Goal: Task Accomplishment & Management: Manage account settings

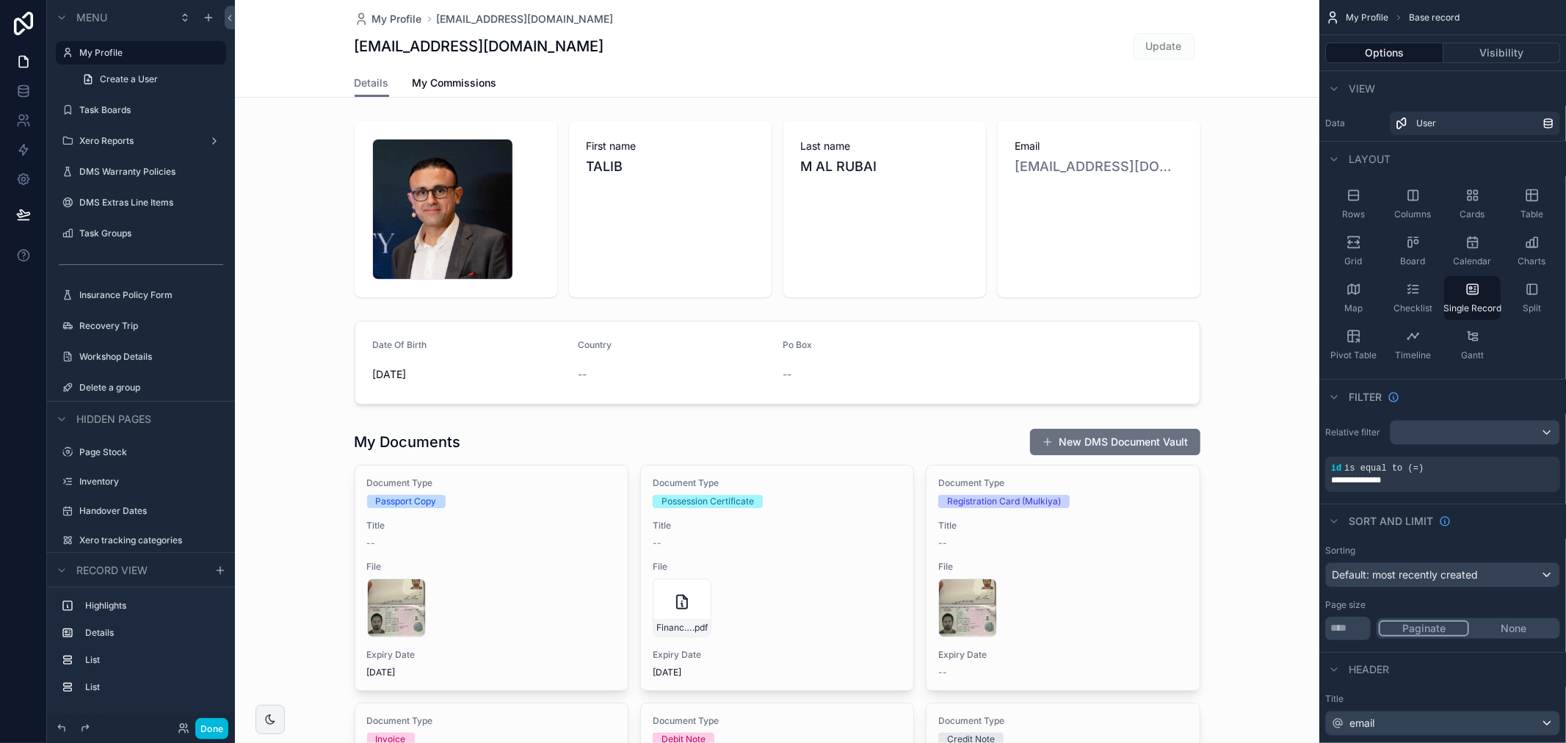
click at [128, 108] on label "Task Boards" at bounding box center [148, 110] width 138 height 12
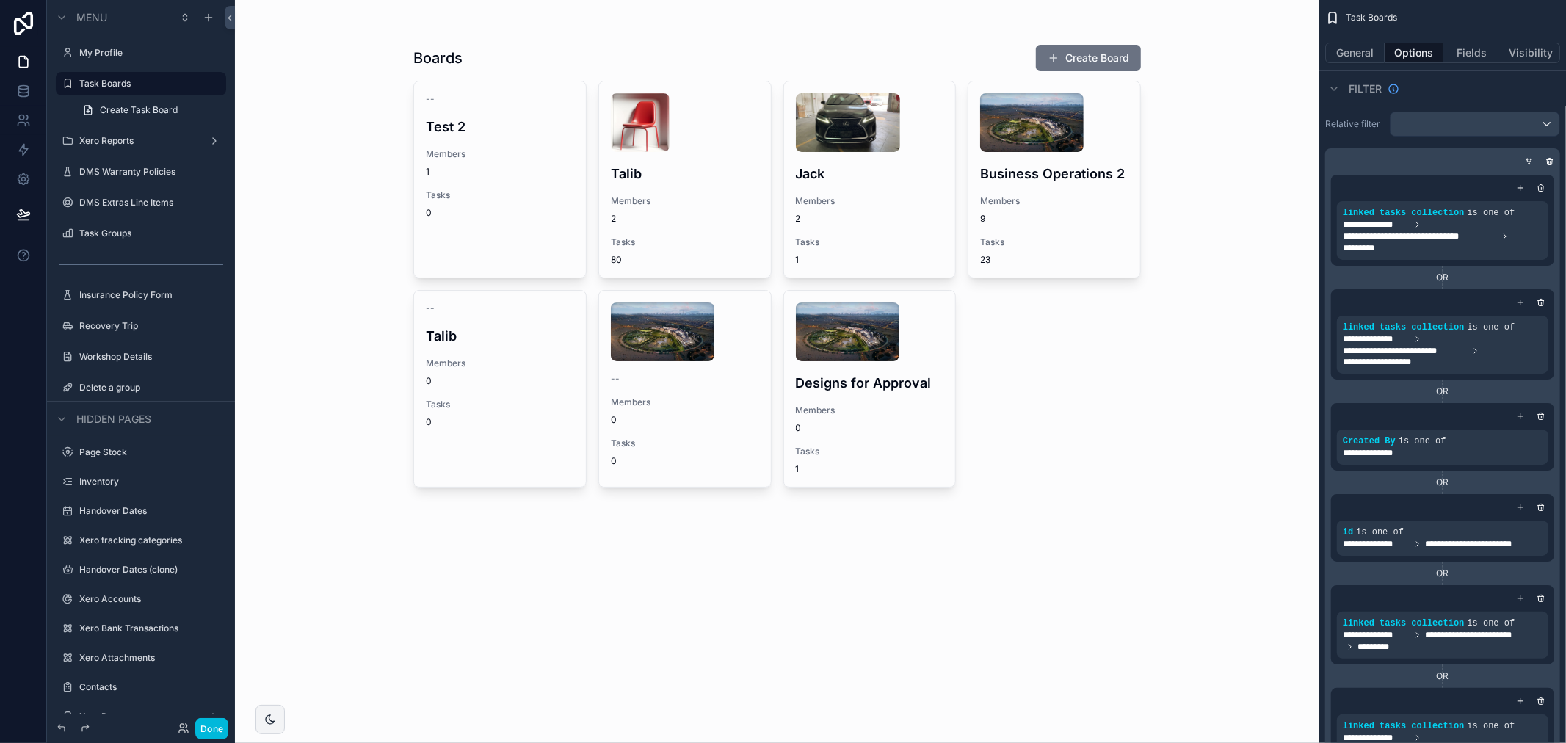
click at [530, 179] on div "scrollable content" at bounding box center [777, 267] width 751 height 535
click at [463, 174] on span "1" at bounding box center [500, 172] width 148 height 12
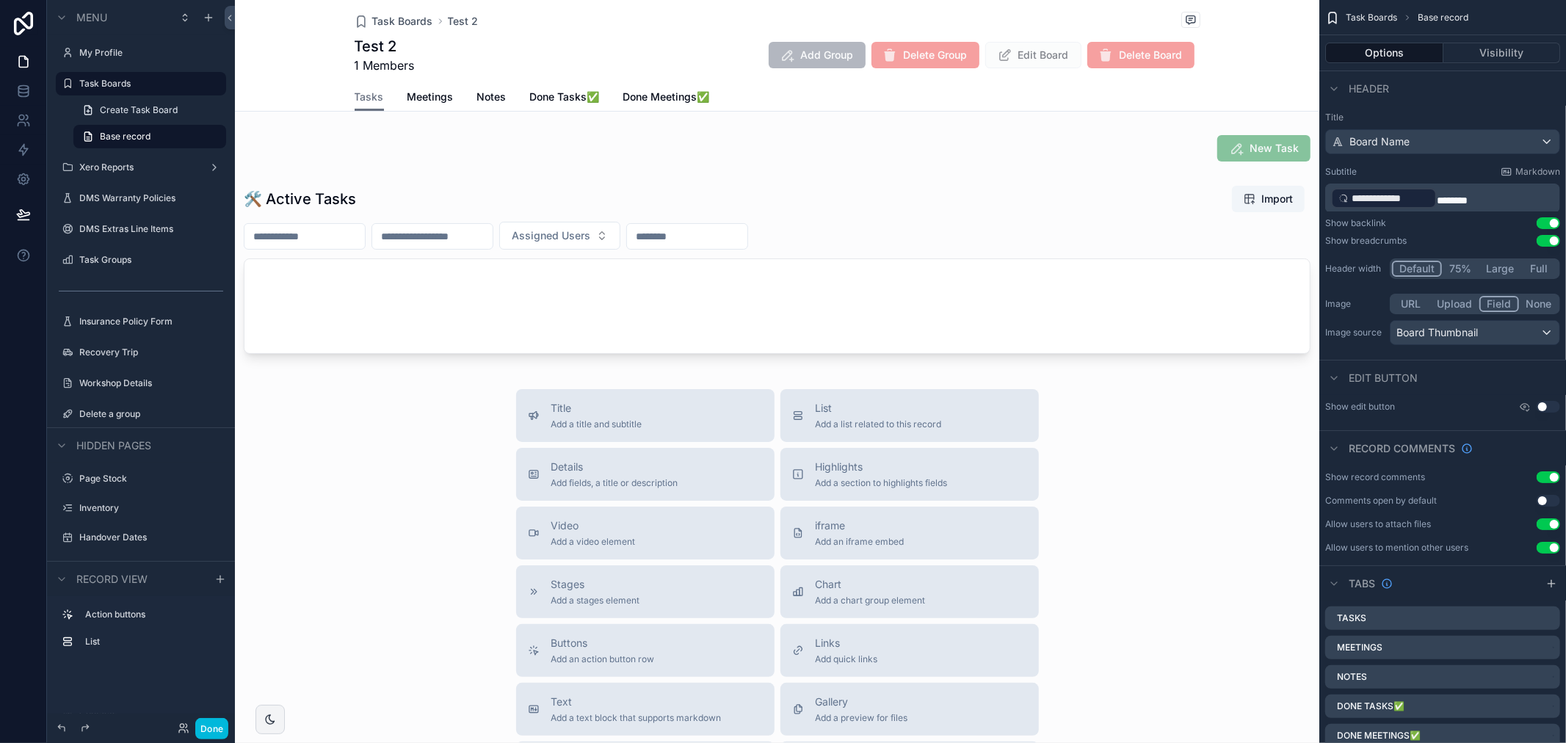
click at [142, 84] on label "Task Boards" at bounding box center [148, 84] width 138 height 12
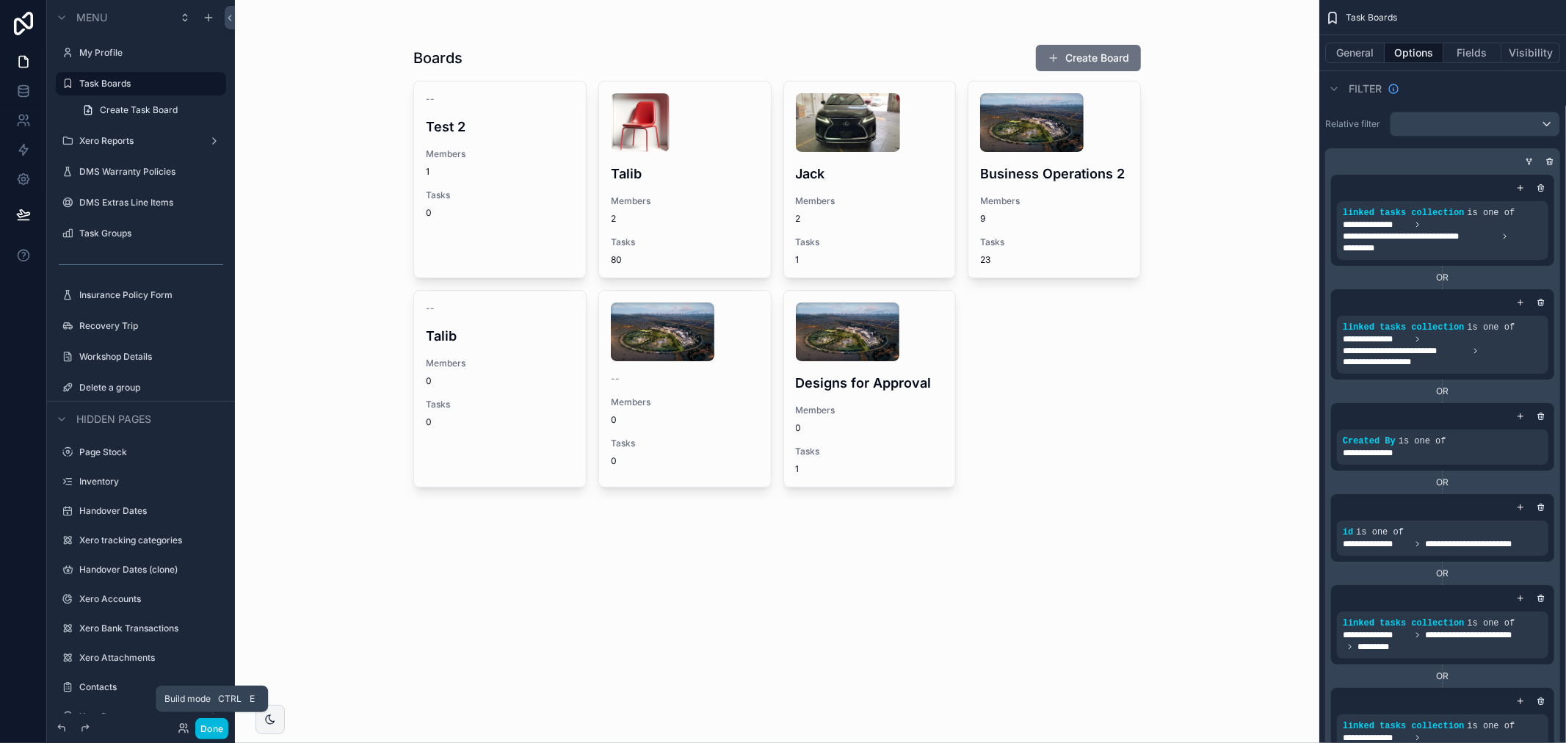
click at [224, 737] on button "Done" at bounding box center [211, 728] width 33 height 21
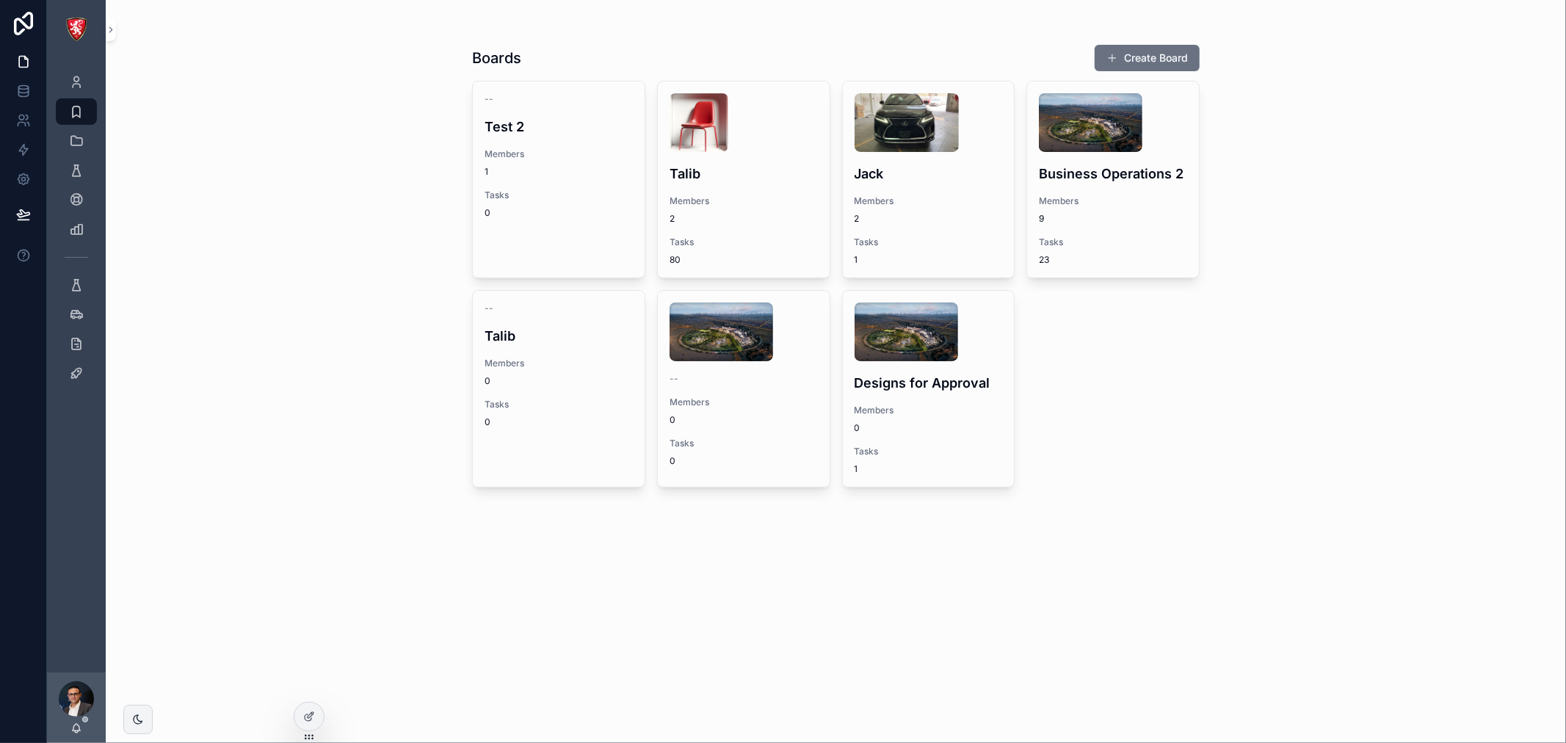
click at [549, 140] on div "-- Test 2 Members 1 Tasks 0" at bounding box center [559, 156] width 172 height 149
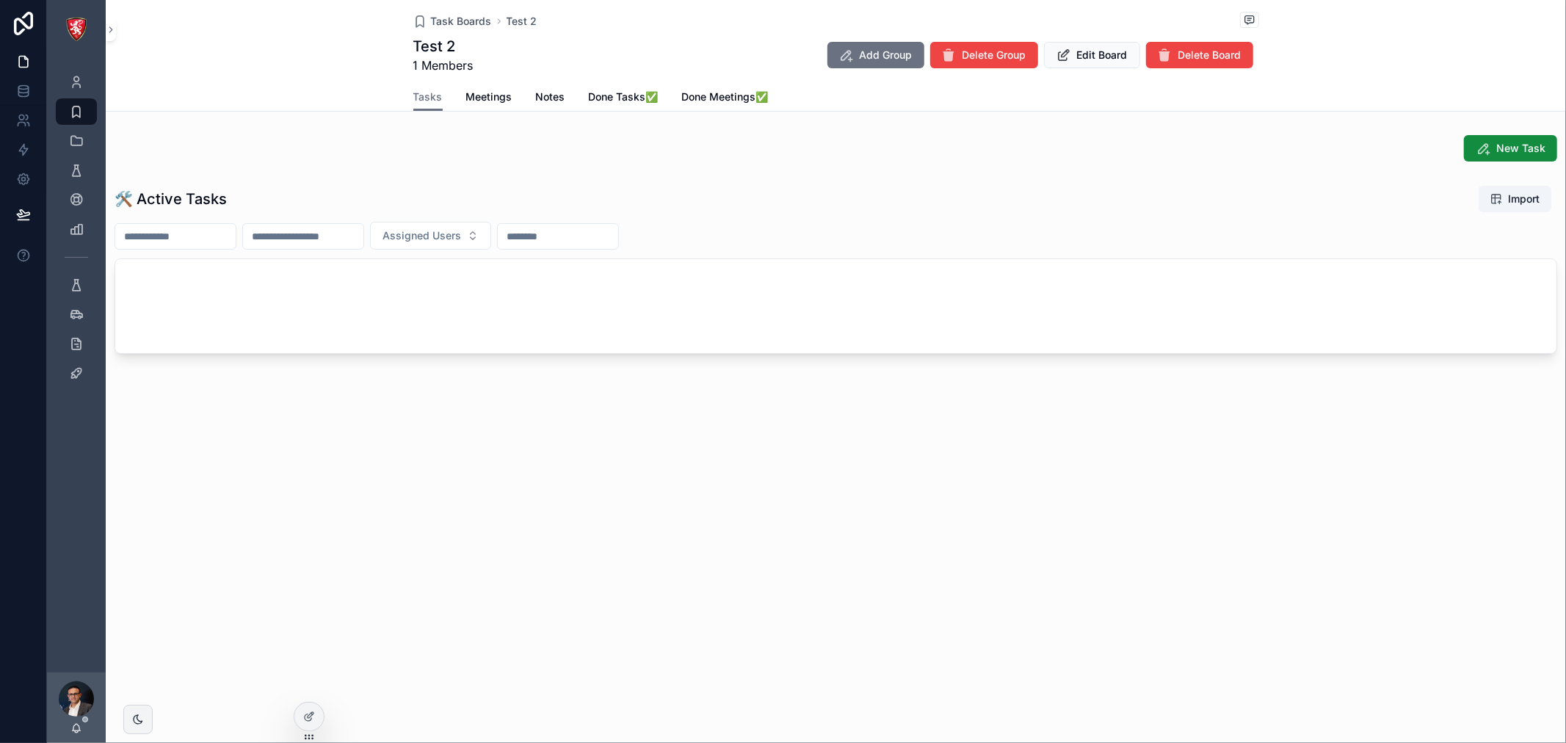
click at [1186, 50] on span "Delete Board" at bounding box center [1210, 55] width 63 height 15
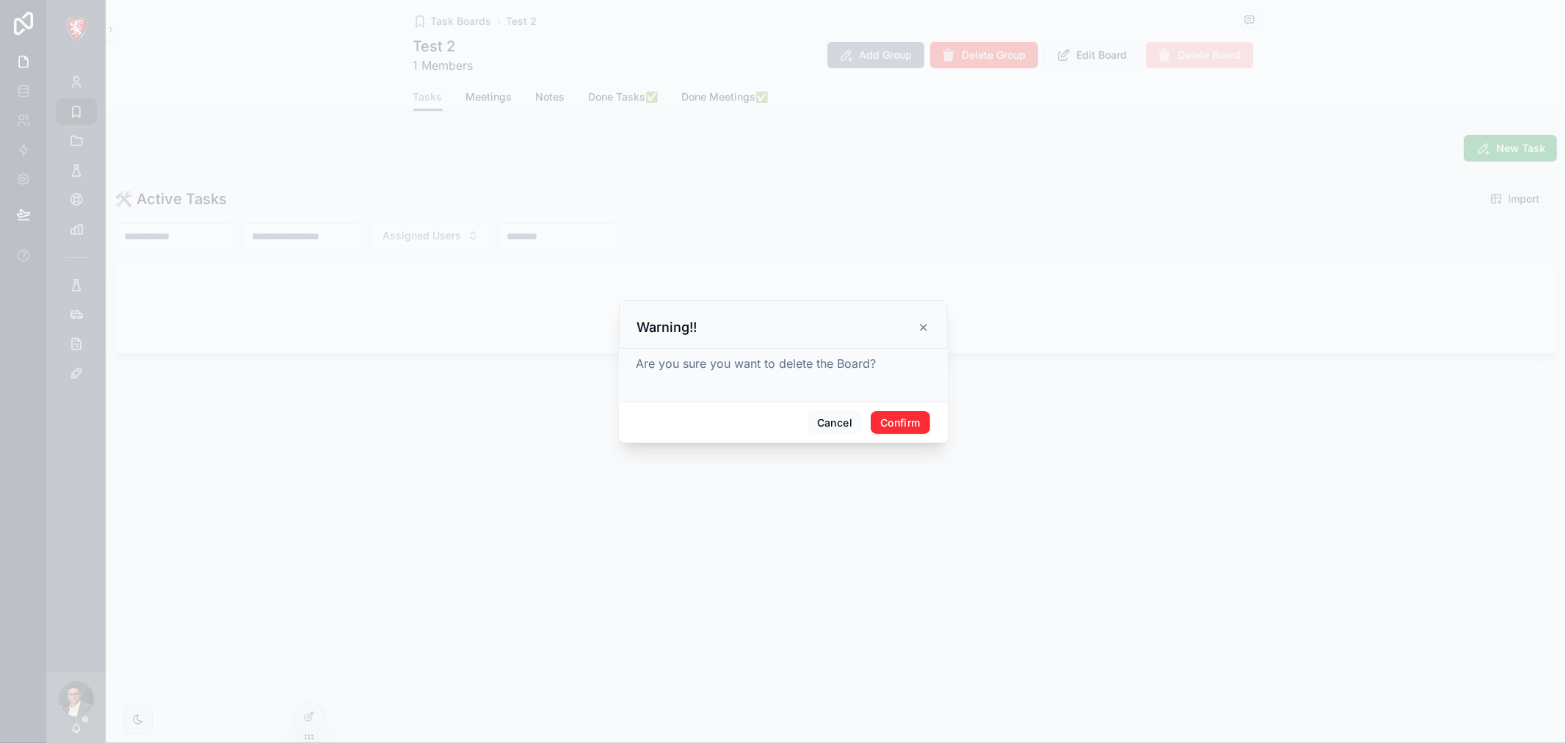
click at [902, 431] on button "Confirm" at bounding box center [900, 422] width 59 height 23
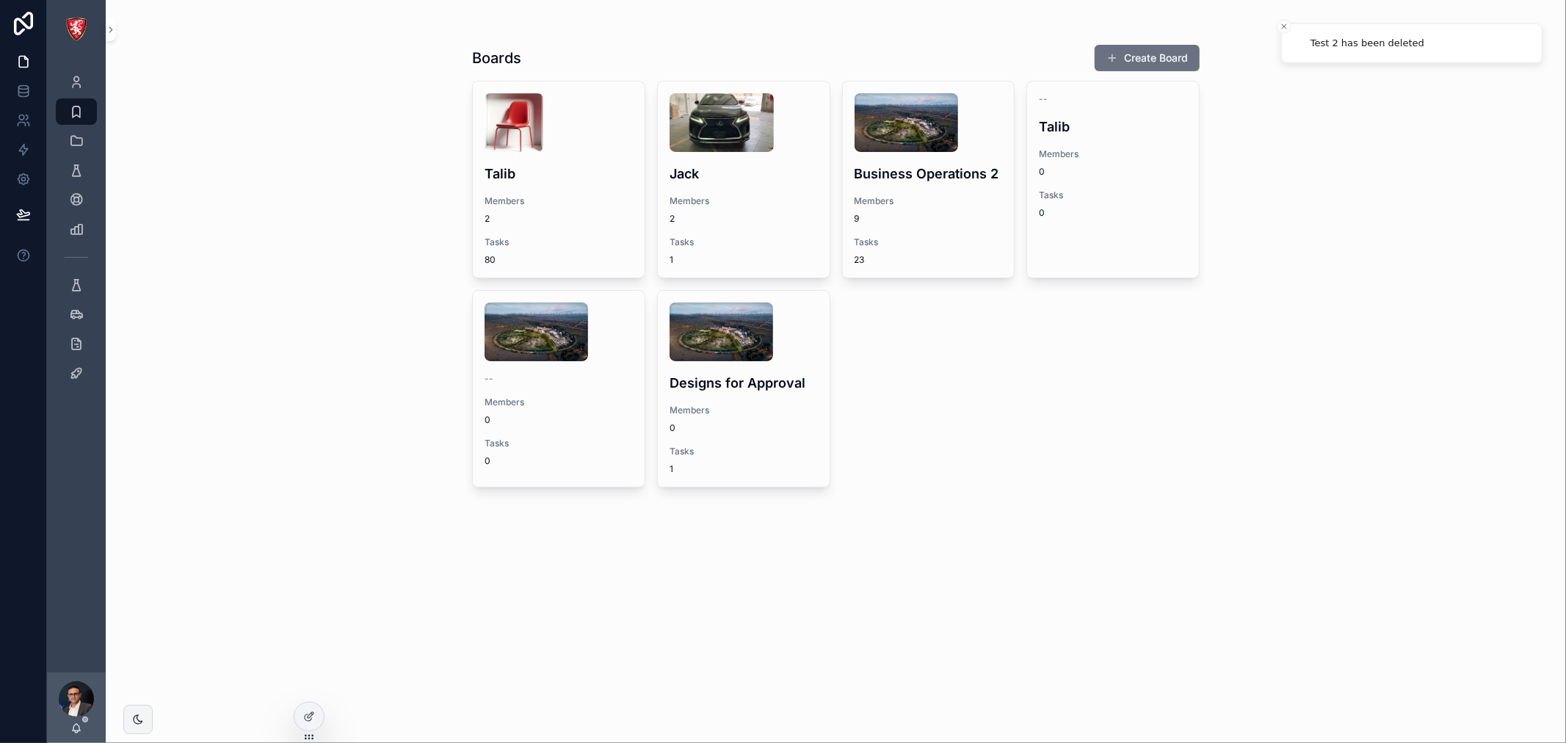
click at [1065, 184] on div "-- Talib Members 0 Tasks 0" at bounding box center [1113, 156] width 172 height 149
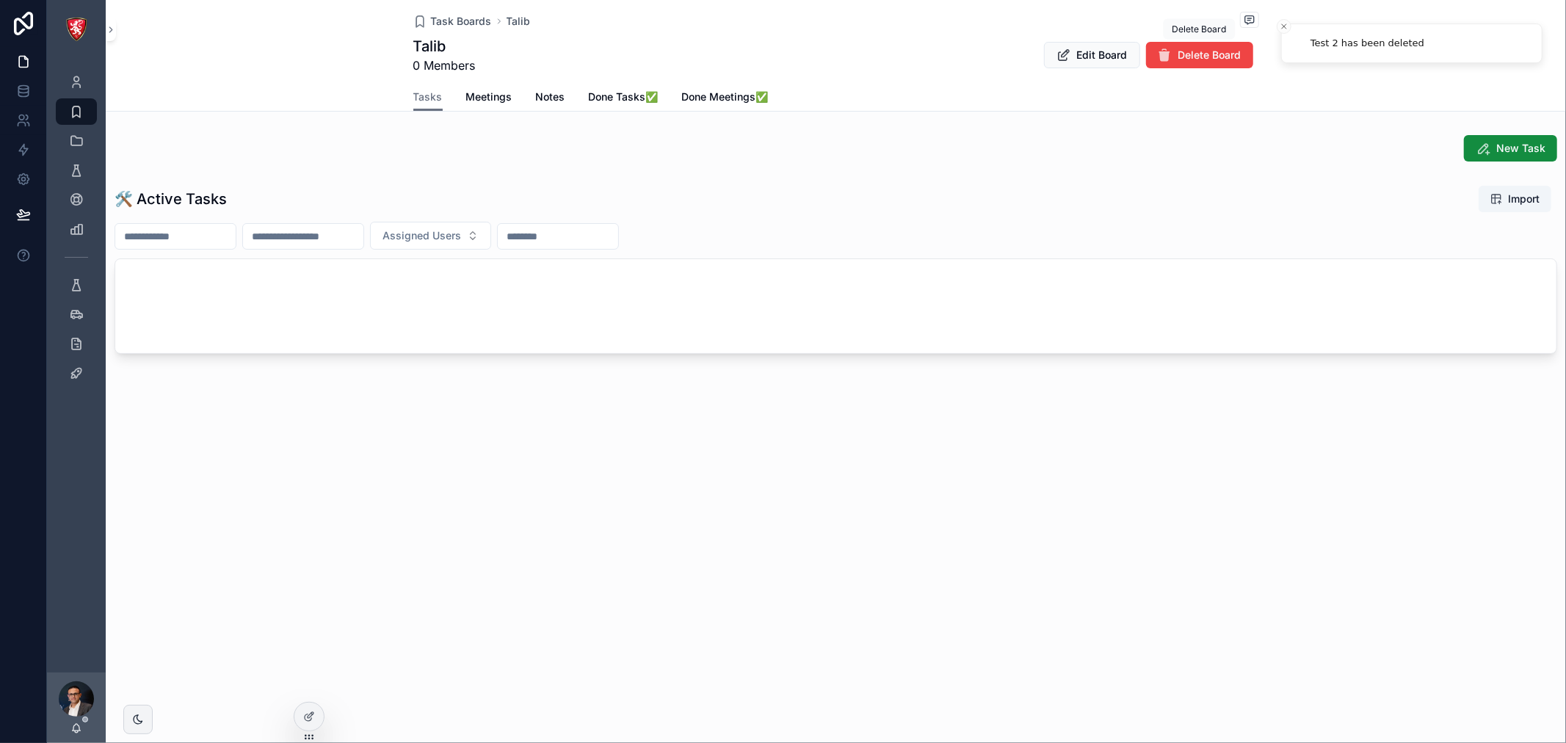
click at [1188, 59] on span "Delete Board" at bounding box center [1210, 55] width 63 height 15
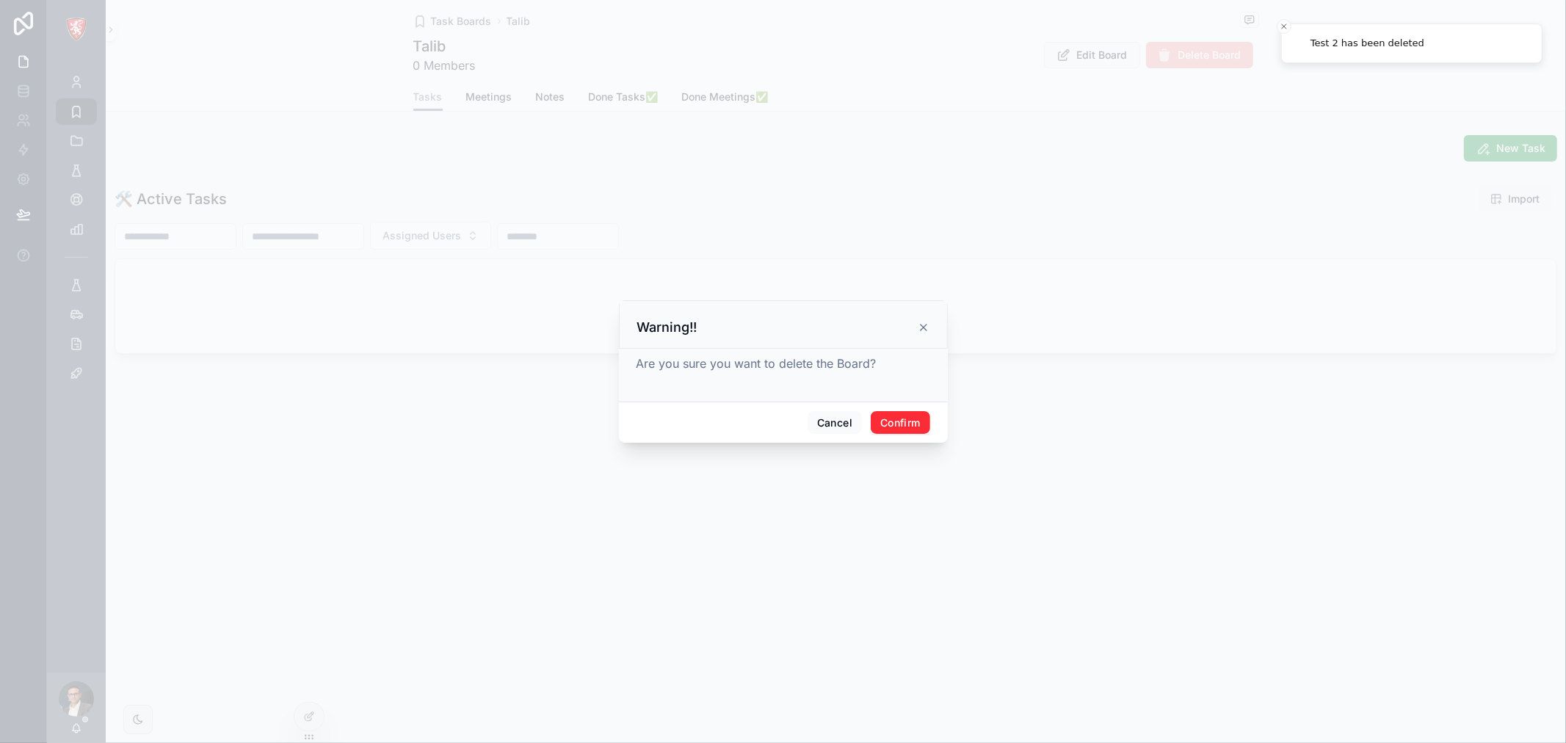
click at [900, 417] on button "Confirm" at bounding box center [900, 422] width 59 height 23
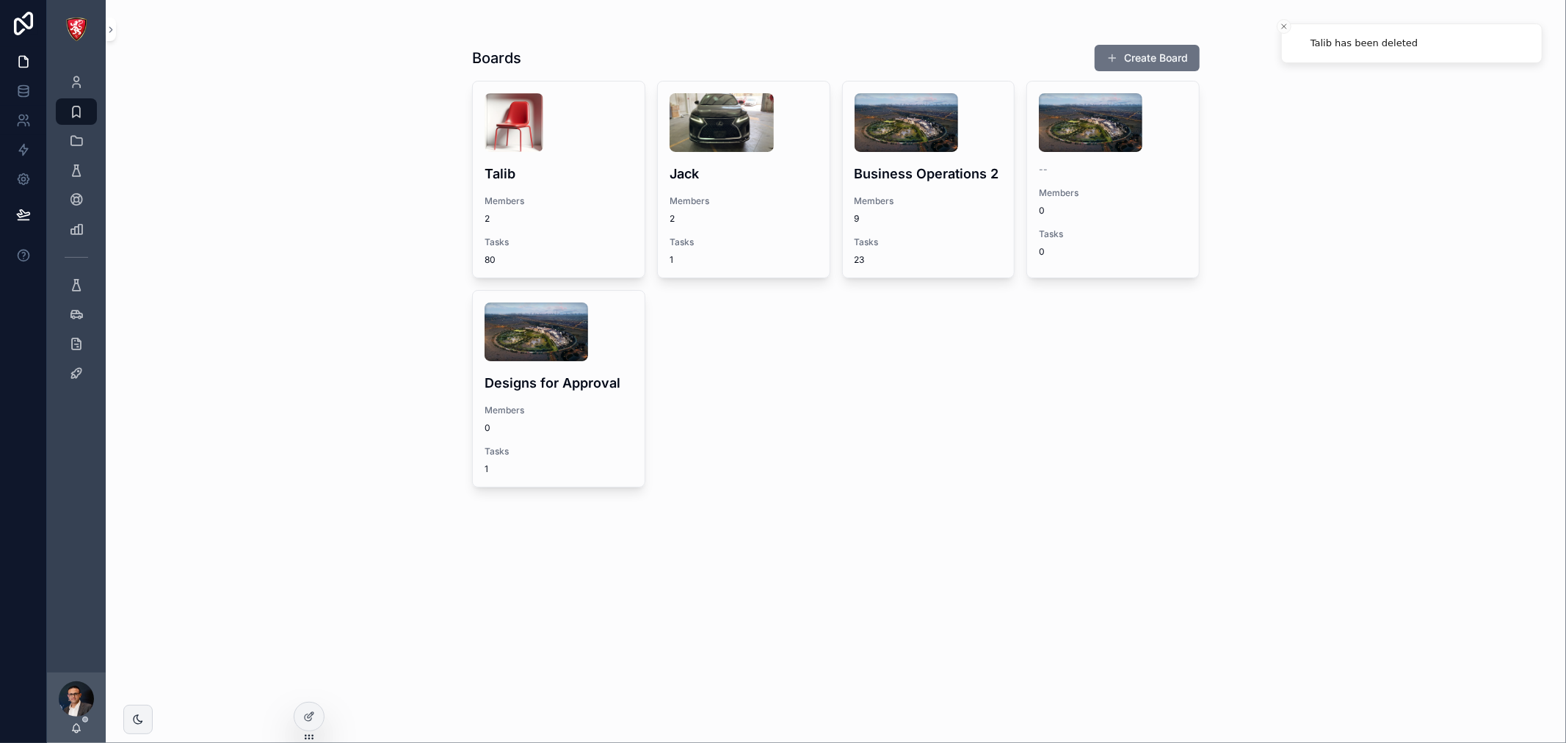
click at [703, 209] on div "Members 2" at bounding box center [744, 209] width 148 height 29
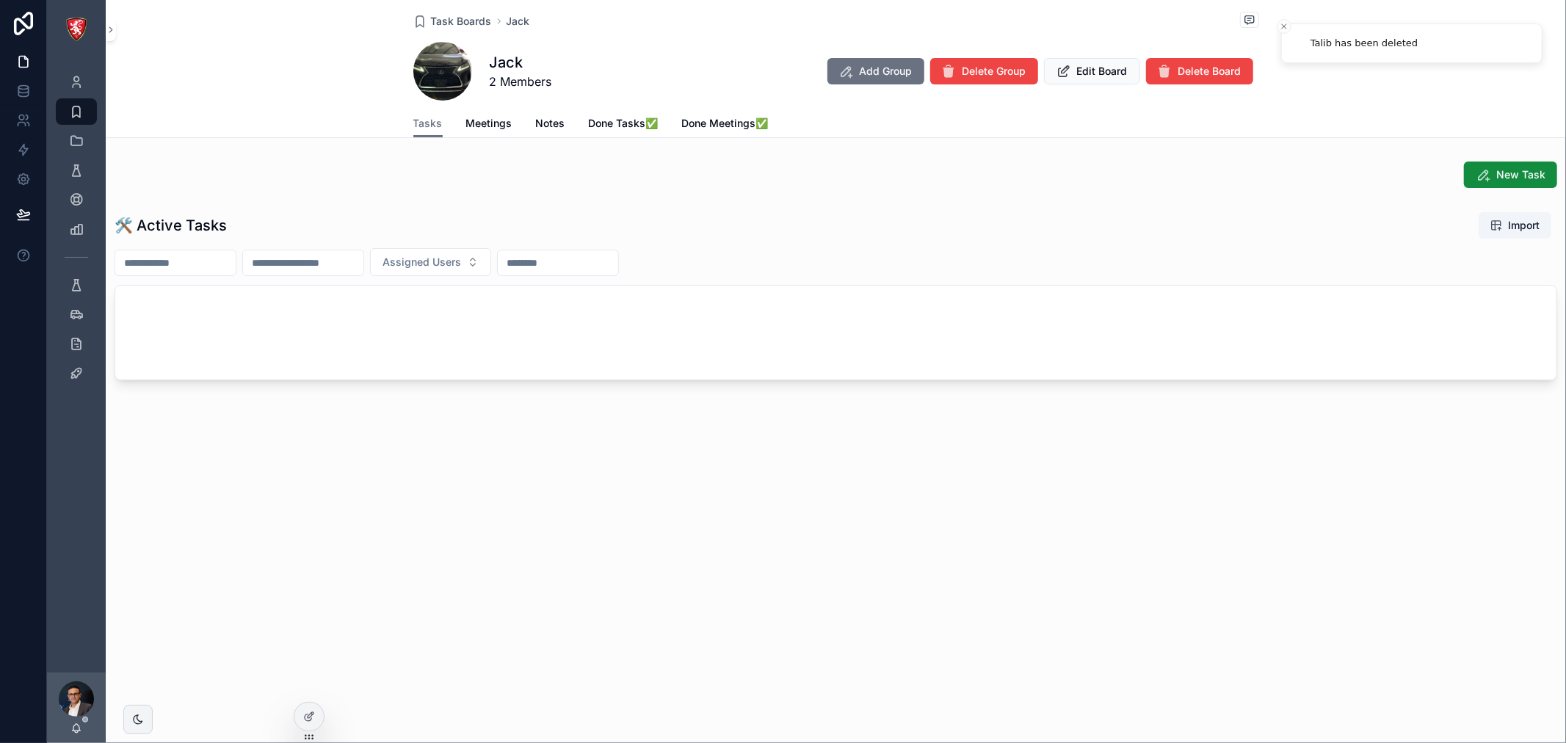
click at [1215, 64] on span "Delete Board" at bounding box center [1210, 71] width 63 height 15
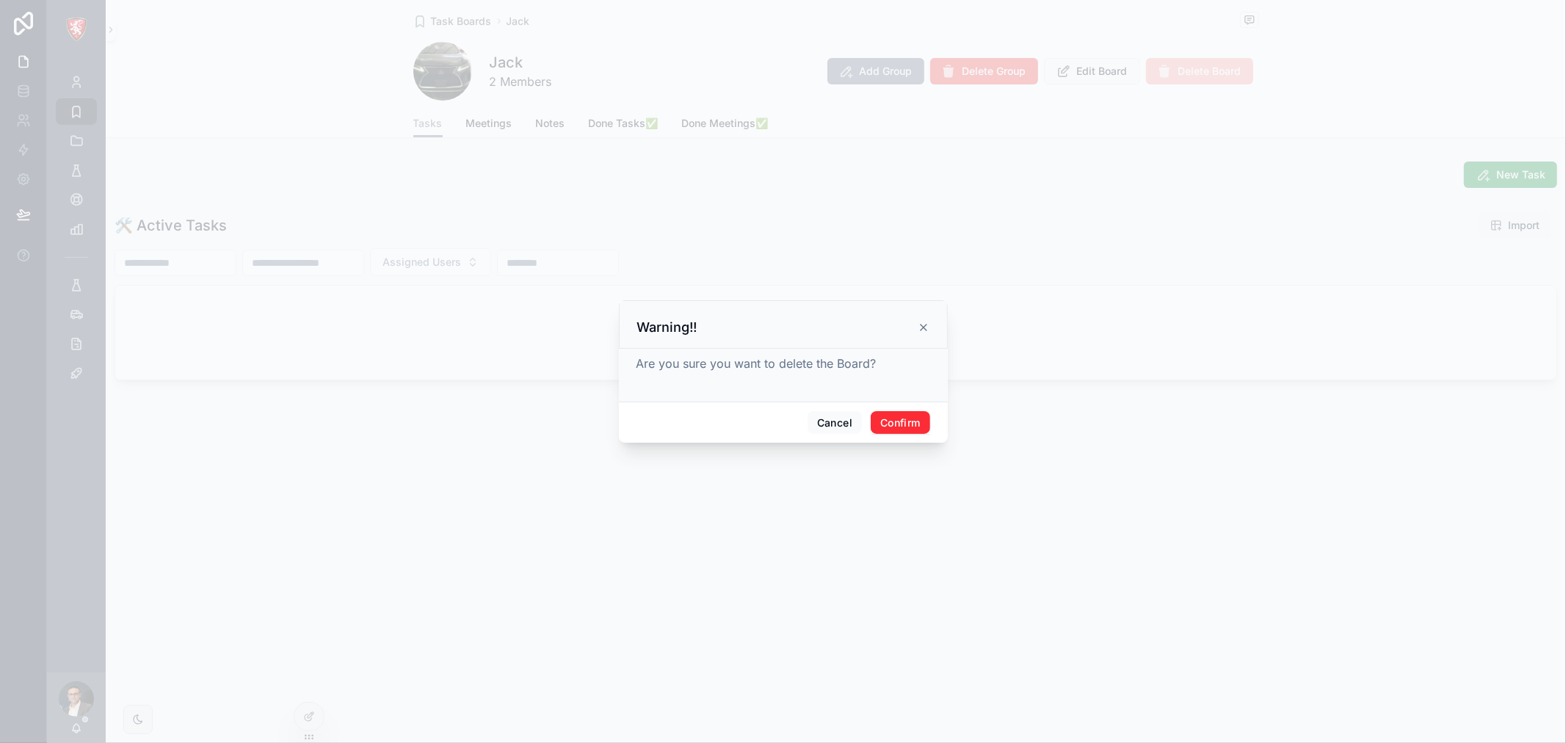
click at [903, 426] on button "Confirm" at bounding box center [900, 422] width 59 height 23
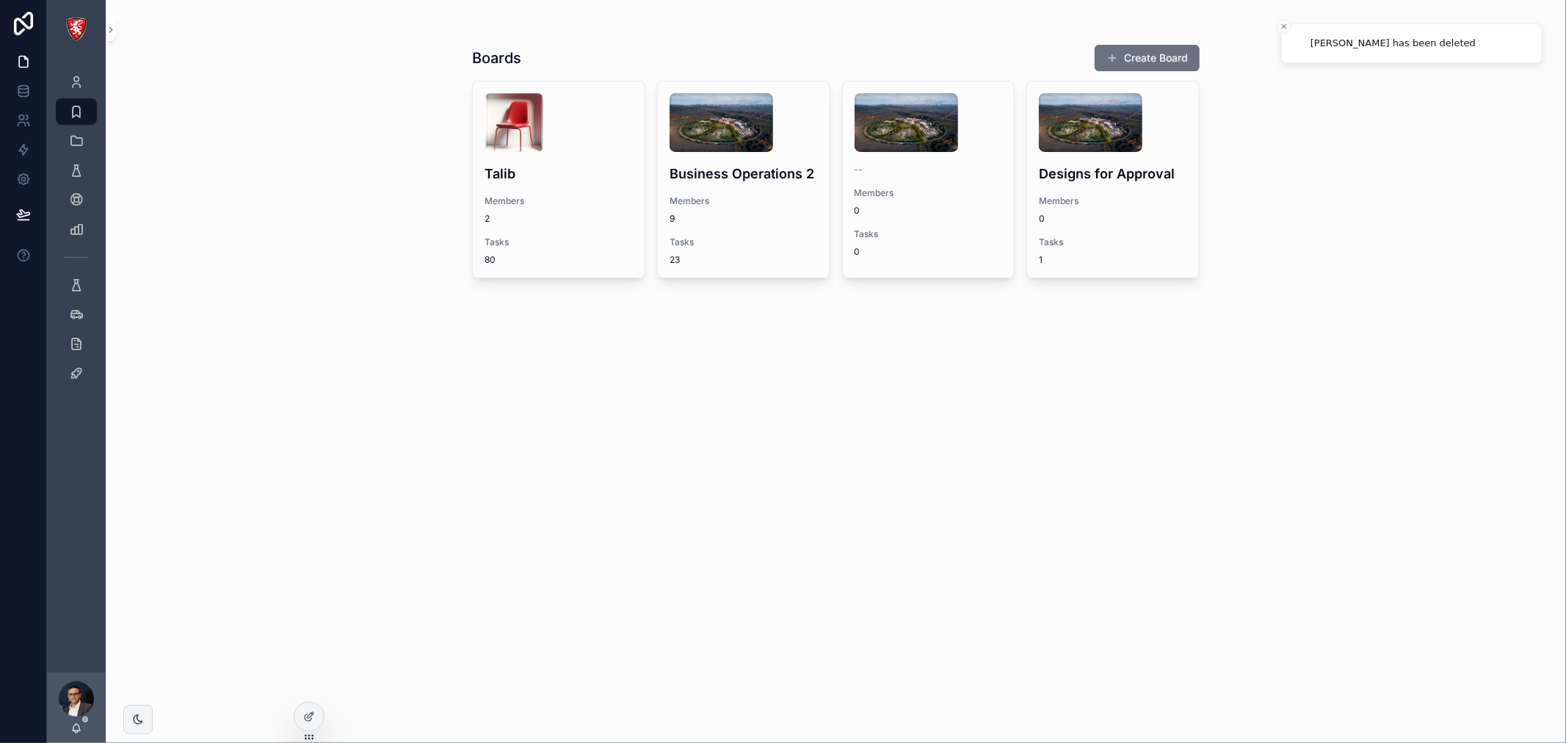
click at [927, 172] on div "--" at bounding box center [929, 170] width 148 height 12
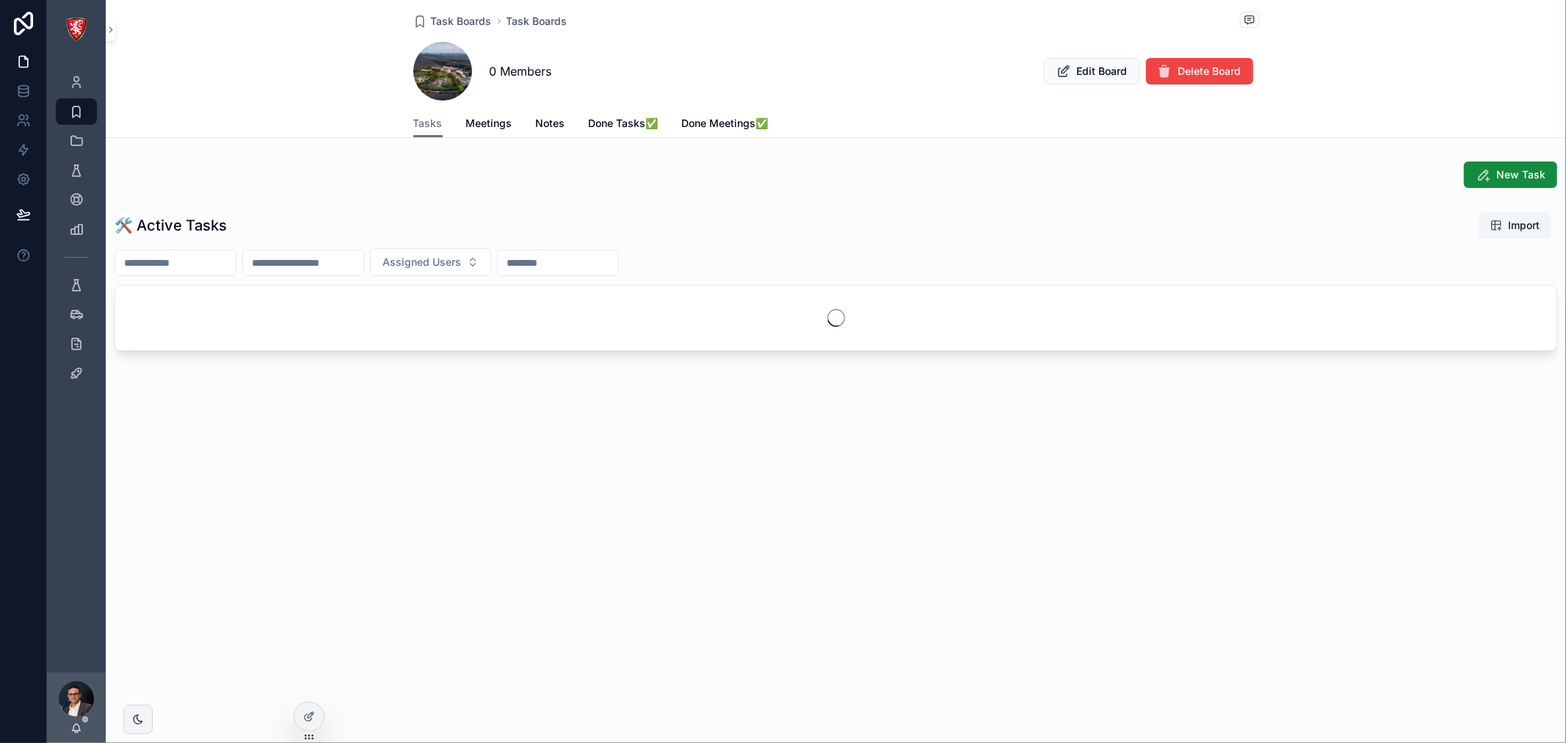
click at [1200, 68] on span "Delete Board" at bounding box center [1210, 71] width 63 height 15
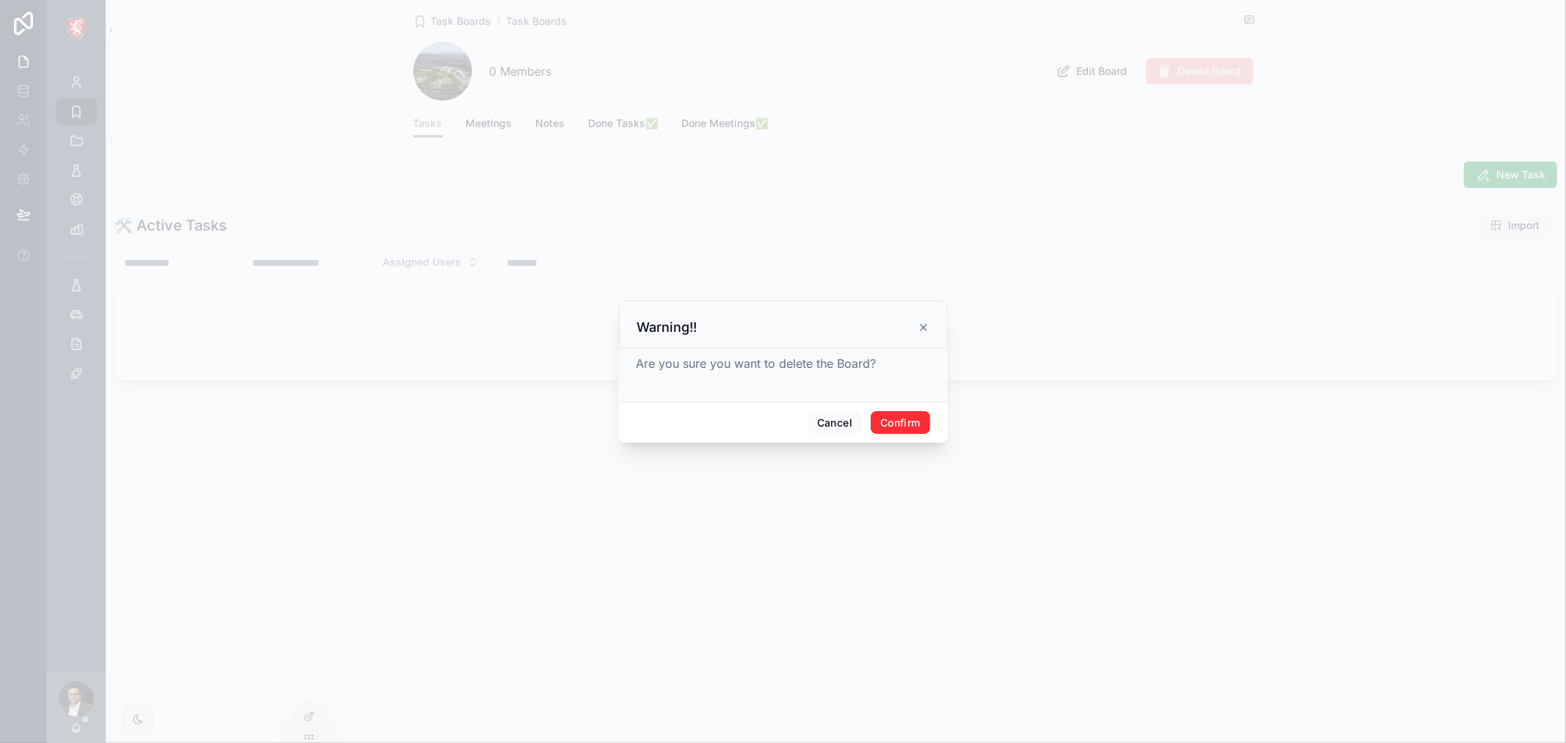
click at [898, 421] on button "Confirm" at bounding box center [900, 422] width 59 height 23
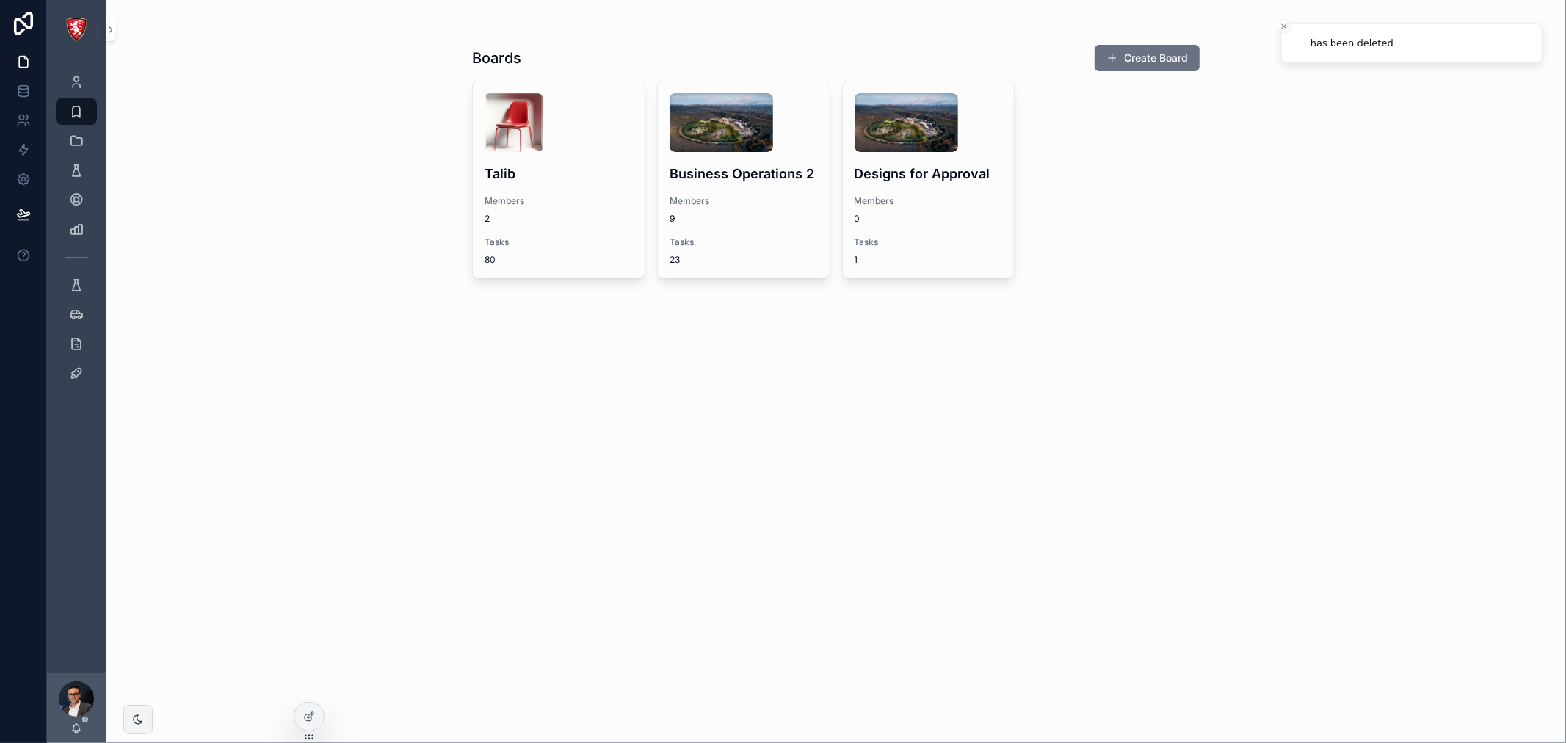
click at [955, 154] on div "Designs for Approval Members 0 Tasks 1" at bounding box center [929, 180] width 172 height 196
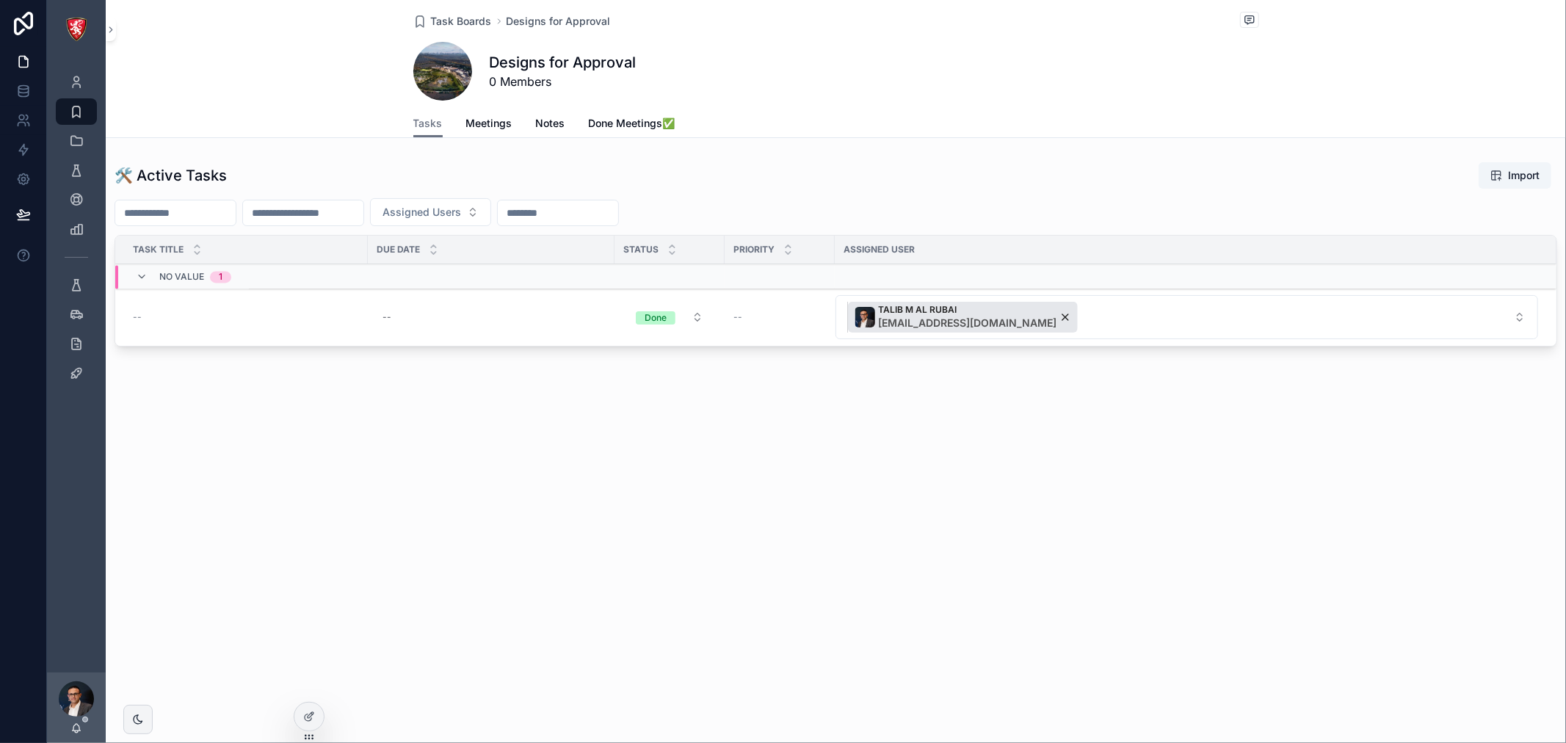
click at [978, 316] on div "TALIB M AL RUBAI talib@albacars.ae" at bounding box center [963, 317] width 230 height 31
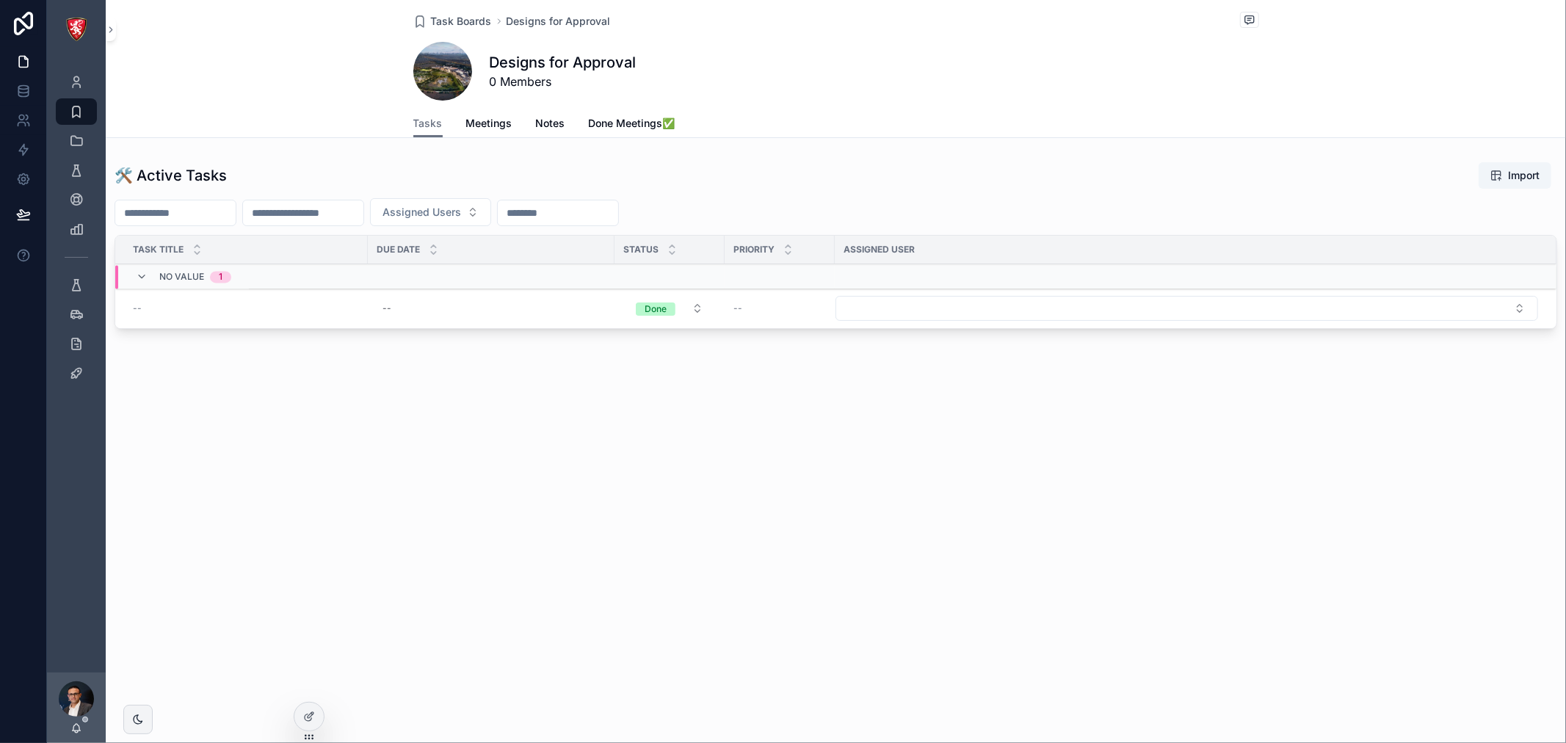
click at [456, 18] on span "Task Boards" at bounding box center [461, 21] width 61 height 15
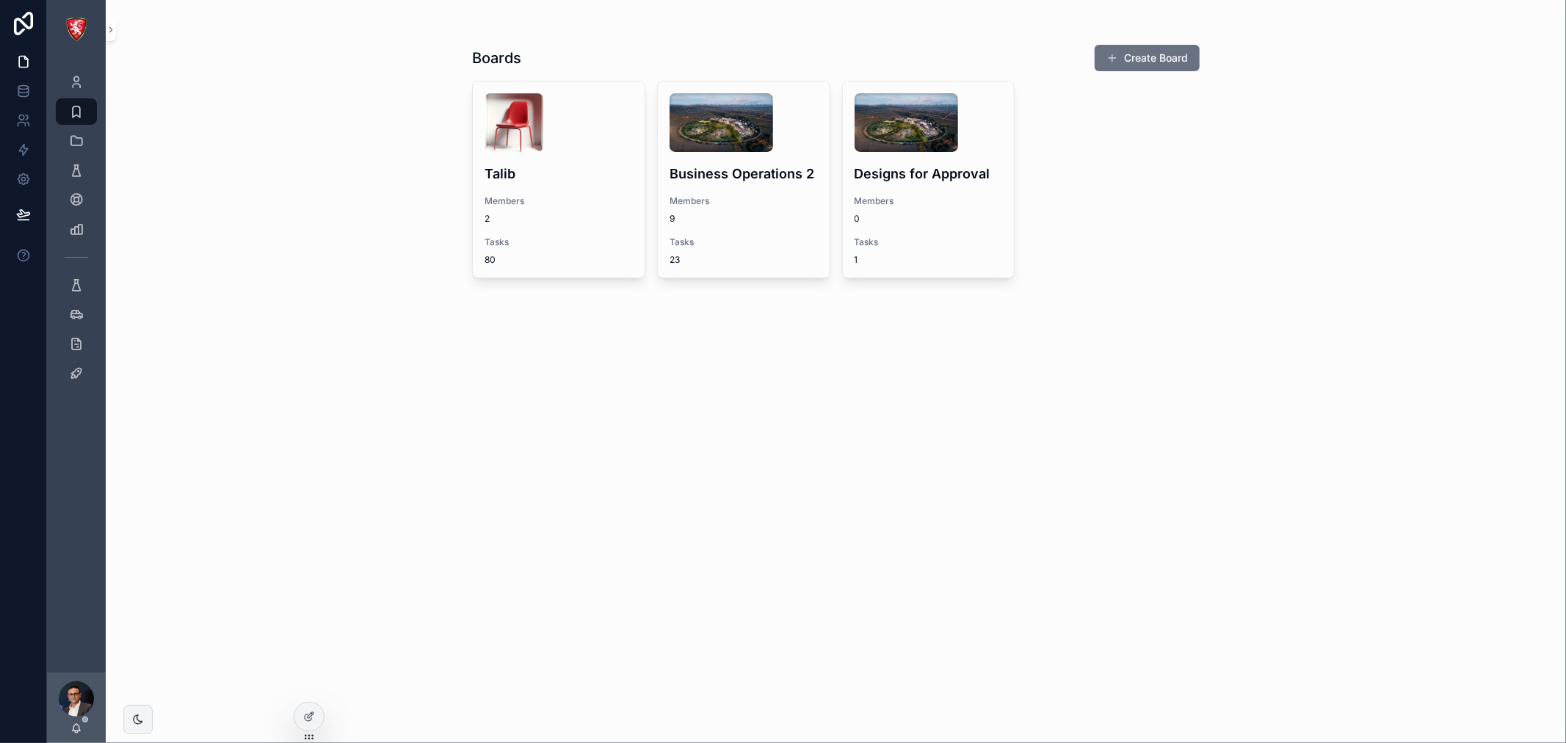
click at [803, 364] on div "Boards Create Board Talib Members 2 Tasks 80 Business Operations 2 Members 9 Ta…" at bounding box center [836, 371] width 1461 height 743
click at [897, 200] on span "Members" at bounding box center [929, 201] width 148 height 12
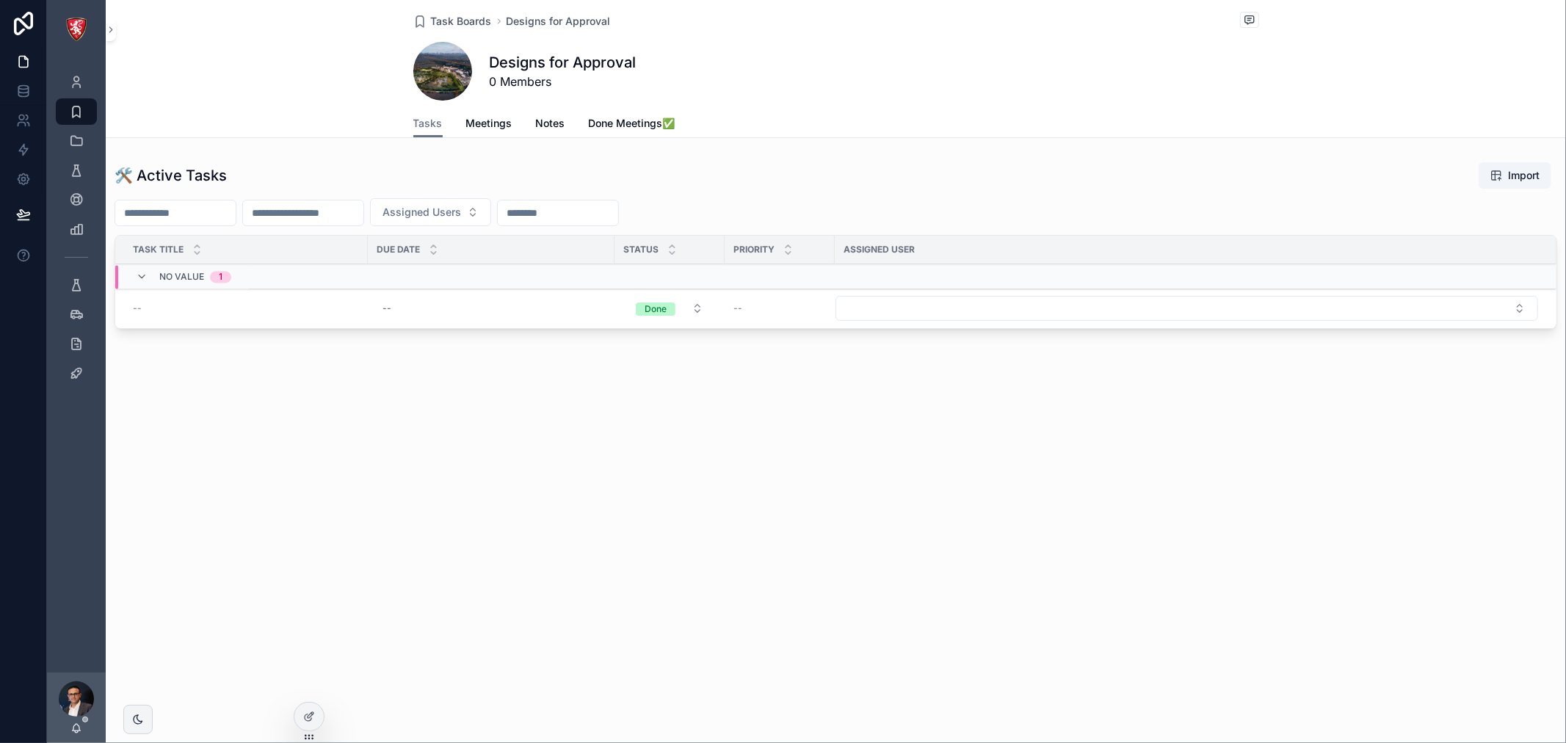
click at [451, 21] on span "Task Boards" at bounding box center [461, 21] width 61 height 15
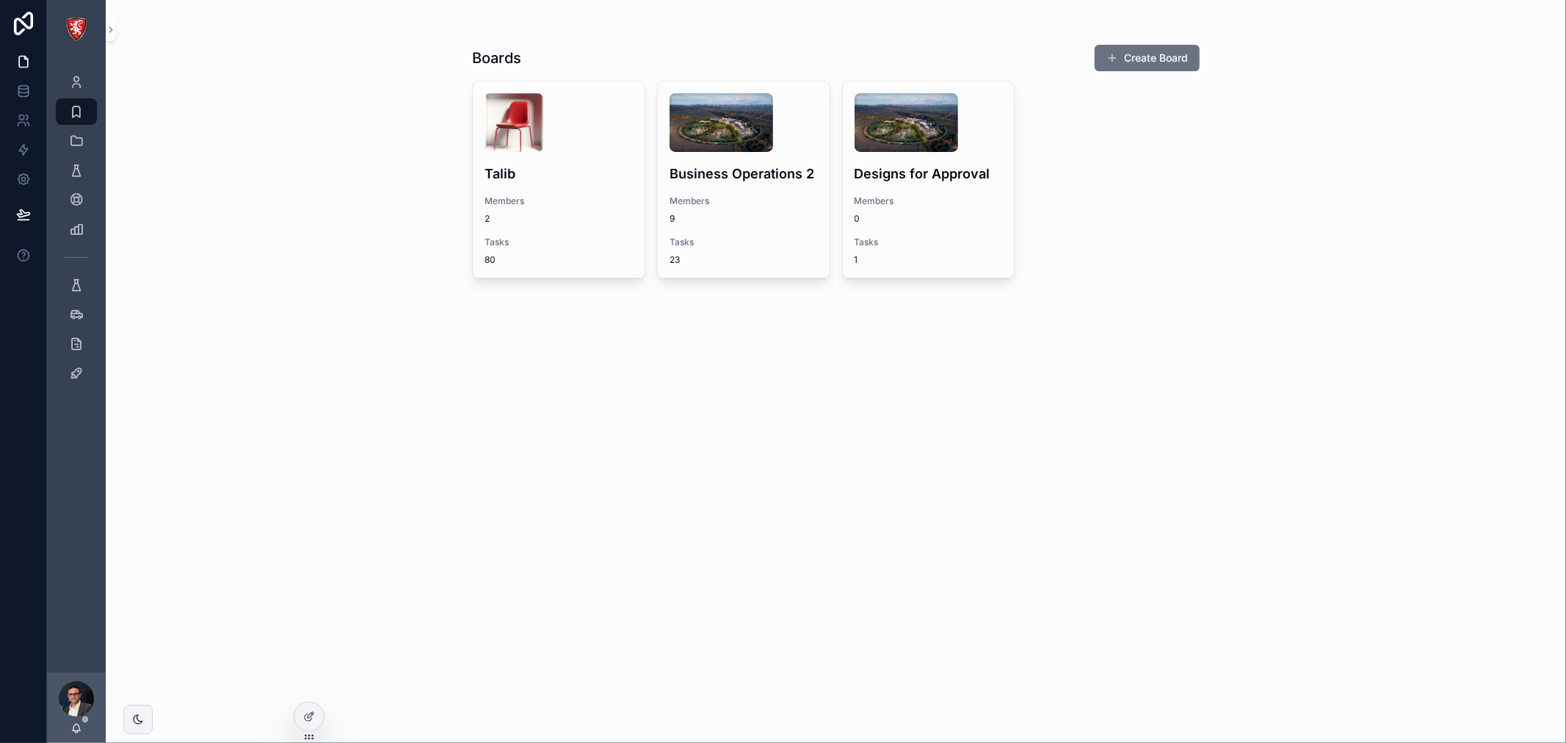
click at [576, 215] on span "2" at bounding box center [559, 219] width 148 height 12
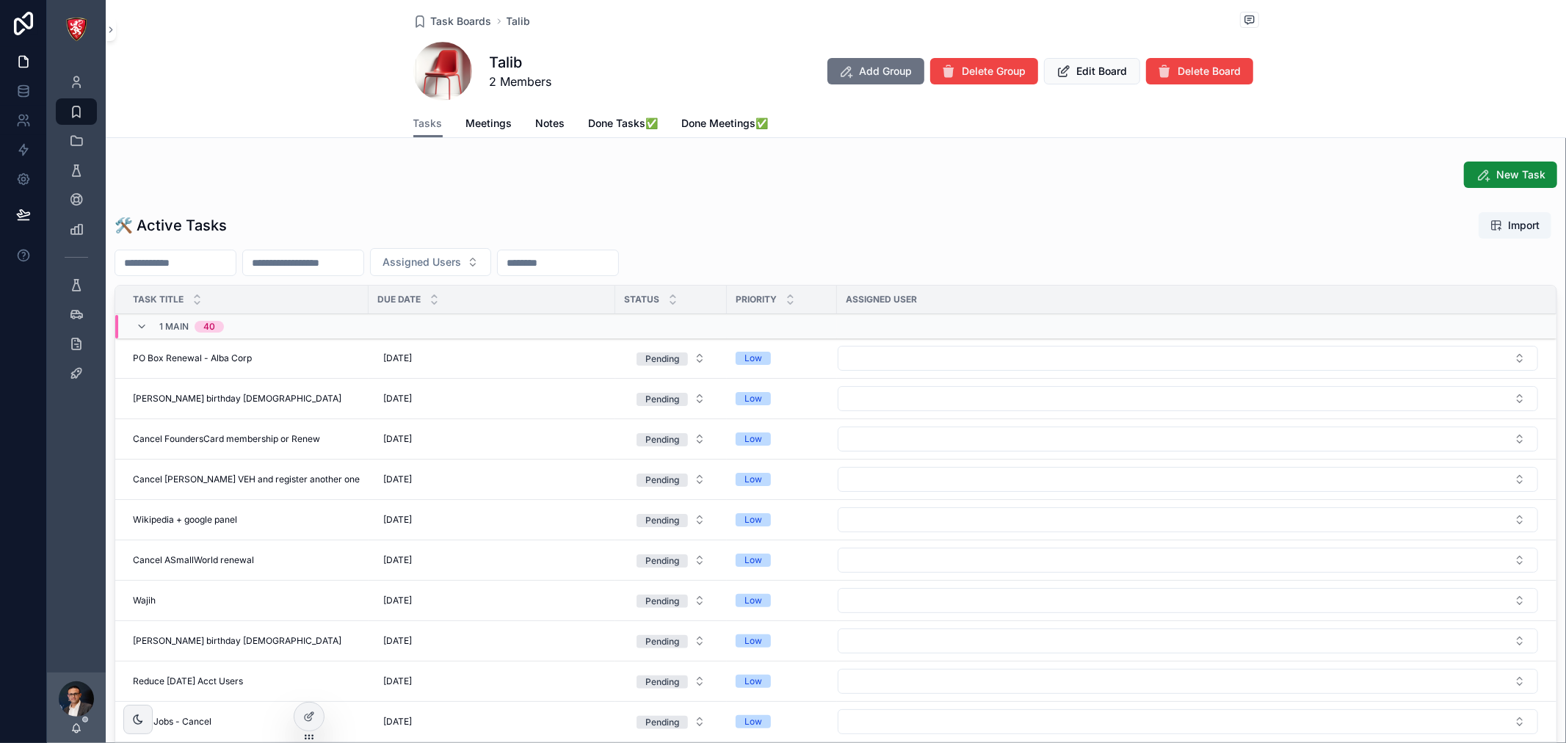
click at [491, 123] on span "Meetings" at bounding box center [489, 123] width 46 height 15
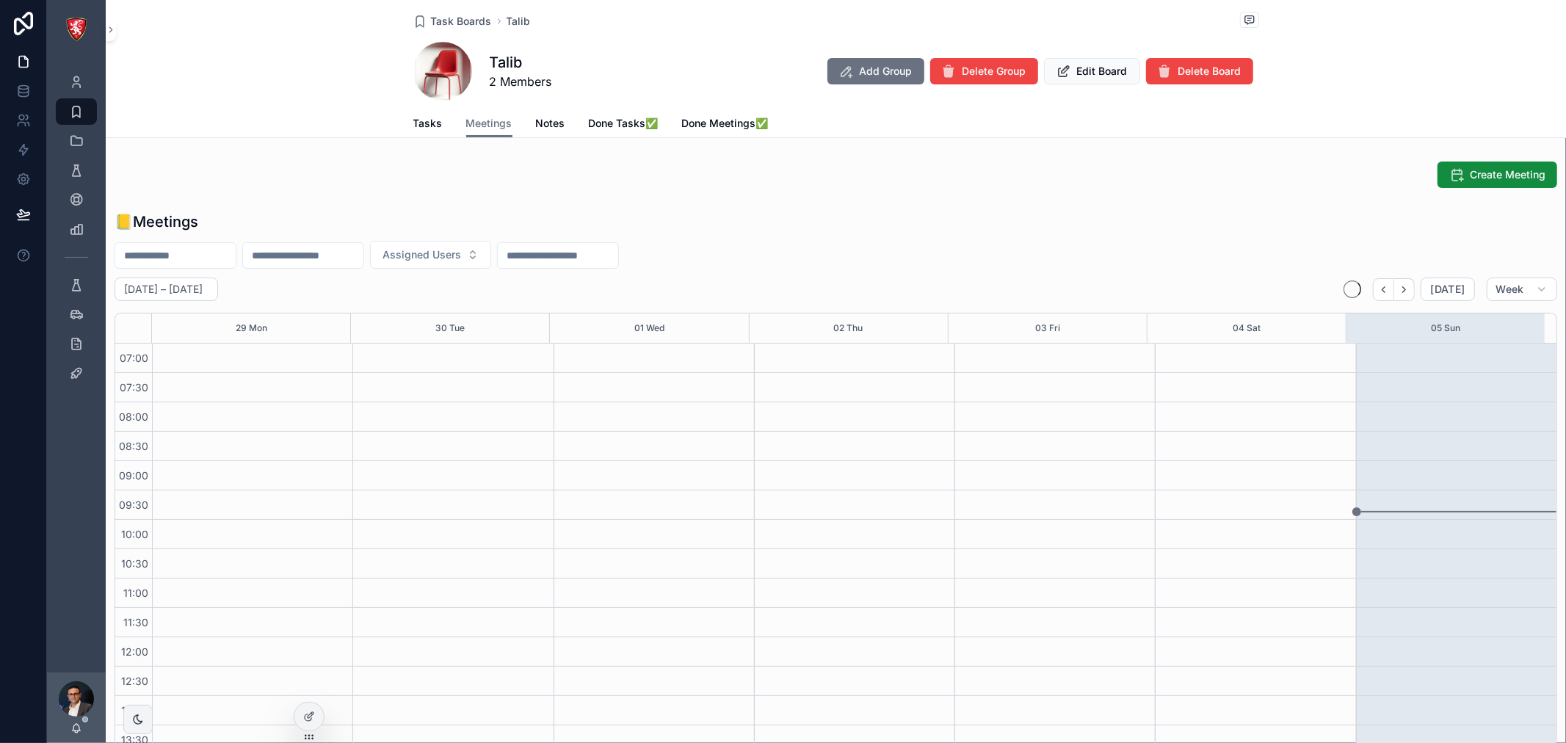
scroll to position [411, 0]
click at [540, 129] on span "Notes" at bounding box center [550, 123] width 29 height 15
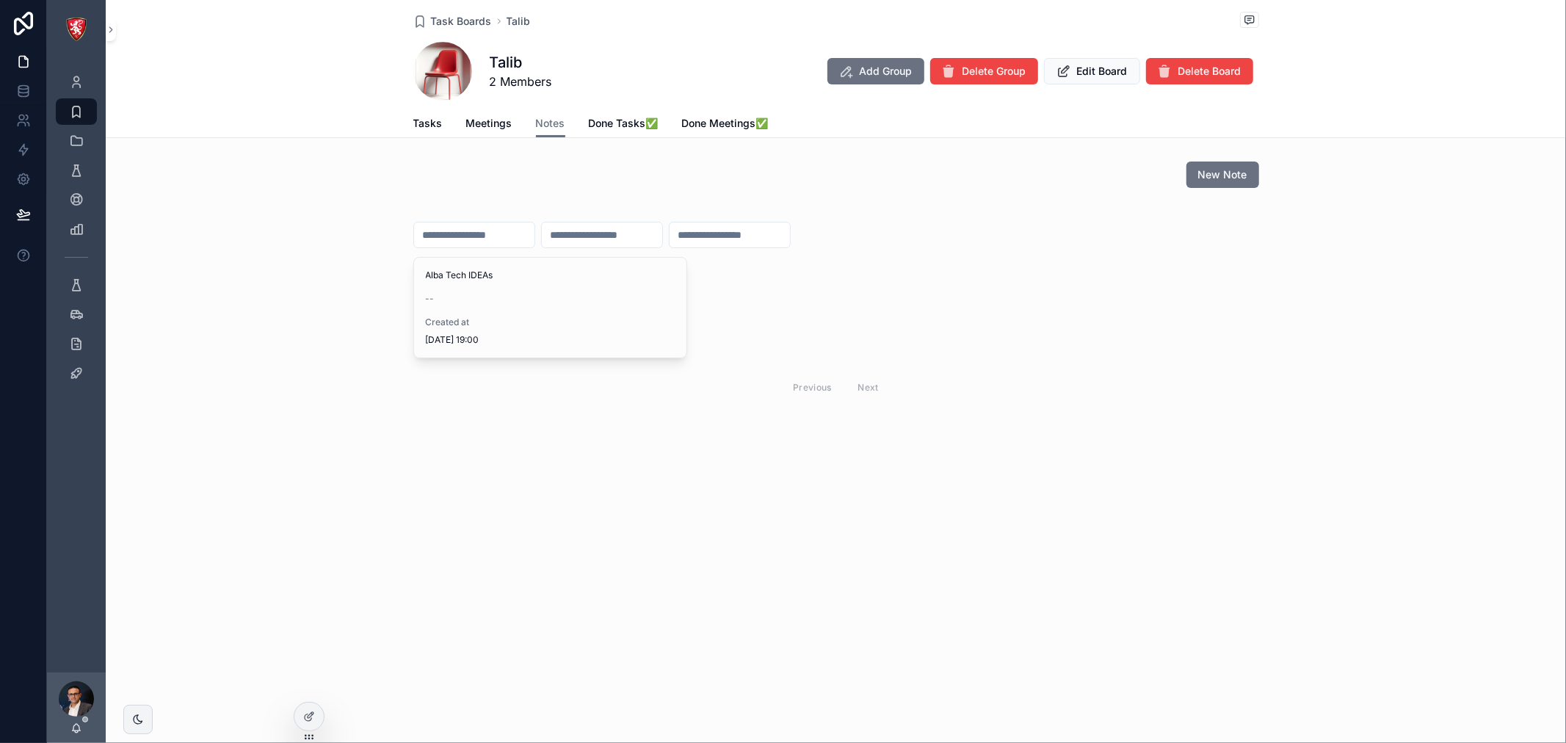
click at [568, 322] on span "Created at" at bounding box center [550, 322] width 249 height 12
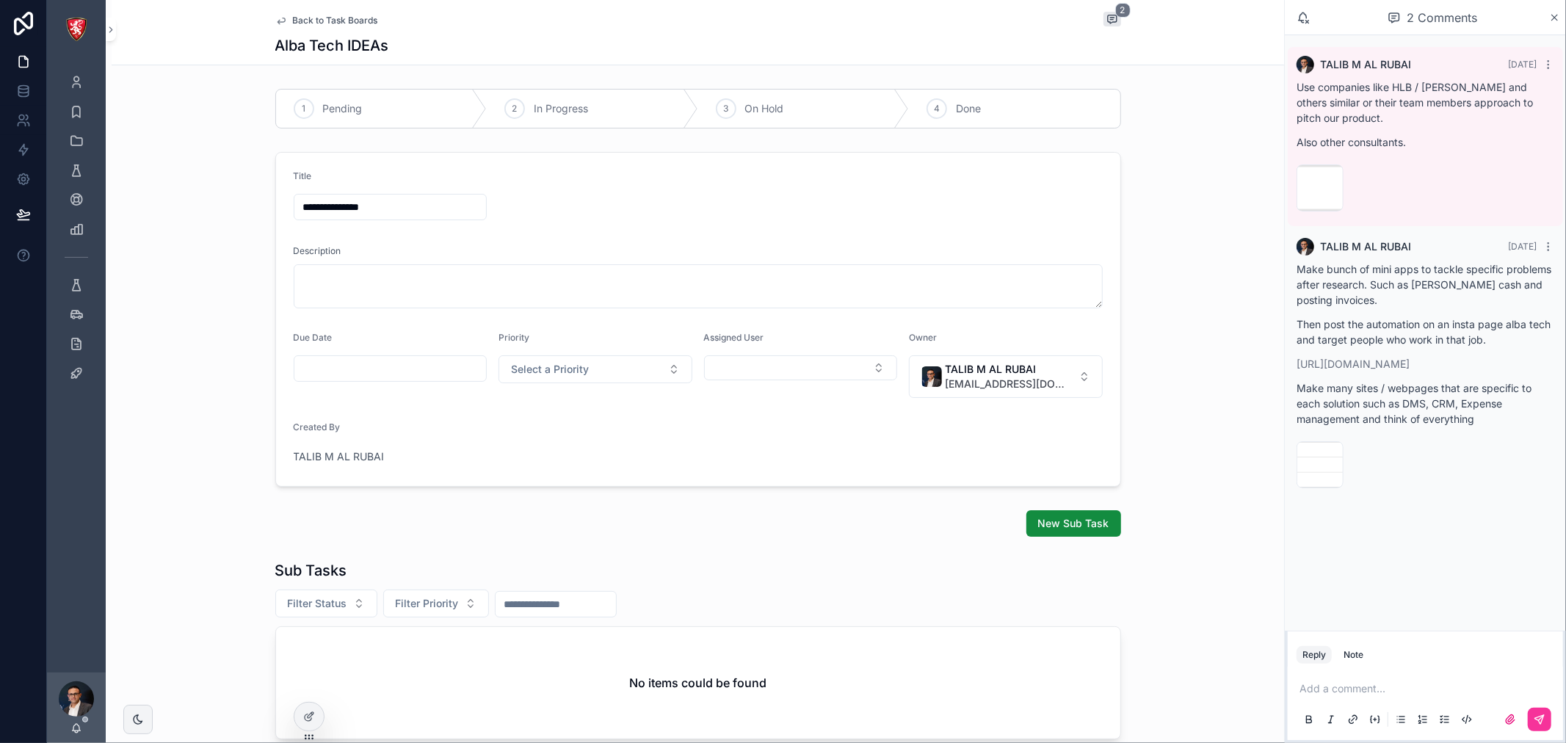
click at [302, 17] on span "Back to Task Boards" at bounding box center [335, 21] width 85 height 12
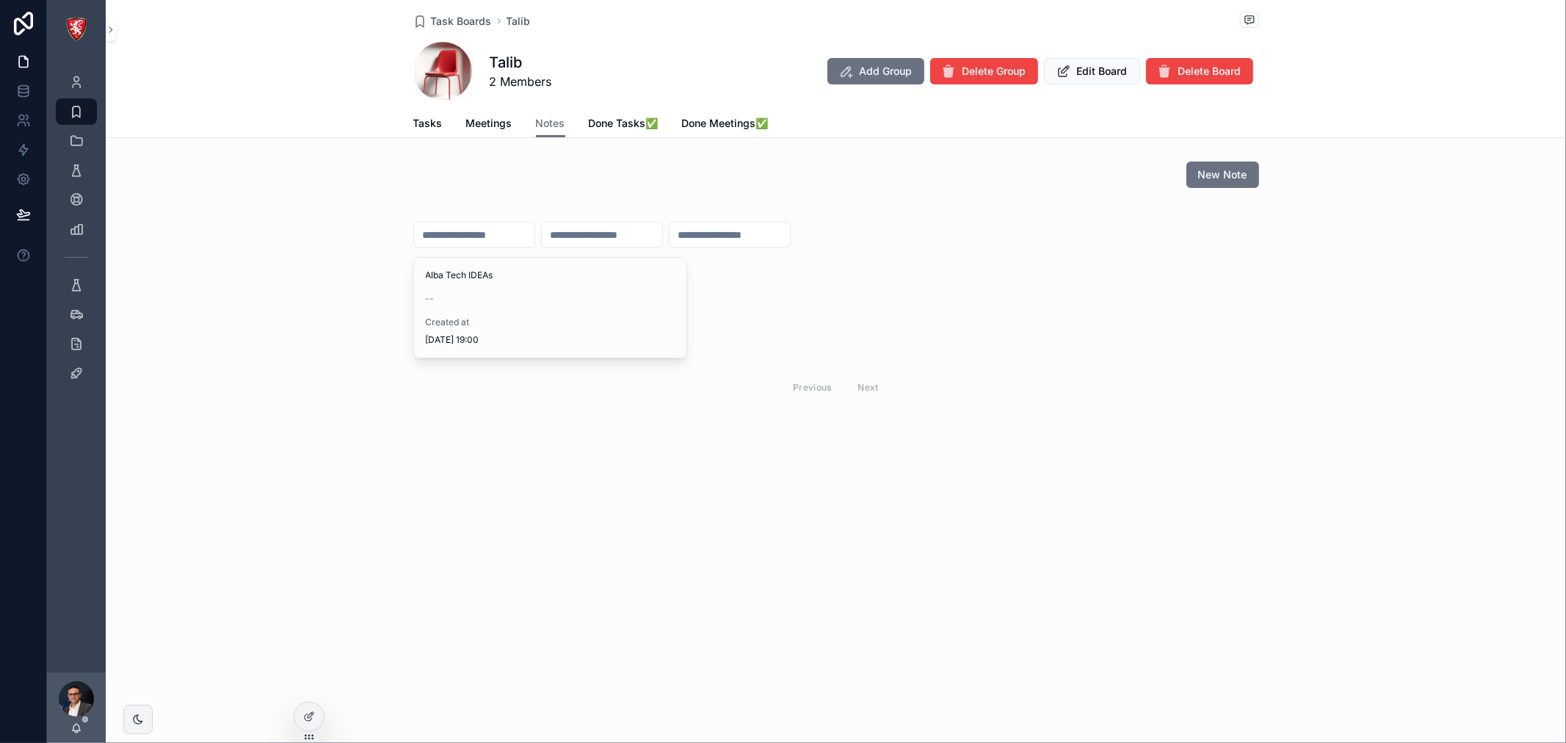
click at [434, 125] on span "Tasks" at bounding box center [427, 123] width 29 height 15
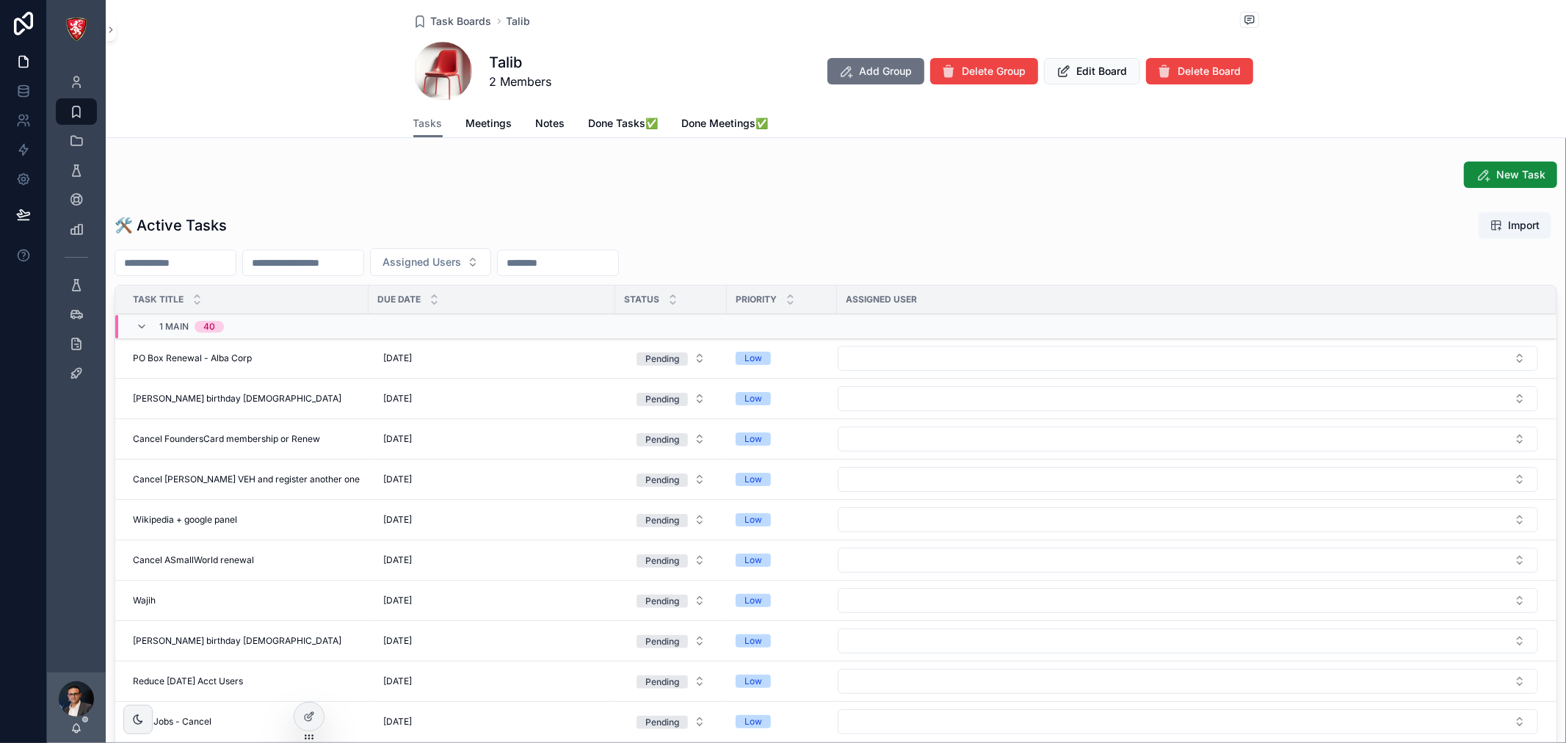
click at [134, 725] on icon "scrollable content" at bounding box center [138, 720] width 12 height 12
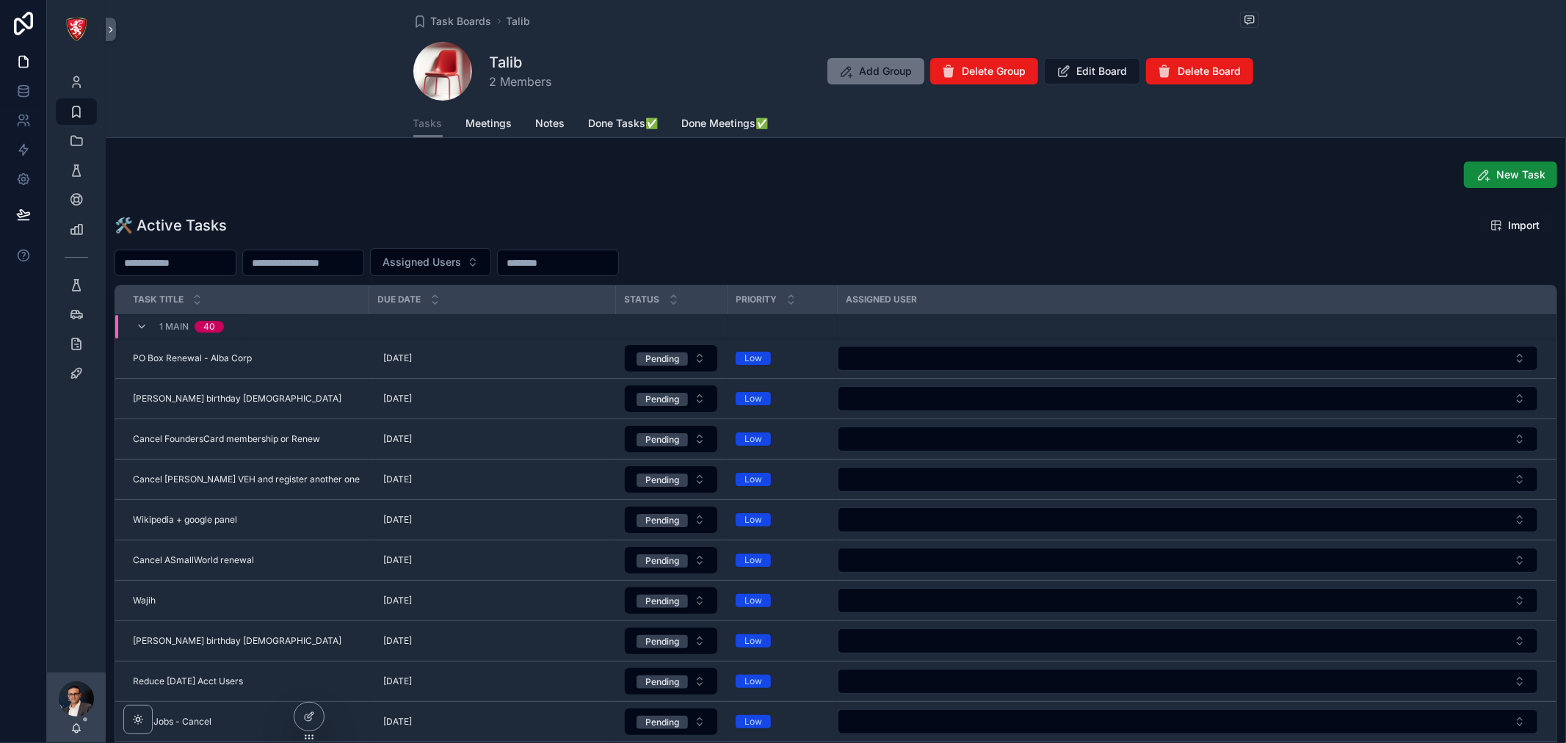
click at [245, 357] on span "PO Box Renewal - Alba Corp" at bounding box center [192, 358] width 119 height 12
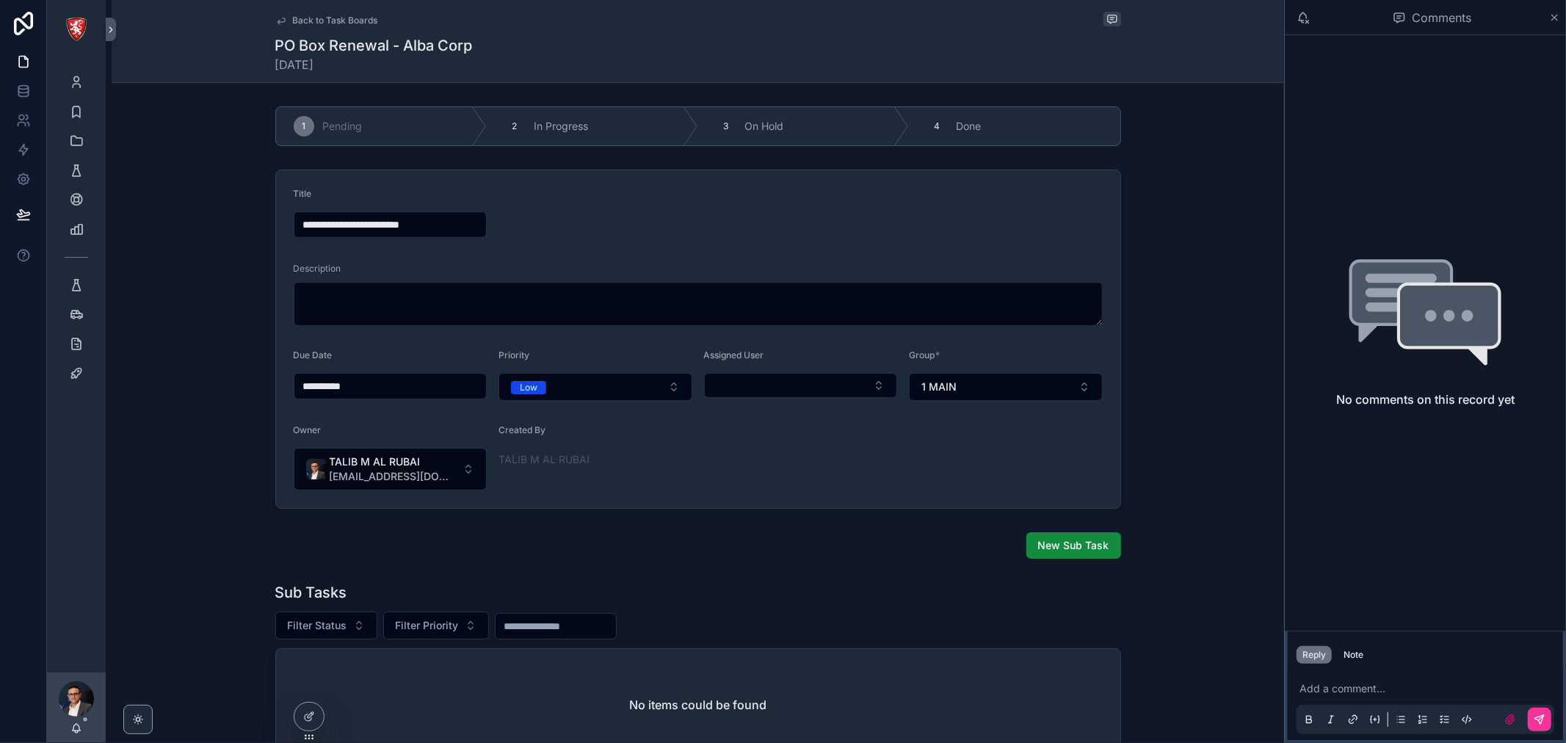
click at [1034, 379] on button "1 MAIN" at bounding box center [1006, 387] width 194 height 28
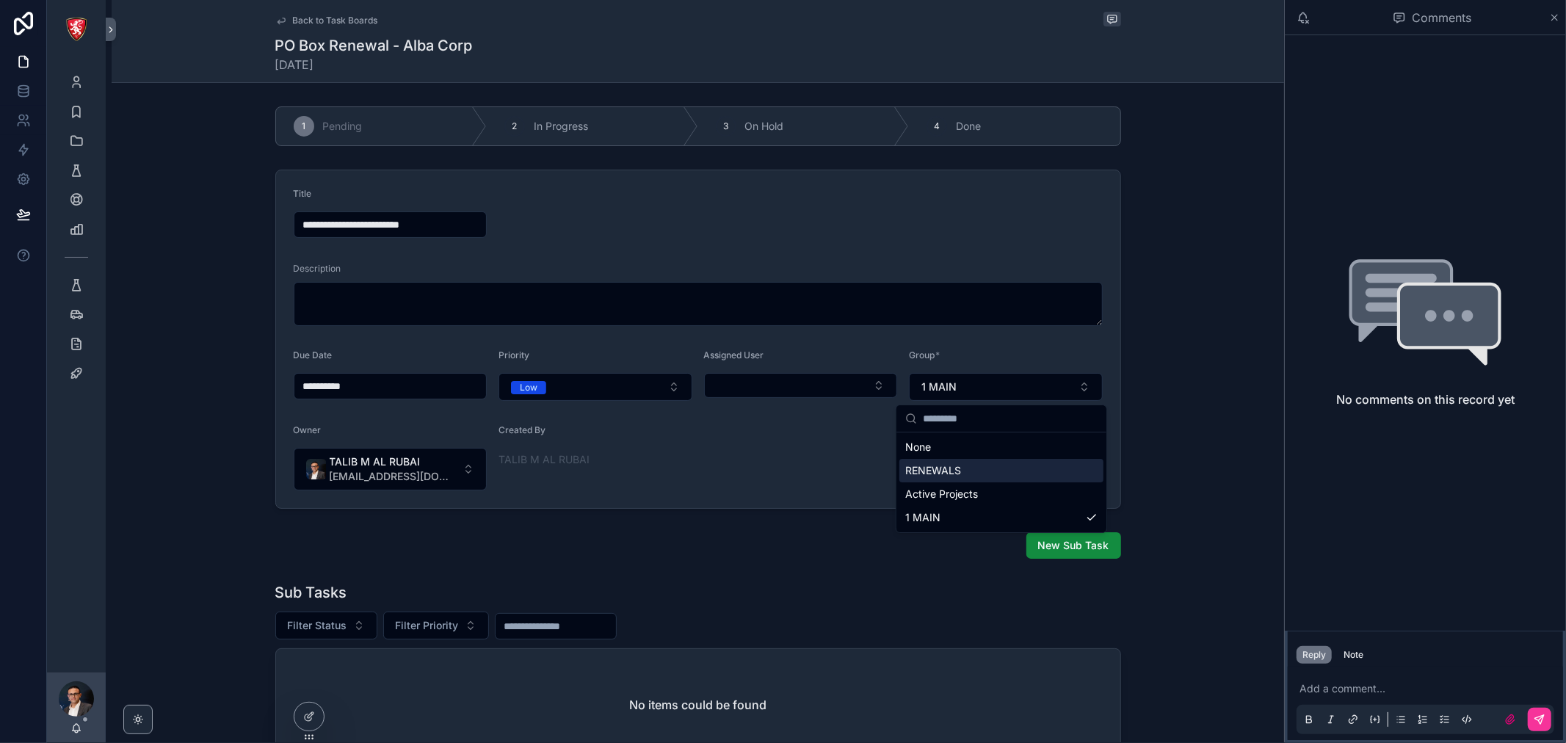
click at [985, 476] on div "RENEWALS" at bounding box center [1002, 470] width 204 height 23
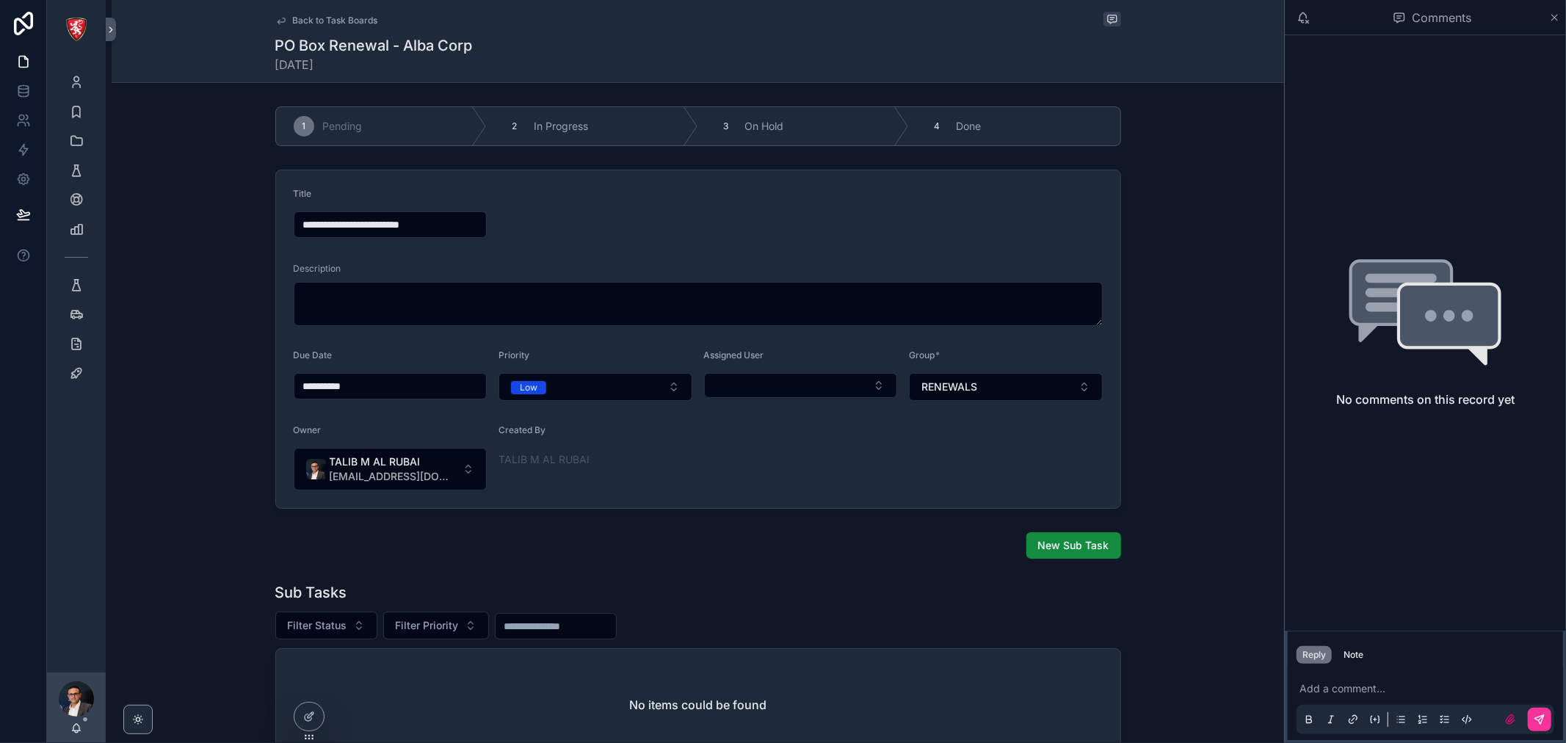
click at [336, 23] on span "Back to Task Boards" at bounding box center [335, 21] width 85 height 12
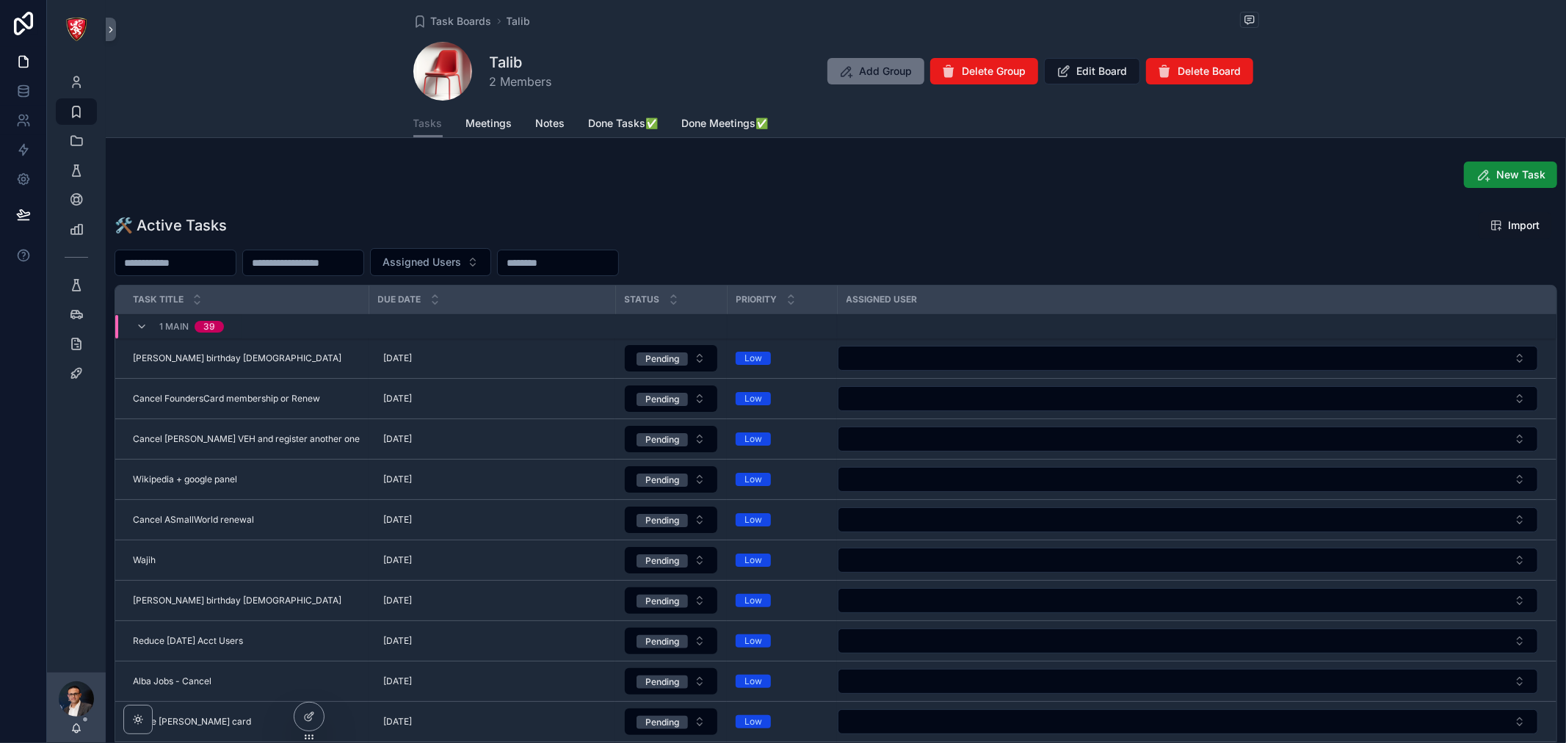
click at [430, 301] on icon "scrollable content" at bounding box center [435, 303] width 10 height 10
click at [437, 295] on icon "scrollable content" at bounding box center [435, 297] width 10 height 10
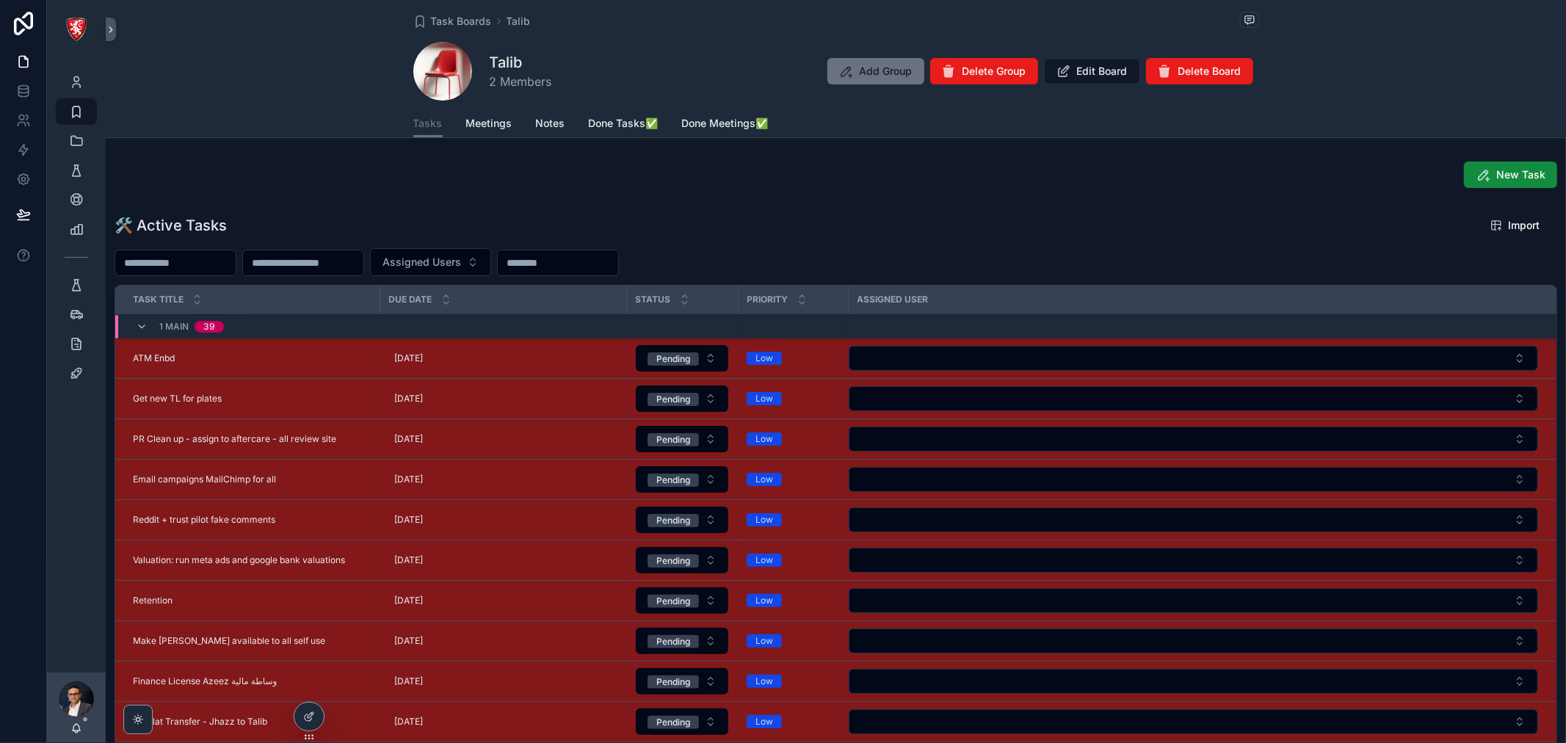
click at [491, 120] on span "Meetings" at bounding box center [489, 123] width 46 height 15
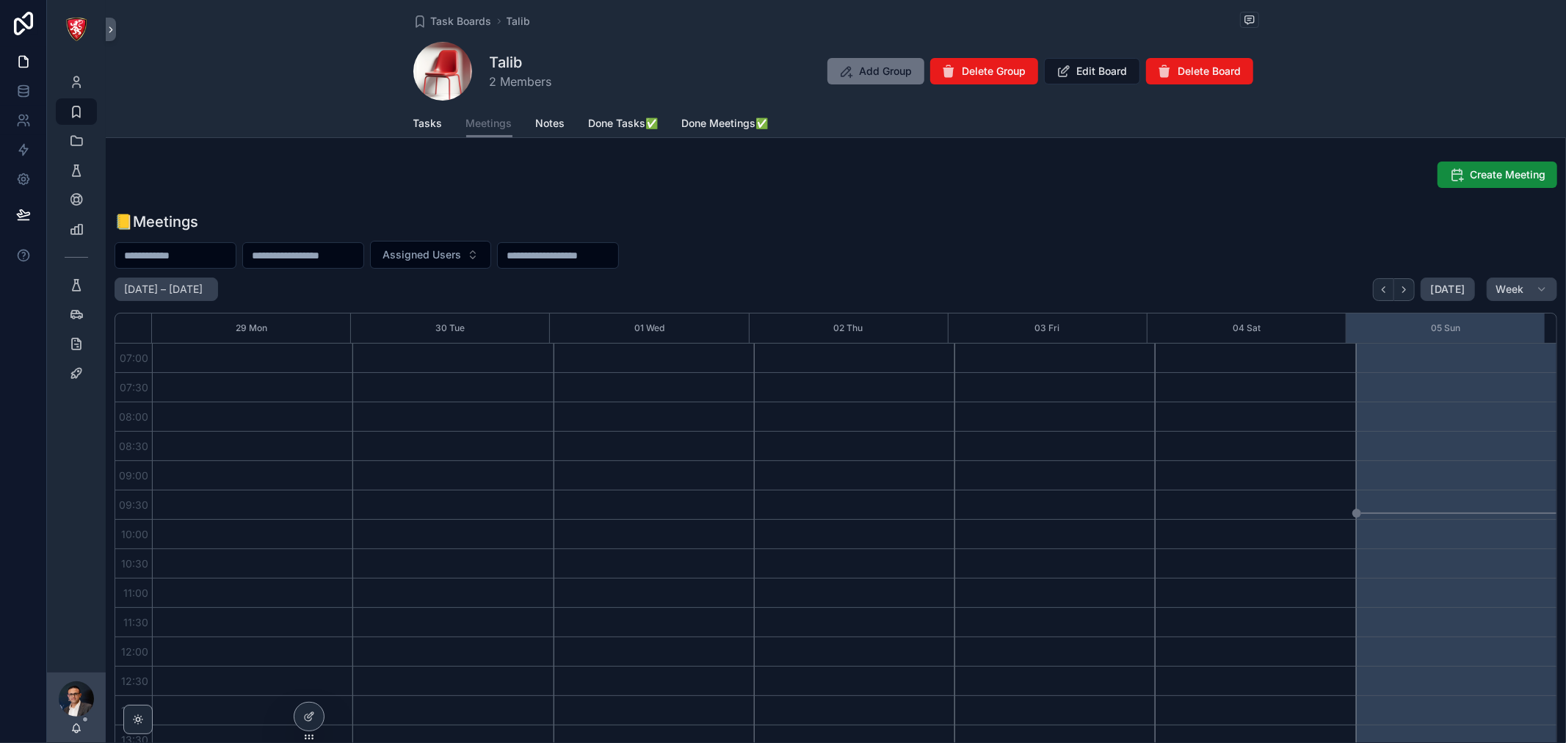
click at [1403, 286] on icon "Next" at bounding box center [1404, 289] width 11 height 11
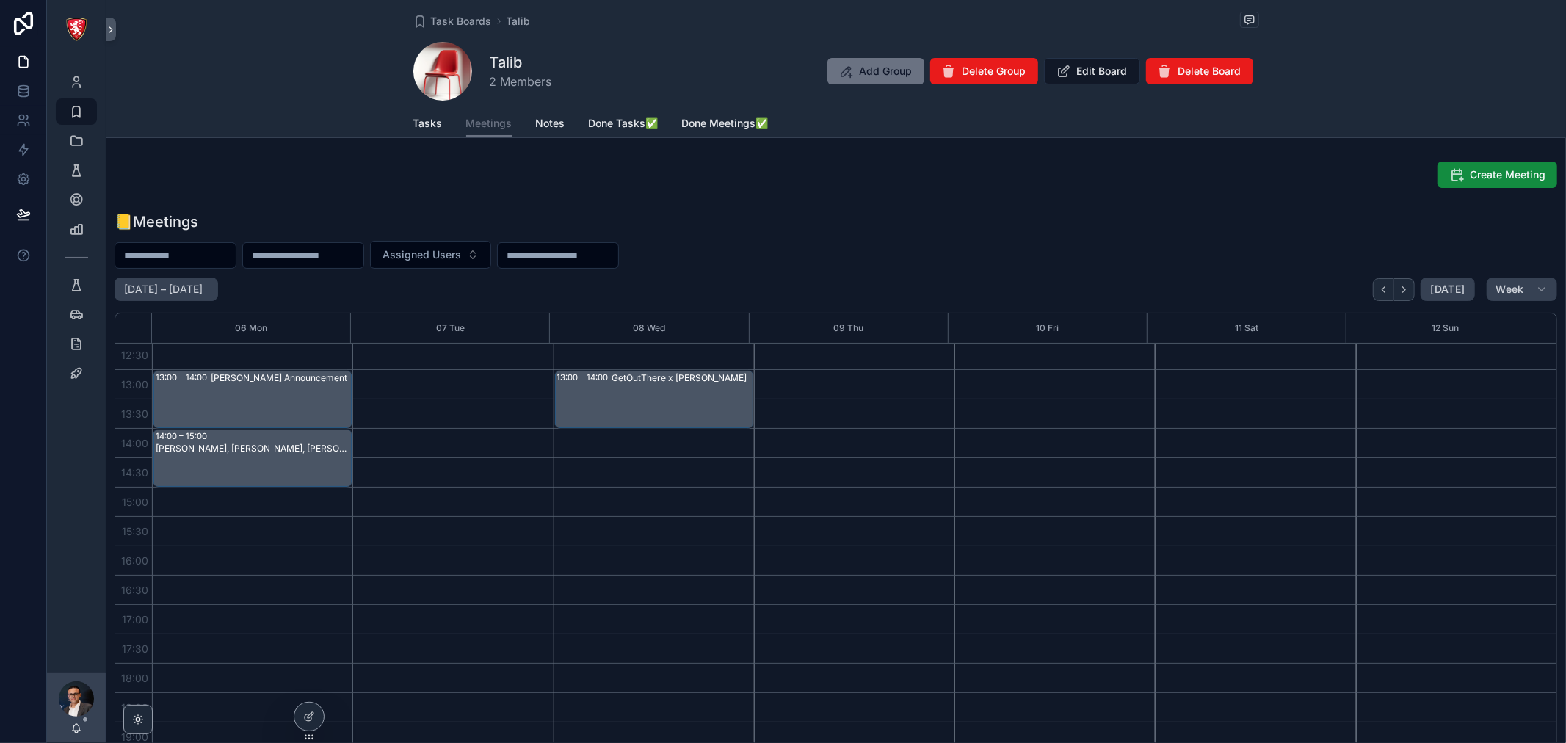
scroll to position [245, 0]
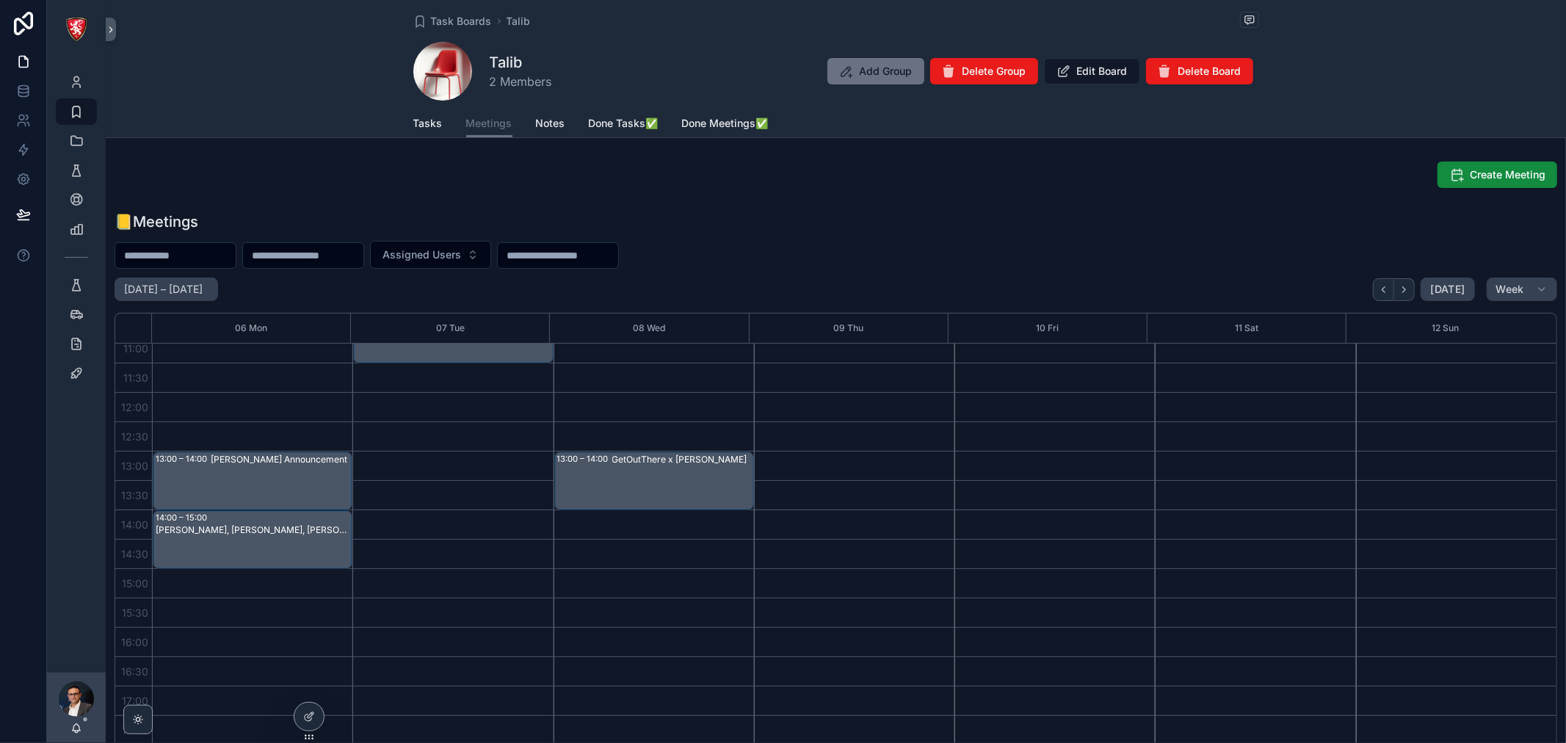
click at [428, 125] on span "Tasks" at bounding box center [427, 123] width 29 height 15
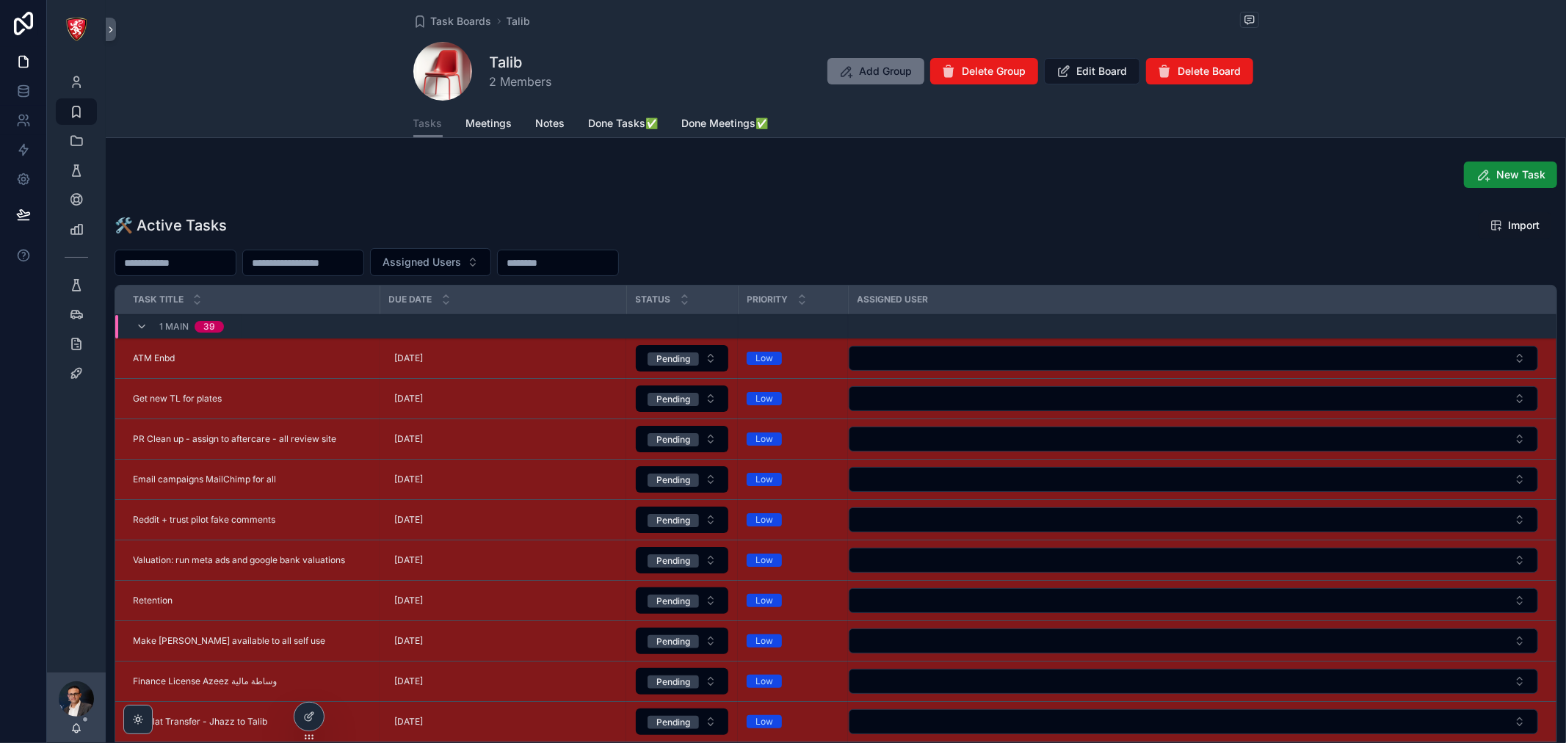
click at [461, 265] on span "Assigned Users" at bounding box center [422, 262] width 79 height 15
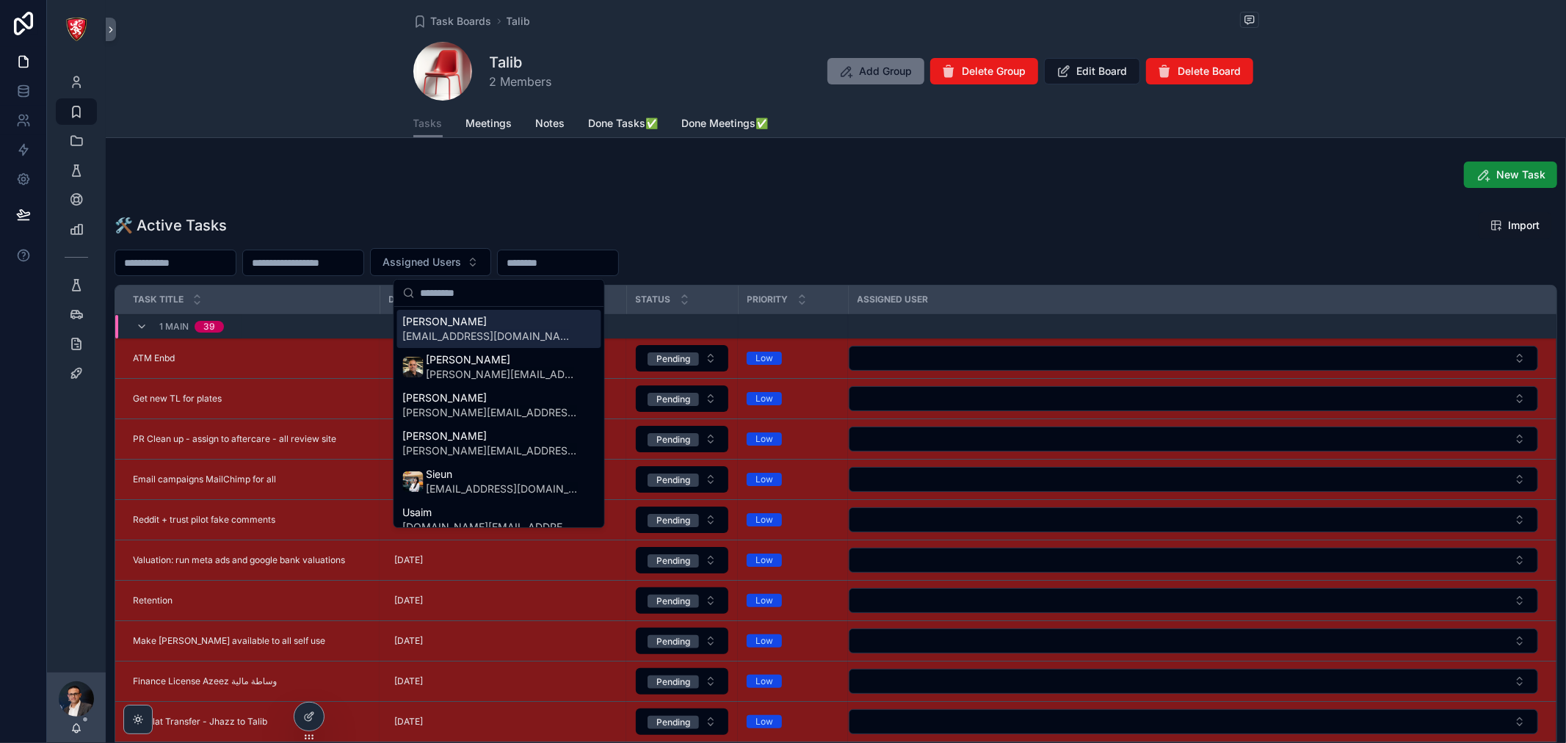
click at [461, 265] on span "Assigned Users" at bounding box center [422, 262] width 79 height 15
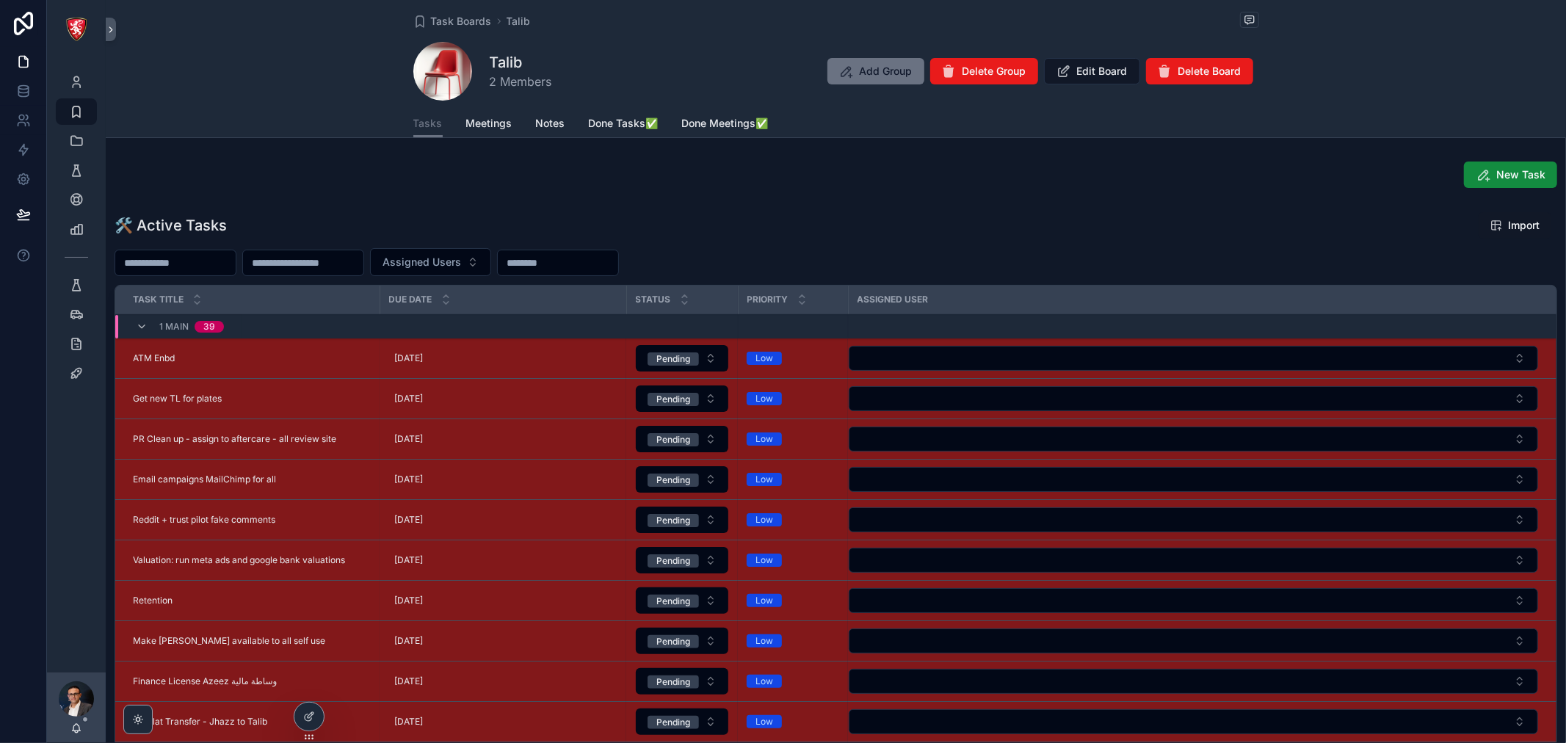
click at [306, 712] on icon at bounding box center [309, 717] width 12 height 12
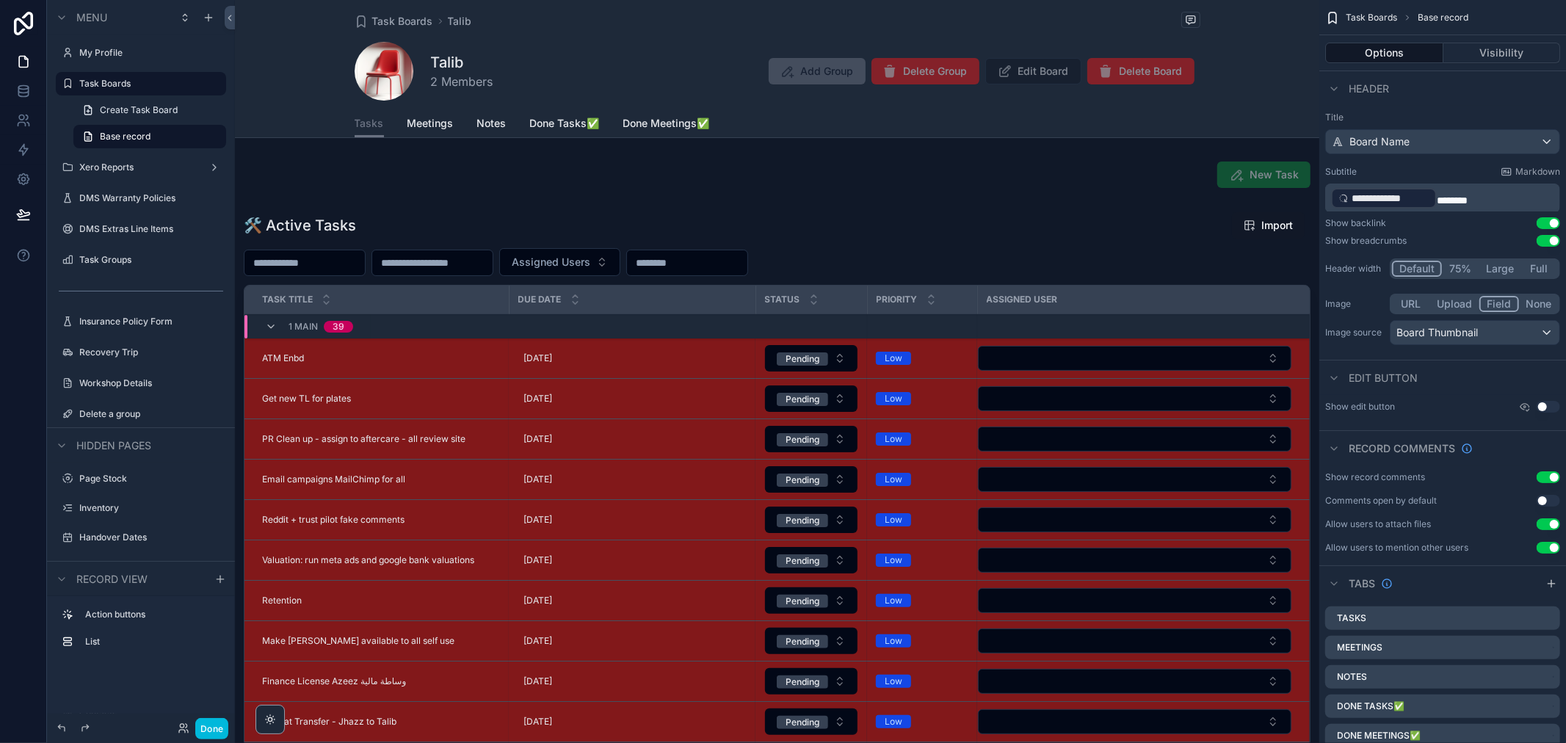
click at [0, 0] on icon "scrollable content" at bounding box center [0, 0] width 0 height 0
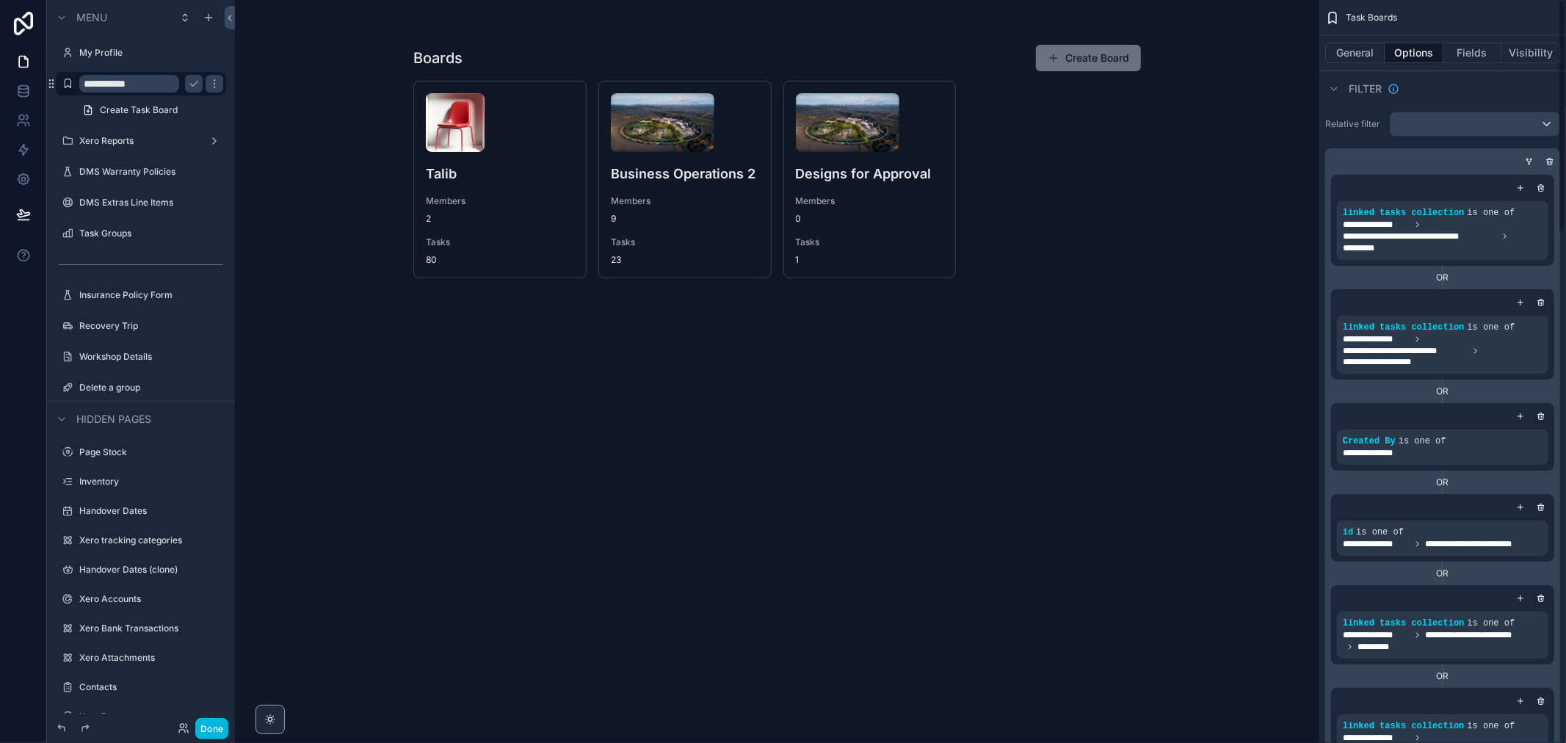
click at [1363, 55] on button "General" at bounding box center [1354, 53] width 59 height 21
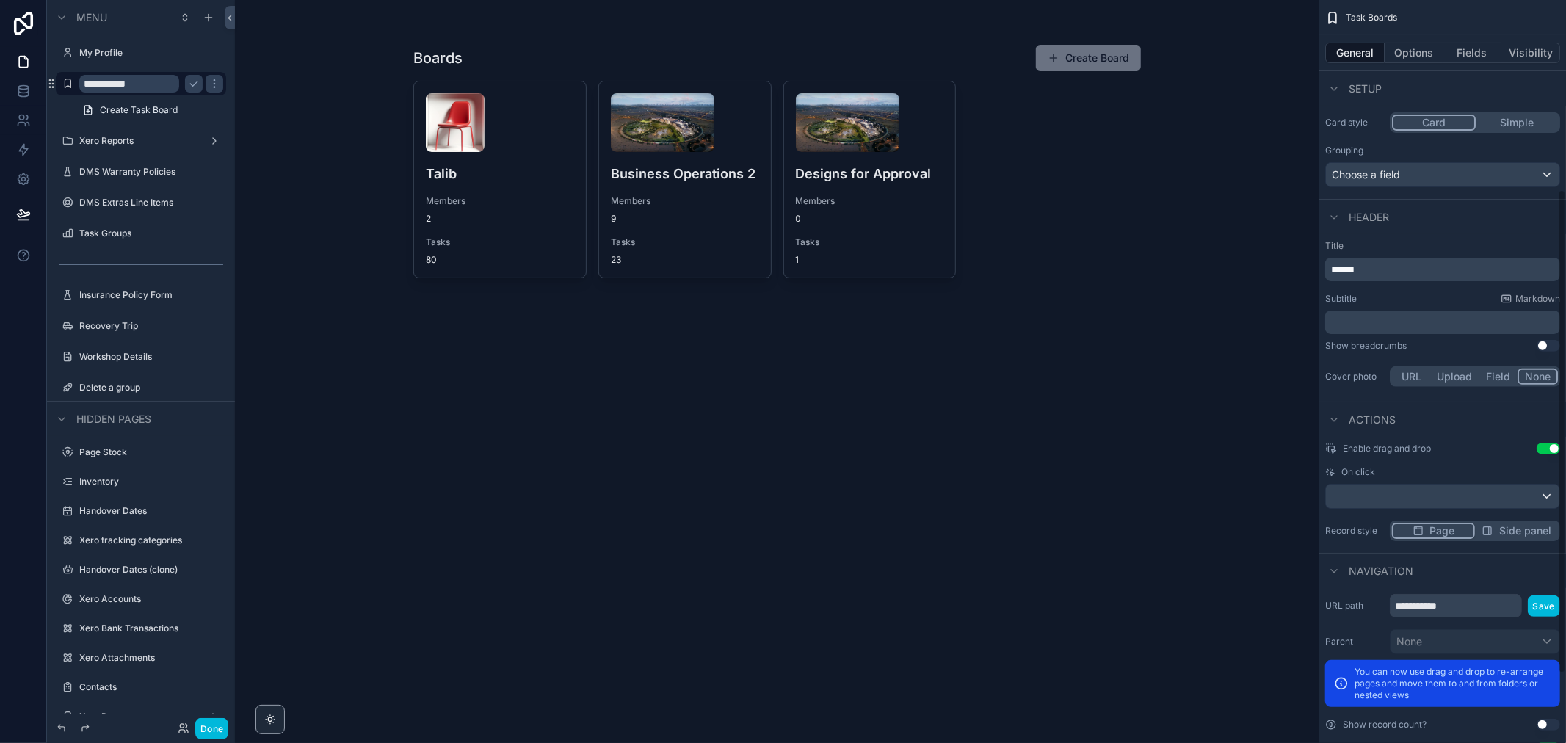
scroll to position [397, 0]
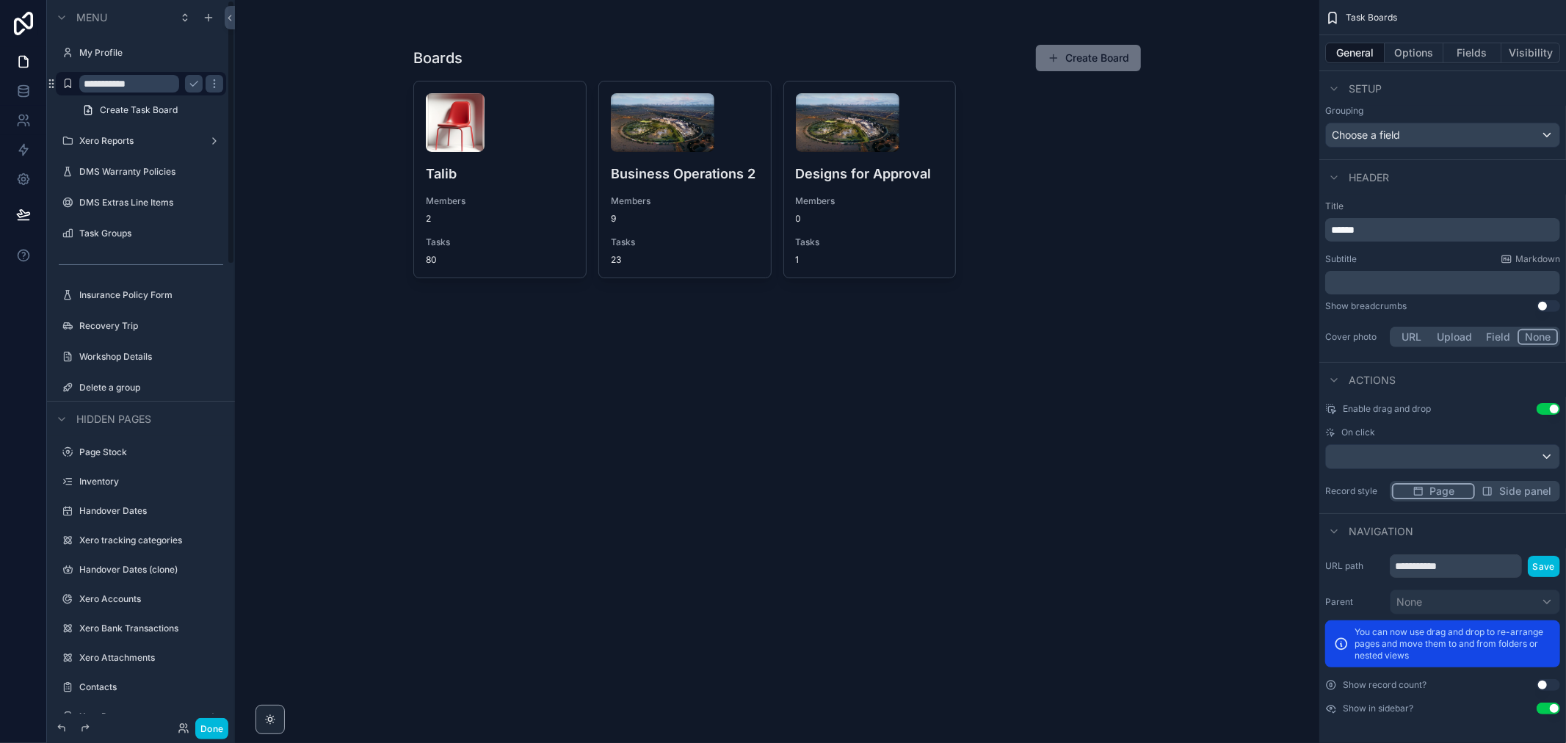
click at [211, 84] on icon "scrollable content" at bounding box center [215, 84] width 12 height 12
click at [69, 81] on icon "scrollable content" at bounding box center [68, 84] width 12 height 12
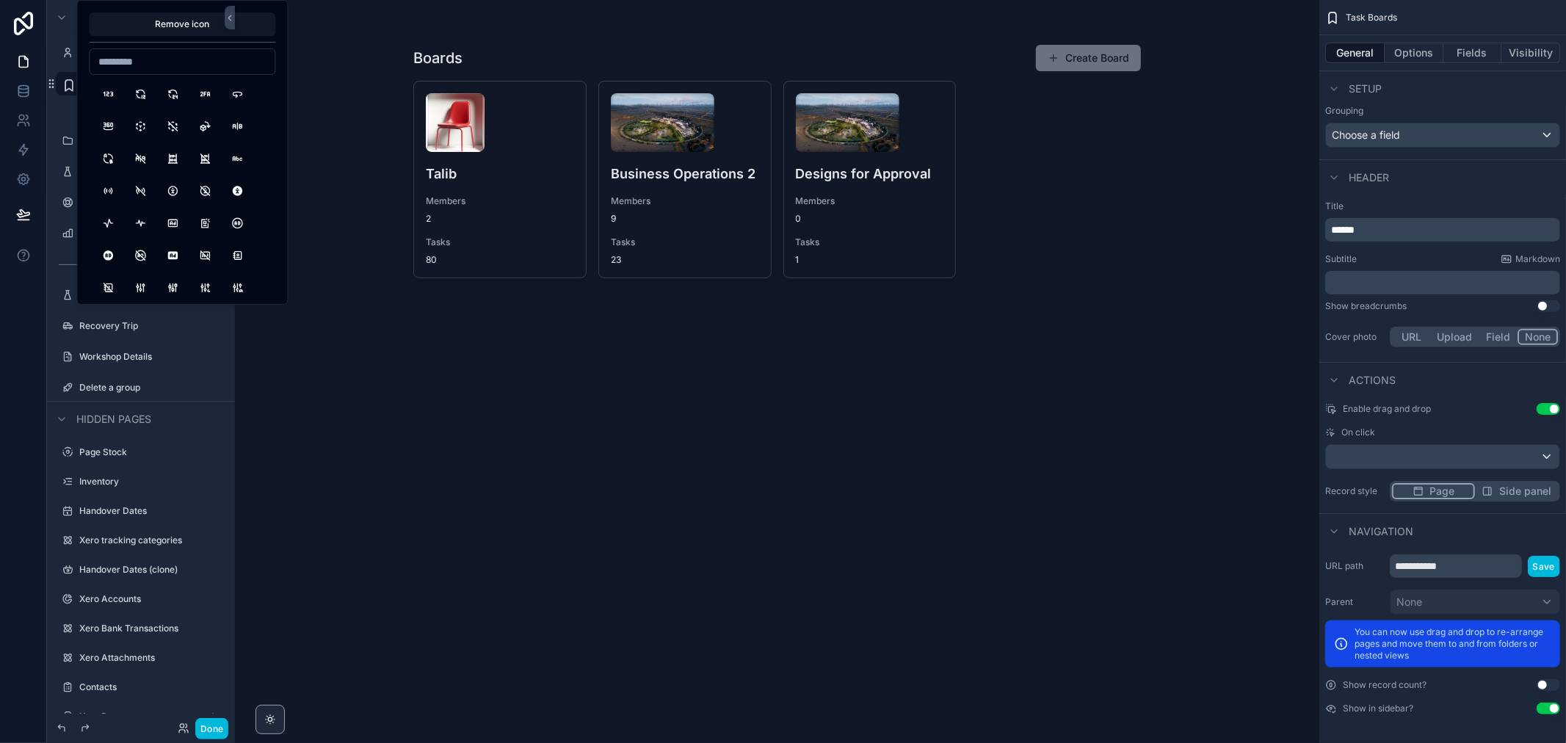
click at [157, 65] on input at bounding box center [182, 61] width 185 height 21
click at [126, 66] on input "****" at bounding box center [182, 61] width 185 height 21
type input "********"
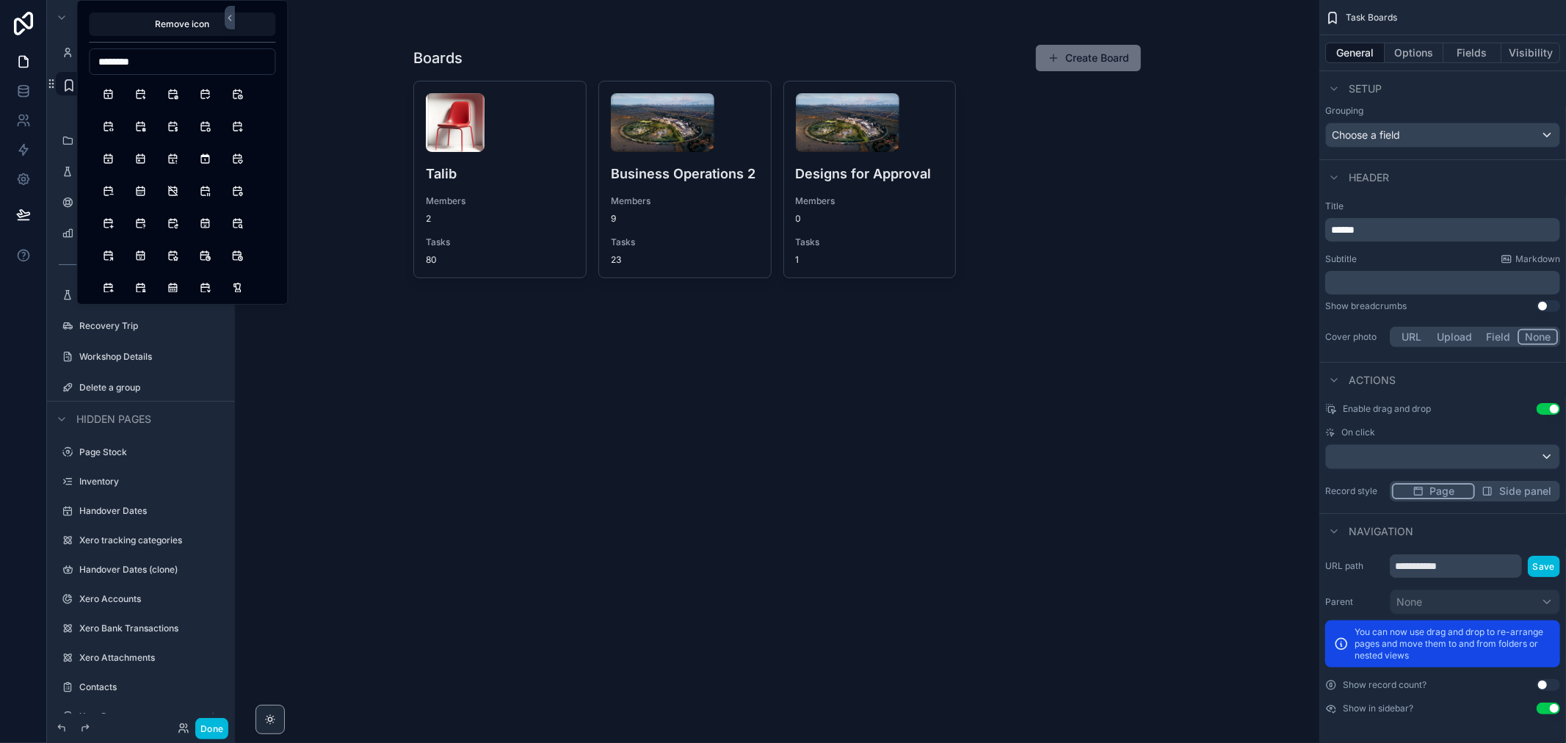
click at [203, 97] on button "CalendarCheck" at bounding box center [205, 94] width 26 height 26
click at [118, 97] on button "Calendar" at bounding box center [108, 94] width 26 height 26
click at [214, 97] on button "CalendarCheck" at bounding box center [205, 94] width 26 height 26
click at [319, 40] on div "Boards Create Board Talib Members 2 Tasks 80 Business Operations 2 Members 9 Ta…" at bounding box center [777, 371] width 1085 height 743
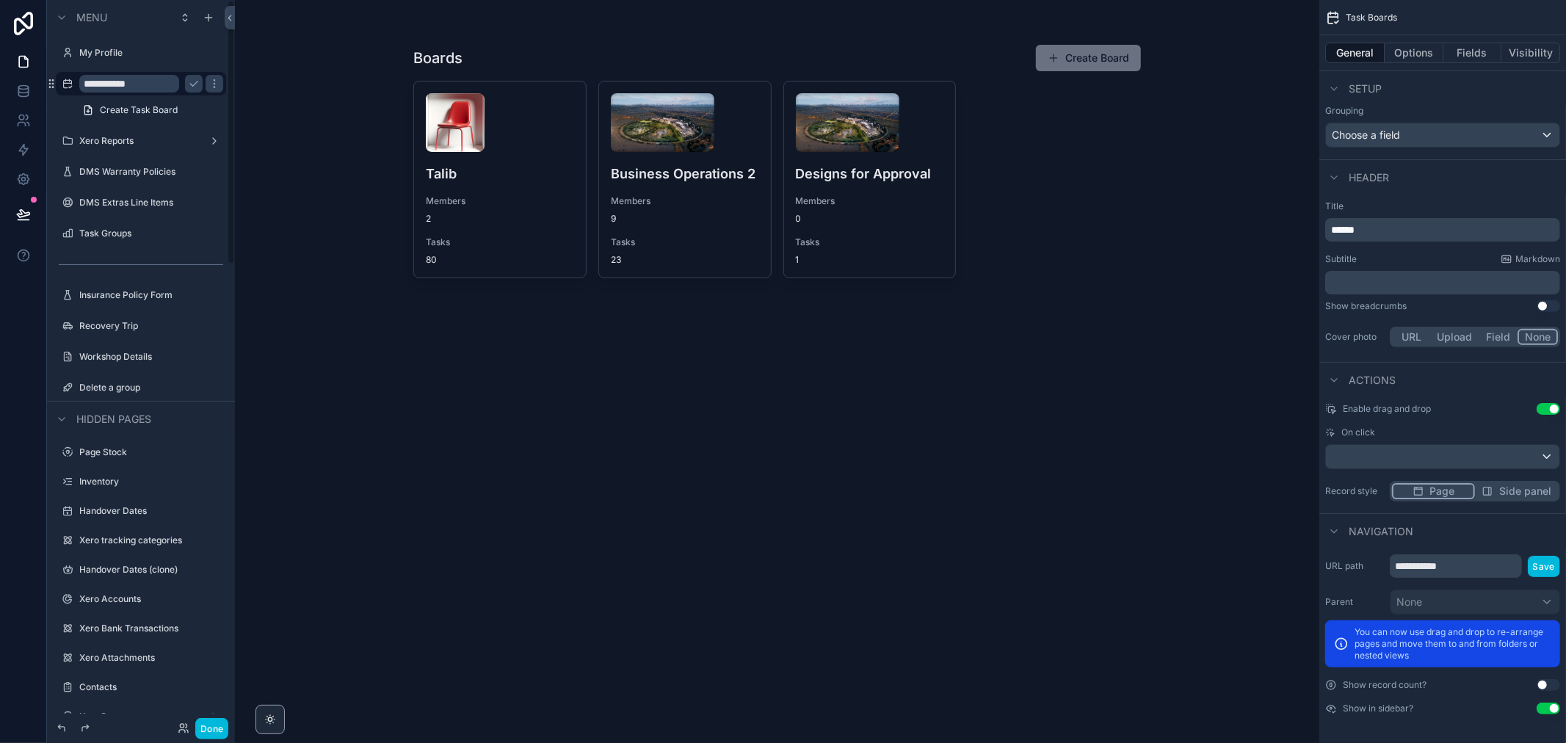
click at [196, 84] on icon "scrollable content" at bounding box center [194, 84] width 12 height 12
click at [225, 721] on button "Done" at bounding box center [211, 728] width 33 height 21
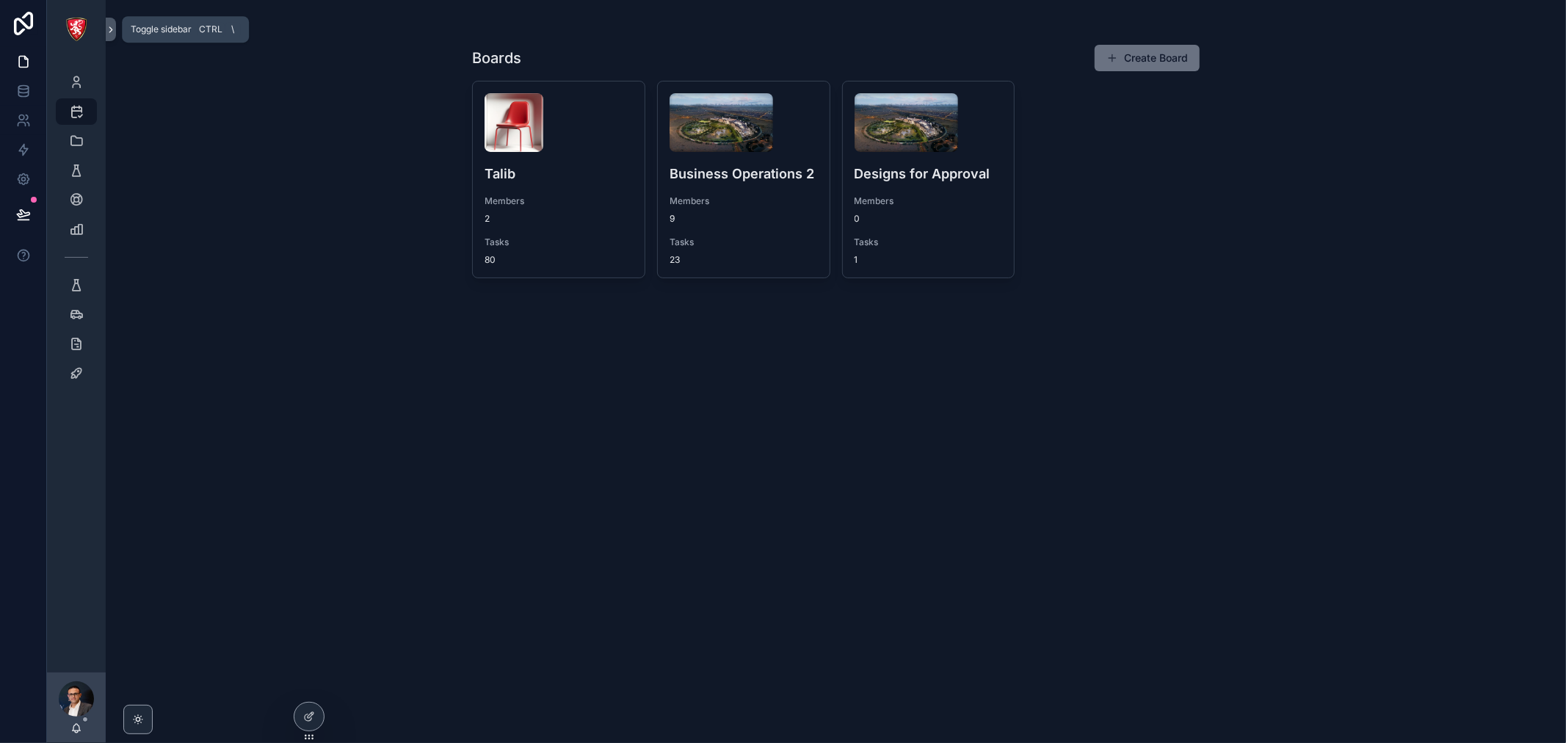
click at [111, 35] on button "scrollable content" at bounding box center [111, 29] width 10 height 23
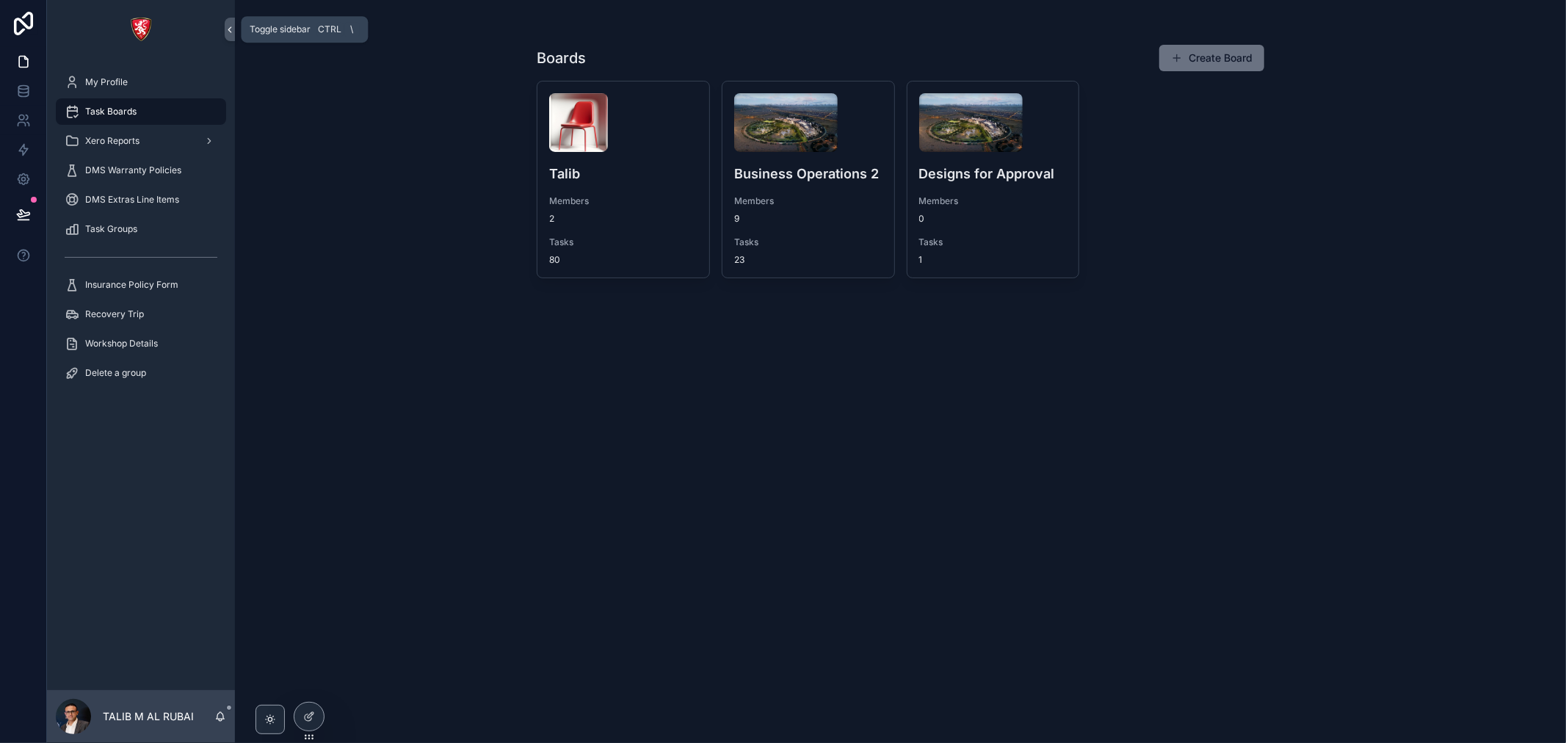
click at [229, 31] on icon "scrollable content" at bounding box center [230, 29] width 10 height 11
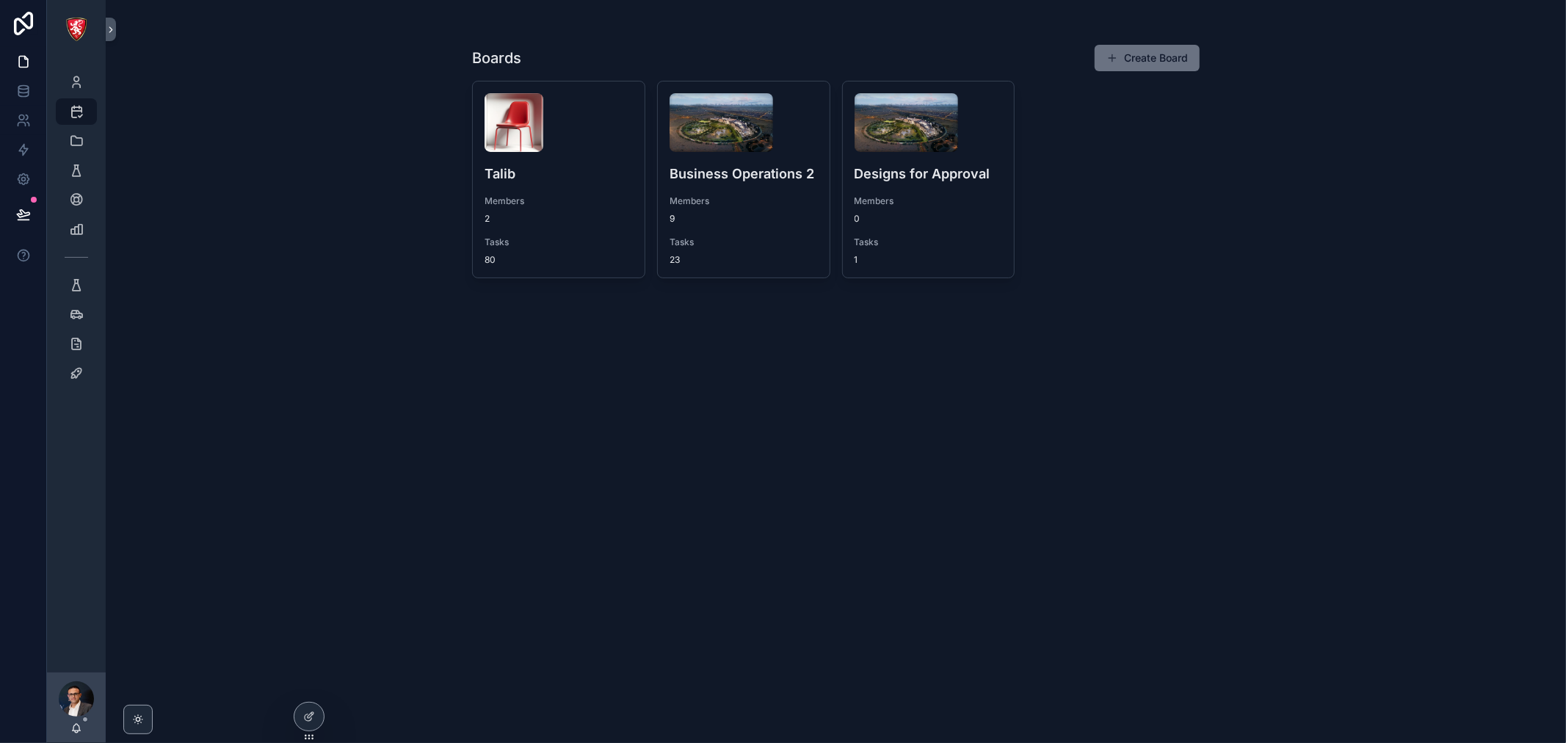
click at [559, 126] on div "scrollable content" at bounding box center [559, 122] width 148 height 59
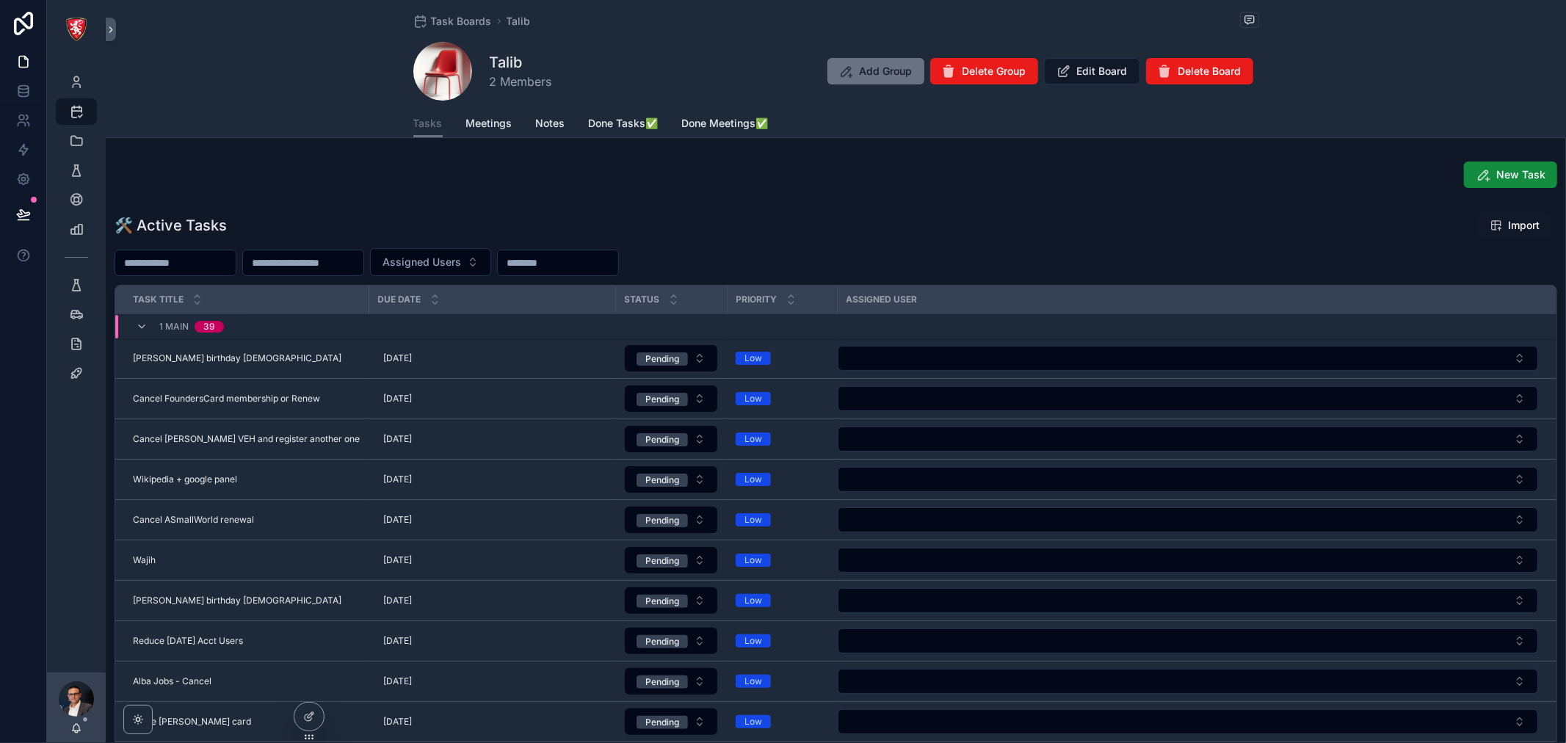
click at [132, 720] on icon "scrollable content" at bounding box center [138, 720] width 12 height 12
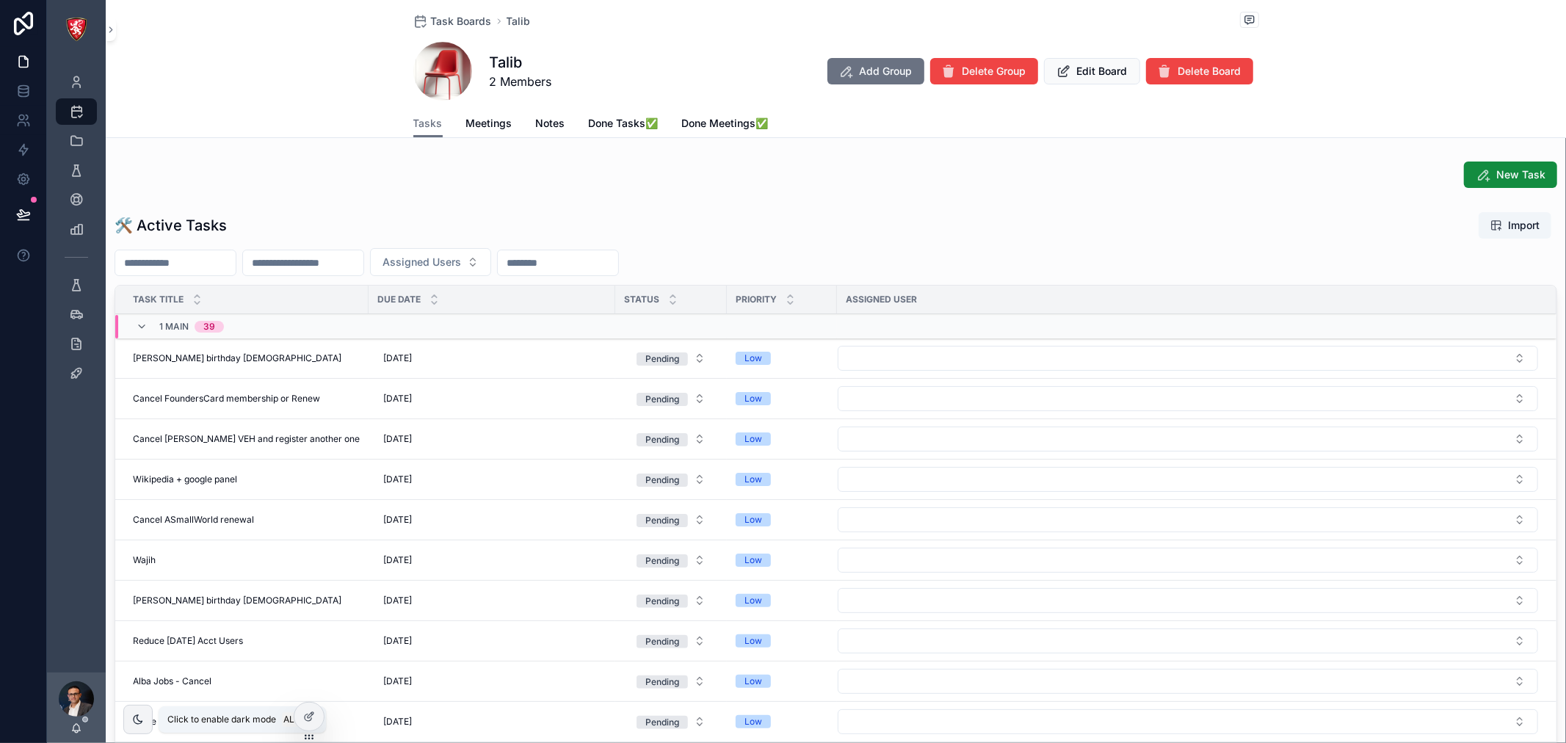
click at [136, 723] on icon "scrollable content" at bounding box center [138, 720] width 12 height 12
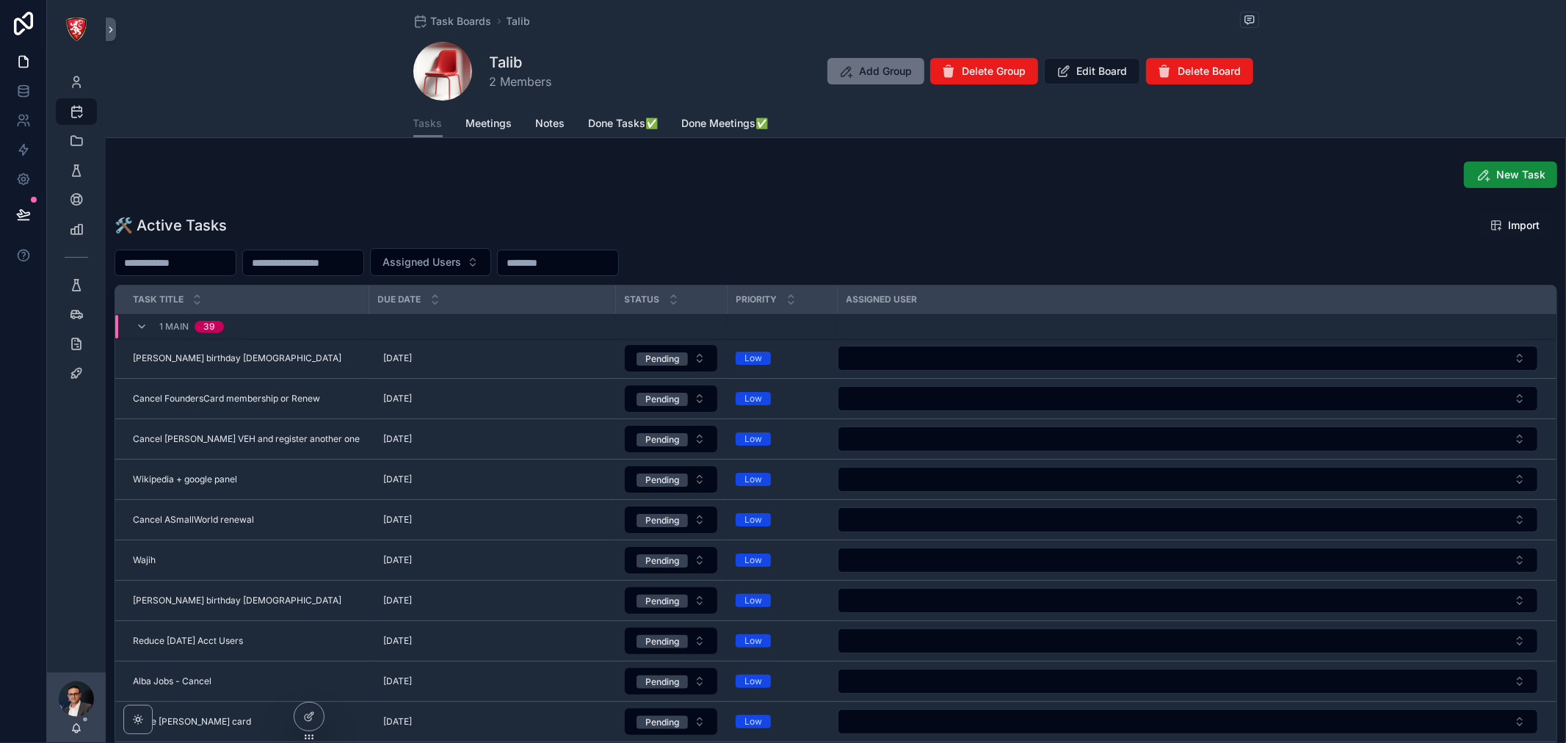
click at [314, 723] on div at bounding box center [308, 717] width 29 height 28
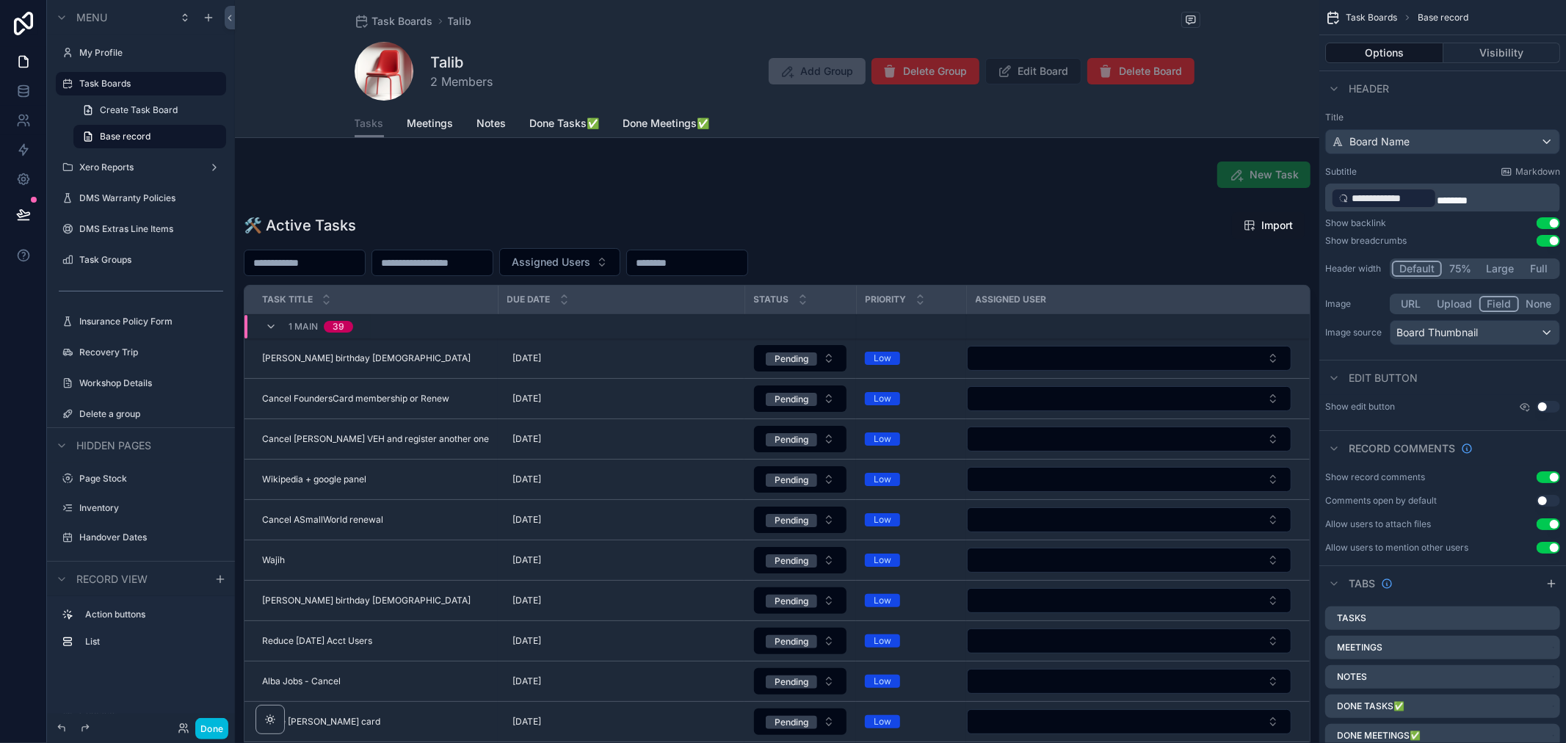
click at [695, 229] on div "scrollable content" at bounding box center [777, 531] width 1085 height 650
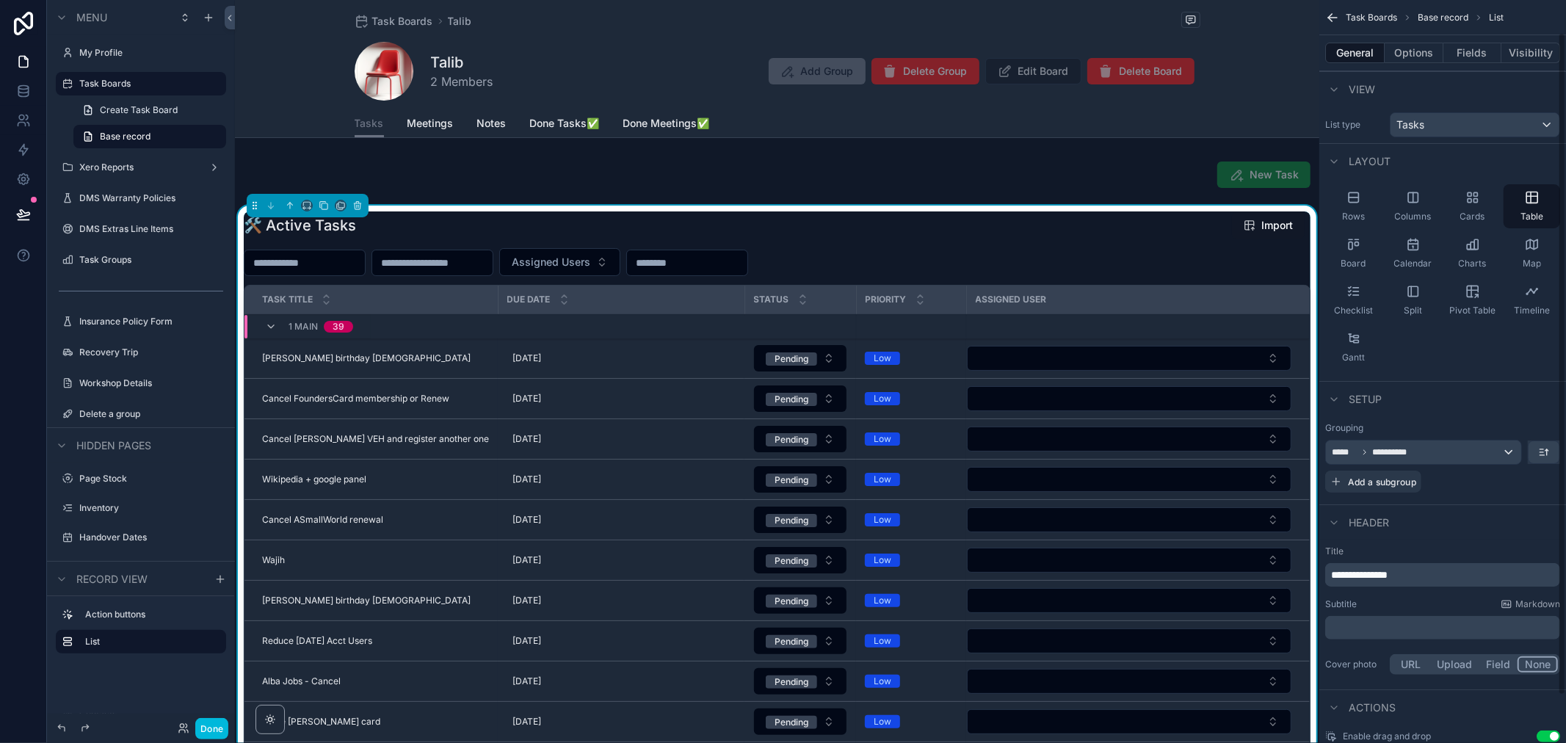
scroll to position [89, 0]
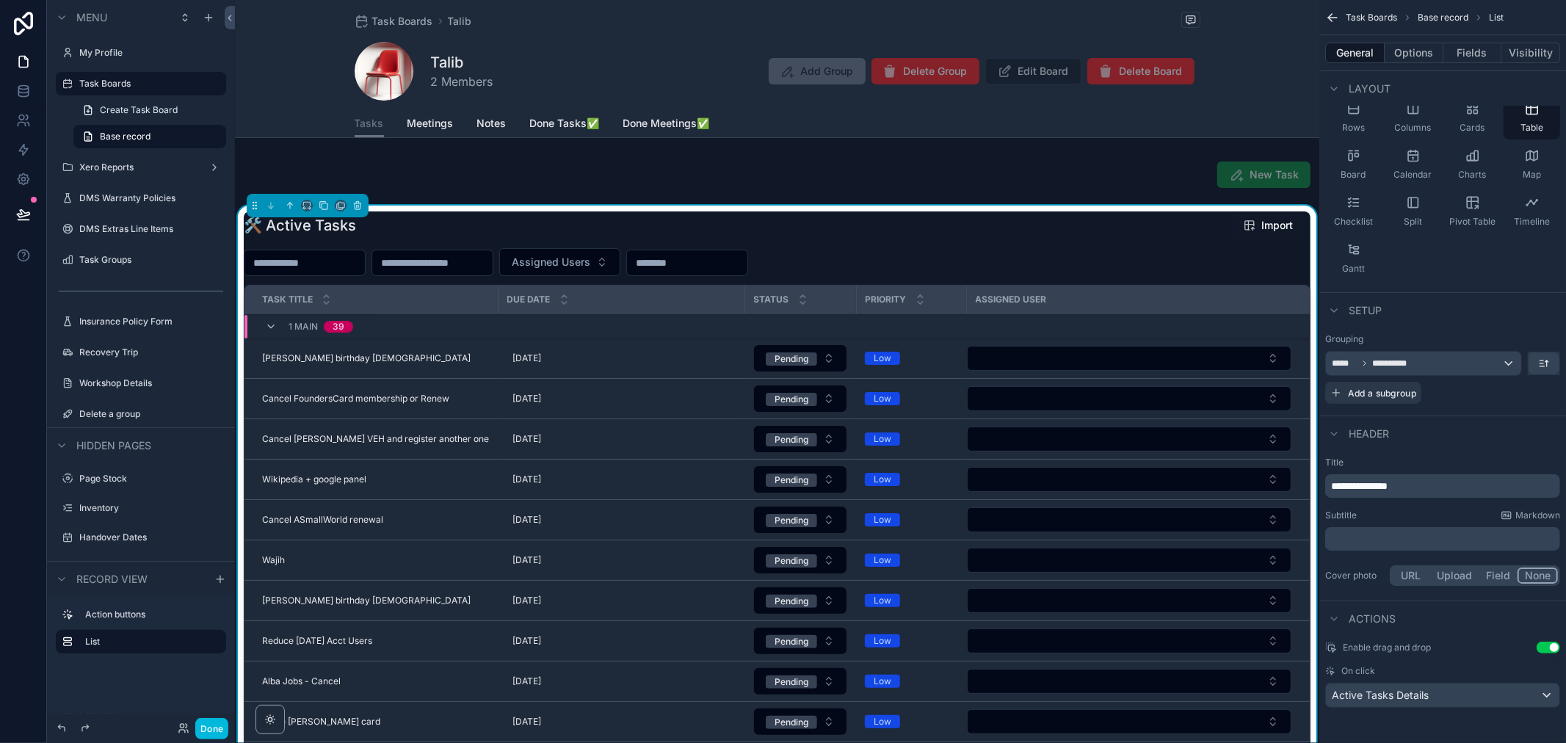
click at [1427, 59] on button "Options" at bounding box center [1414, 53] width 59 height 21
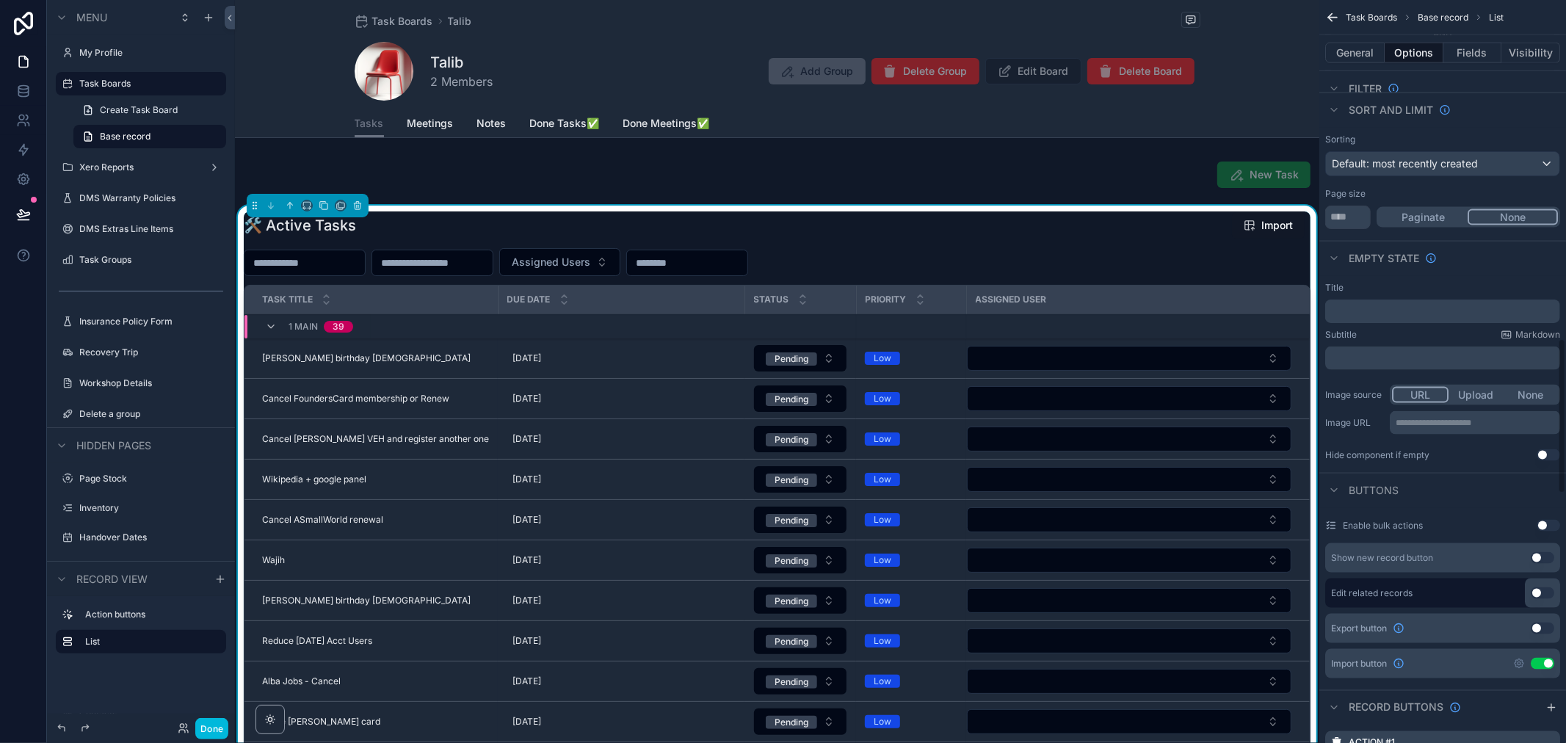
scroll to position [1557, 0]
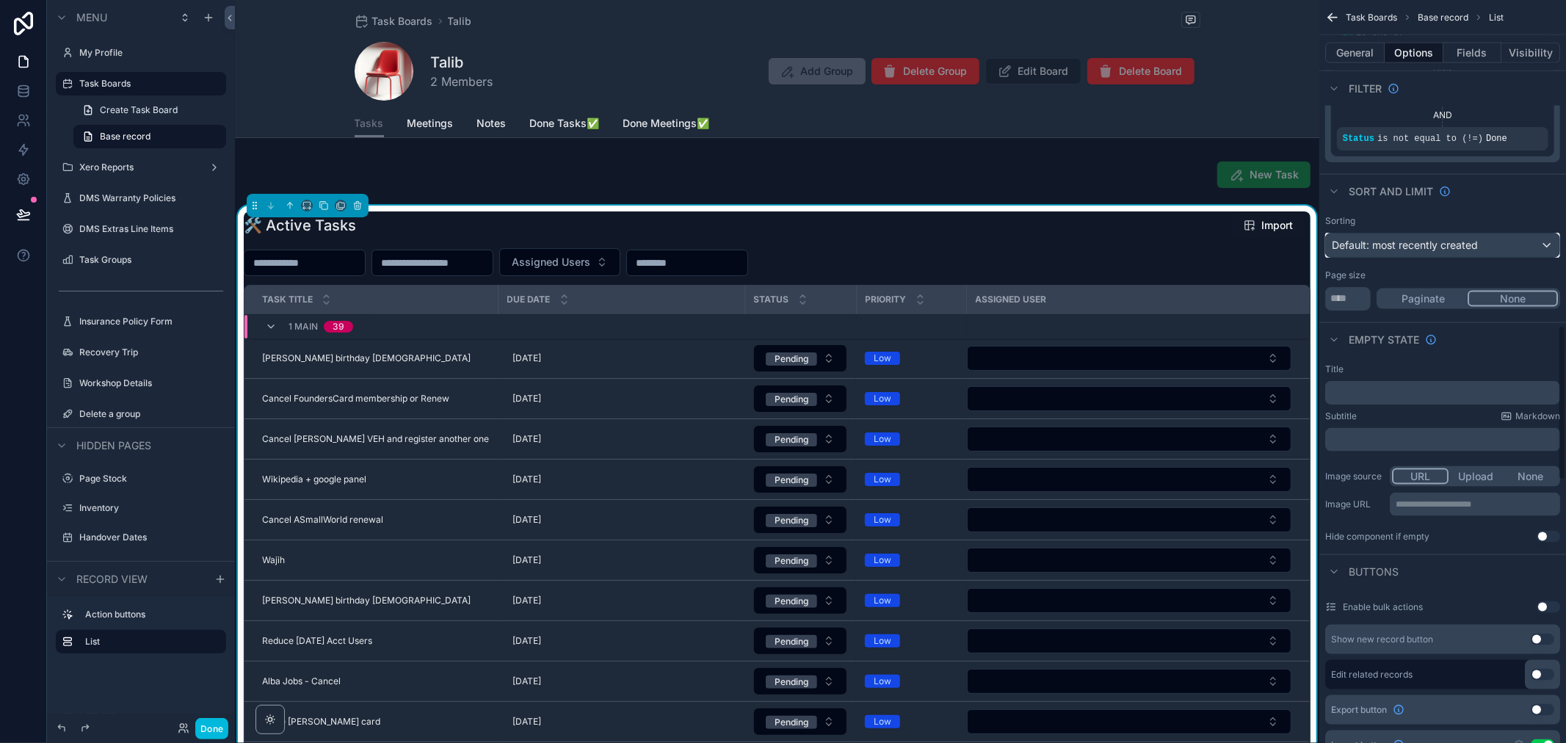
click at [1488, 234] on div "Default: most recently created" at bounding box center [1443, 245] width 234 height 23
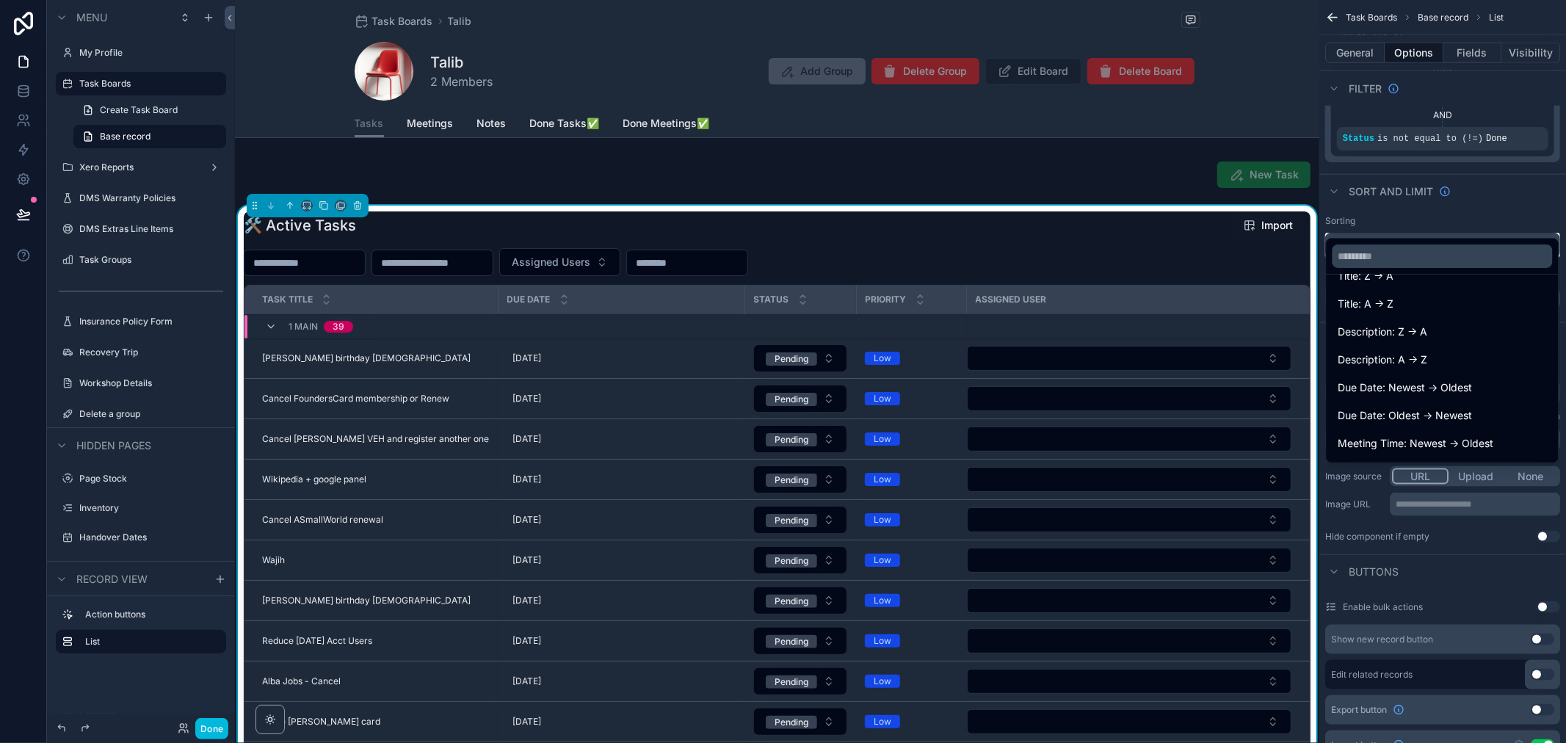
scroll to position [245, 0]
click at [1485, 327] on div "Due Date: Oldest -> Newest" at bounding box center [1443, 334] width 209 height 18
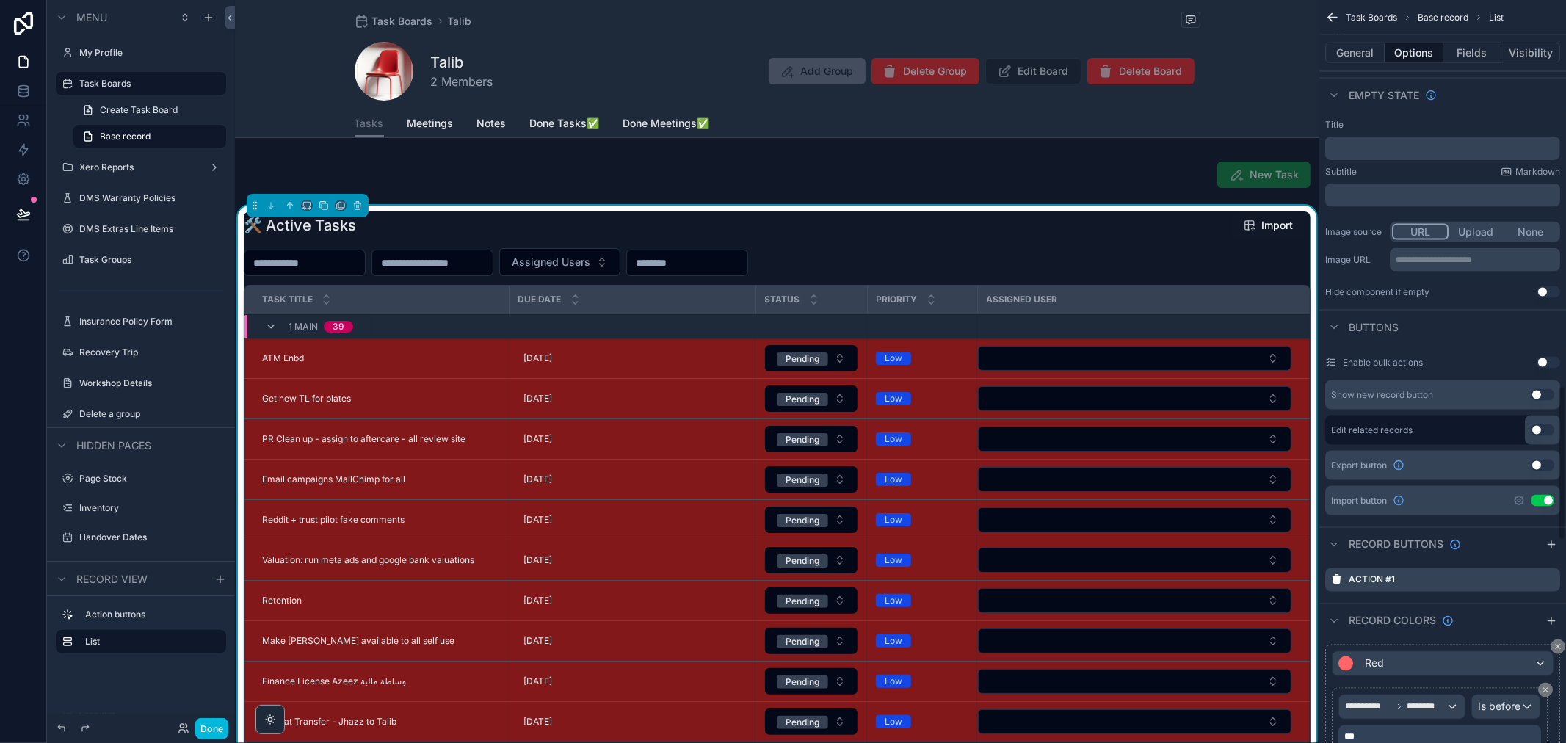
scroll to position [1883, 0]
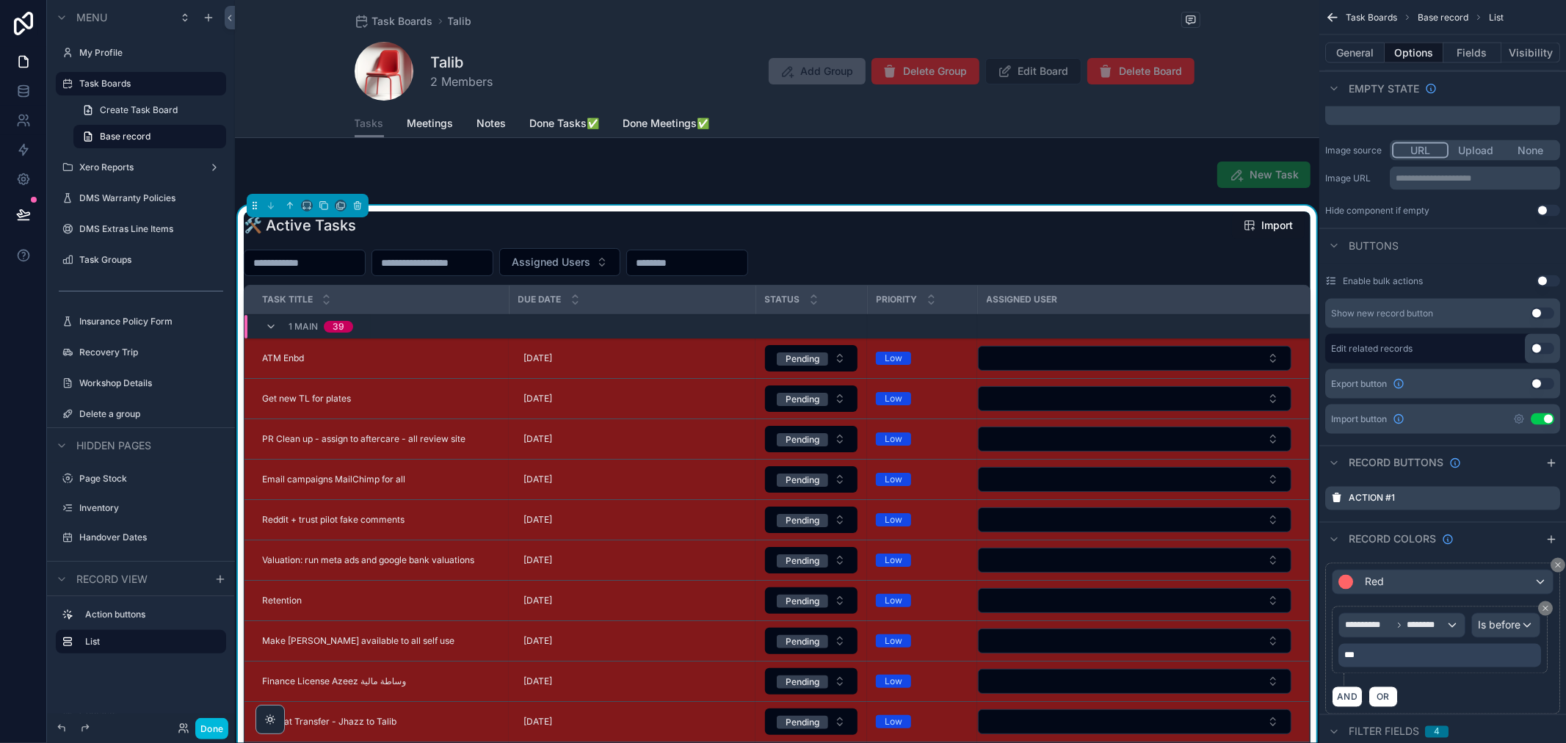
click at [1539, 378] on button "Use setting" at bounding box center [1542, 384] width 23 height 12
click at [1543, 378] on button "Use setting" at bounding box center [1542, 384] width 23 height 12
click at [1547, 413] on button "Use setting" at bounding box center [1542, 419] width 23 height 12
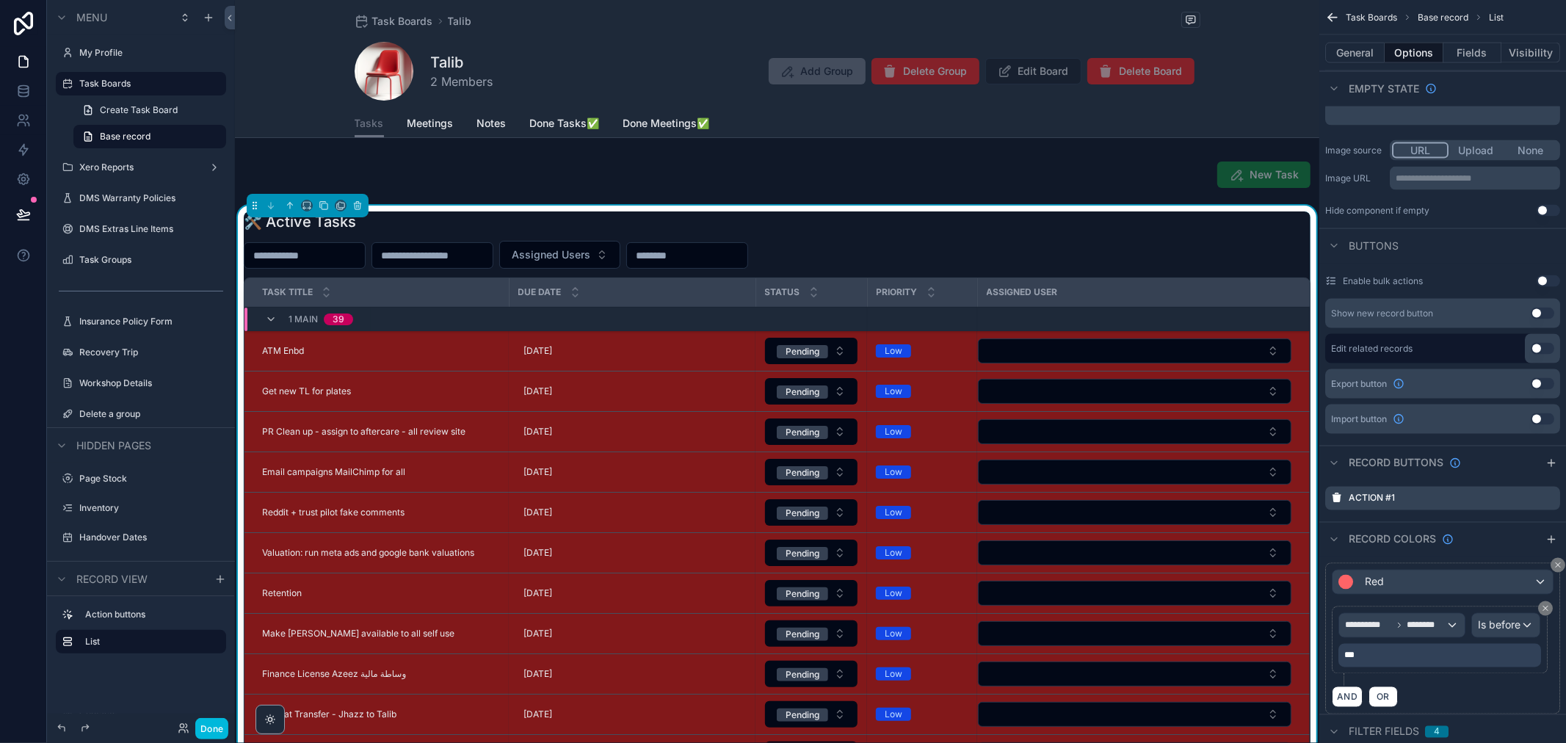
click at [429, 120] on span "Meetings" at bounding box center [431, 123] width 46 height 15
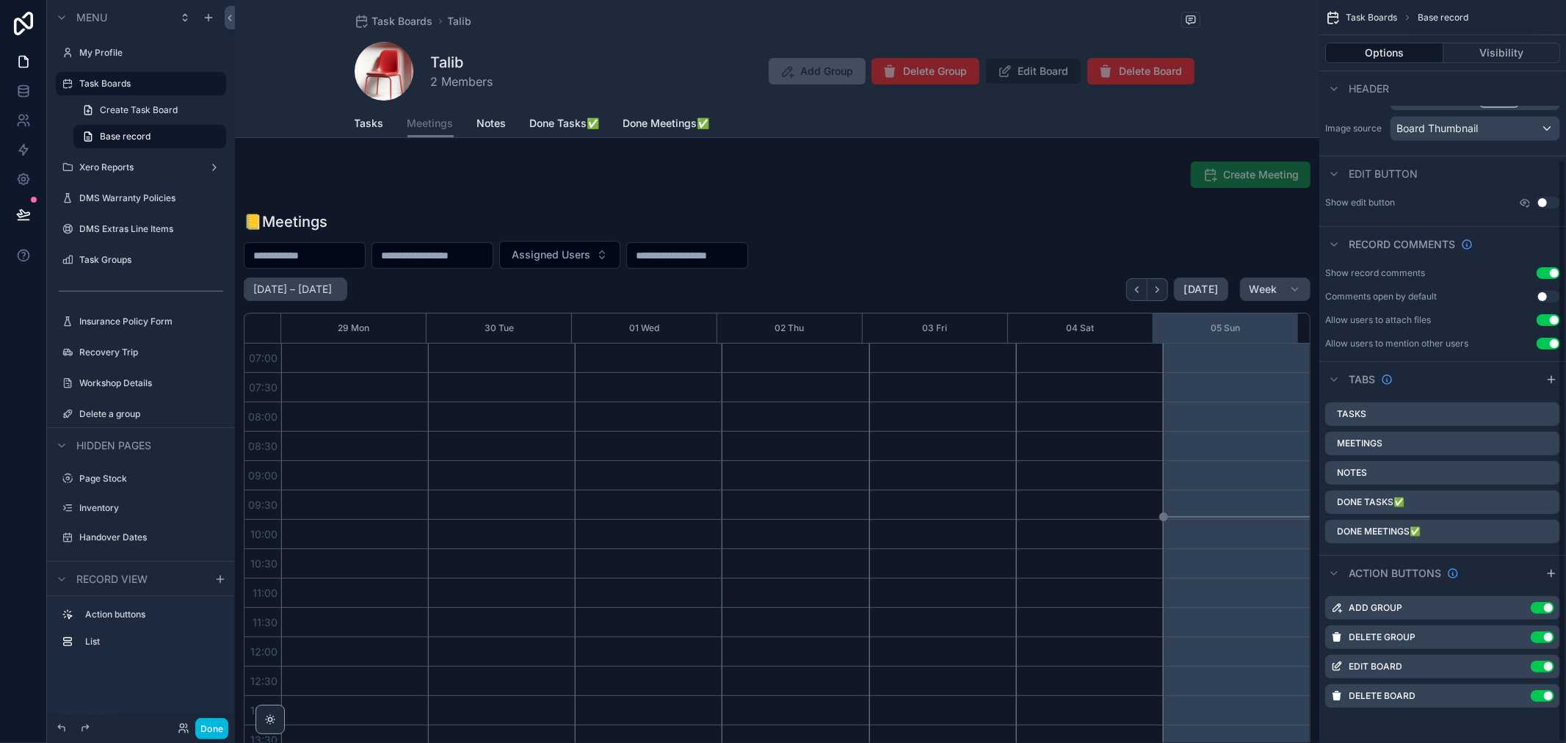
scroll to position [411, 0]
click at [365, 129] on span "Tasks" at bounding box center [369, 123] width 29 height 15
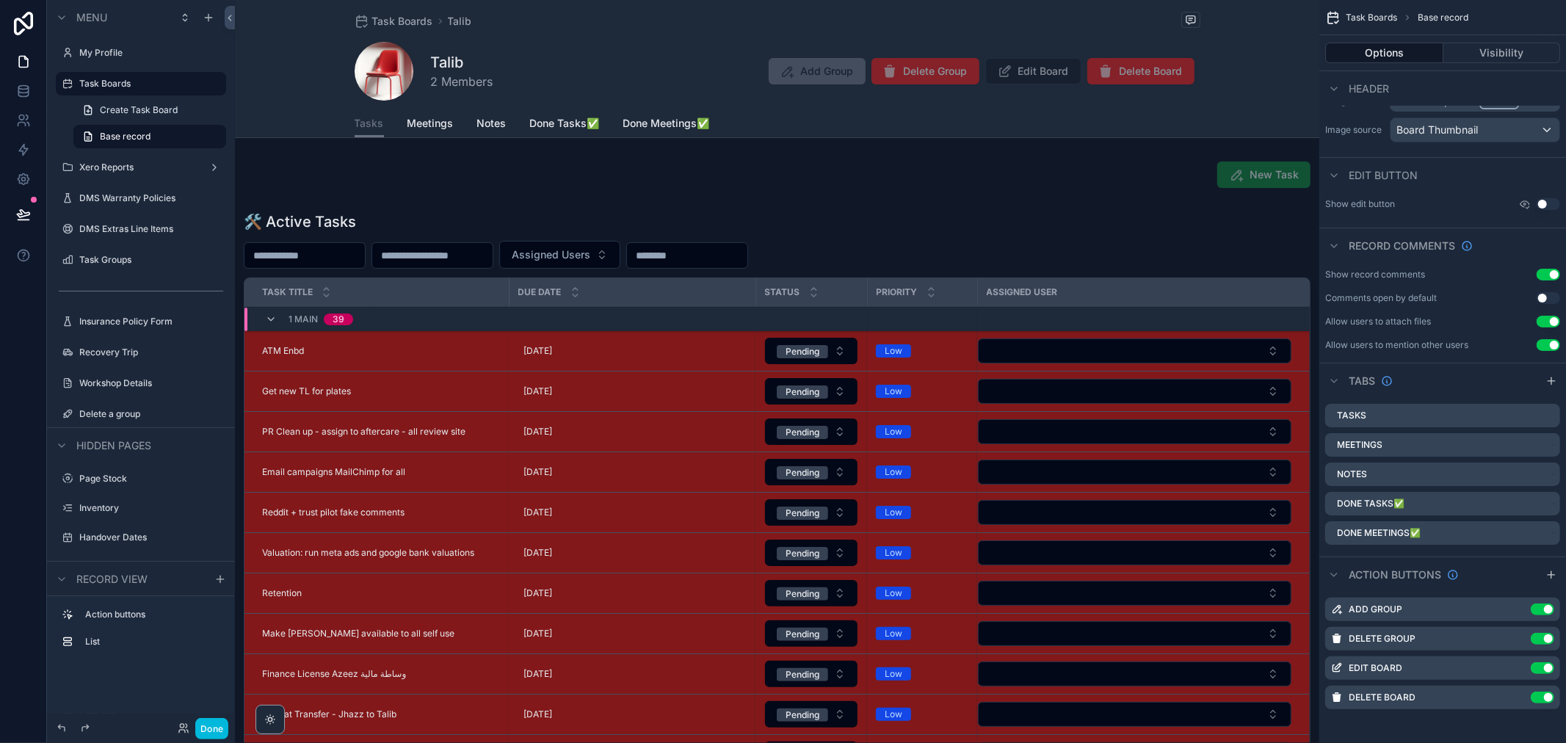
click at [221, 725] on button "Done" at bounding box center [211, 728] width 33 height 21
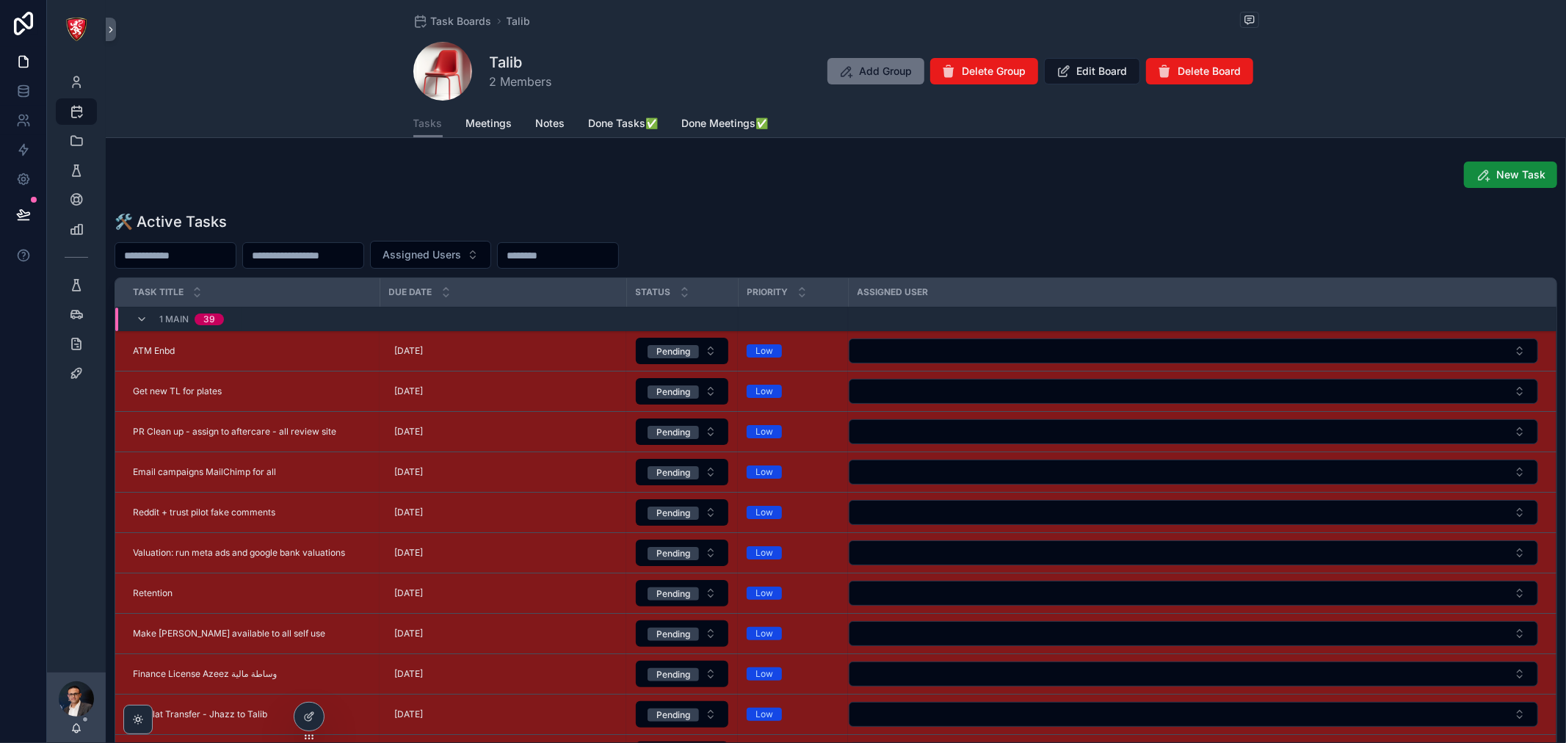
click at [313, 716] on icon at bounding box center [309, 717] width 12 height 12
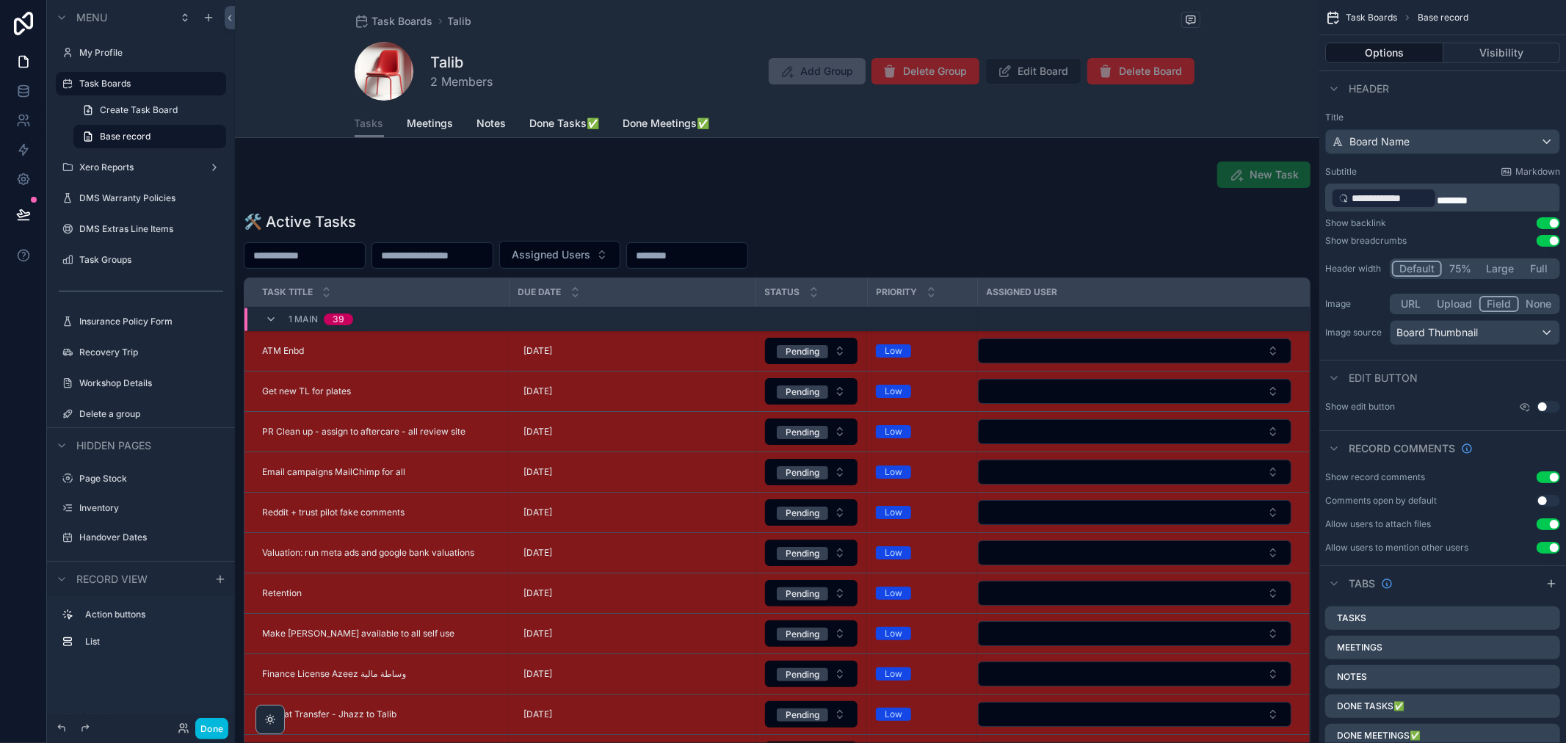
click at [1259, 177] on div "scrollable content" at bounding box center [777, 175] width 1085 height 38
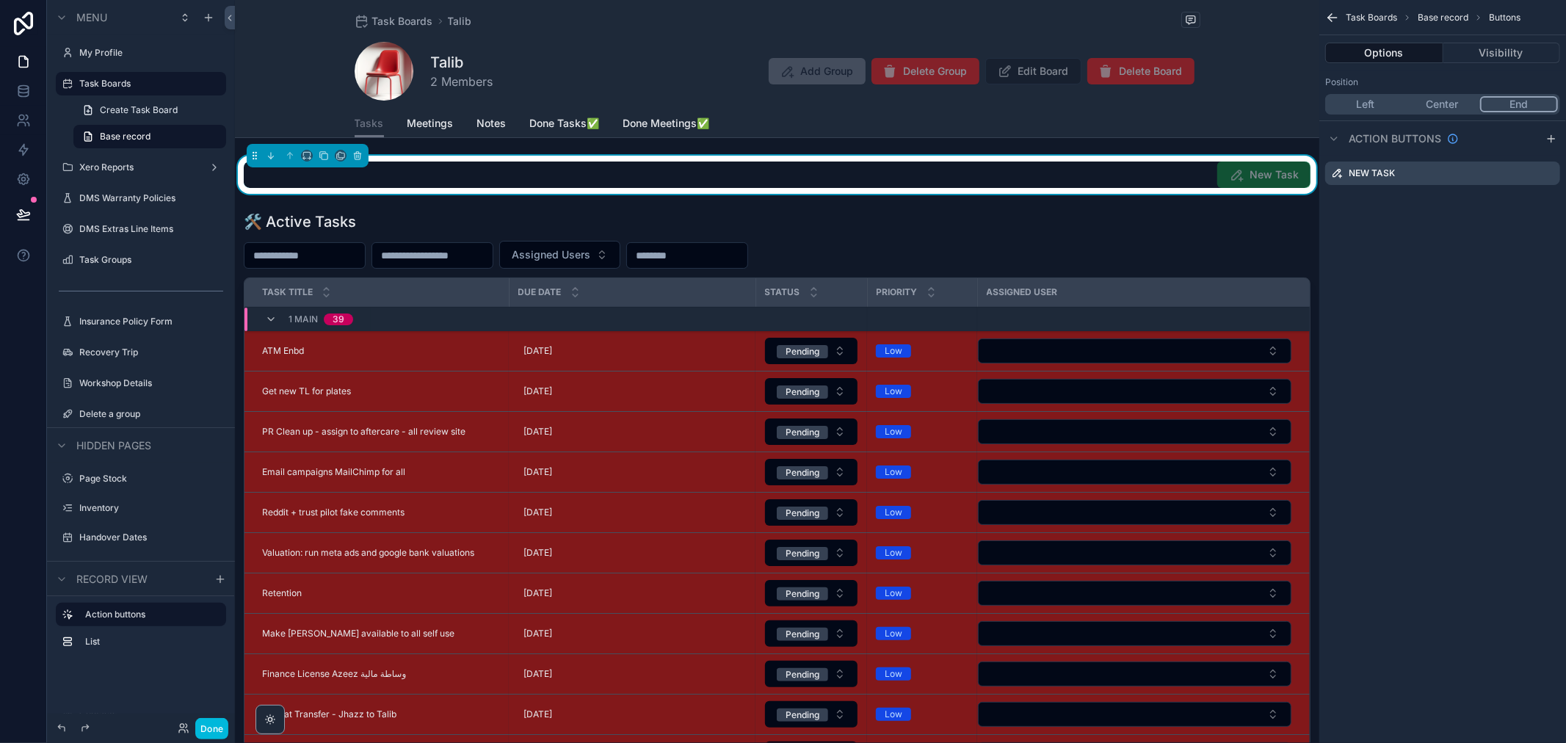
click at [422, 125] on span "Meetings" at bounding box center [431, 123] width 46 height 15
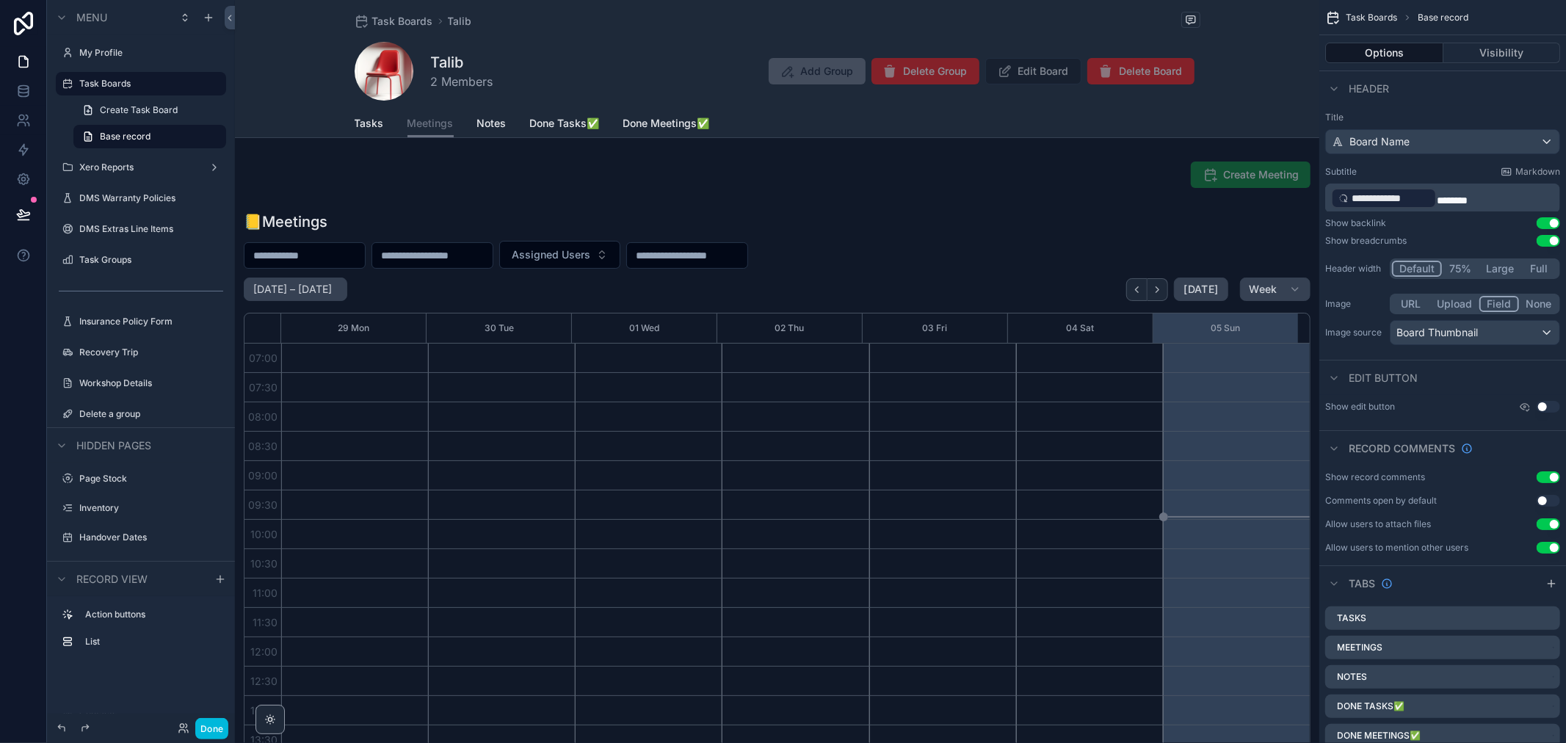
scroll to position [411, 0]
click at [363, 129] on span "Tasks" at bounding box center [369, 123] width 29 height 15
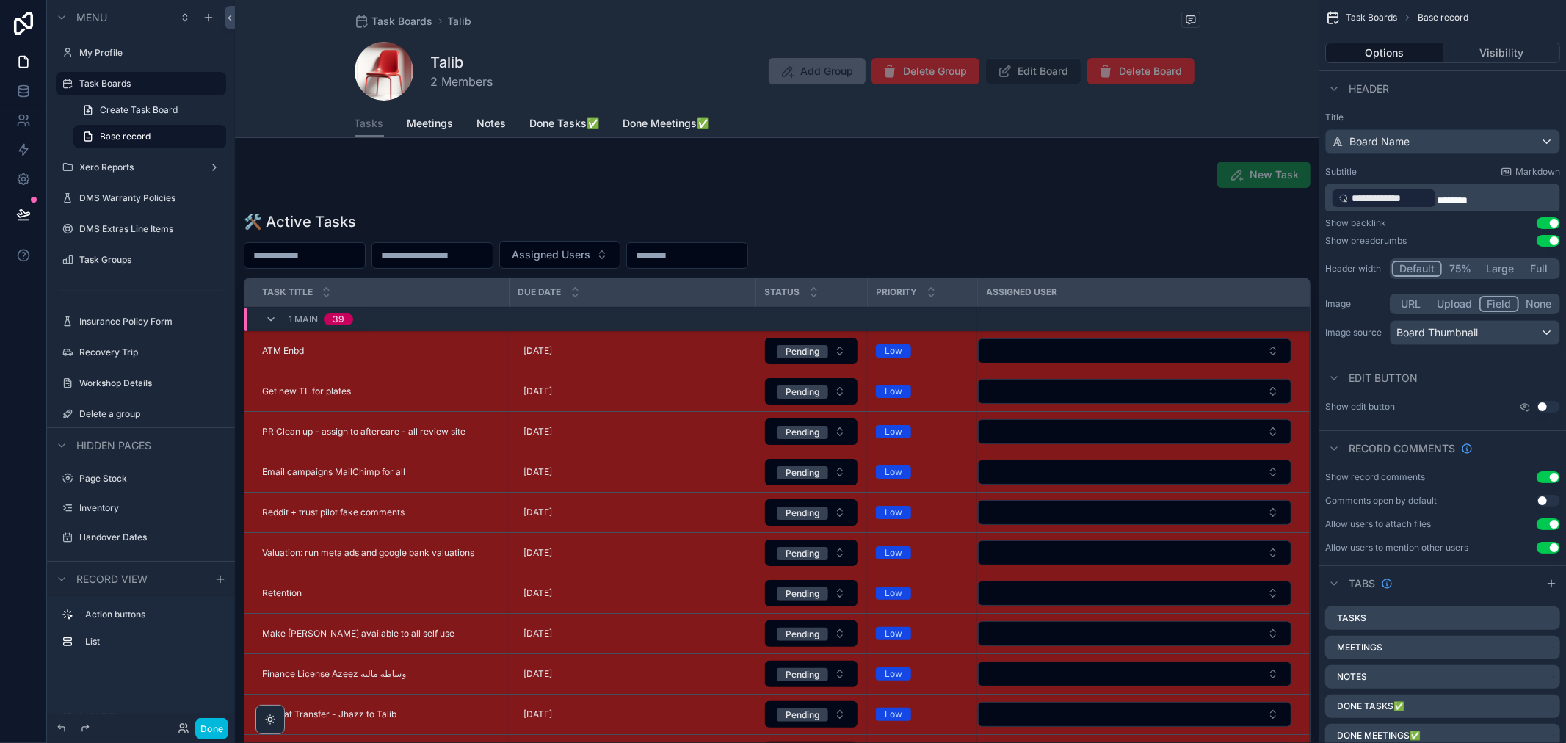
click at [430, 125] on span "Meetings" at bounding box center [431, 123] width 46 height 15
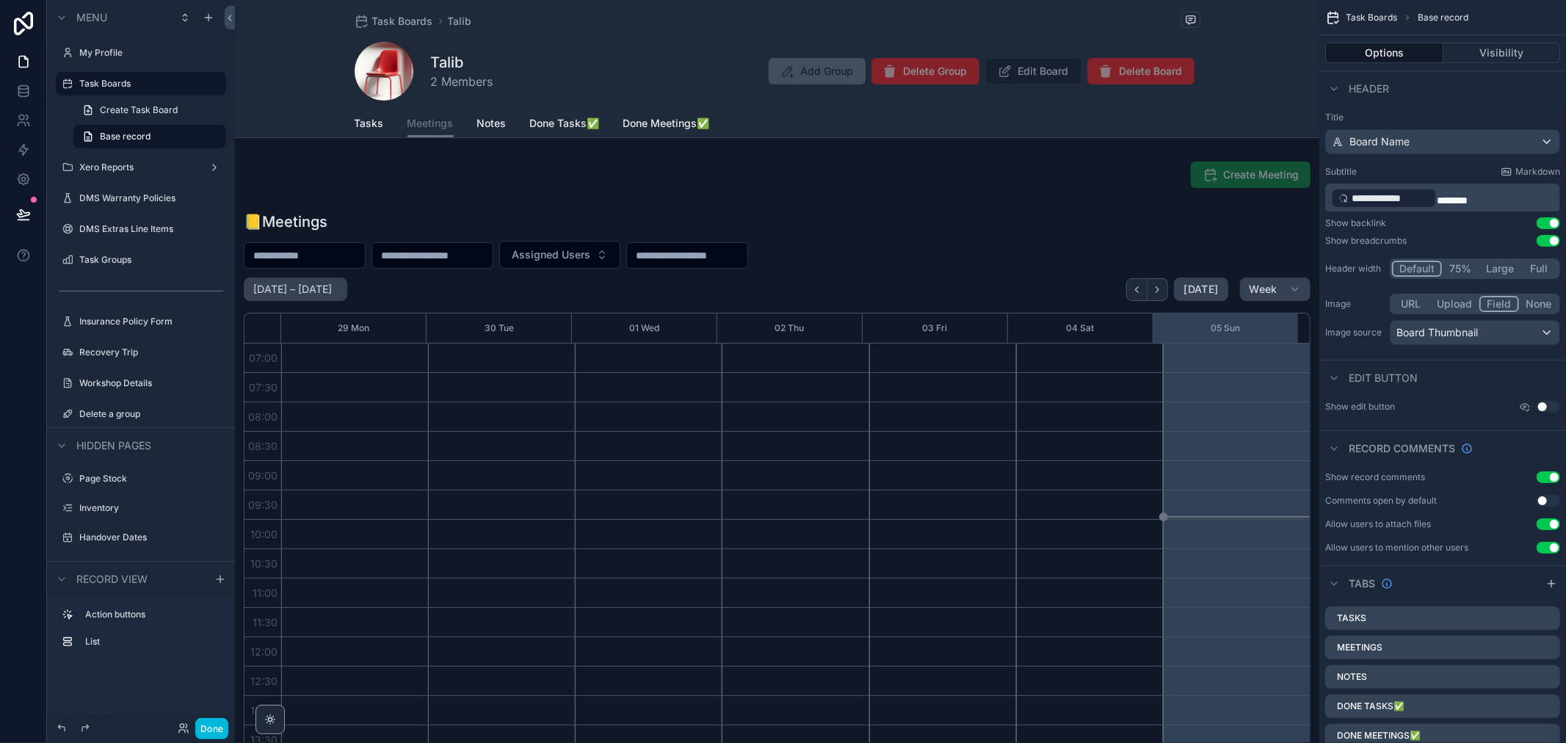
scroll to position [411, 0]
click at [1049, 177] on div "scrollable content" at bounding box center [777, 175] width 1085 height 38
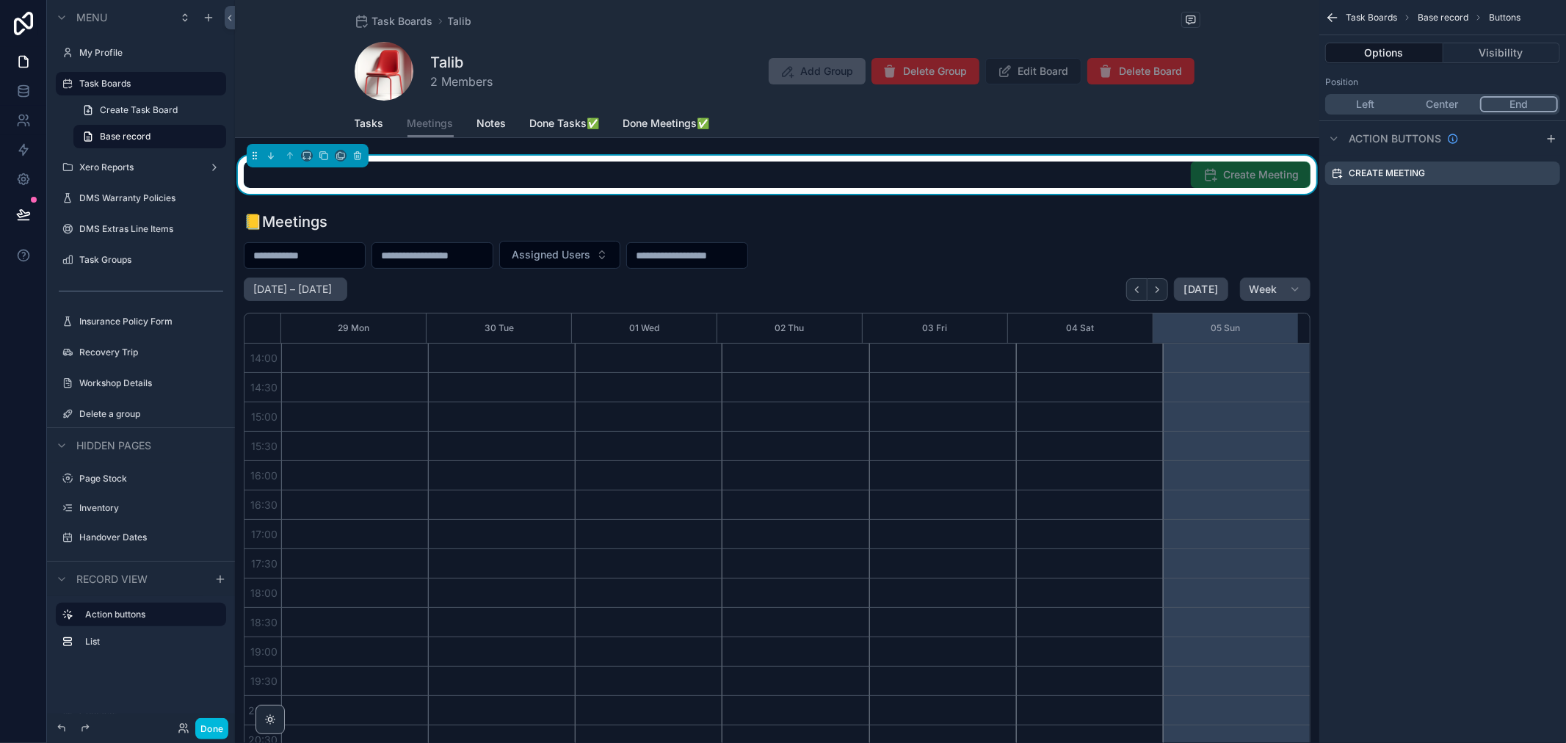
click at [0, 0] on icon "scrollable content" at bounding box center [0, 0] width 0 height 0
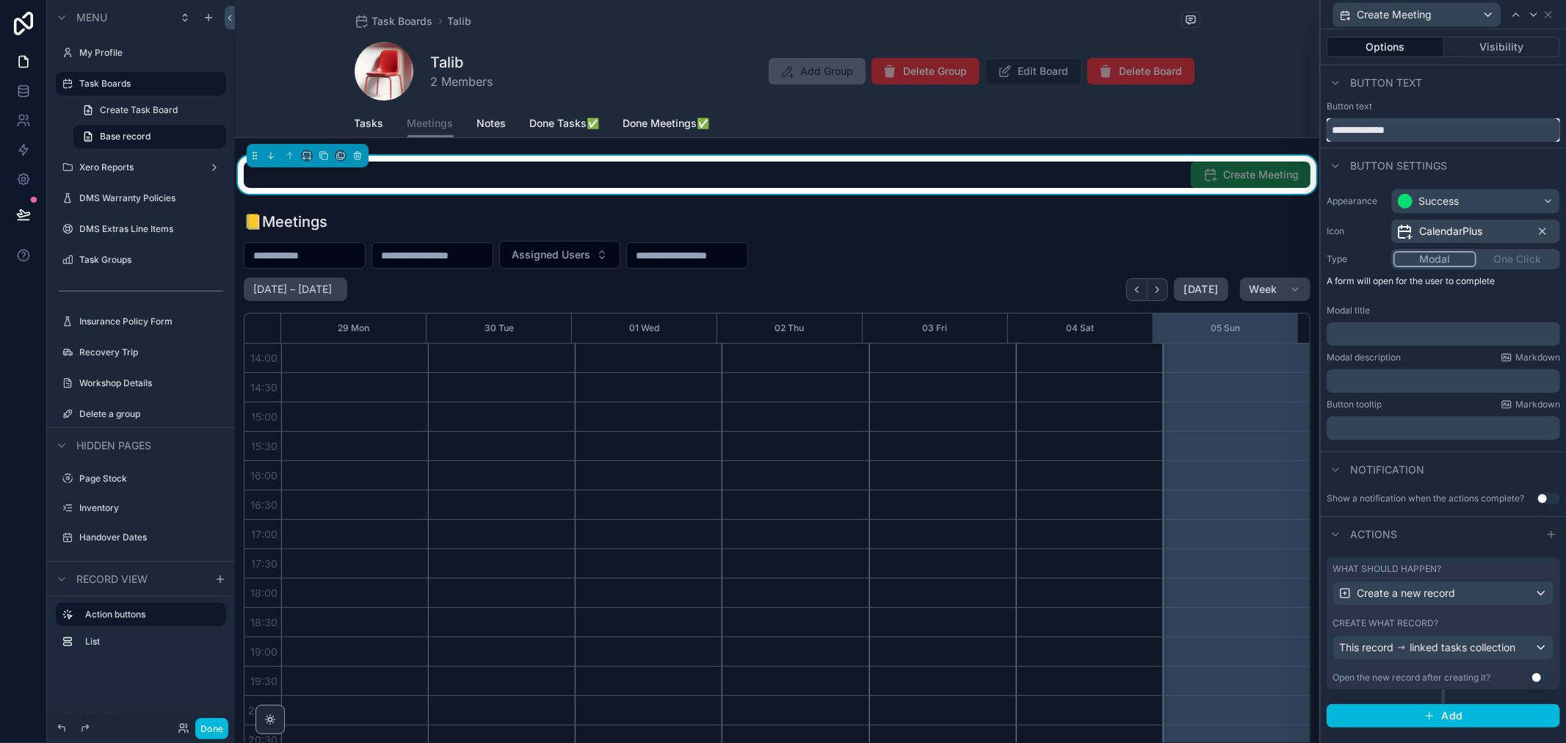
drag, startPoint x: 1363, startPoint y: 131, endPoint x: 1272, endPoint y: 131, distance: 91.1
click at [1272, 131] on div "**********" at bounding box center [783, 371] width 1566 height 743
type input "**********"
click at [494, 129] on span "Notes" at bounding box center [491, 123] width 29 height 15
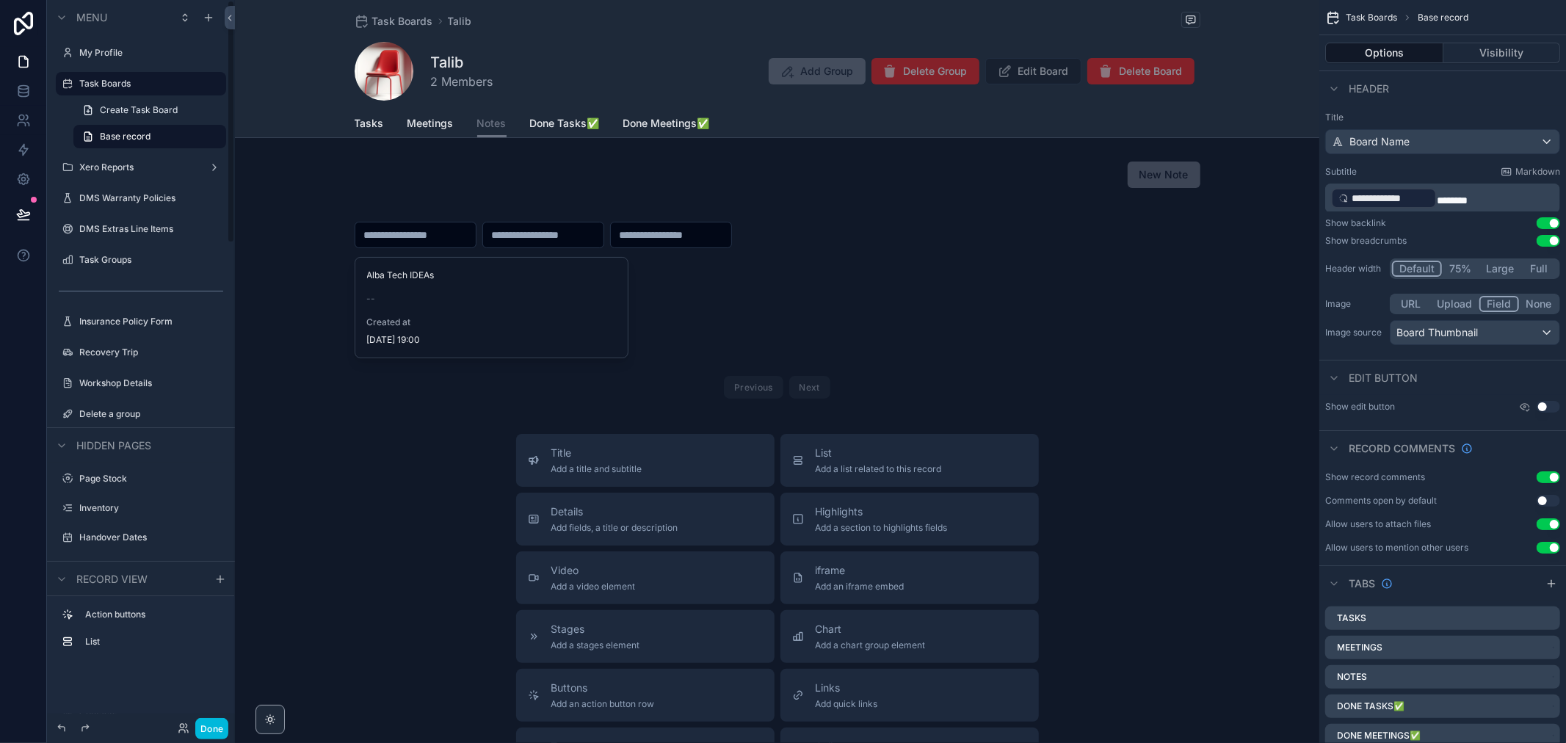
click at [219, 723] on button "Done" at bounding box center [211, 728] width 33 height 21
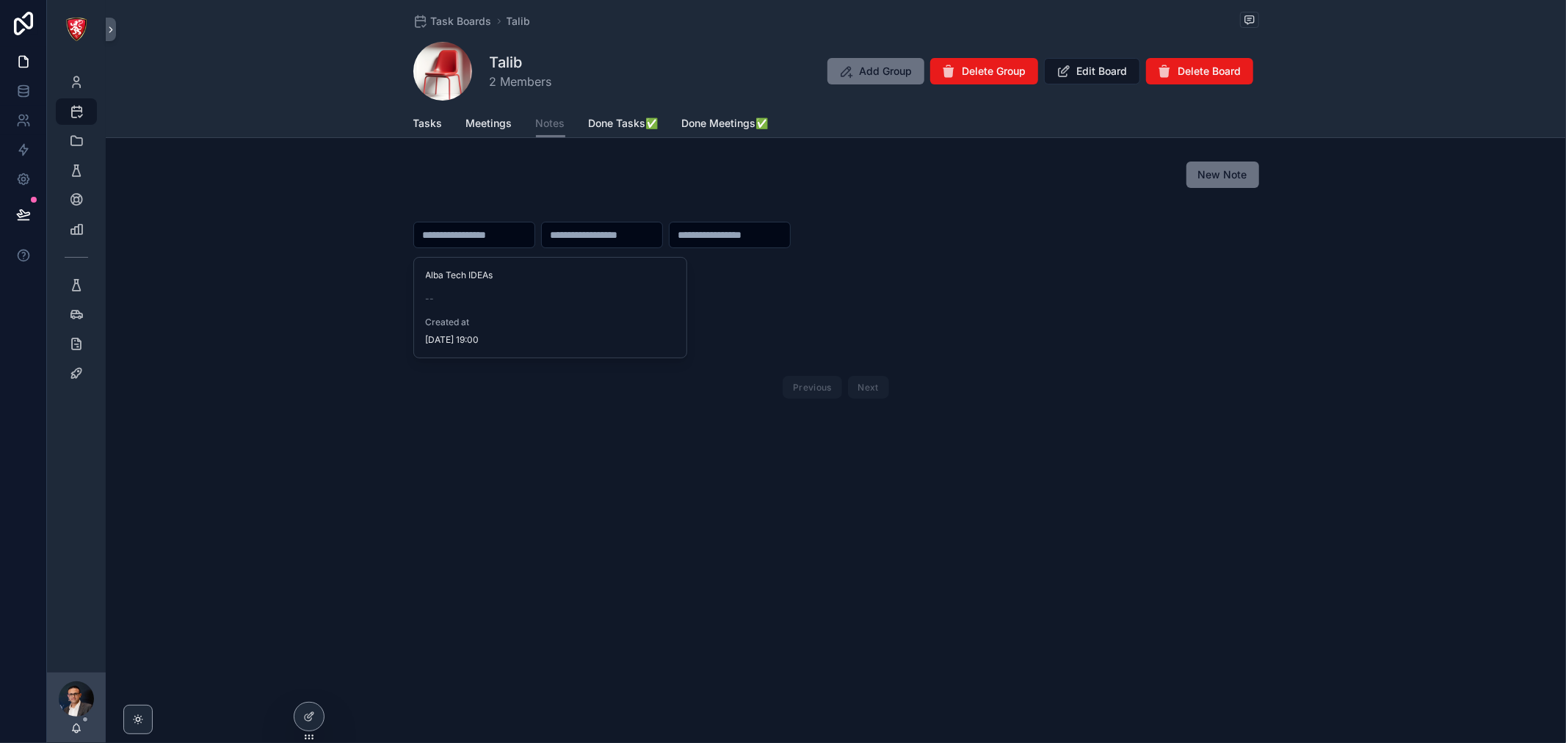
click at [312, 706] on div at bounding box center [308, 717] width 29 height 28
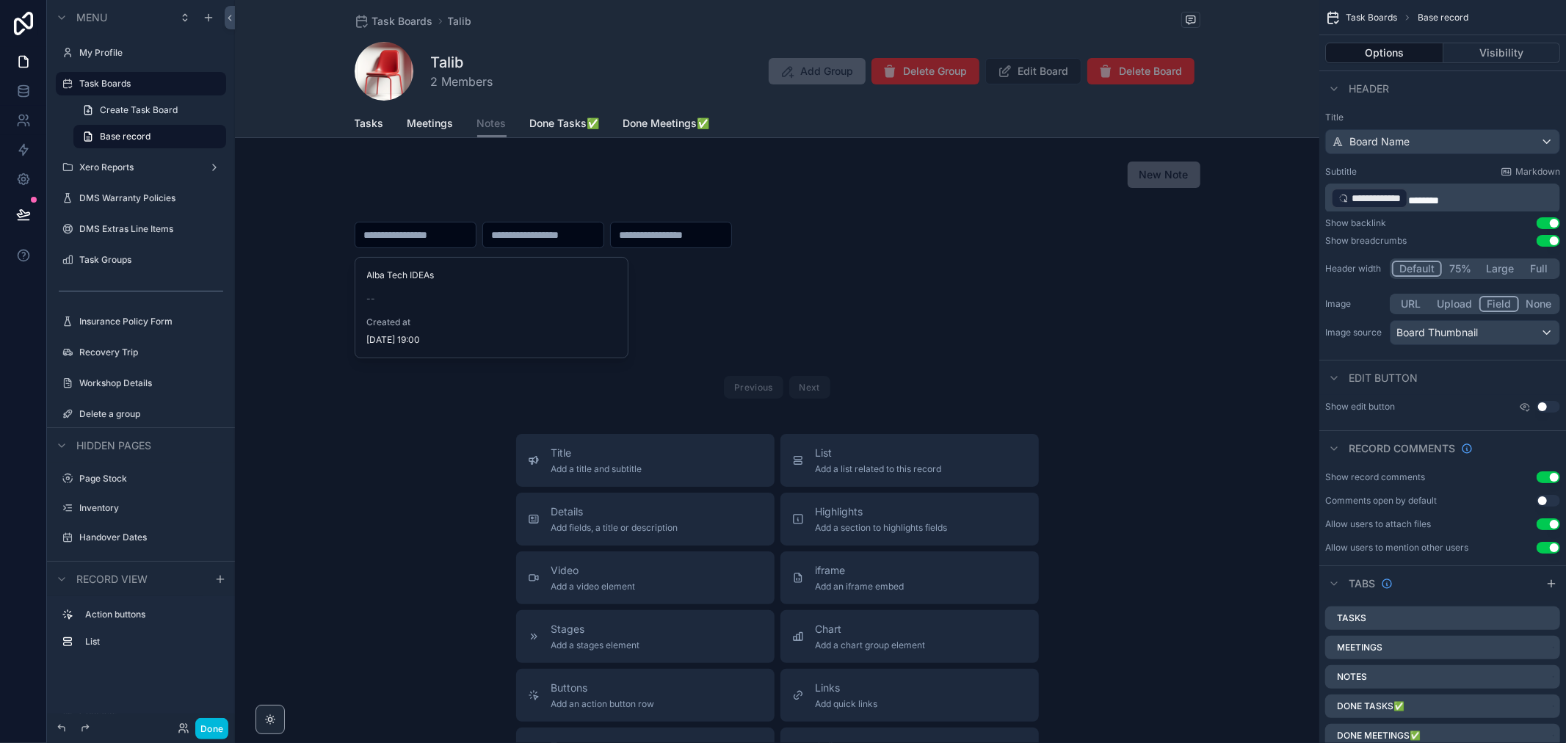
click at [1141, 173] on div "scrollable content" at bounding box center [777, 175] width 1085 height 38
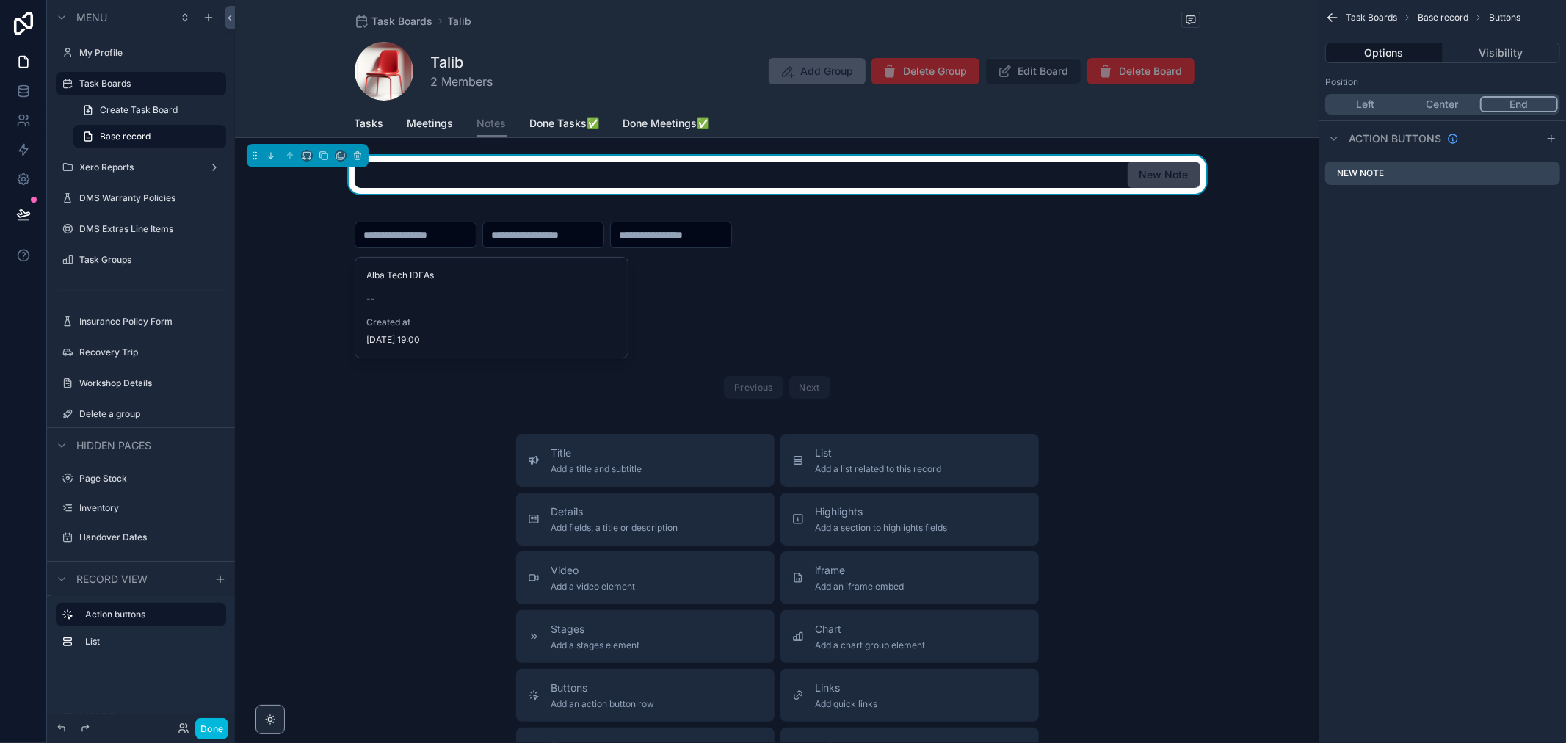
click at [0, 0] on icon "scrollable content" at bounding box center [0, 0] width 0 height 0
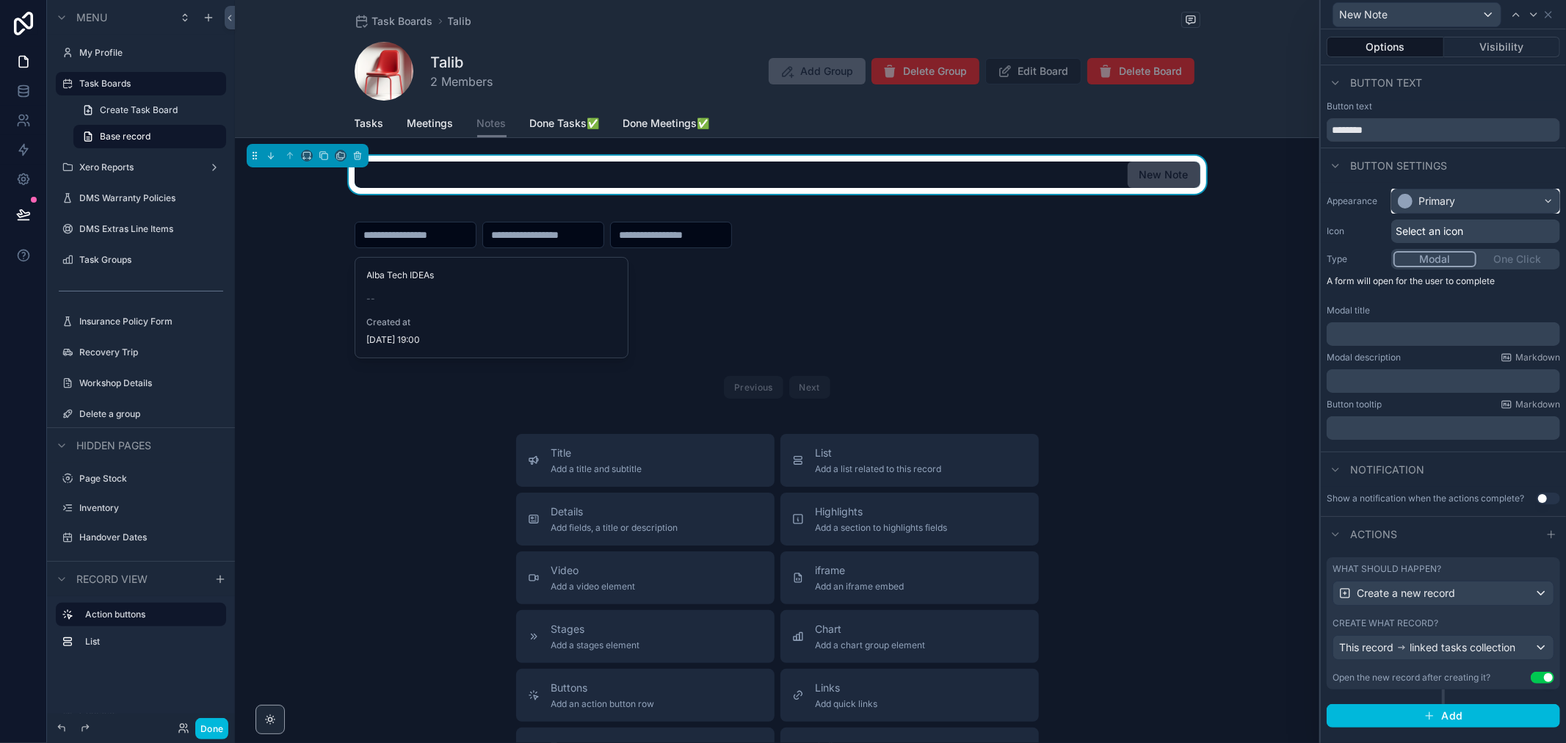
click at [1481, 193] on div "Primary" at bounding box center [1475, 200] width 167 height 23
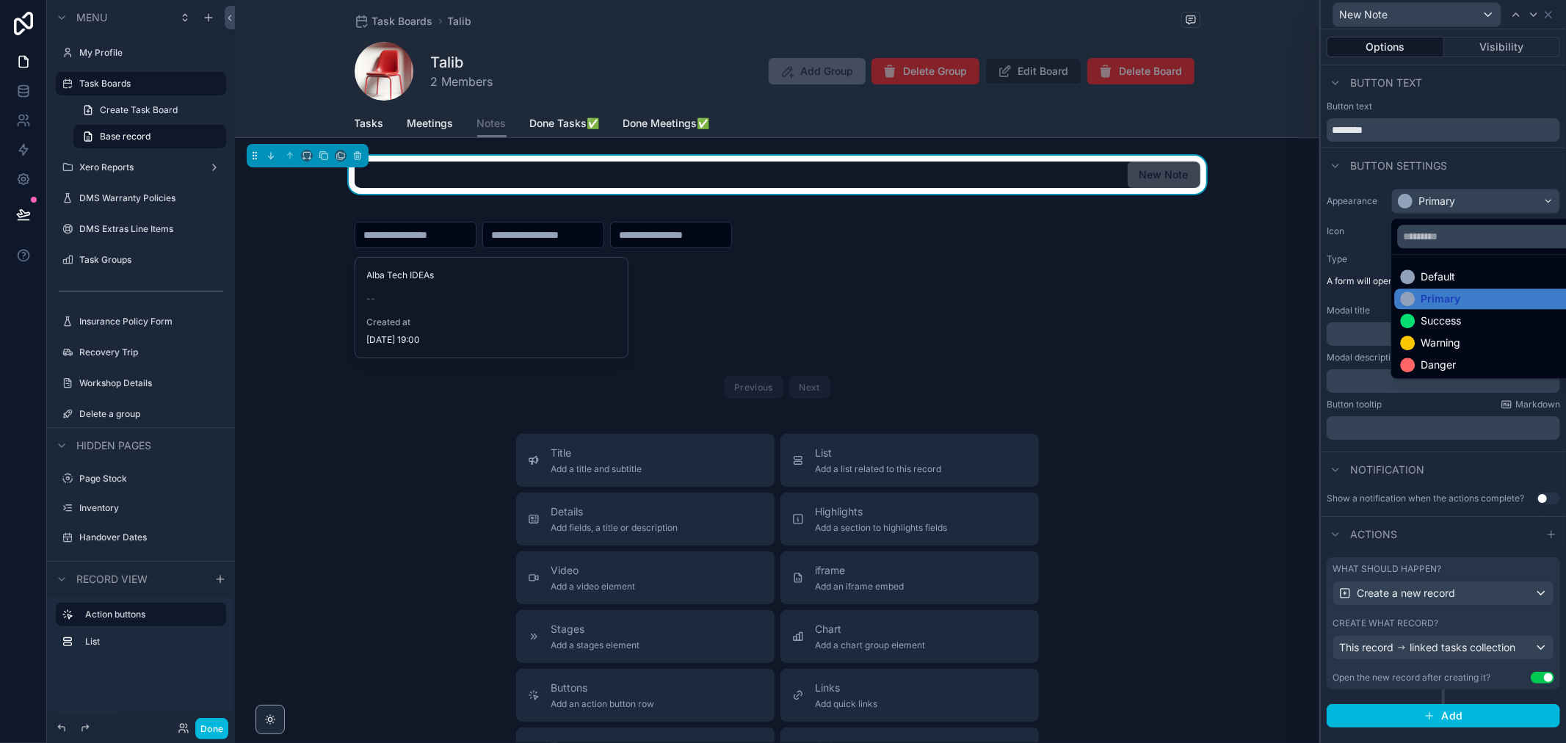
click at [1474, 322] on div "Success" at bounding box center [1492, 321] width 184 height 15
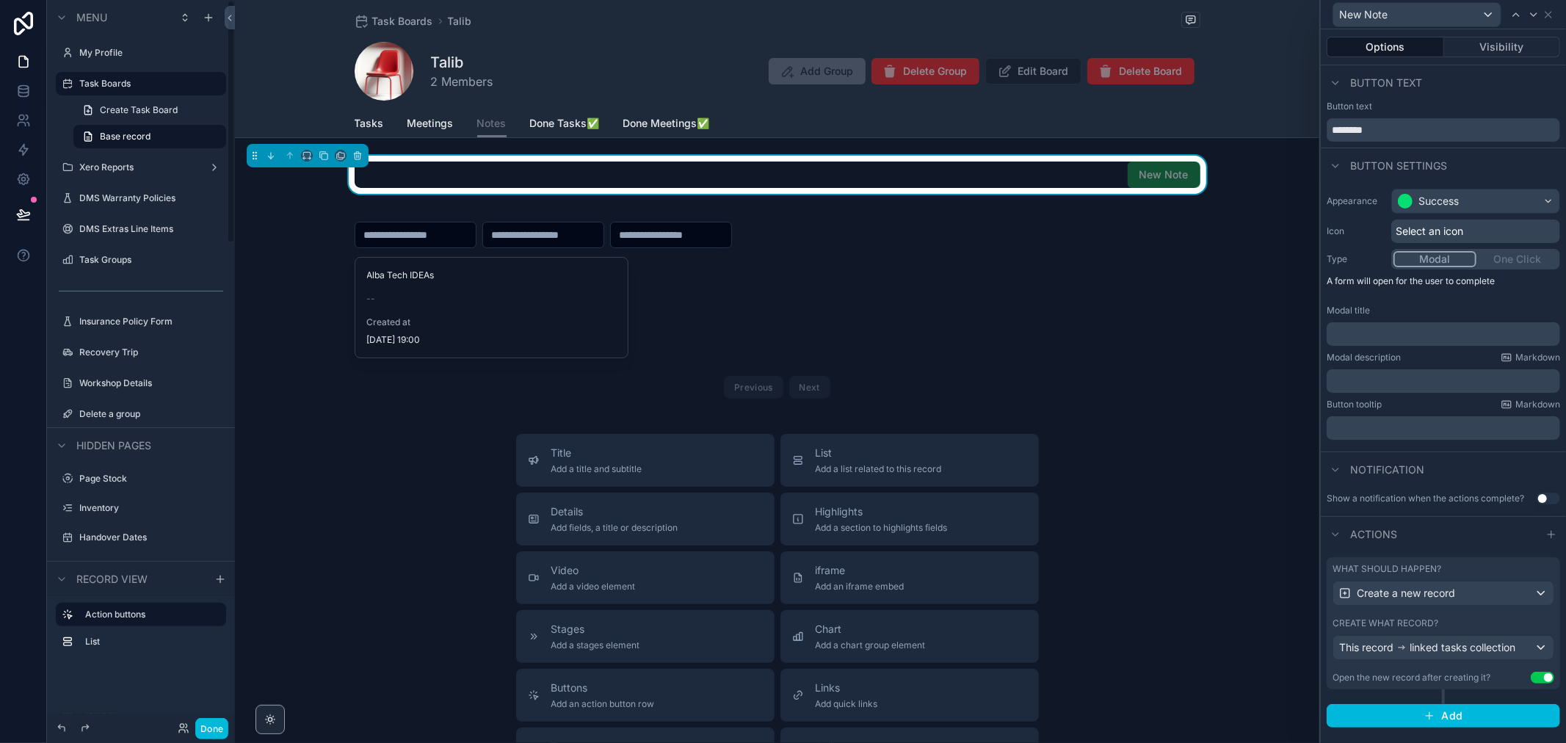
click at [203, 724] on button "Done" at bounding box center [211, 728] width 33 height 21
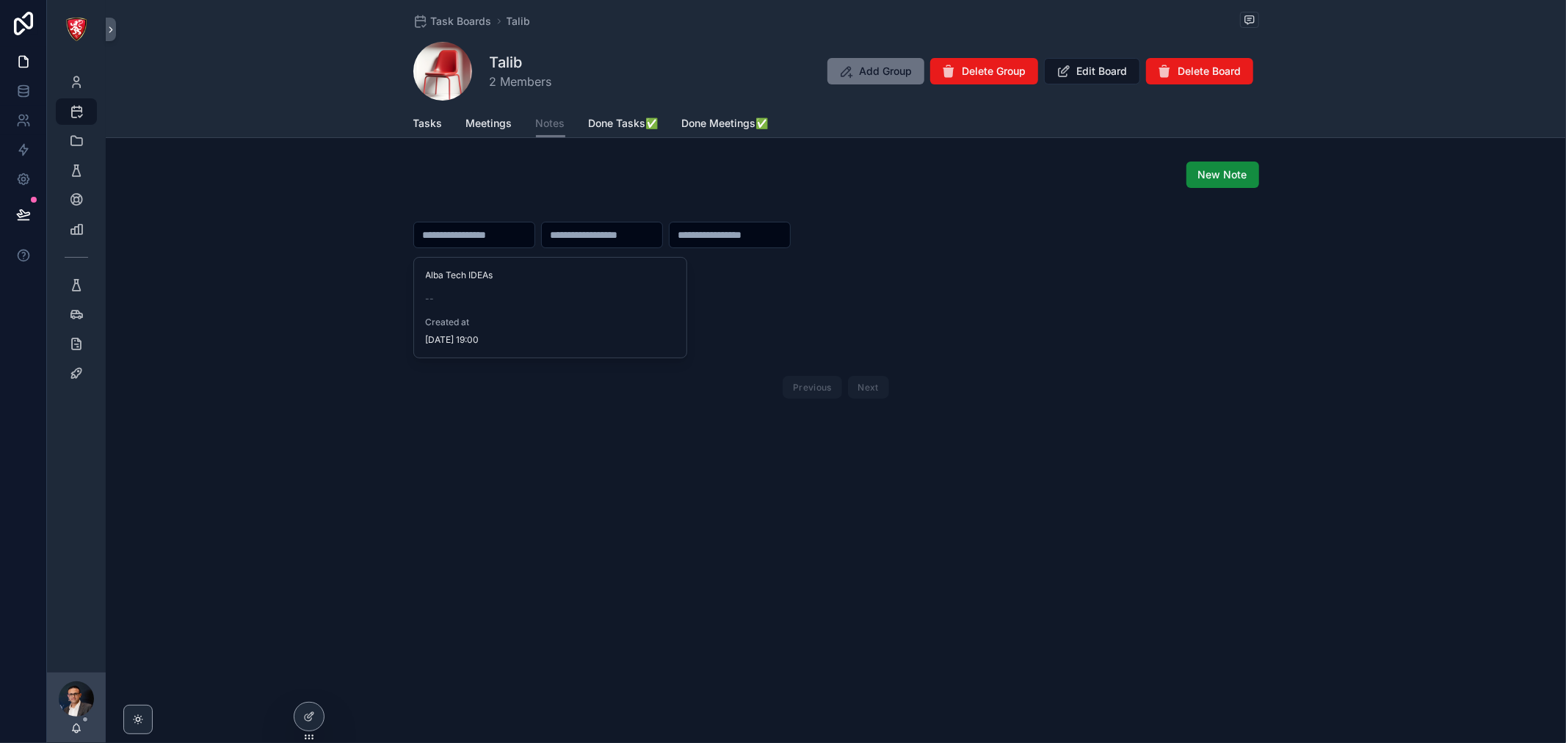
click at [504, 123] on span "Meetings" at bounding box center [489, 123] width 46 height 15
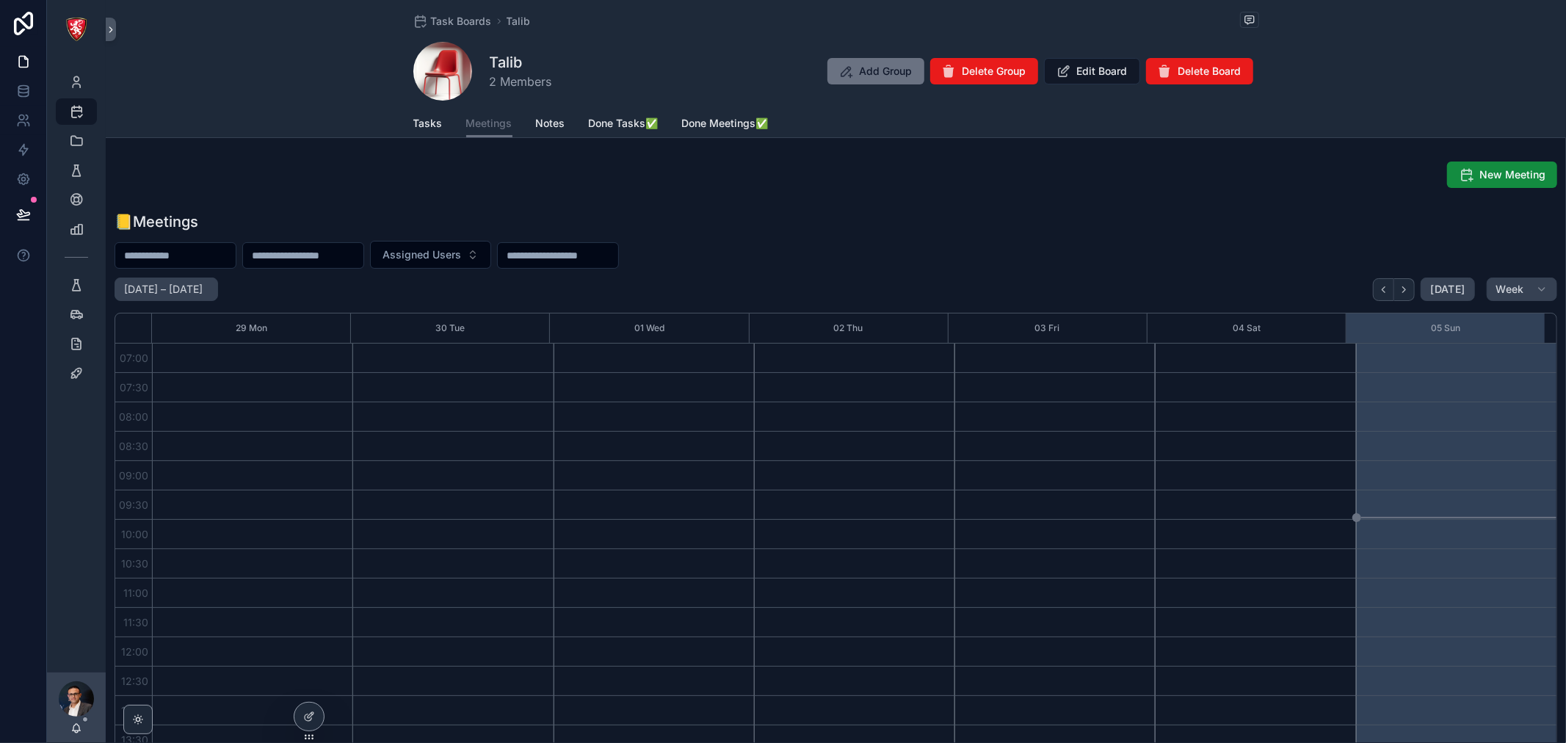
scroll to position [411, 0]
click at [536, 118] on span "Notes" at bounding box center [550, 123] width 29 height 15
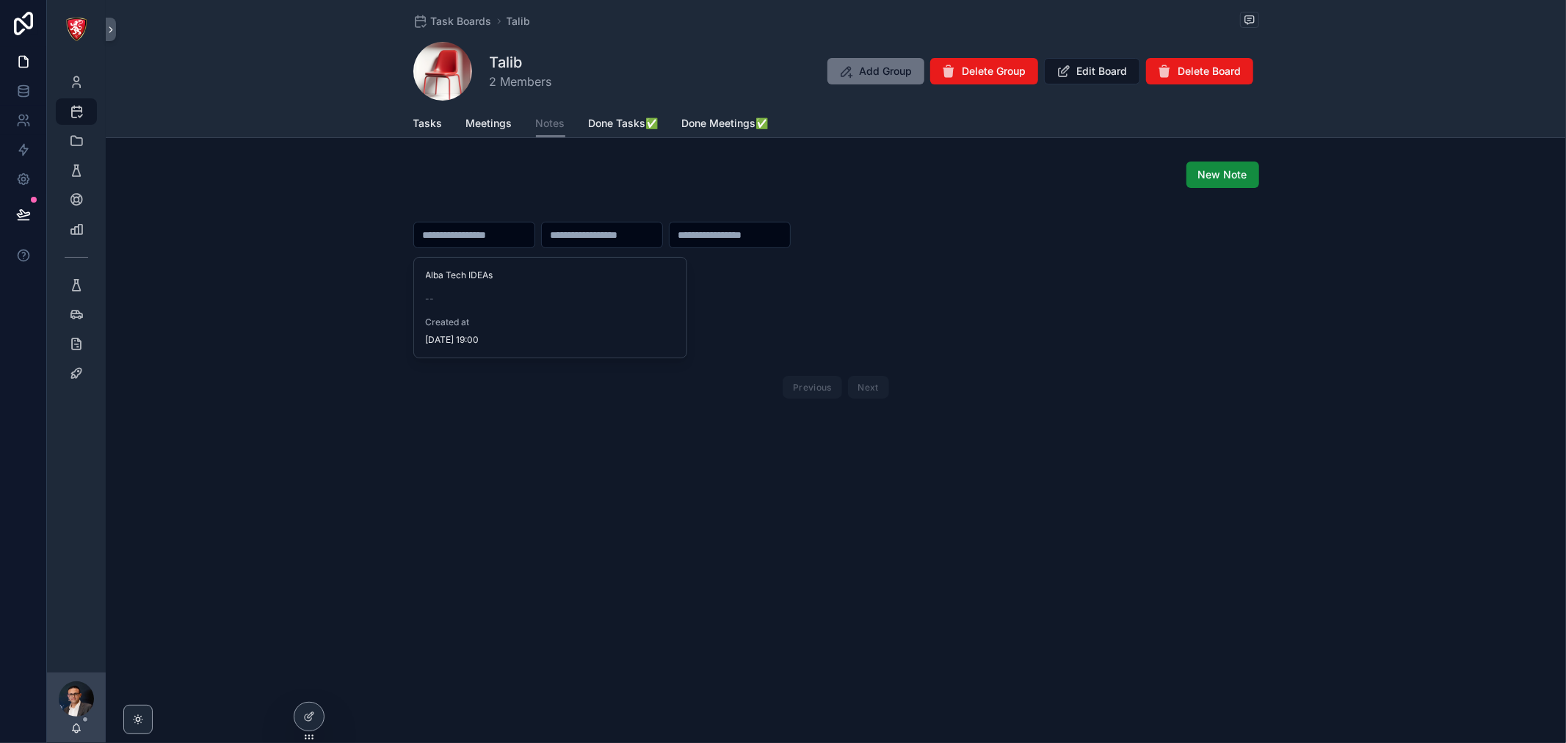
click at [314, 723] on div at bounding box center [308, 717] width 29 height 28
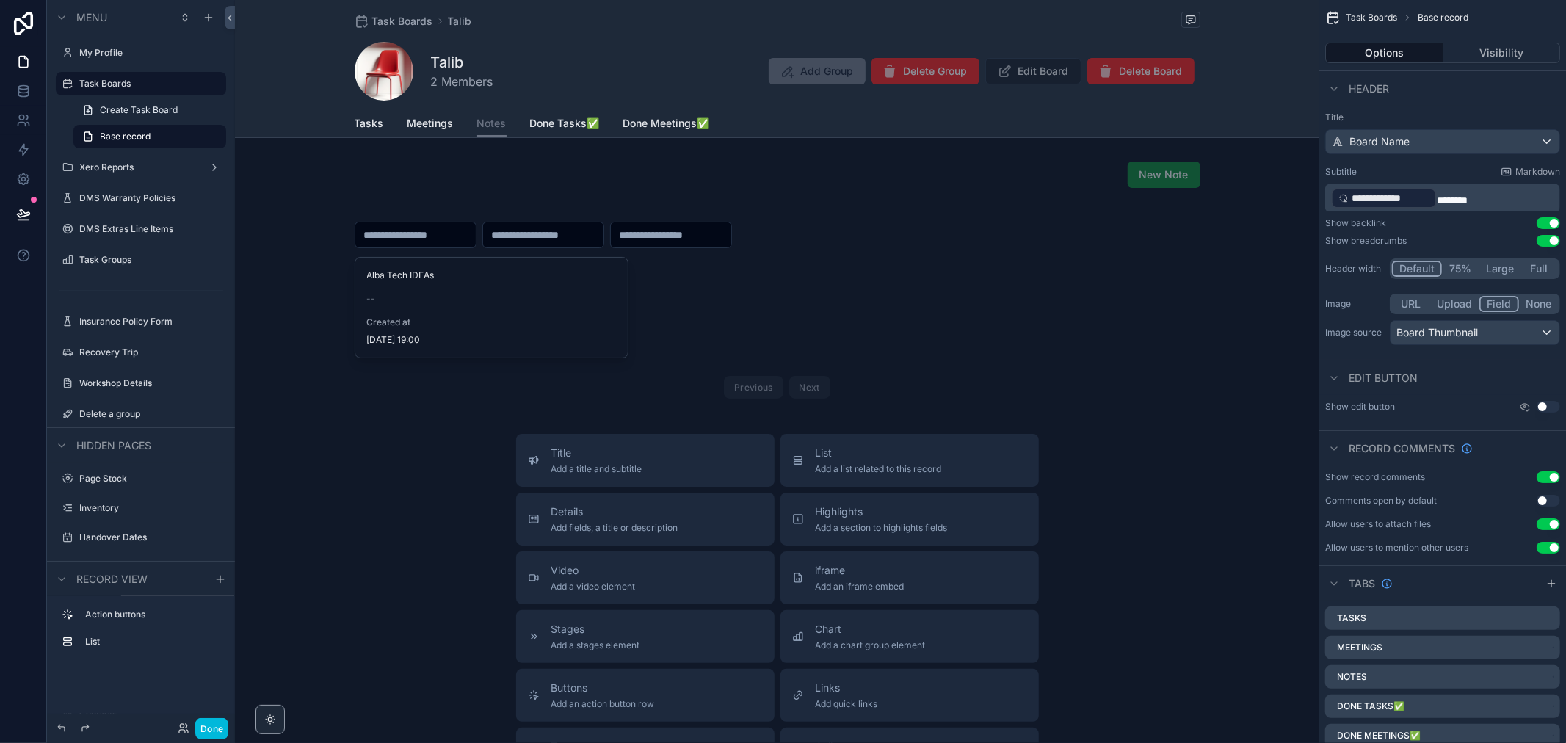
click at [436, 134] on link "Meetings" at bounding box center [431, 124] width 46 height 29
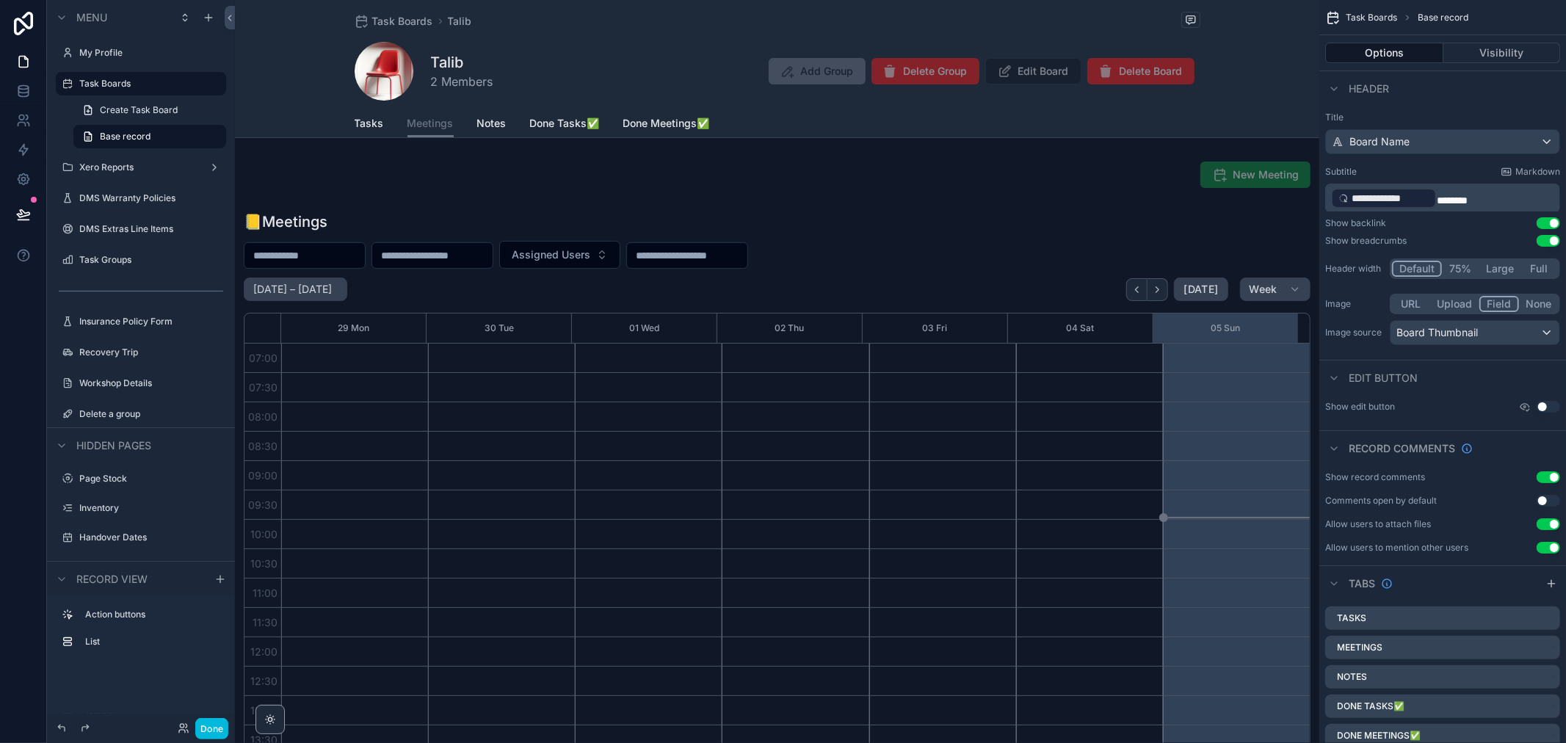
scroll to position [411, 0]
click at [502, 120] on div "Tasks Meetings Notes Done Tasks✅ Done Meetings✅" at bounding box center [778, 123] width 846 height 28
click at [492, 127] on span "Notes" at bounding box center [491, 123] width 29 height 15
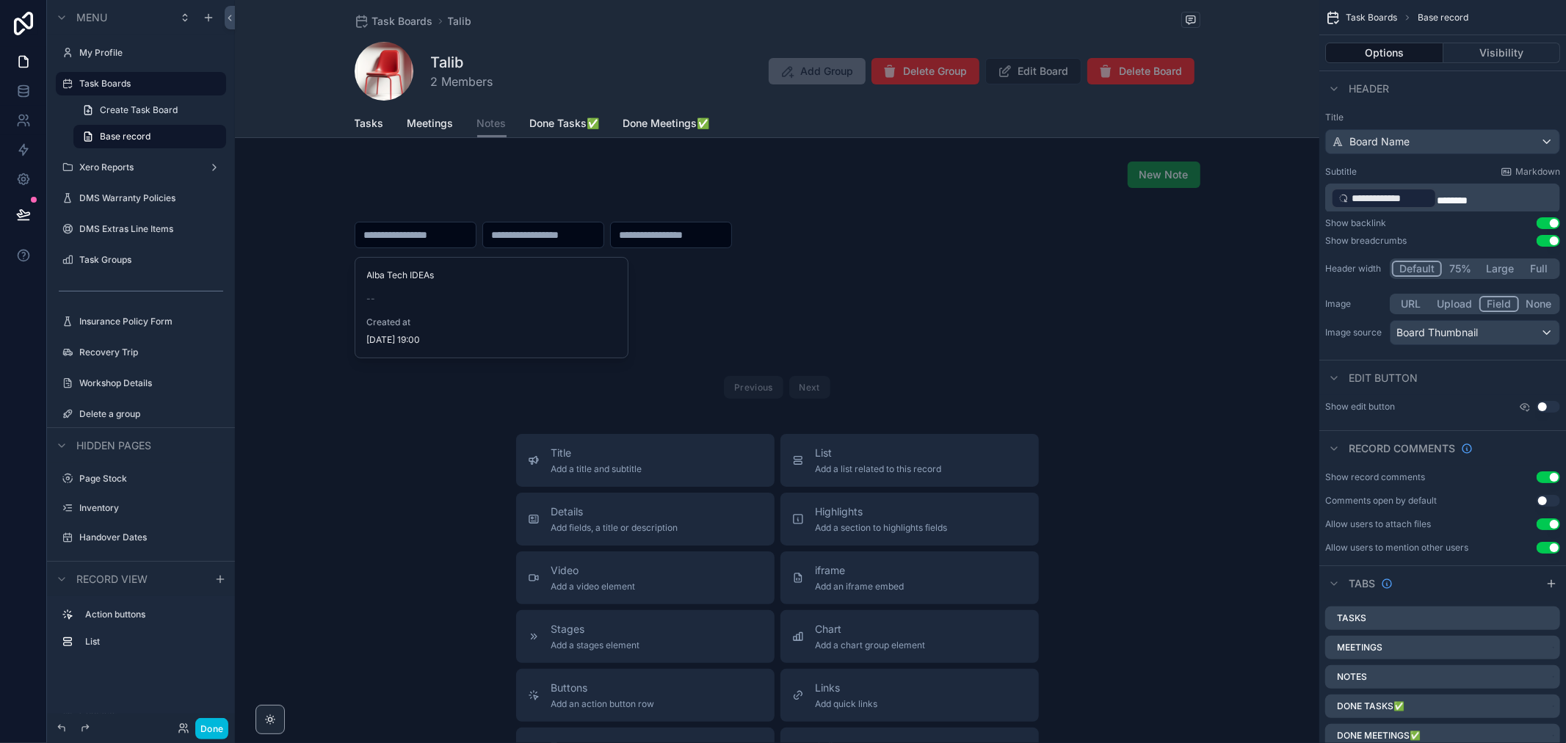
click at [548, 172] on div "scrollable content" at bounding box center [777, 175] width 1085 height 38
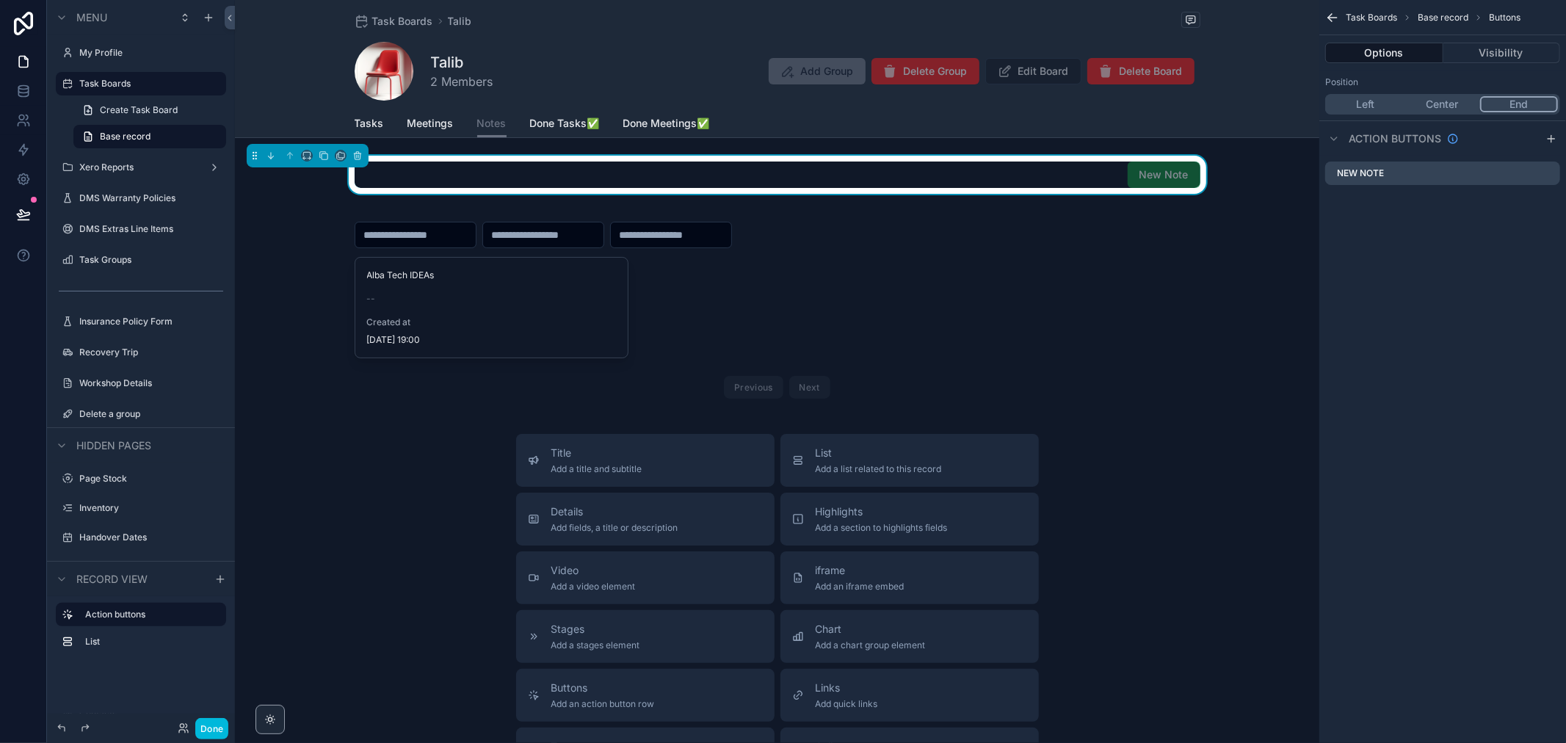
click at [0, 0] on icon "scrollable content" at bounding box center [0, 0] width 0 height 0
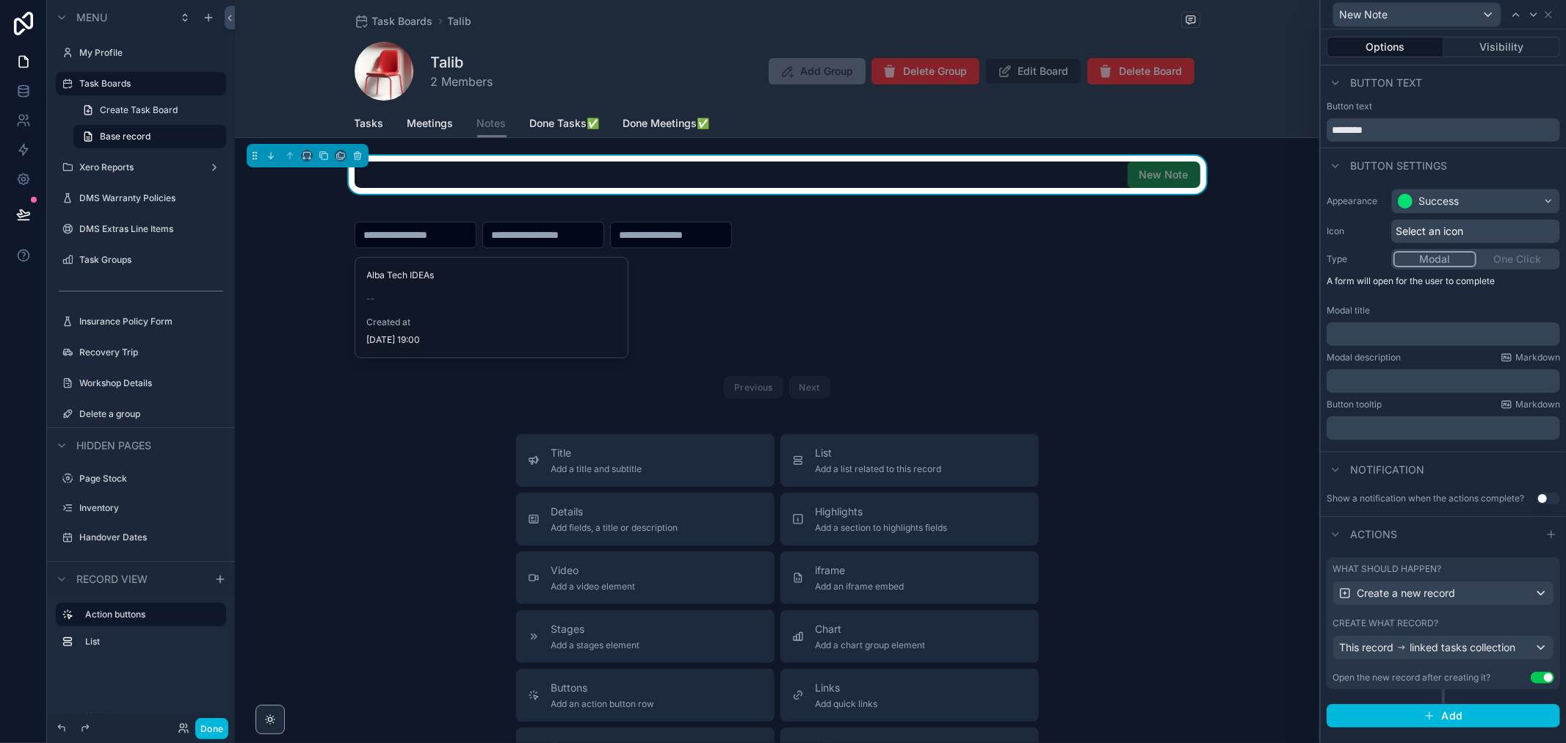
click at [872, 281] on div "scrollable content" at bounding box center [777, 308] width 1085 height 205
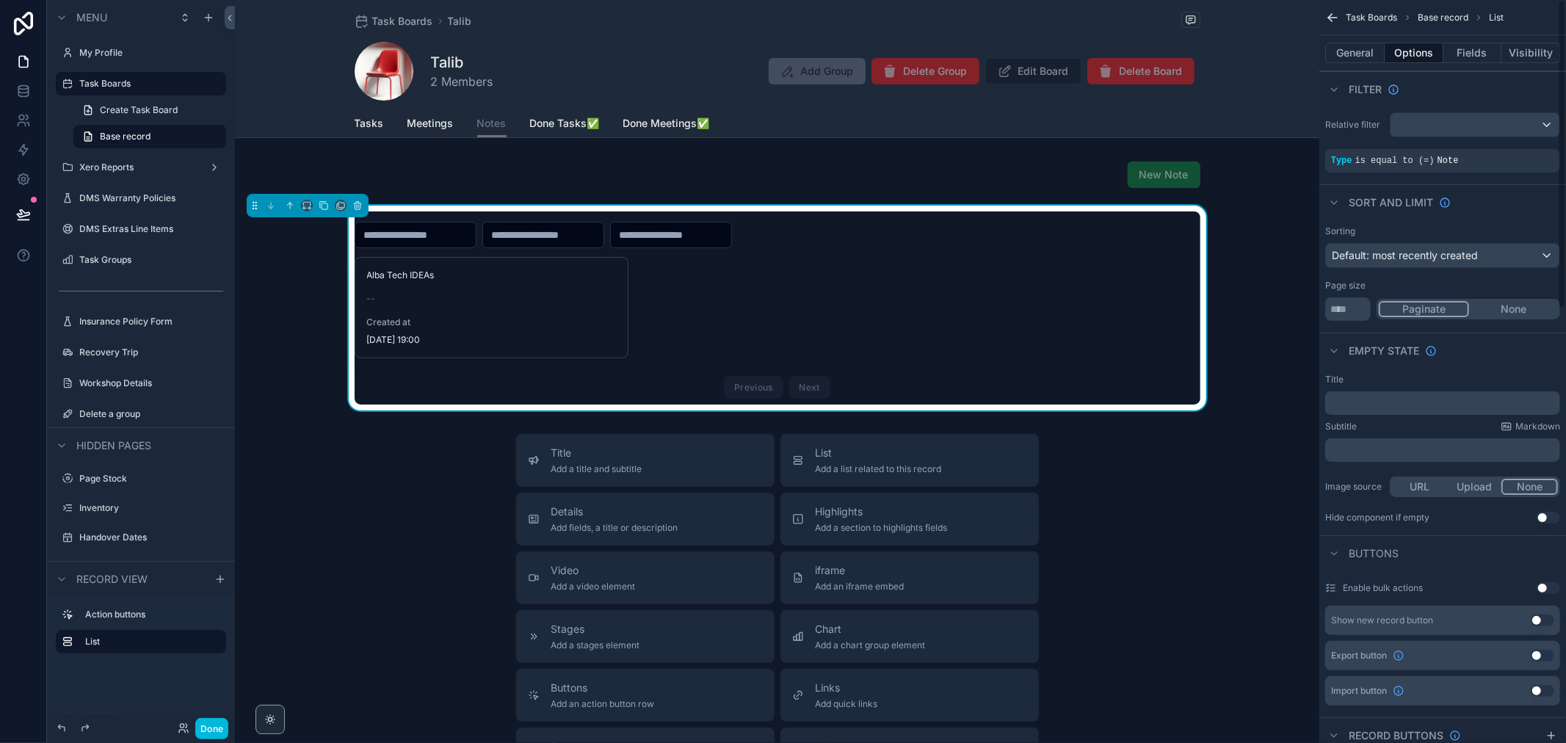
click at [1364, 45] on button "General" at bounding box center [1354, 53] width 59 height 21
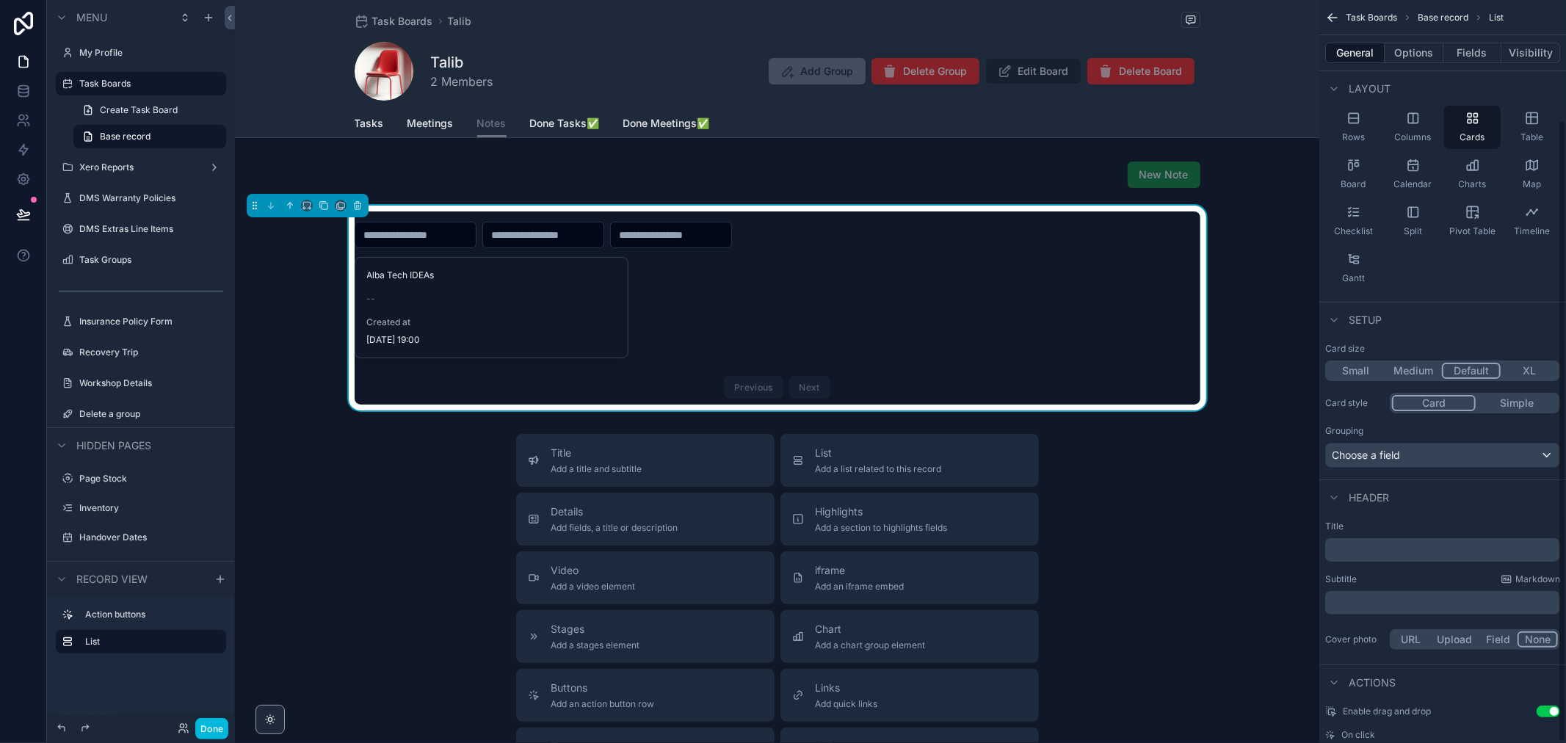
scroll to position [142, 0]
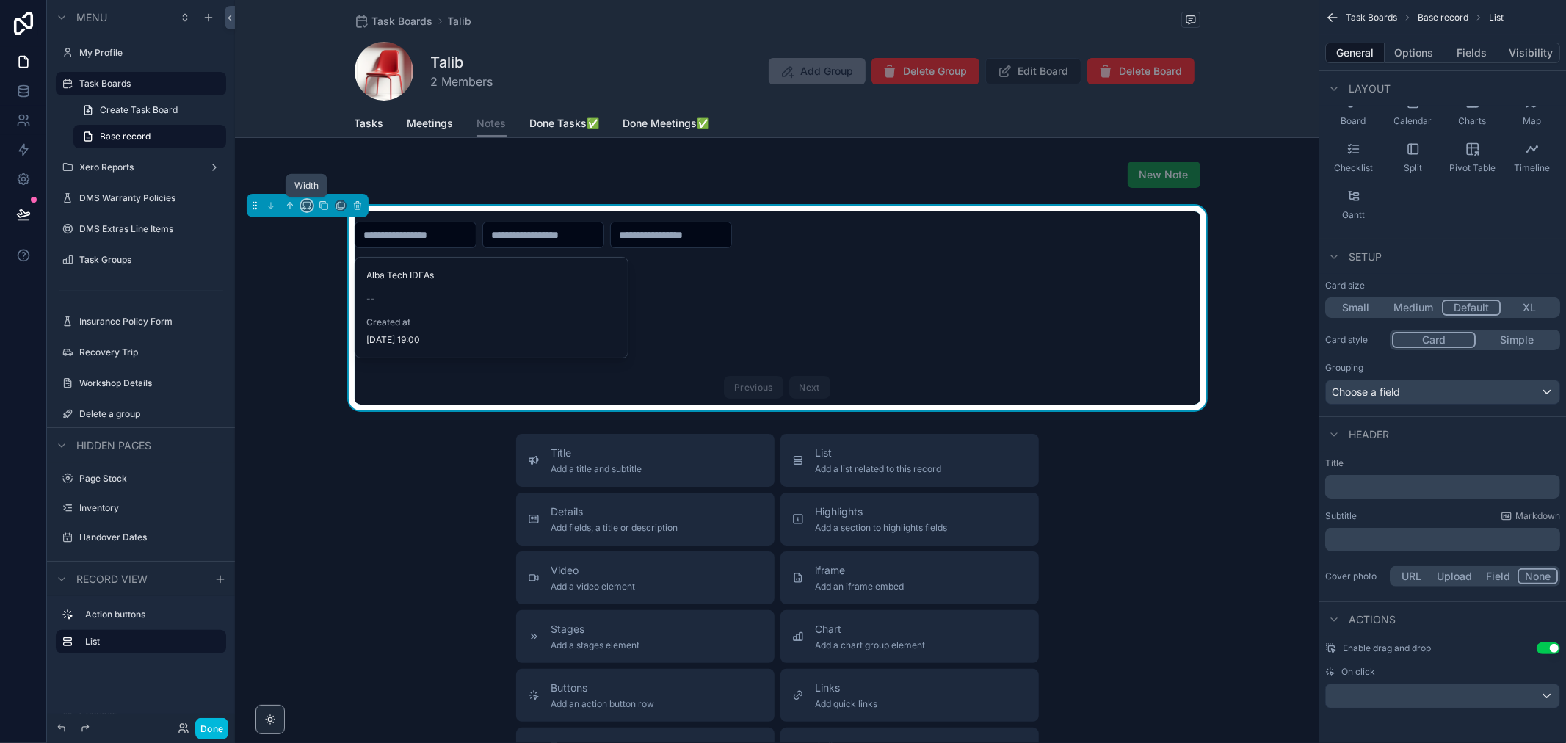
click at [308, 204] on icon "scrollable content" at bounding box center [307, 205] width 10 height 10
click at [345, 363] on span "Full width" at bounding box center [337, 361] width 46 height 18
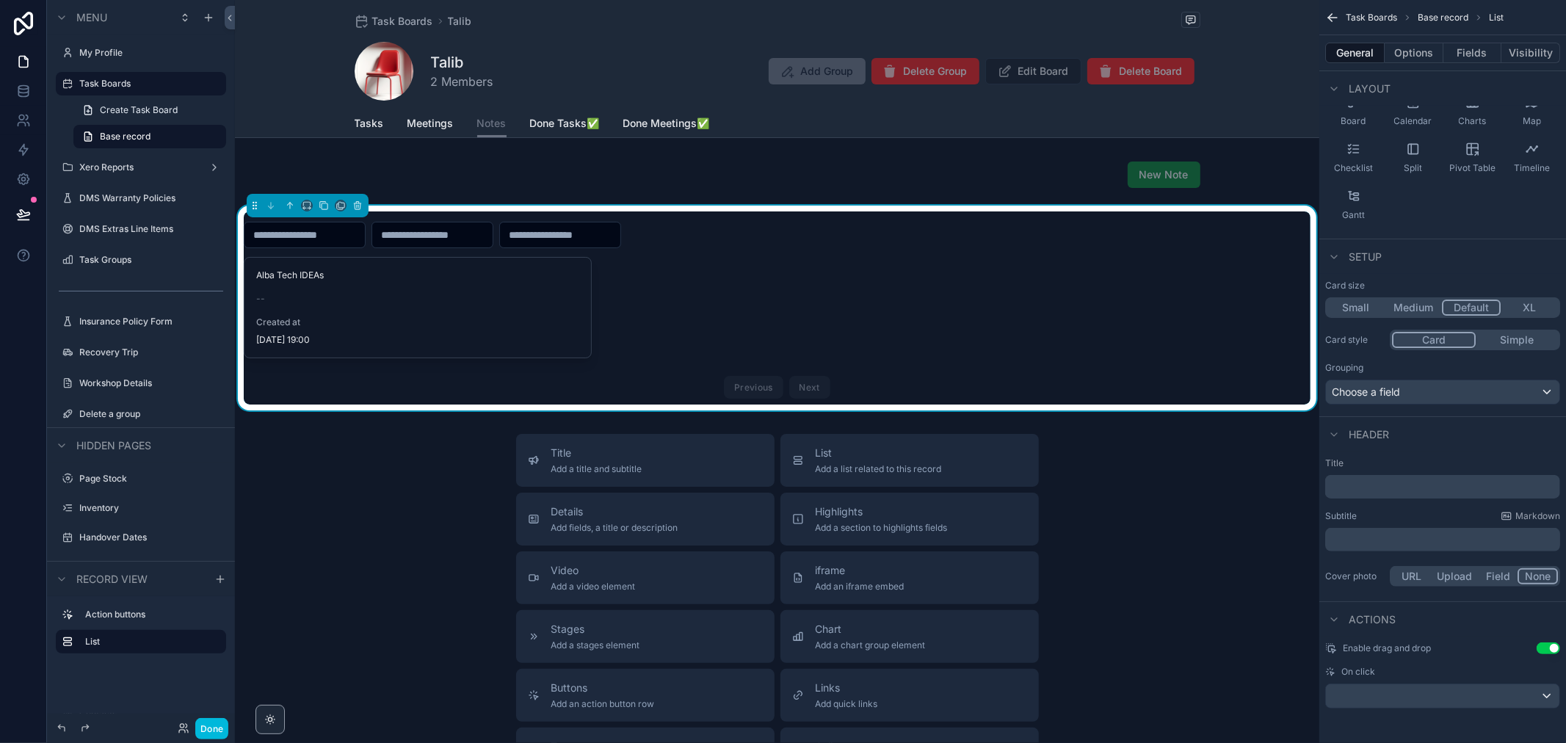
click at [686, 179] on div "scrollable content" at bounding box center [777, 175] width 1085 height 38
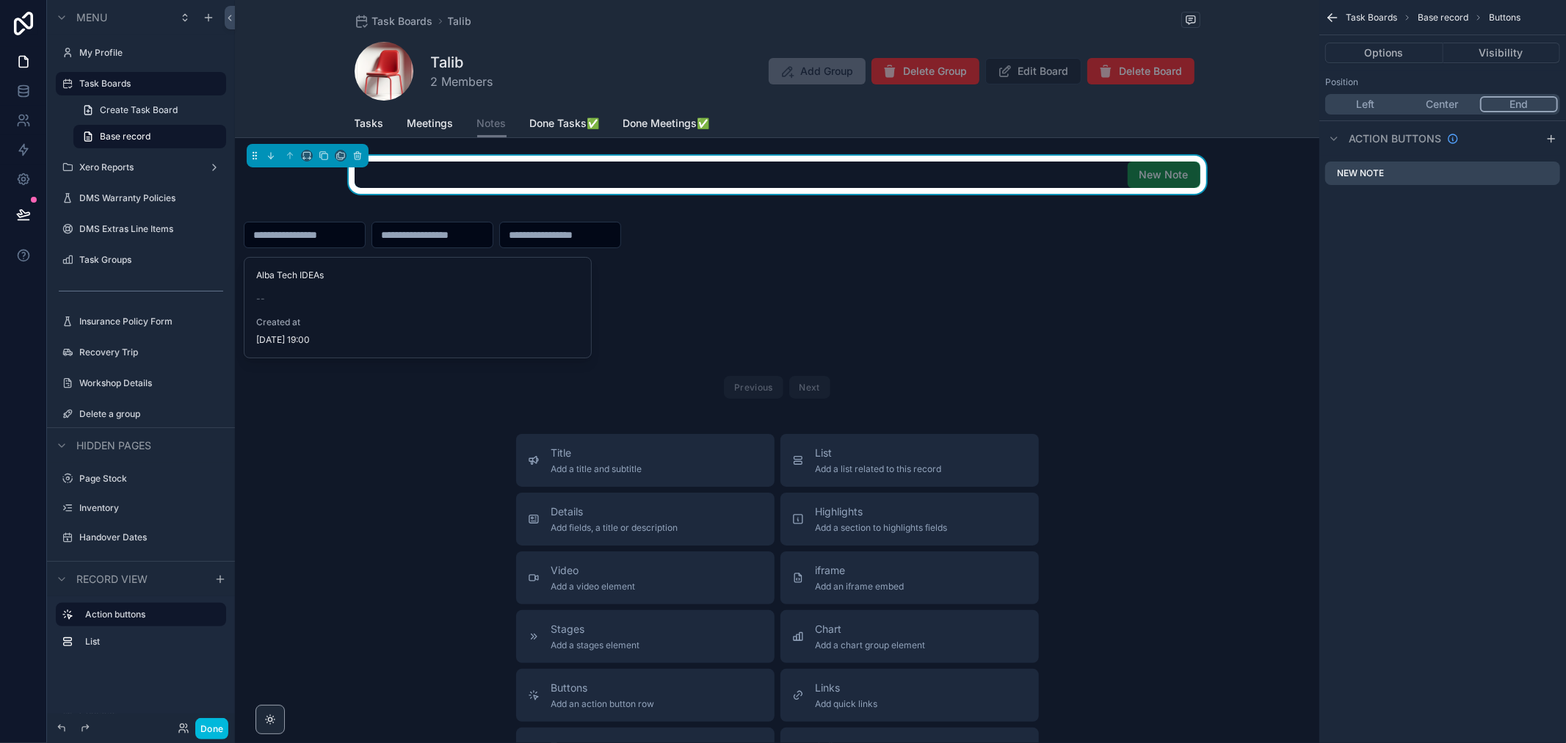
scroll to position [0, 0]
click at [306, 156] on icon "scrollable content" at bounding box center [307, 156] width 10 height 10
click at [338, 311] on span "Full width" at bounding box center [337, 312] width 46 height 18
click at [208, 730] on button "Done" at bounding box center [211, 728] width 33 height 21
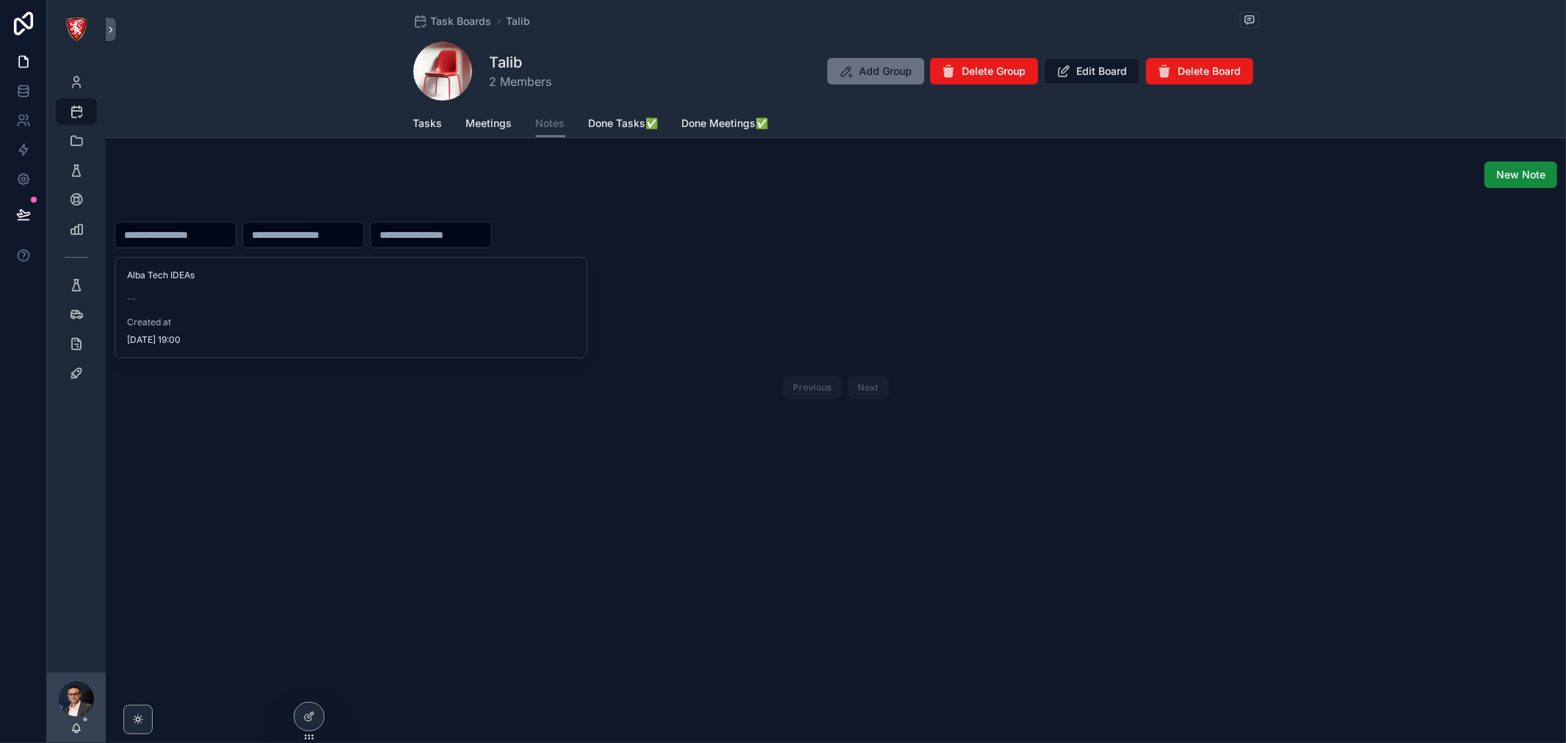
click at [426, 123] on span "Tasks" at bounding box center [427, 123] width 29 height 15
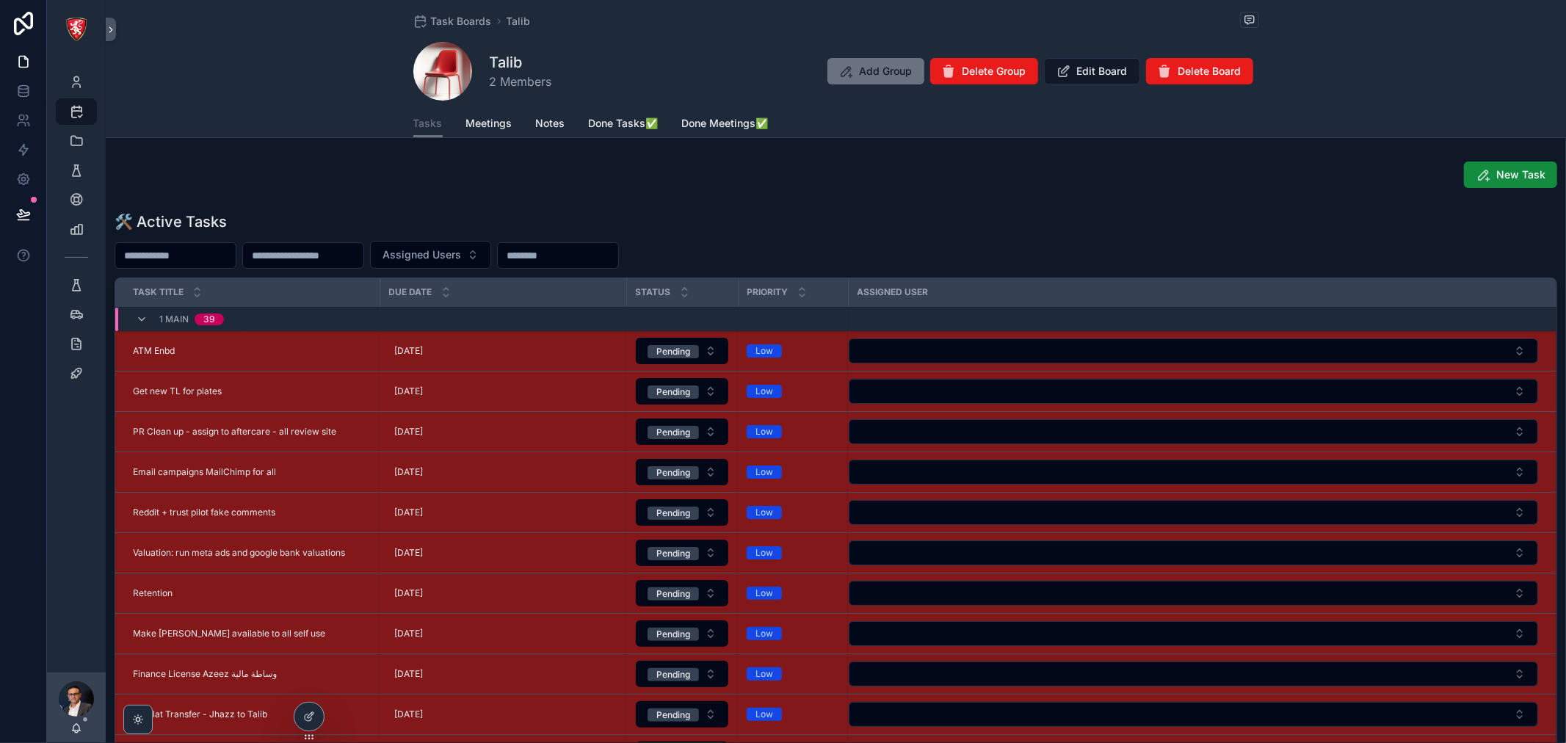
click at [499, 126] on span "Meetings" at bounding box center [489, 123] width 46 height 15
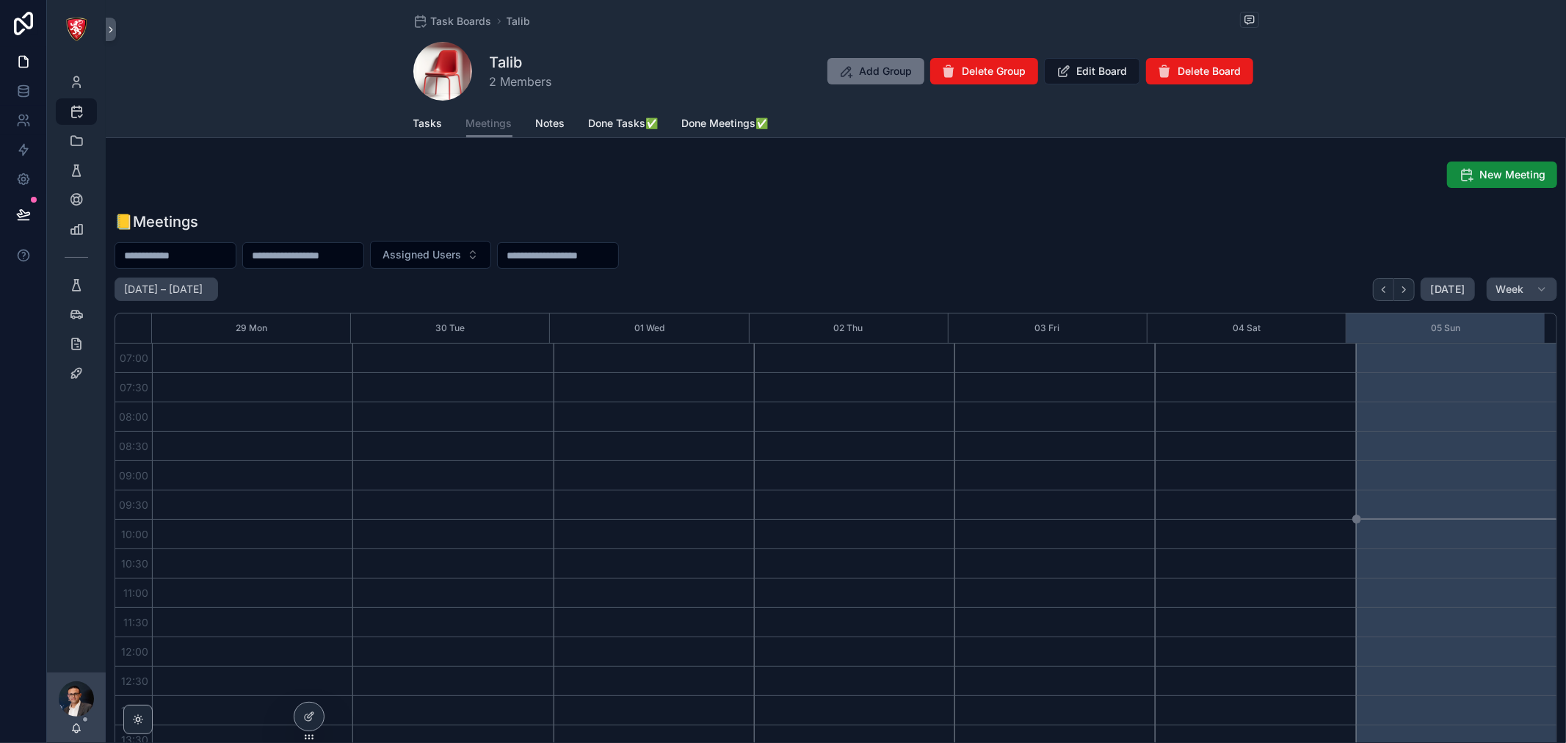
scroll to position [411, 0]
click at [526, 126] on div "Tasks Meetings Notes Done Tasks✅ Done Meetings✅" at bounding box center [836, 123] width 846 height 28
click at [536, 126] on span "Notes" at bounding box center [550, 123] width 29 height 15
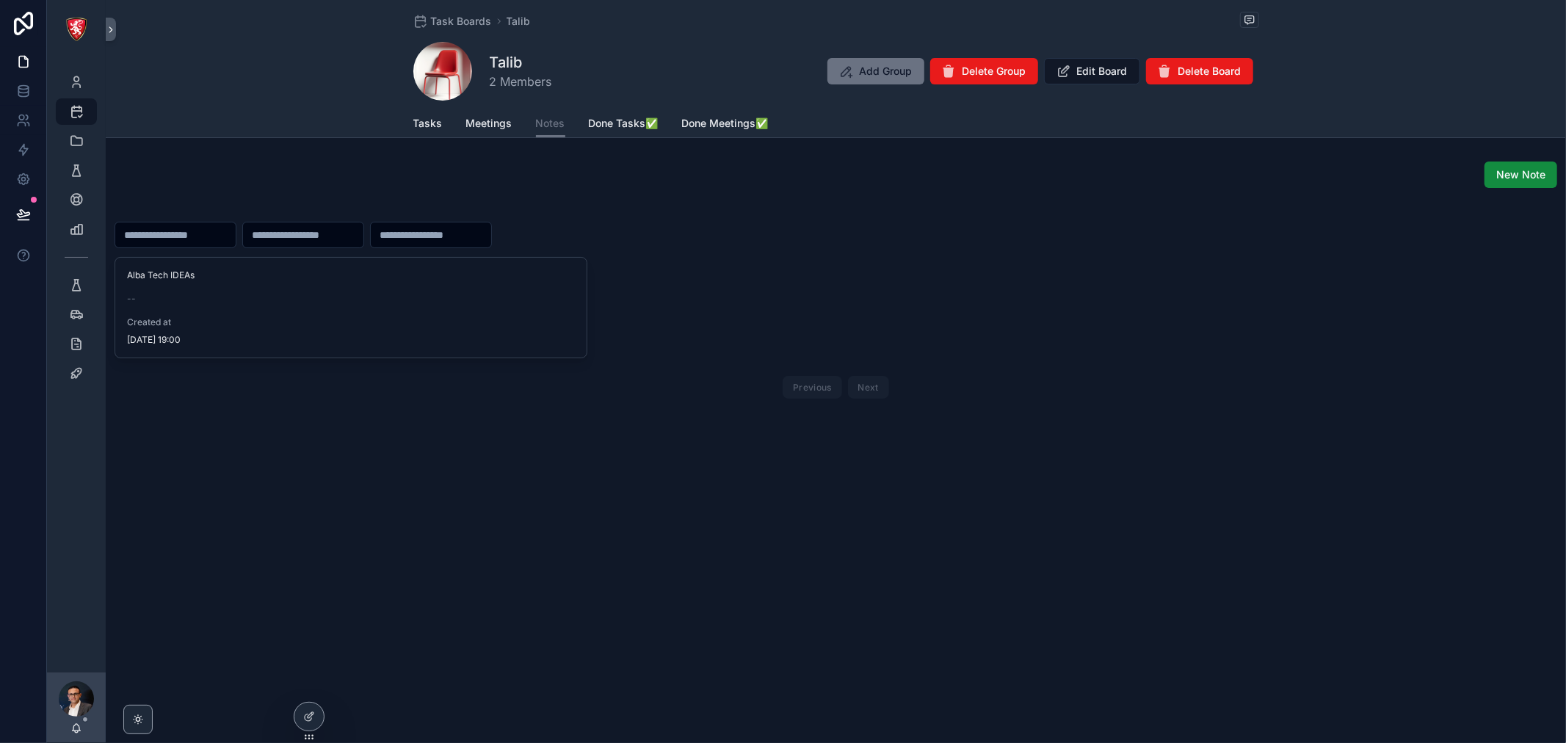
click at [347, 211] on div "scrollable content" at bounding box center [836, 211] width 1443 height 1
click at [303, 723] on div at bounding box center [308, 717] width 29 height 28
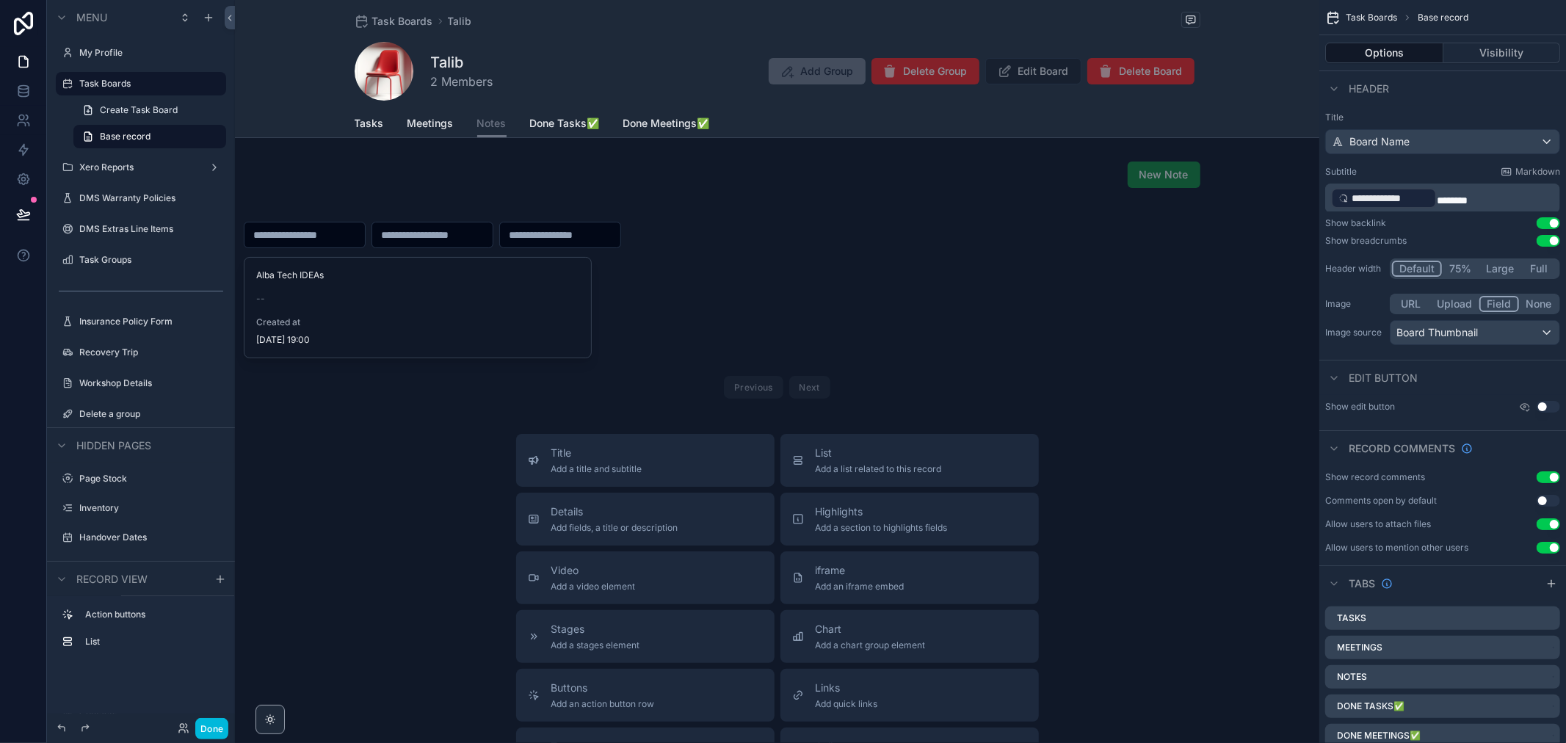
click at [416, 126] on span "Meetings" at bounding box center [431, 123] width 46 height 15
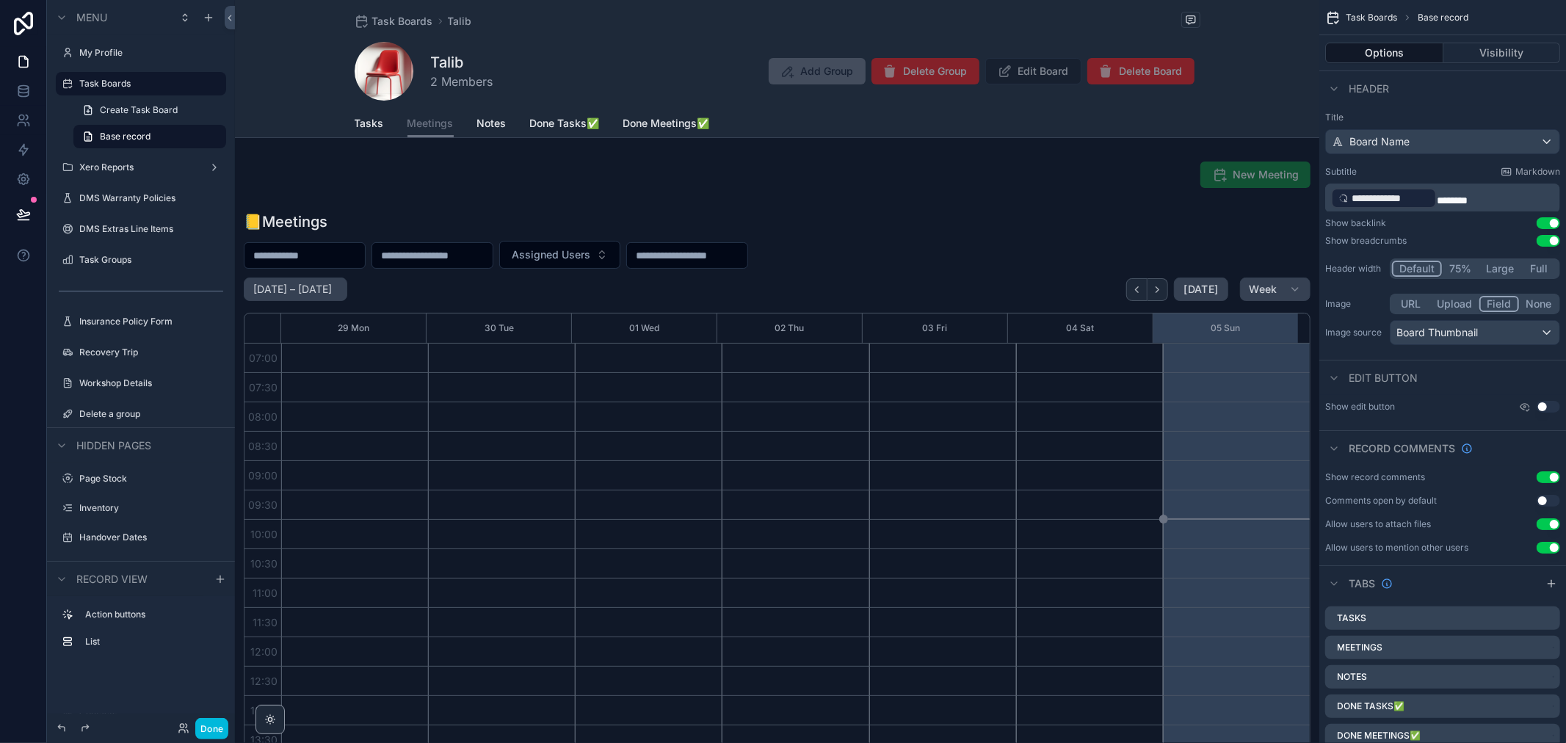
scroll to position [411, 0]
click at [495, 128] on span "Notes" at bounding box center [491, 123] width 29 height 15
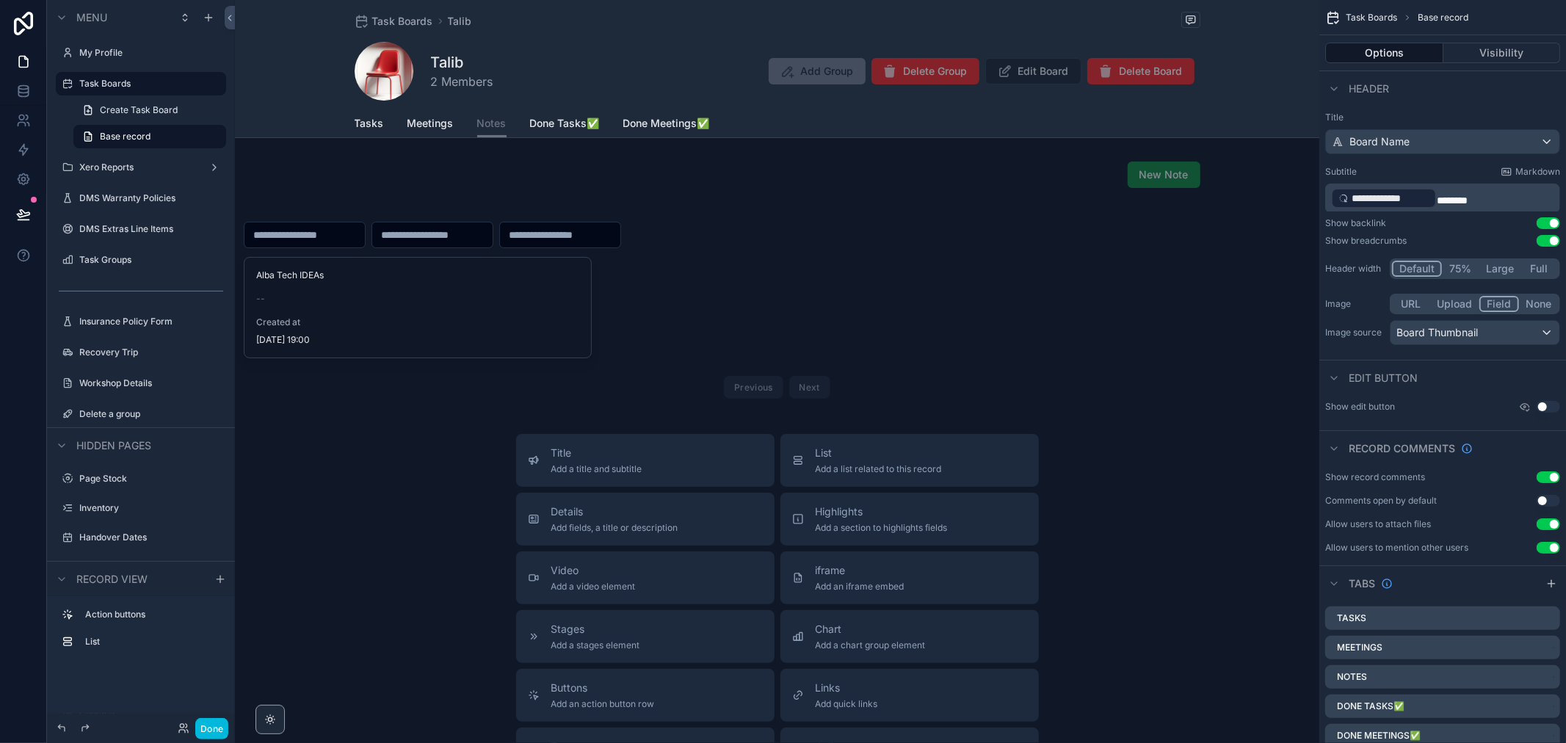
click at [652, 308] on div "scrollable content" at bounding box center [777, 308] width 1085 height 205
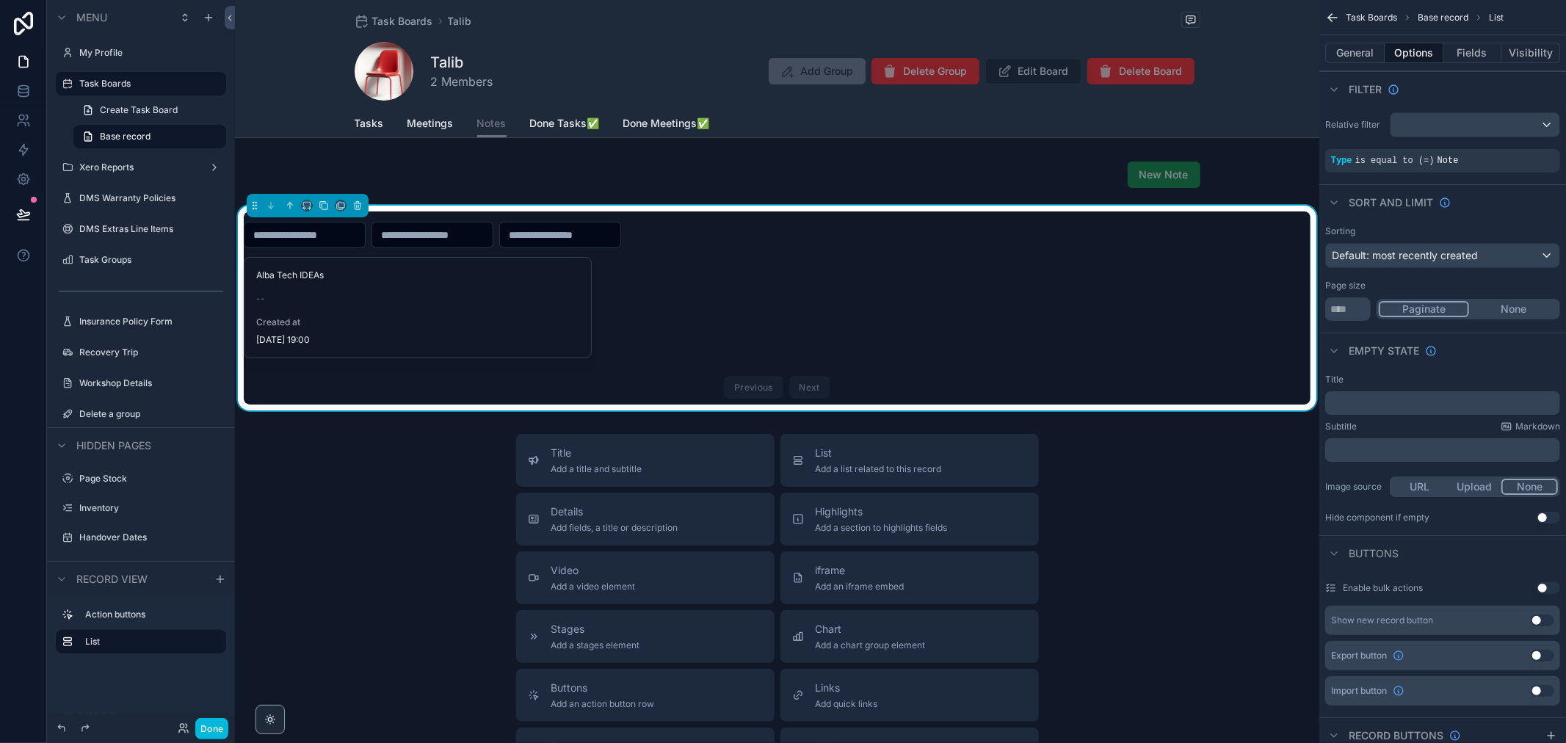
click at [445, 120] on span "Meetings" at bounding box center [431, 123] width 46 height 15
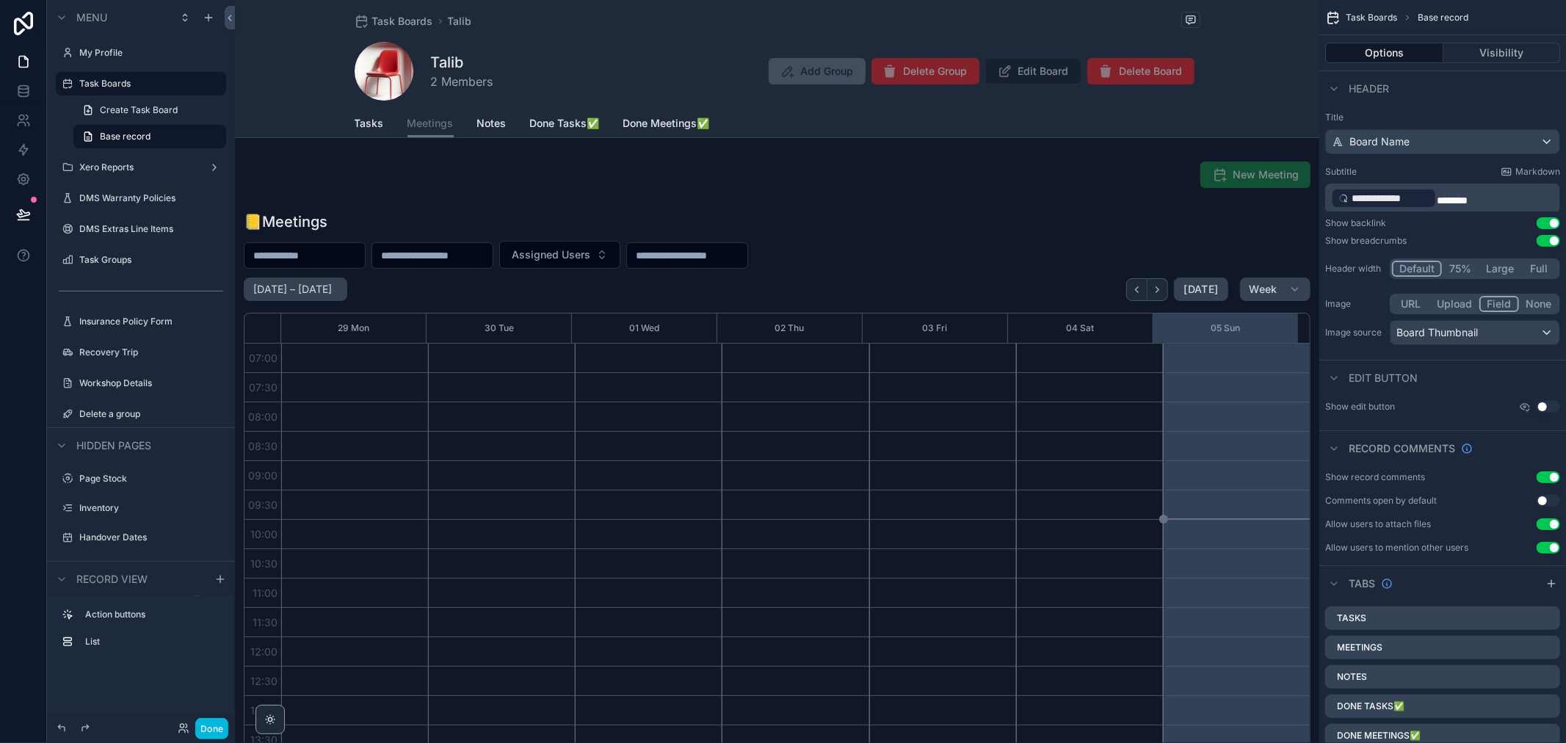
scroll to position [411, 0]
click at [301, 218] on div "scrollable content" at bounding box center [777, 490] width 1085 height 569
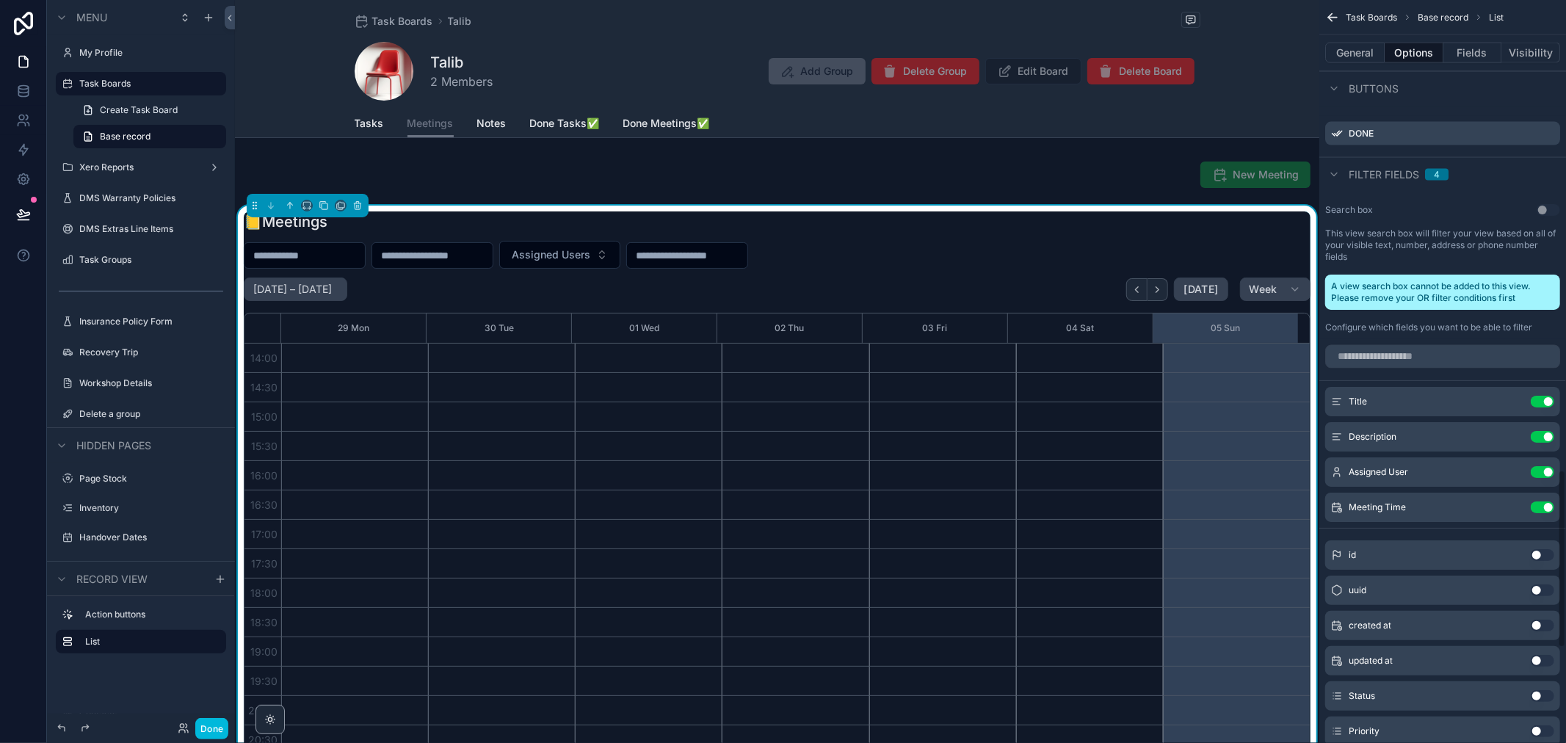
click at [1363, 54] on button "General" at bounding box center [1354, 53] width 59 height 21
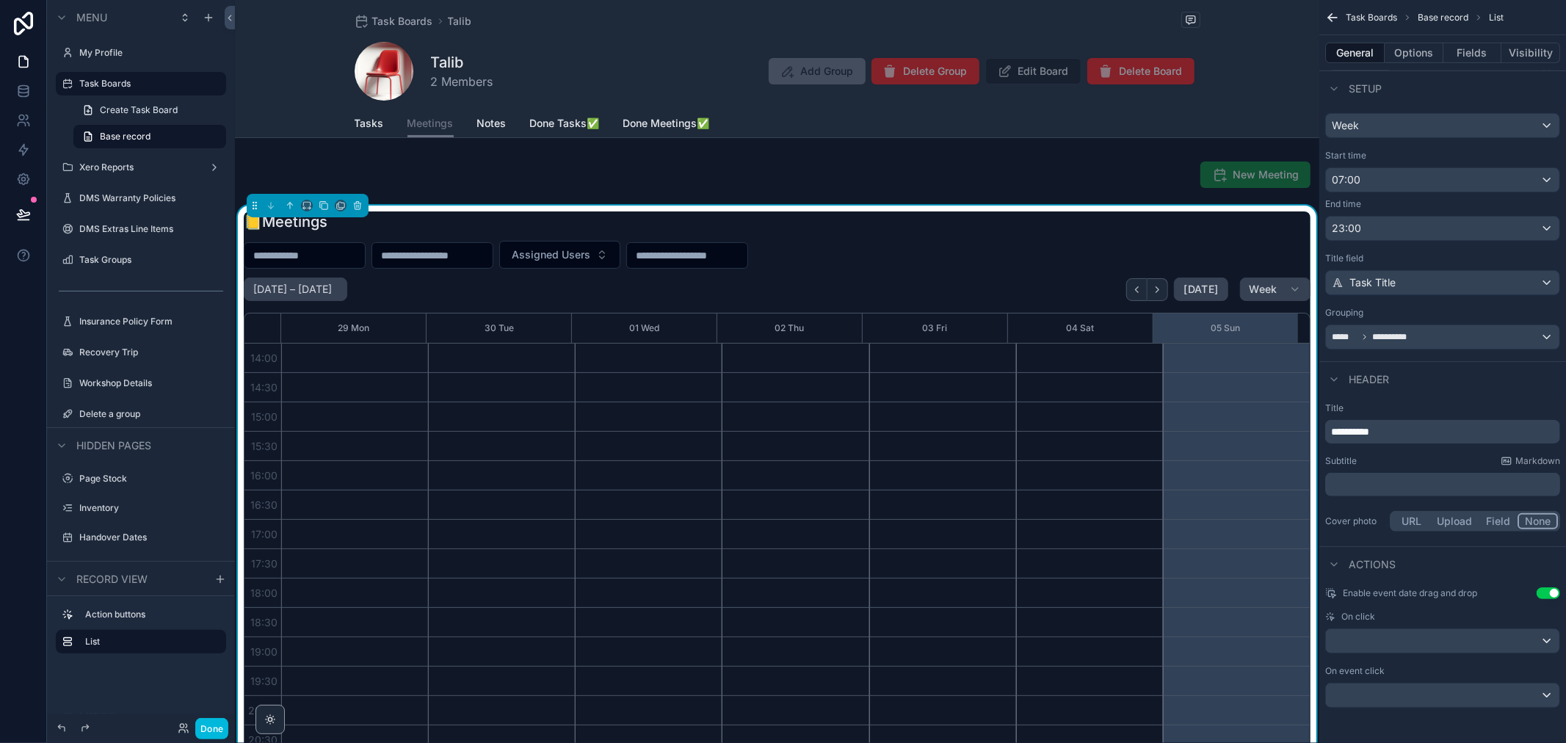
click at [1349, 429] on span "**********" at bounding box center [1350, 432] width 38 height 10
drag, startPoint x: 1347, startPoint y: 433, endPoint x: 1333, endPoint y: 433, distance: 14.0
click at [1333, 433] on span "**********" at bounding box center [1350, 432] width 38 height 10
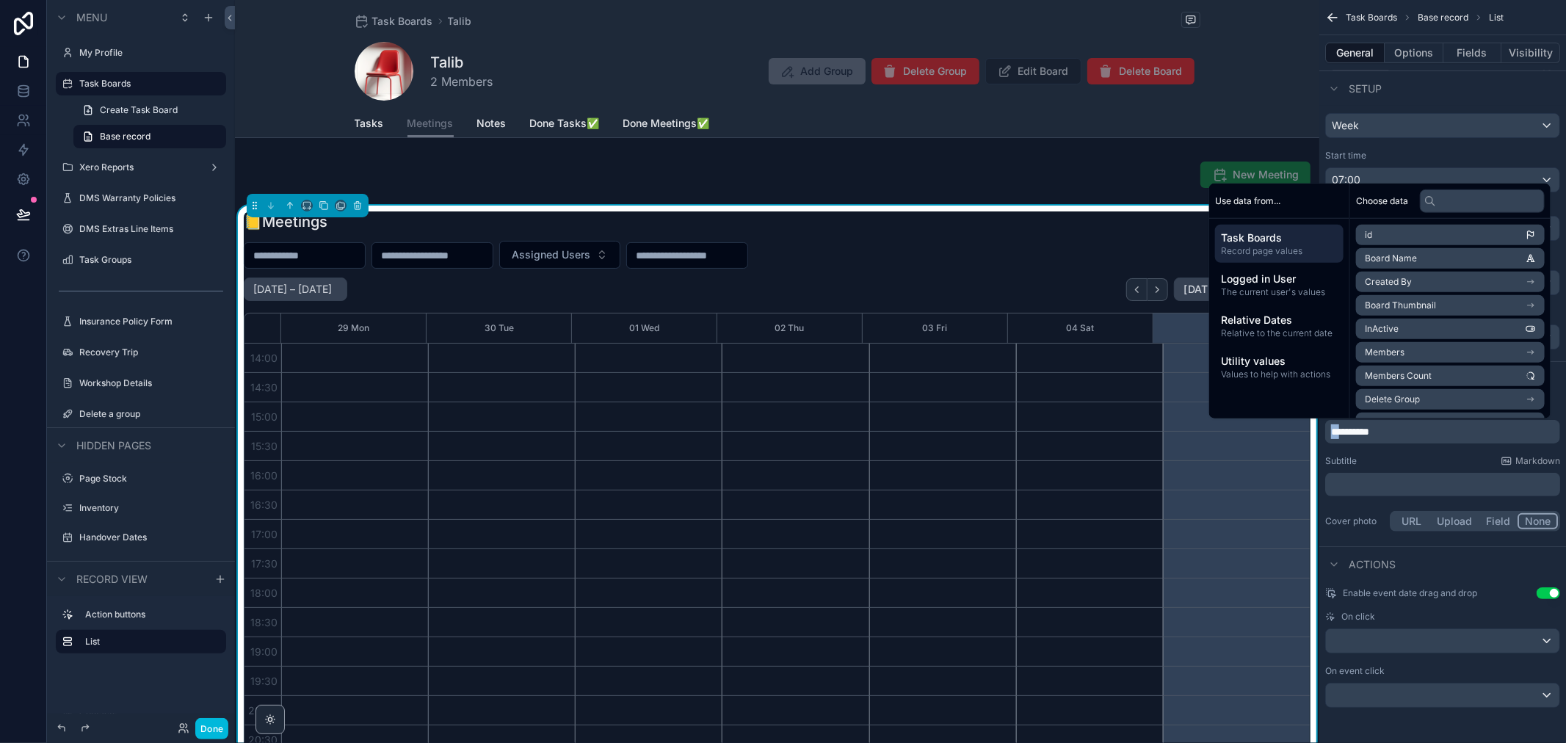
click at [1357, 435] on span "**********" at bounding box center [1350, 432] width 38 height 10
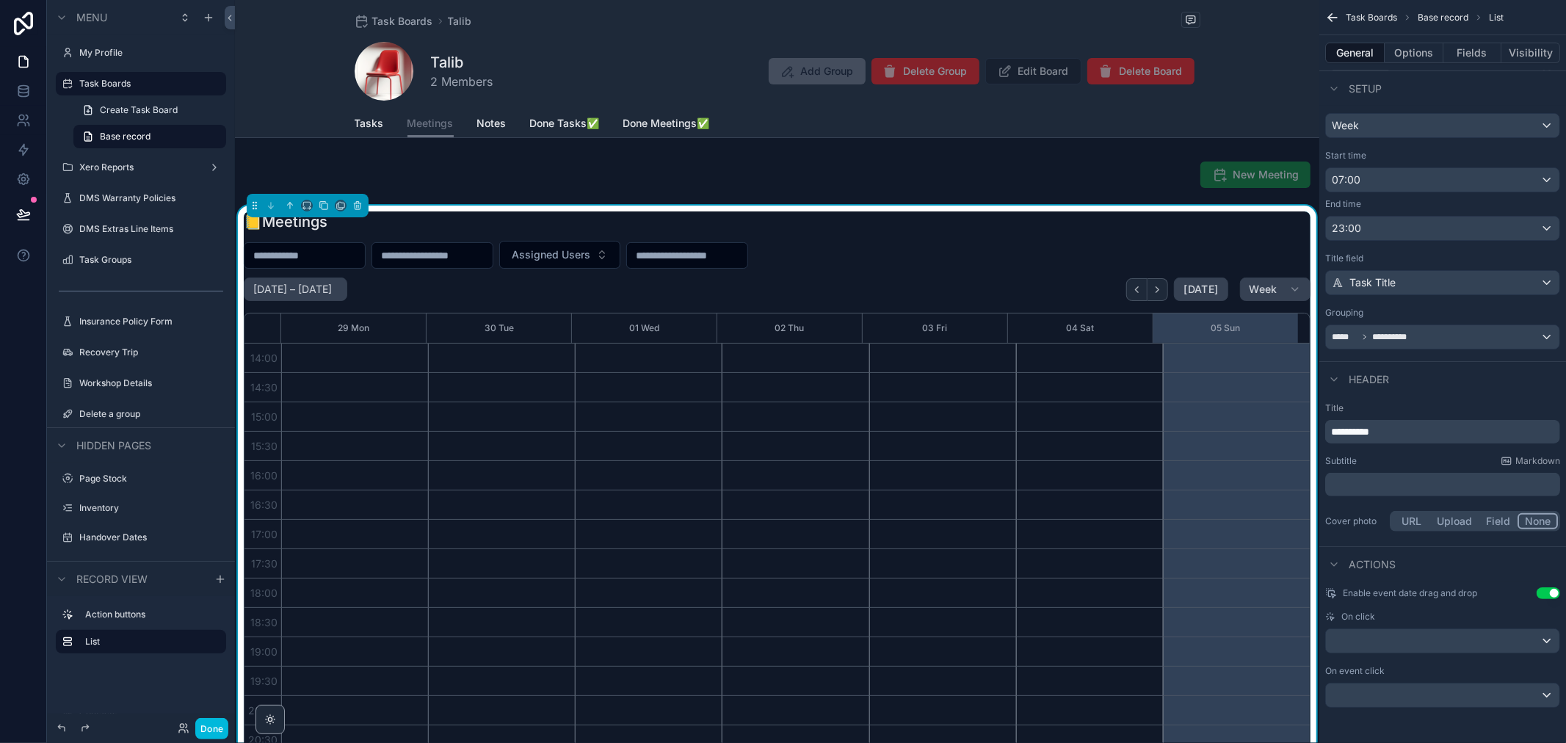
click at [1345, 435] on span "**********" at bounding box center [1350, 432] width 38 height 10
drag, startPoint x: 1345, startPoint y: 432, endPoint x: 1338, endPoint y: 436, distance: 7.9
click at [1338, 436] on span "**********" at bounding box center [1350, 432] width 38 height 10
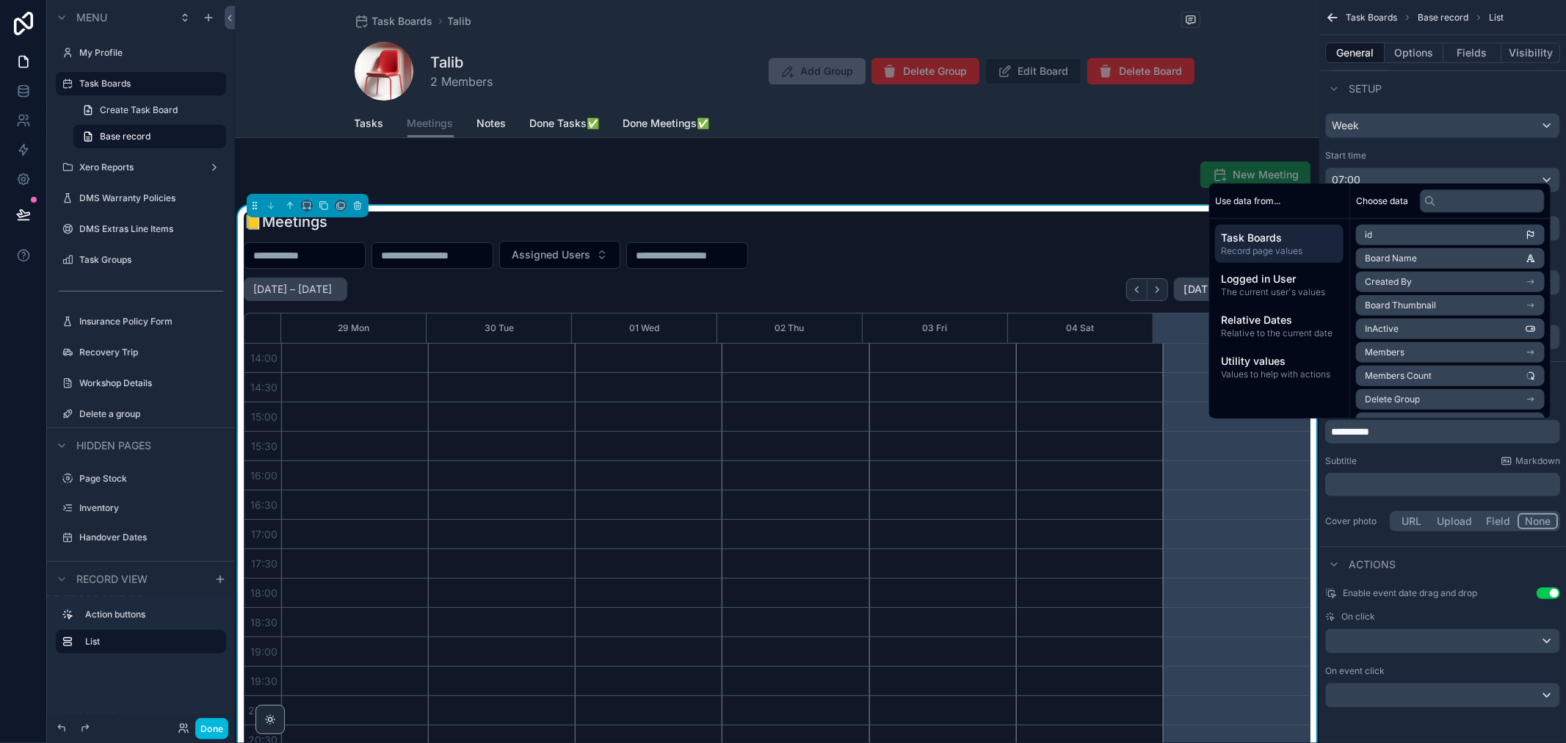
click at [467, 130] on div "Tasks Meetings Notes Done Tasks✅ Done Meetings✅" at bounding box center [778, 123] width 846 height 28
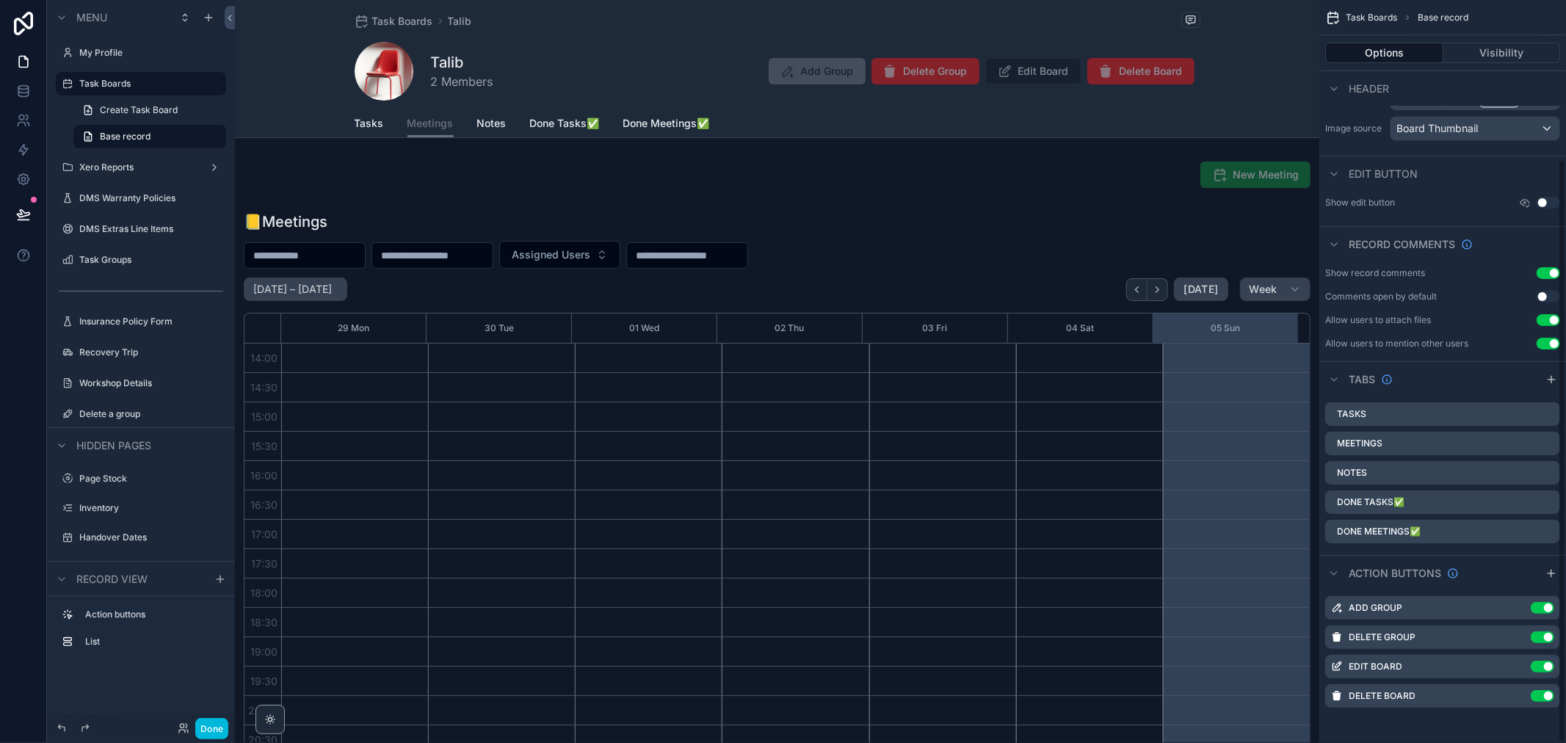
scroll to position [203, 0]
click at [489, 127] on span "Notes" at bounding box center [491, 123] width 29 height 15
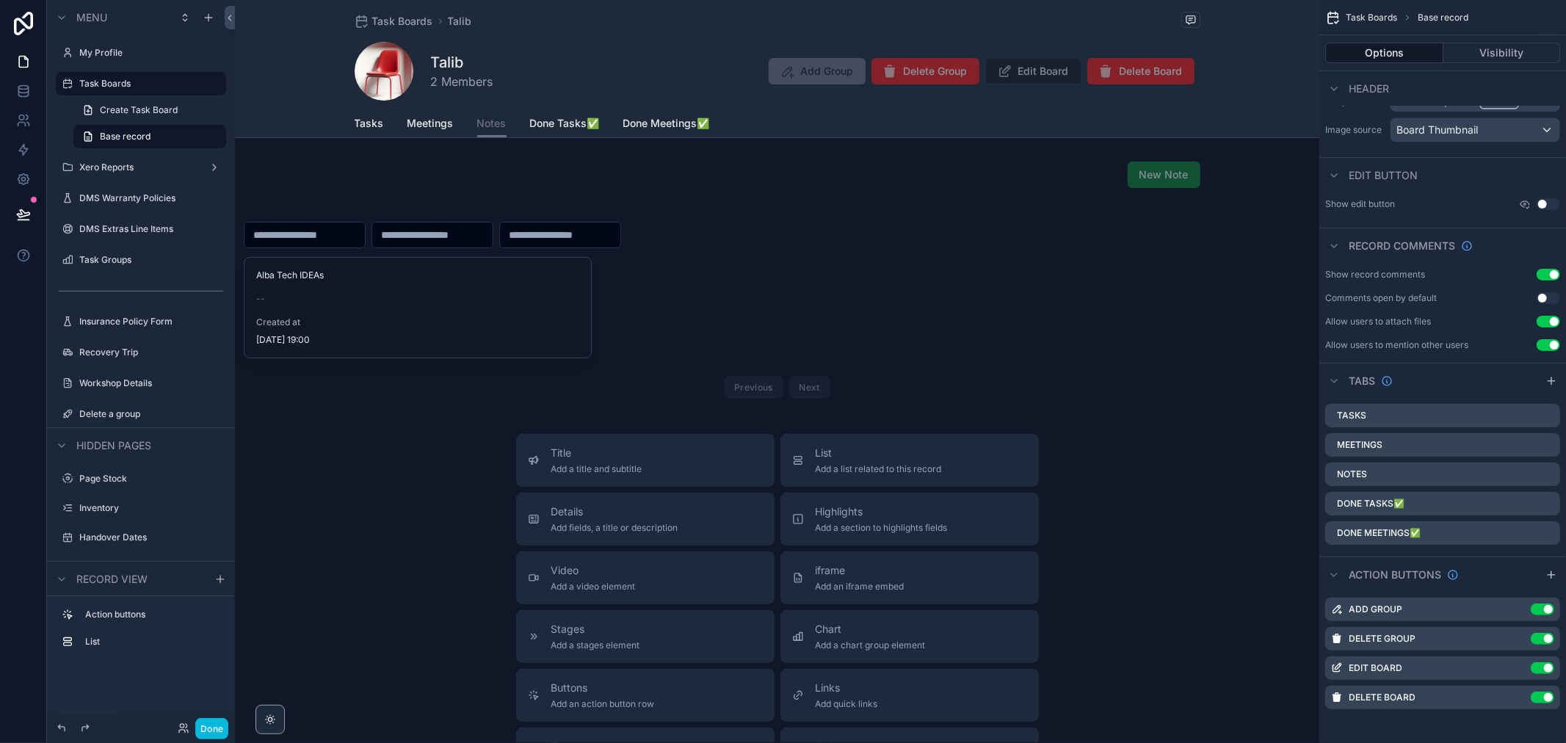
click at [710, 289] on div "scrollable content" at bounding box center [777, 308] width 1085 height 205
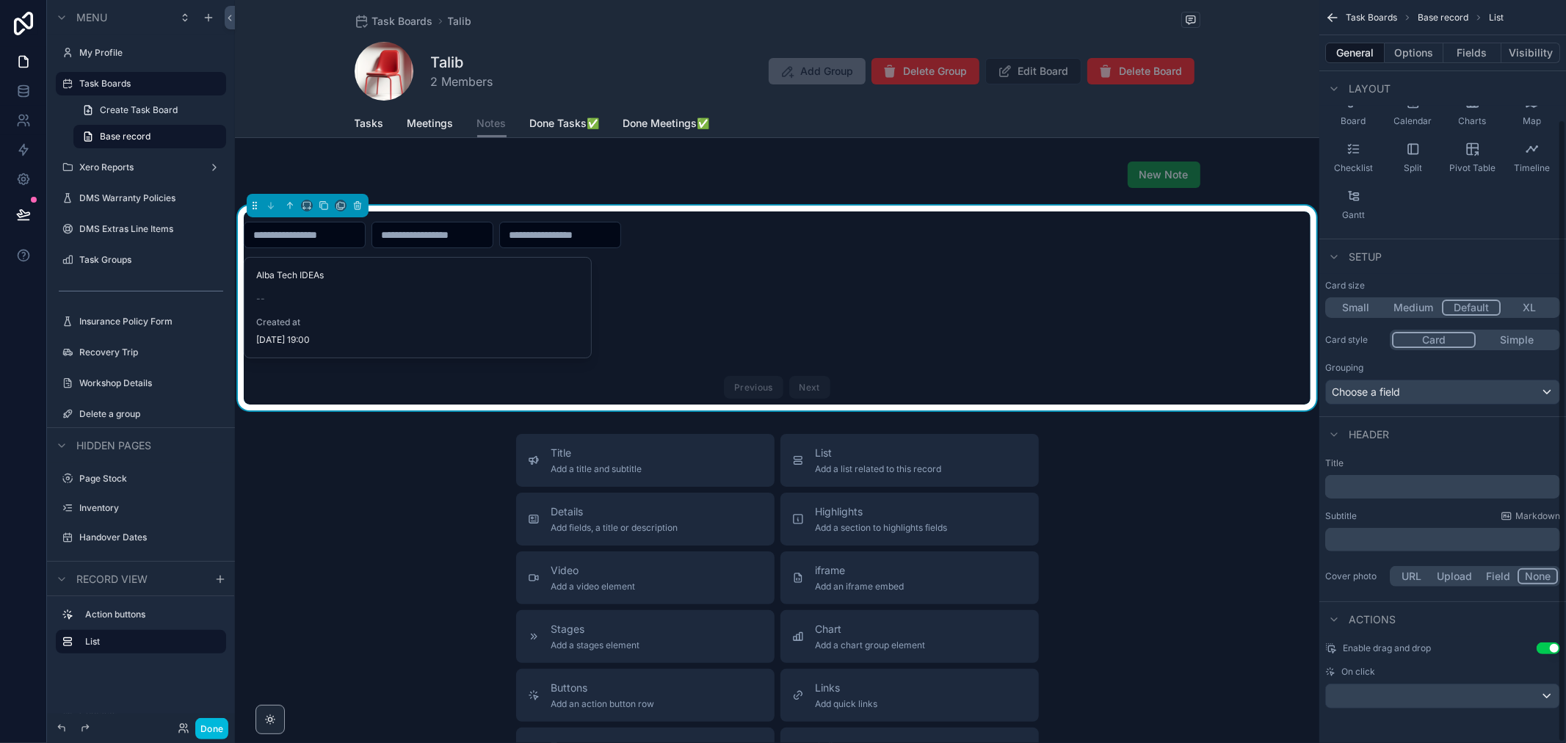
click at [1436, 482] on p "﻿" at bounding box center [1444, 486] width 226 height 15
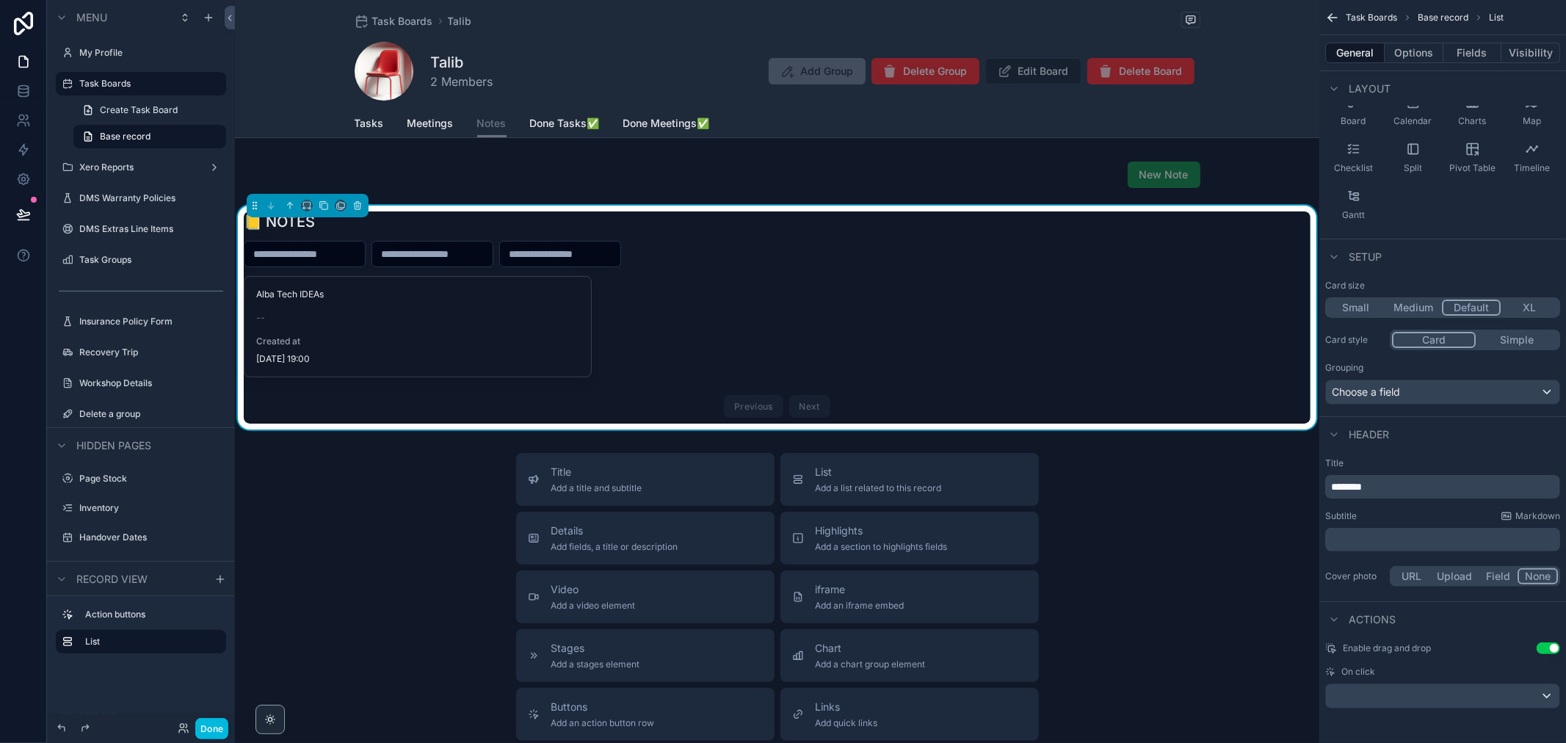
click at [424, 127] on span "Meetings" at bounding box center [431, 123] width 46 height 15
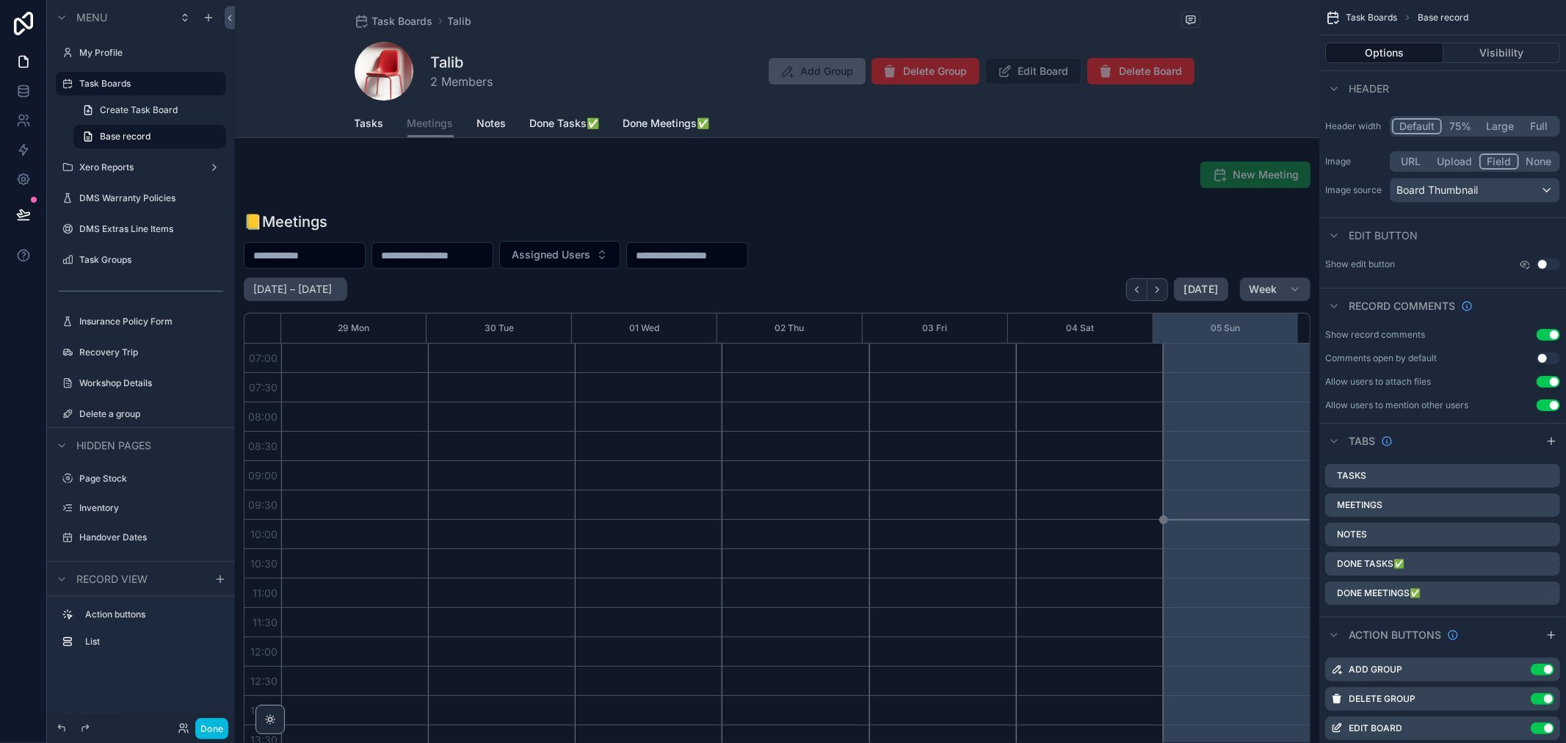
scroll to position [411, 0]
click at [482, 127] on span "Notes" at bounding box center [491, 123] width 29 height 15
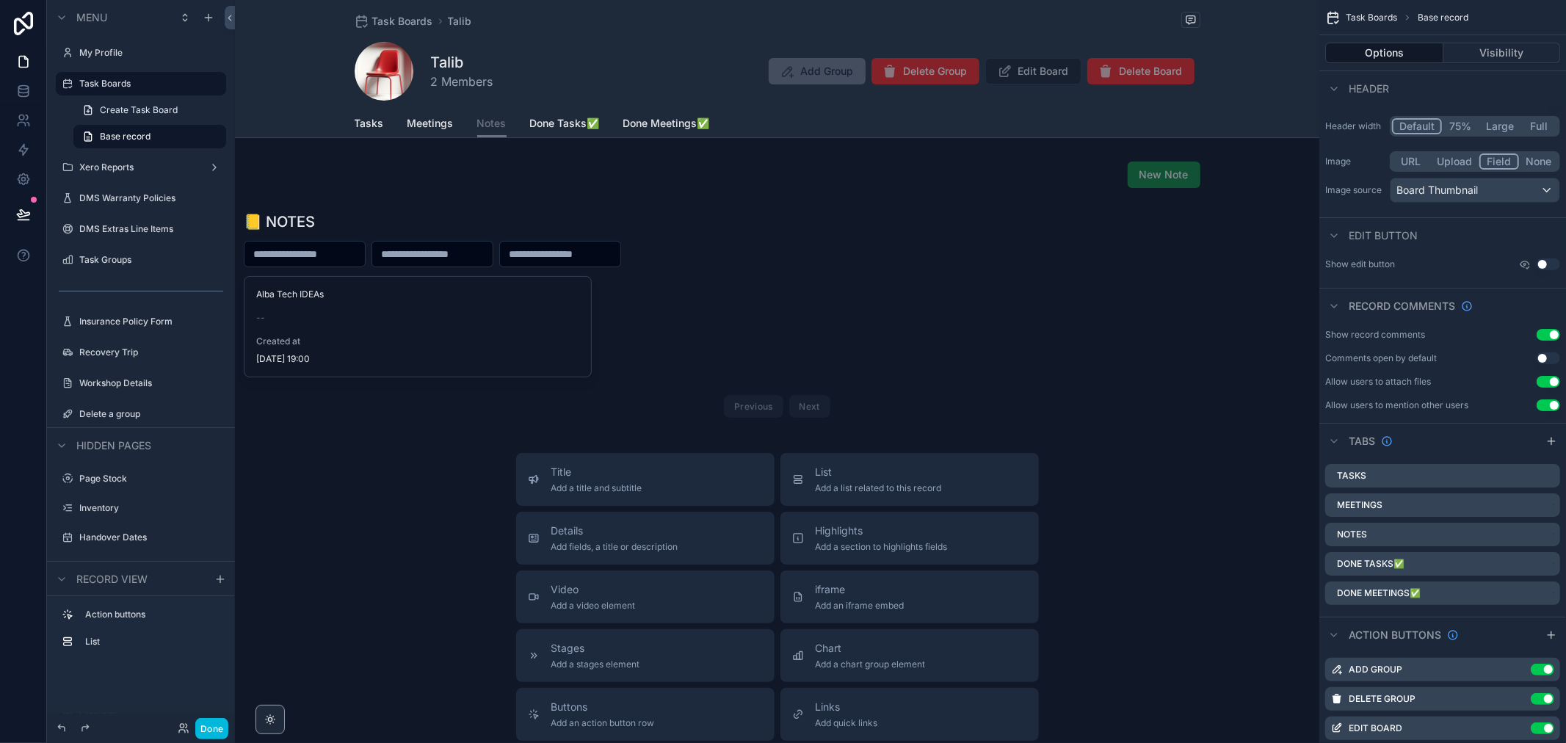
click at [441, 133] on link "Meetings" at bounding box center [431, 124] width 46 height 29
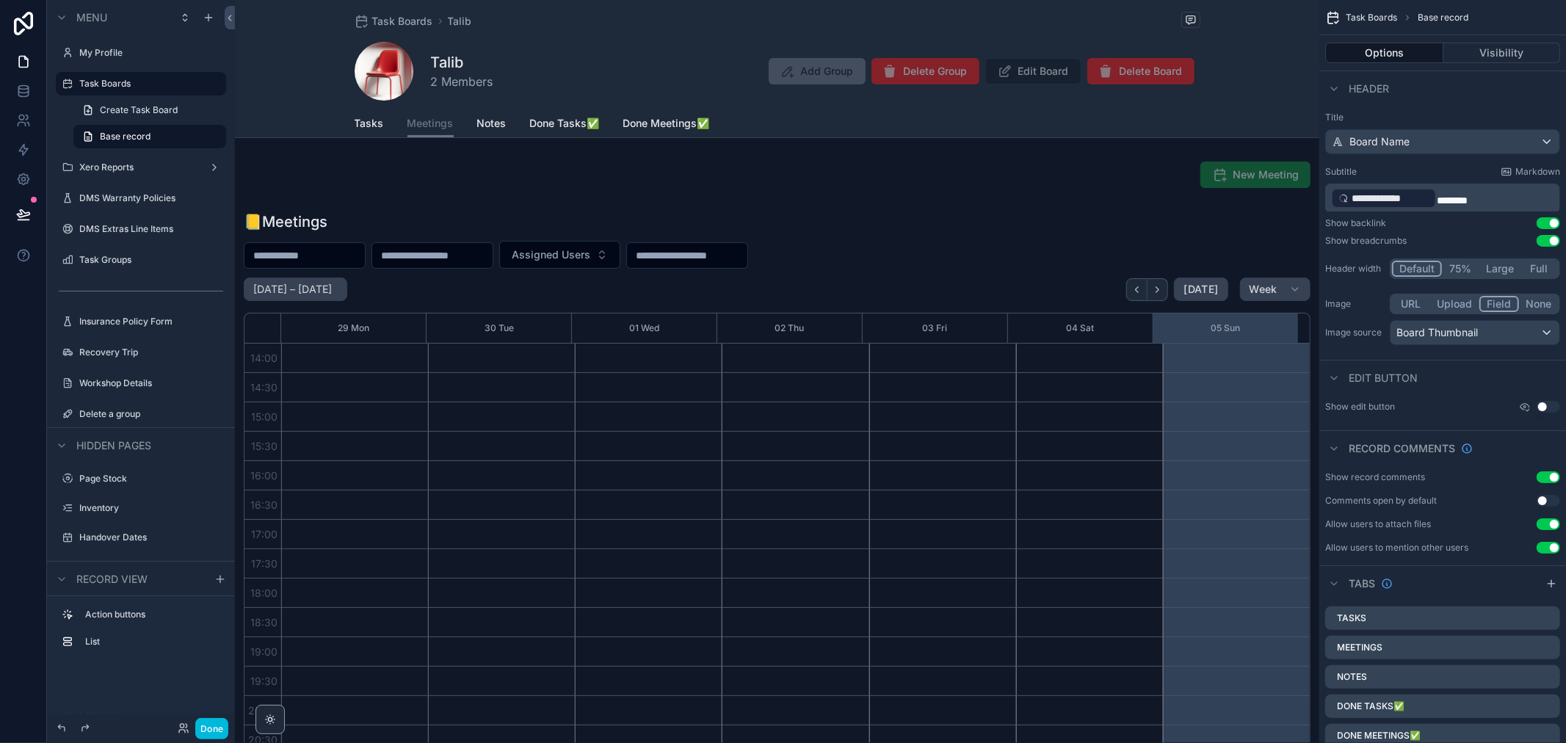
click at [891, 239] on div "scrollable content" at bounding box center [777, 490] width 1085 height 569
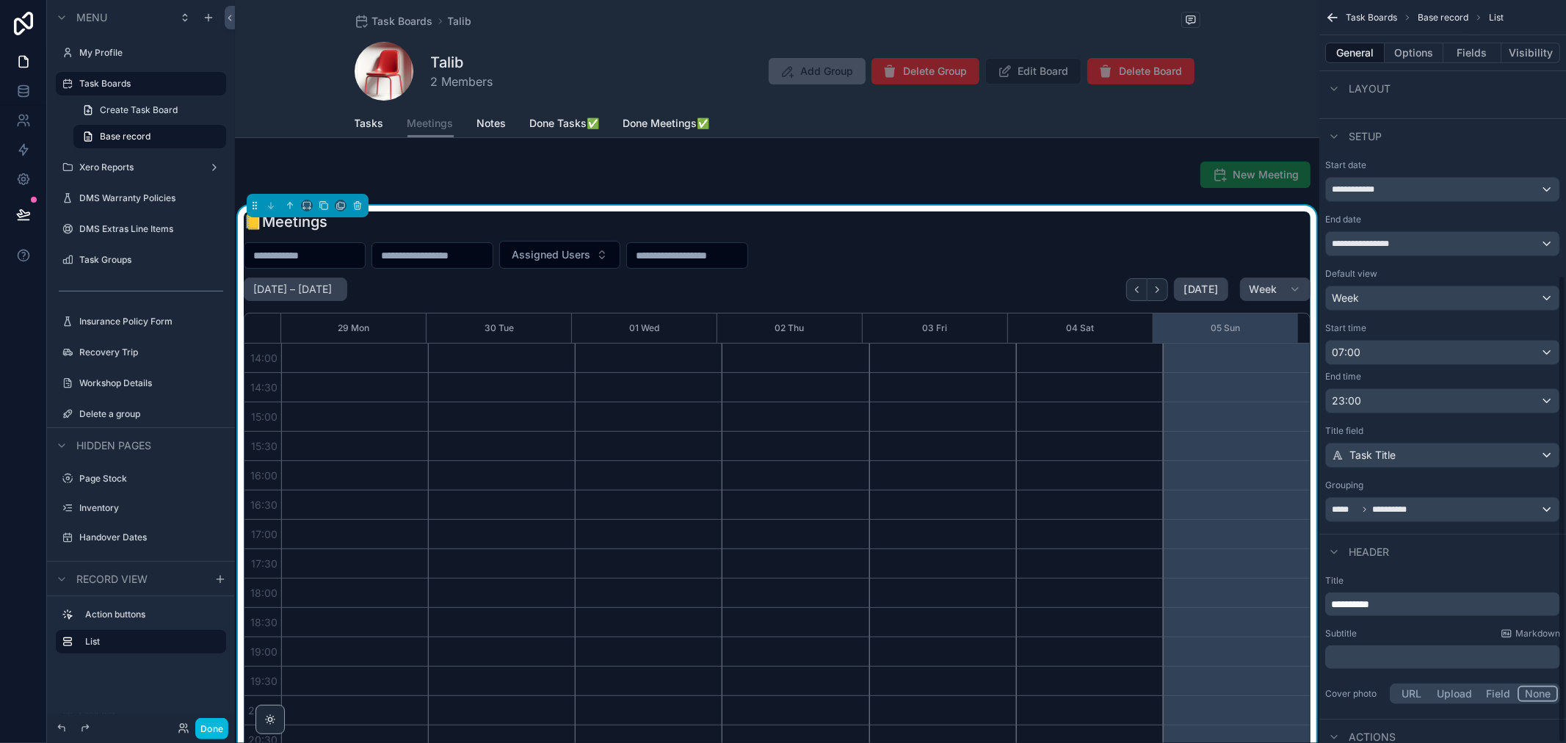
scroll to position [436, 0]
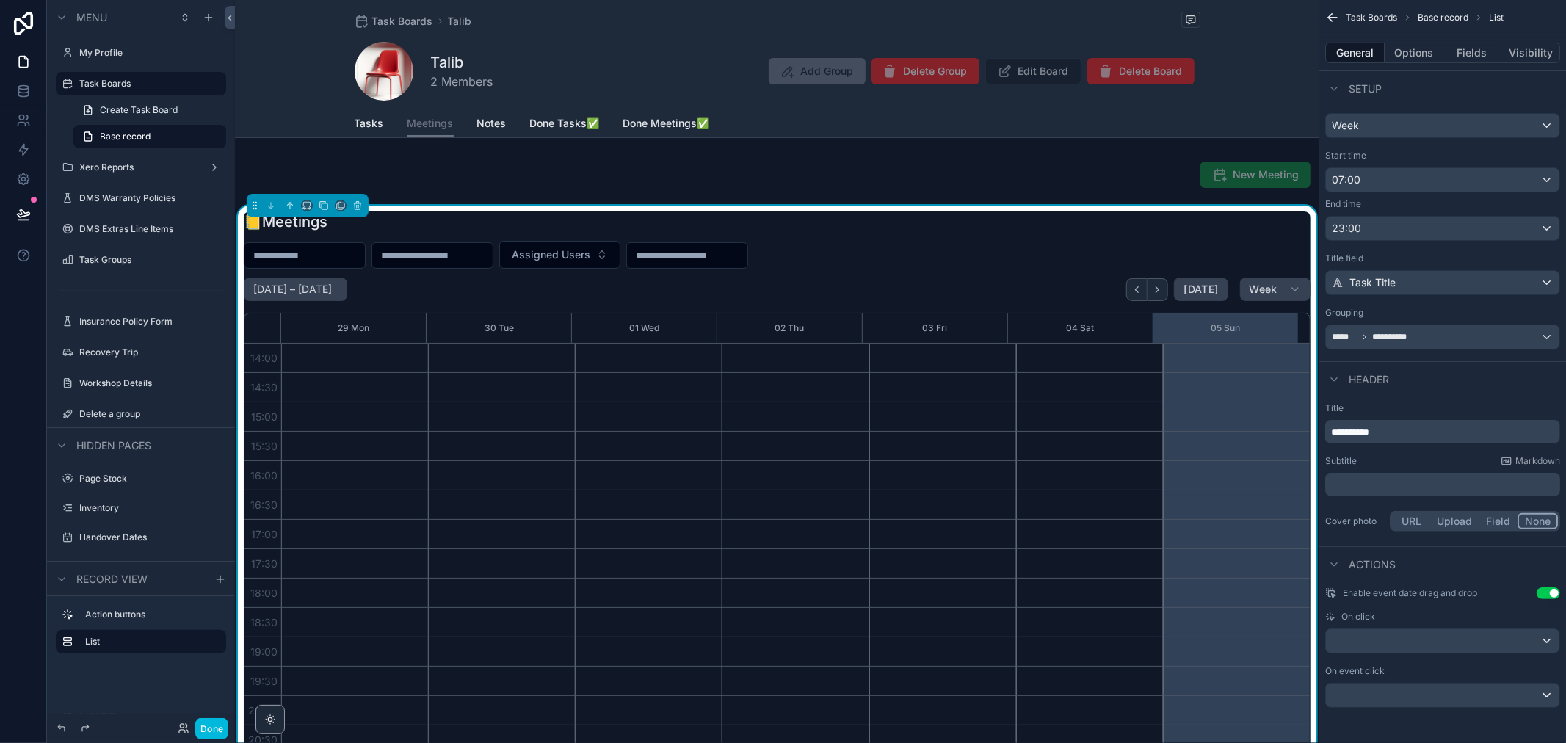
click at [1342, 430] on span "**********" at bounding box center [1350, 432] width 38 height 10
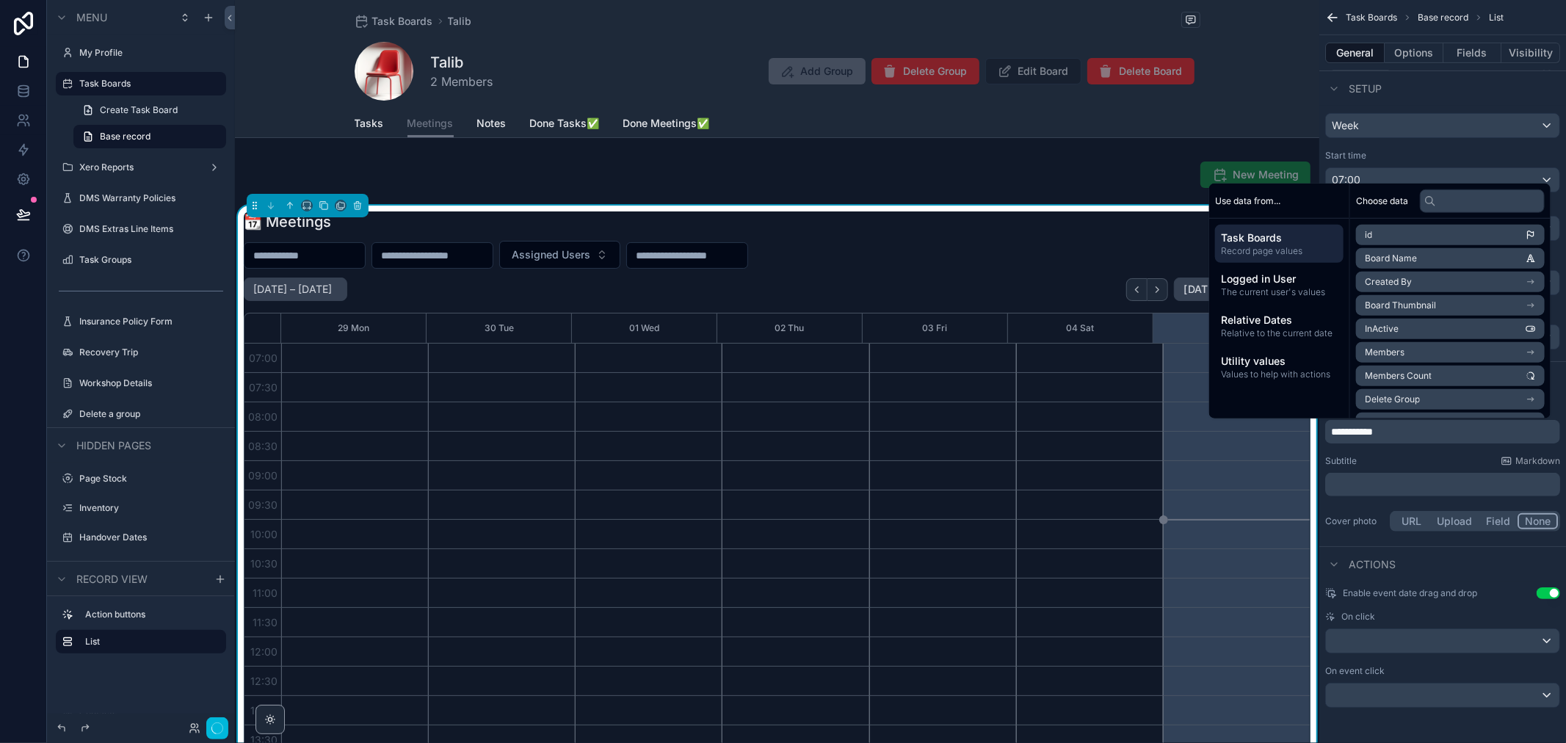
scroll to position [411, 0]
click at [1403, 453] on div "**********" at bounding box center [1443, 469] width 247 height 144
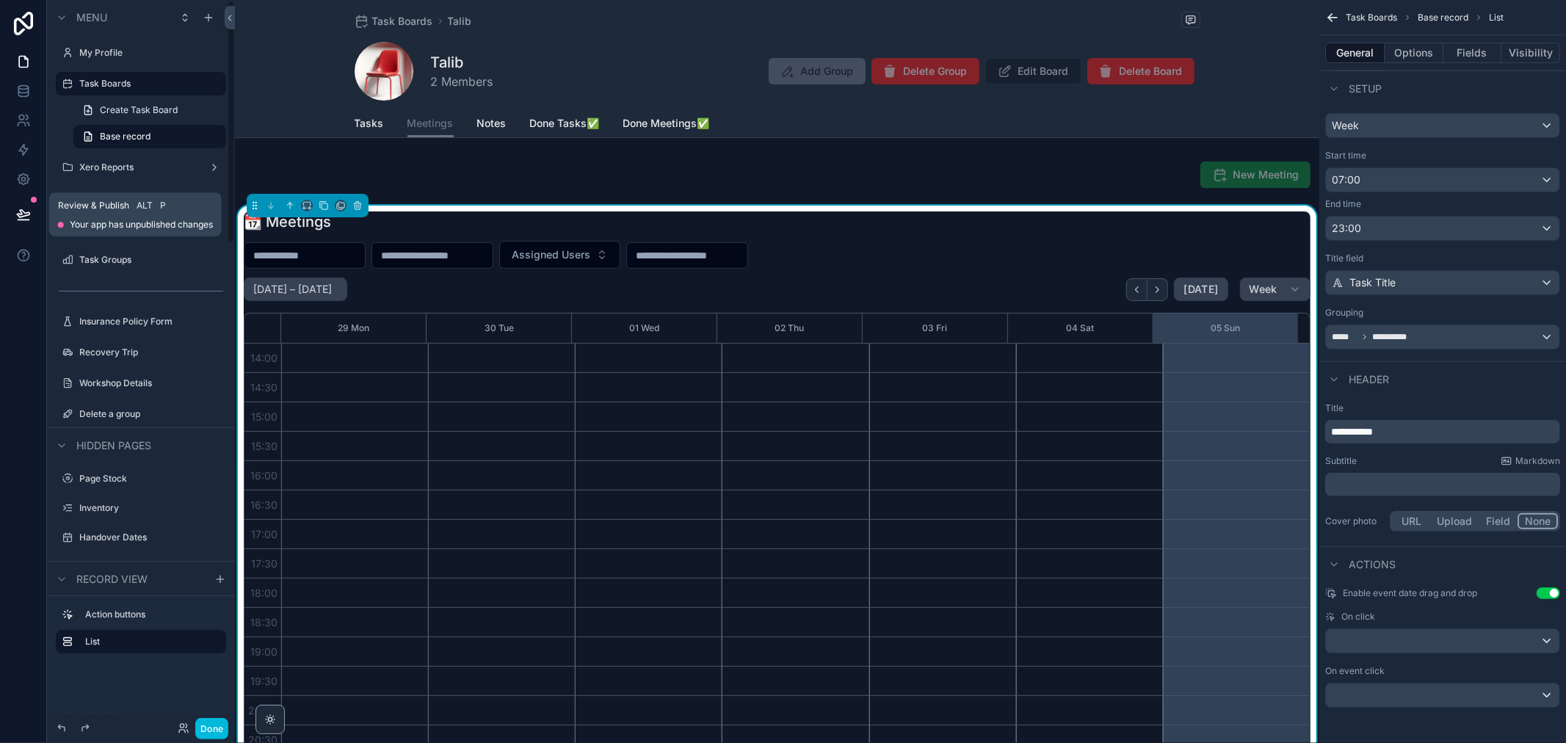
click at [26, 214] on icon at bounding box center [23, 214] width 15 height 15
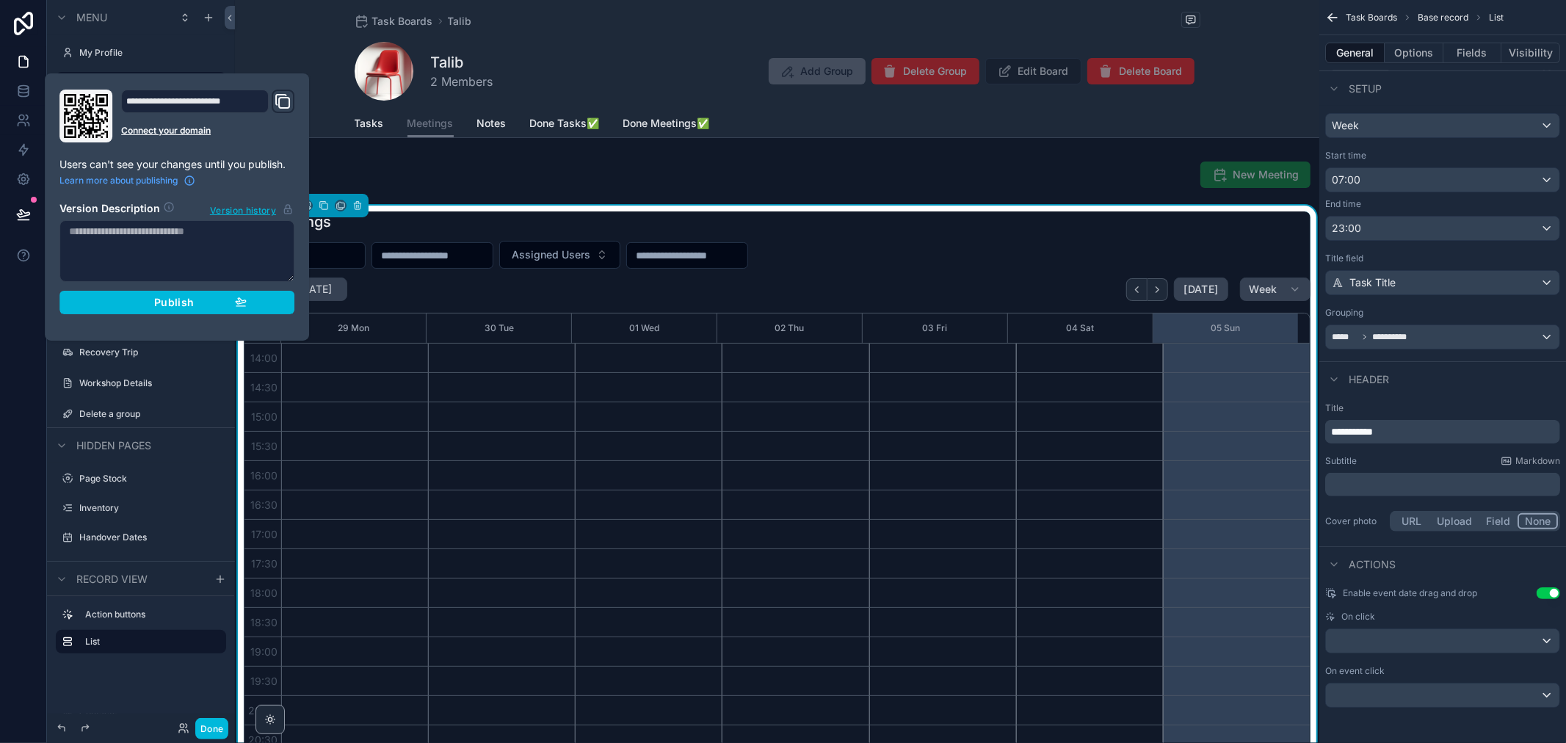
click at [137, 297] on div "Publish" at bounding box center [177, 302] width 140 height 13
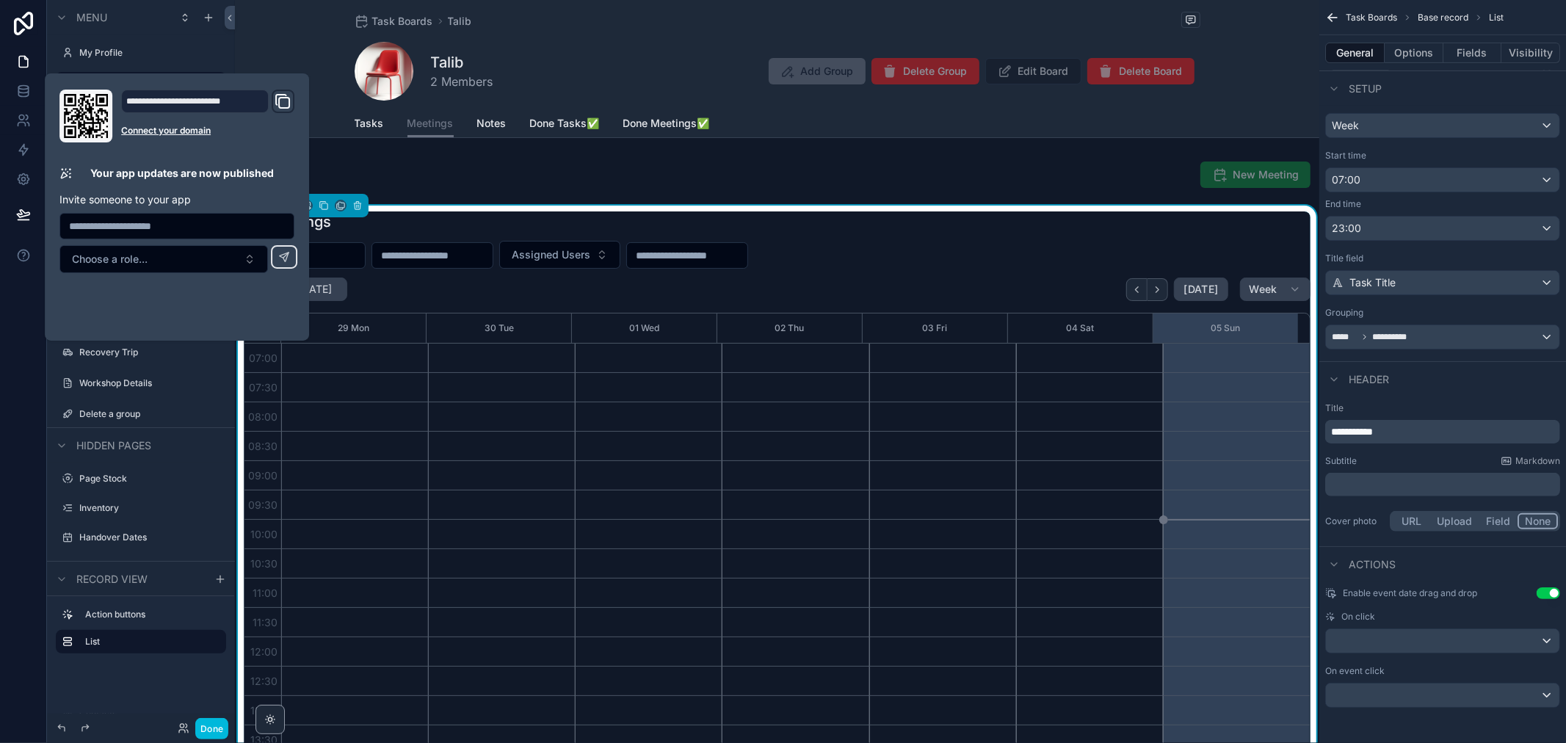
scroll to position [411, 0]
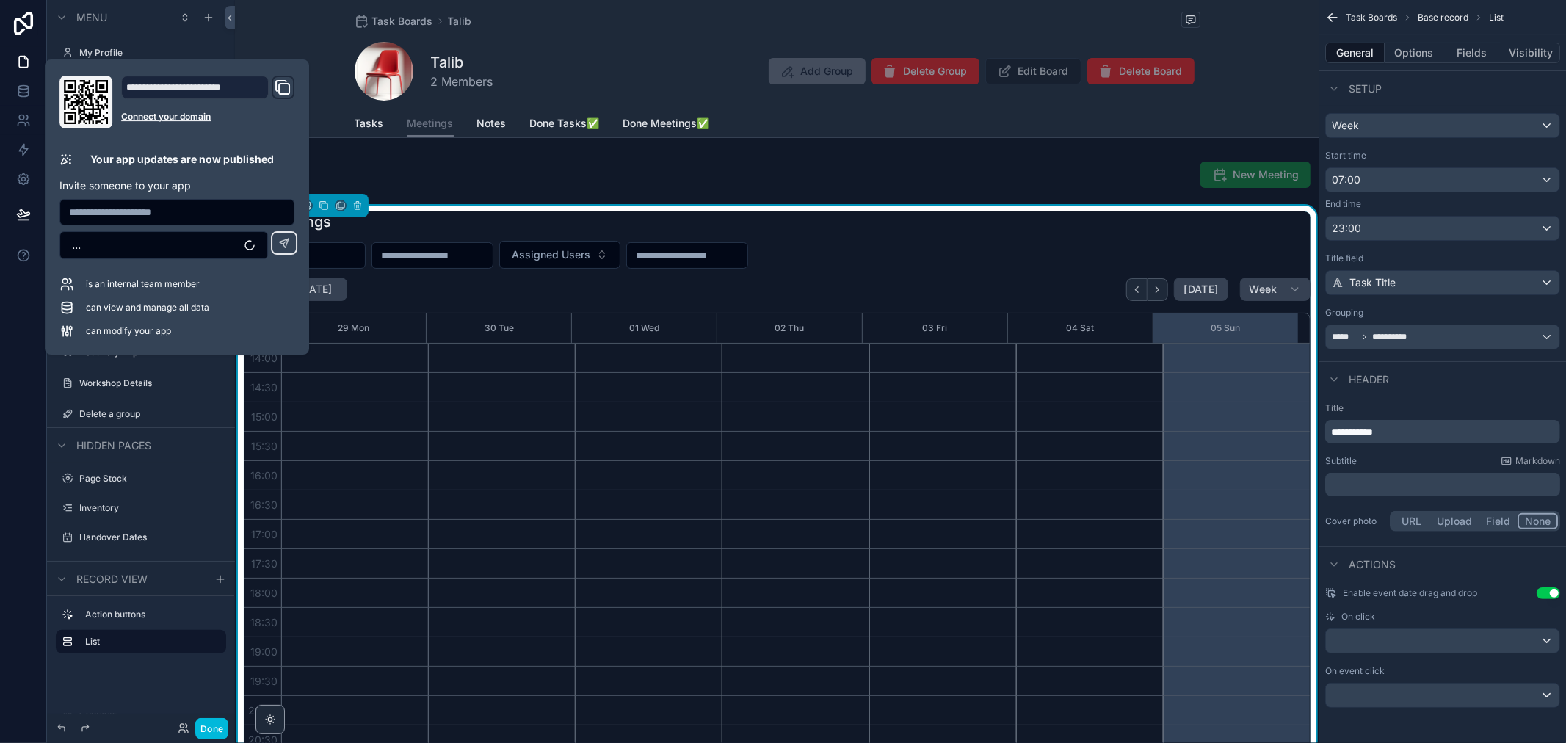
click at [372, 128] on span "Tasks" at bounding box center [369, 123] width 29 height 15
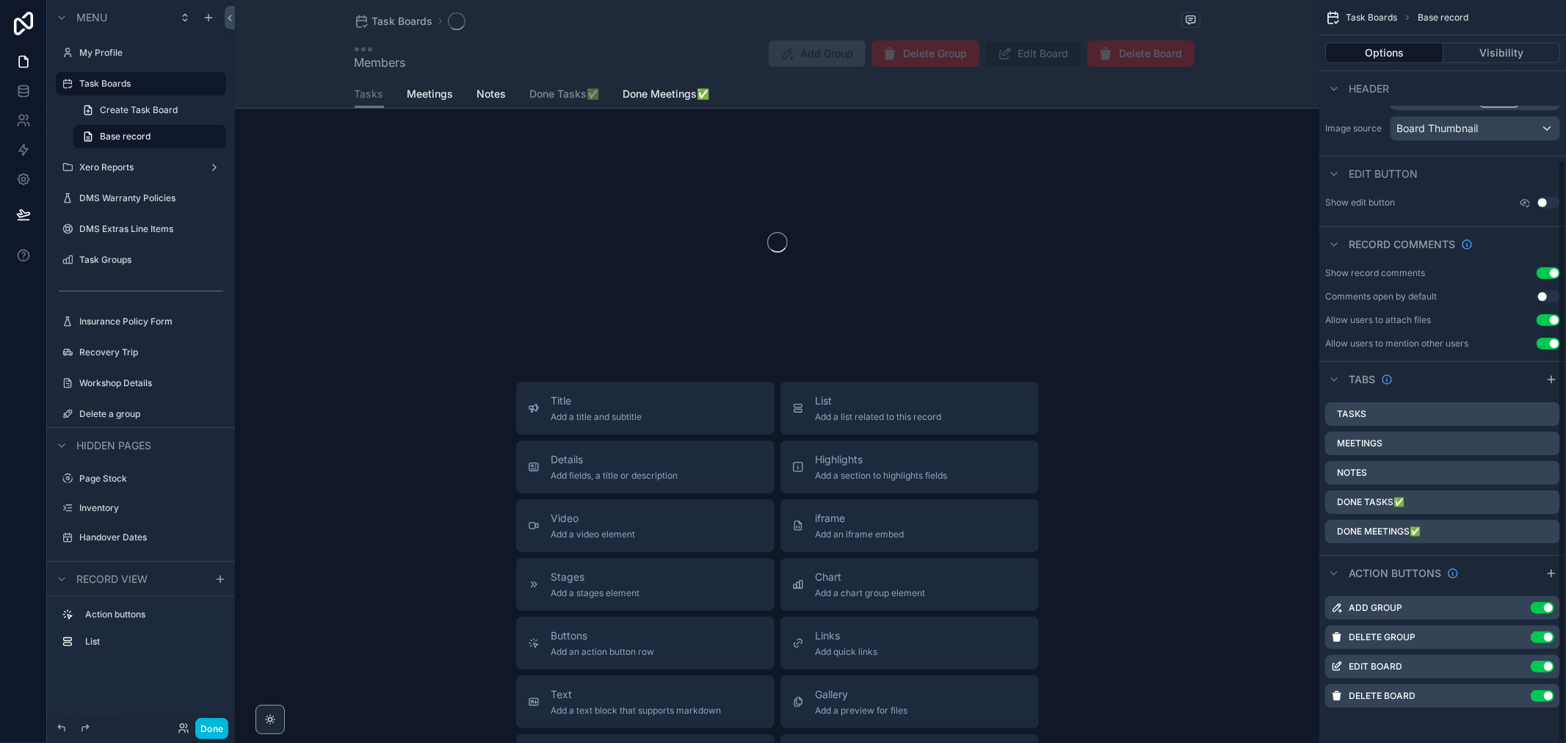
scroll to position [203, 0]
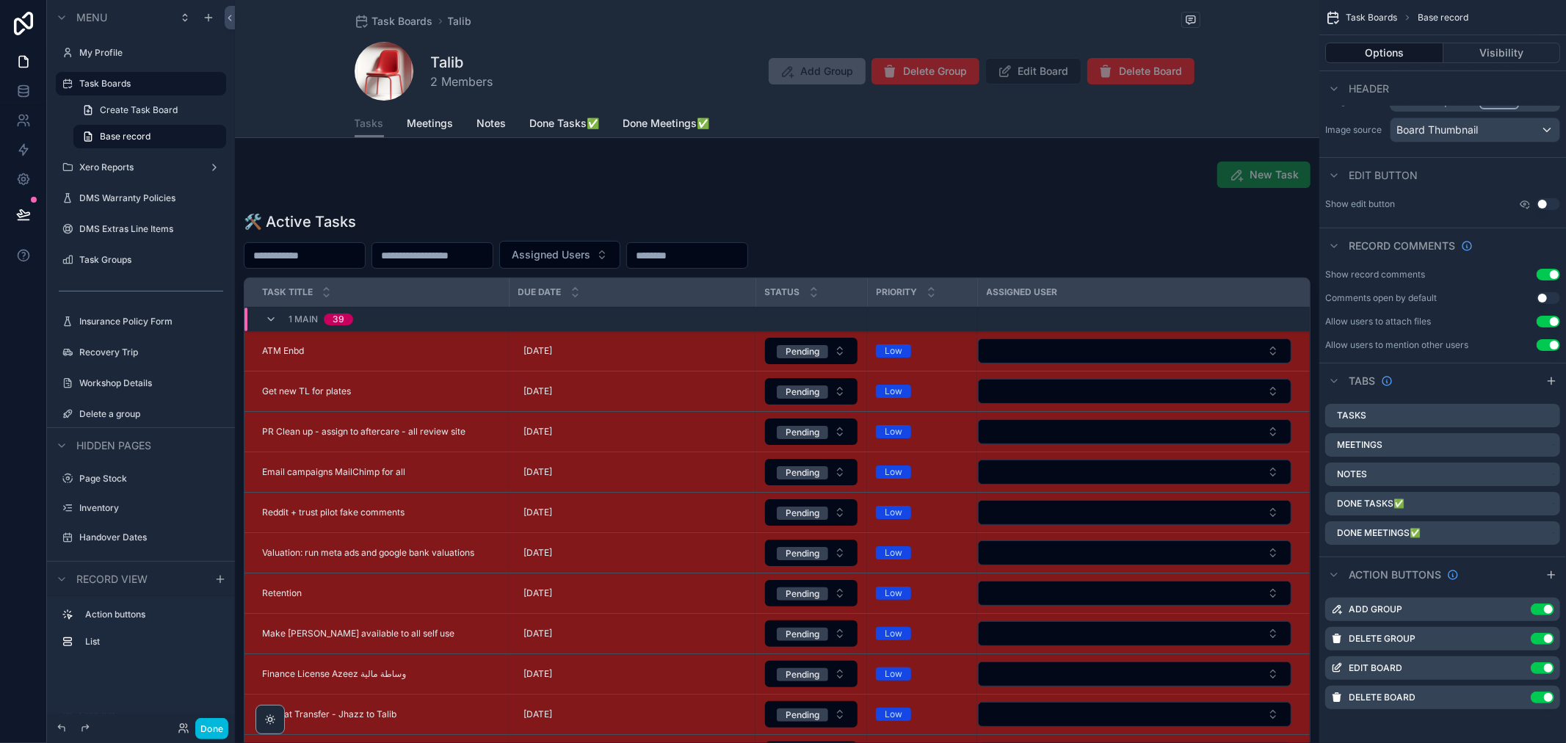
click at [312, 230] on div "scrollable content" at bounding box center [777, 527] width 1085 height 643
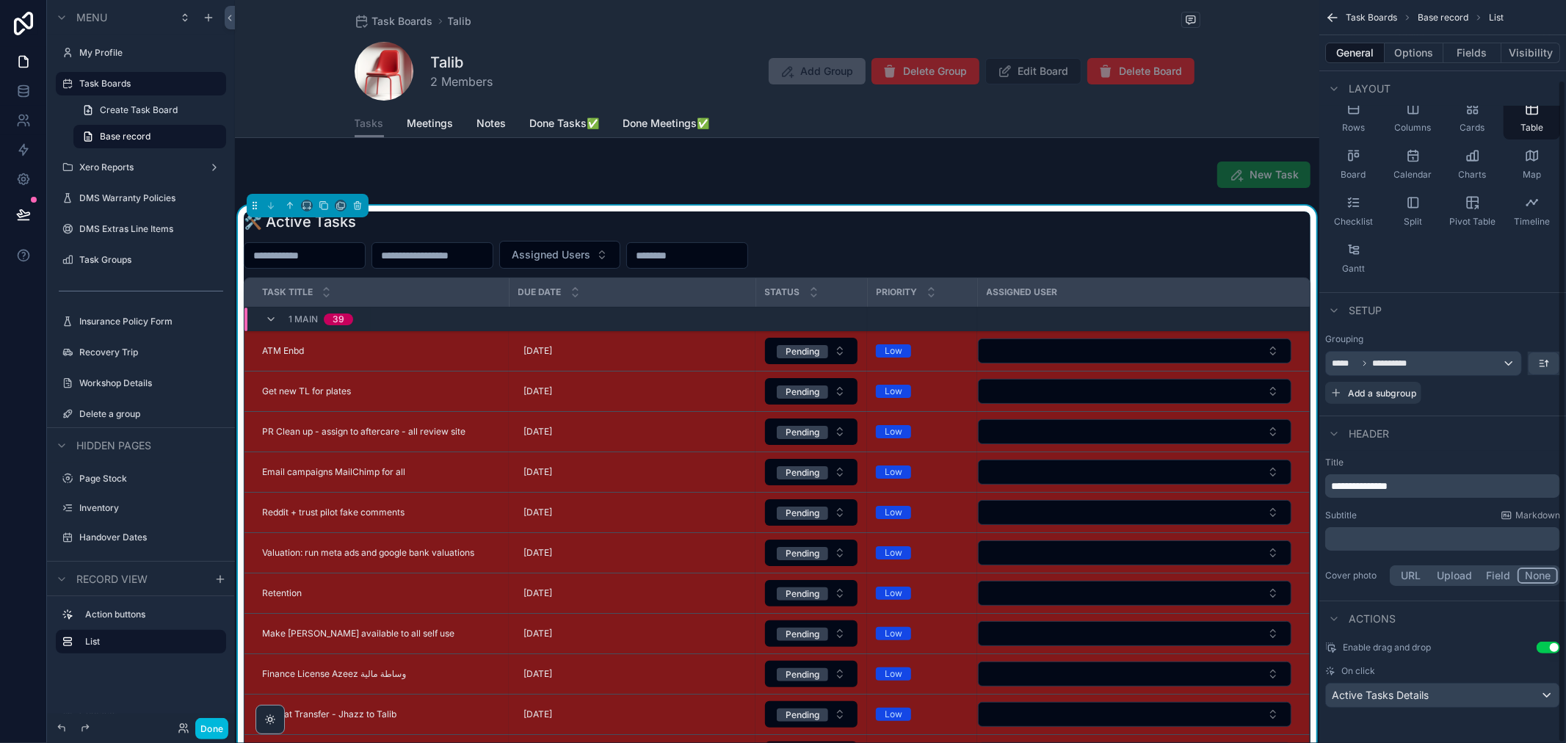
scroll to position [89, 0]
drag, startPoint x: 1384, startPoint y: 488, endPoint x: 1350, endPoint y: 488, distance: 34.5
click at [1350, 488] on span "**********" at bounding box center [1359, 486] width 57 height 10
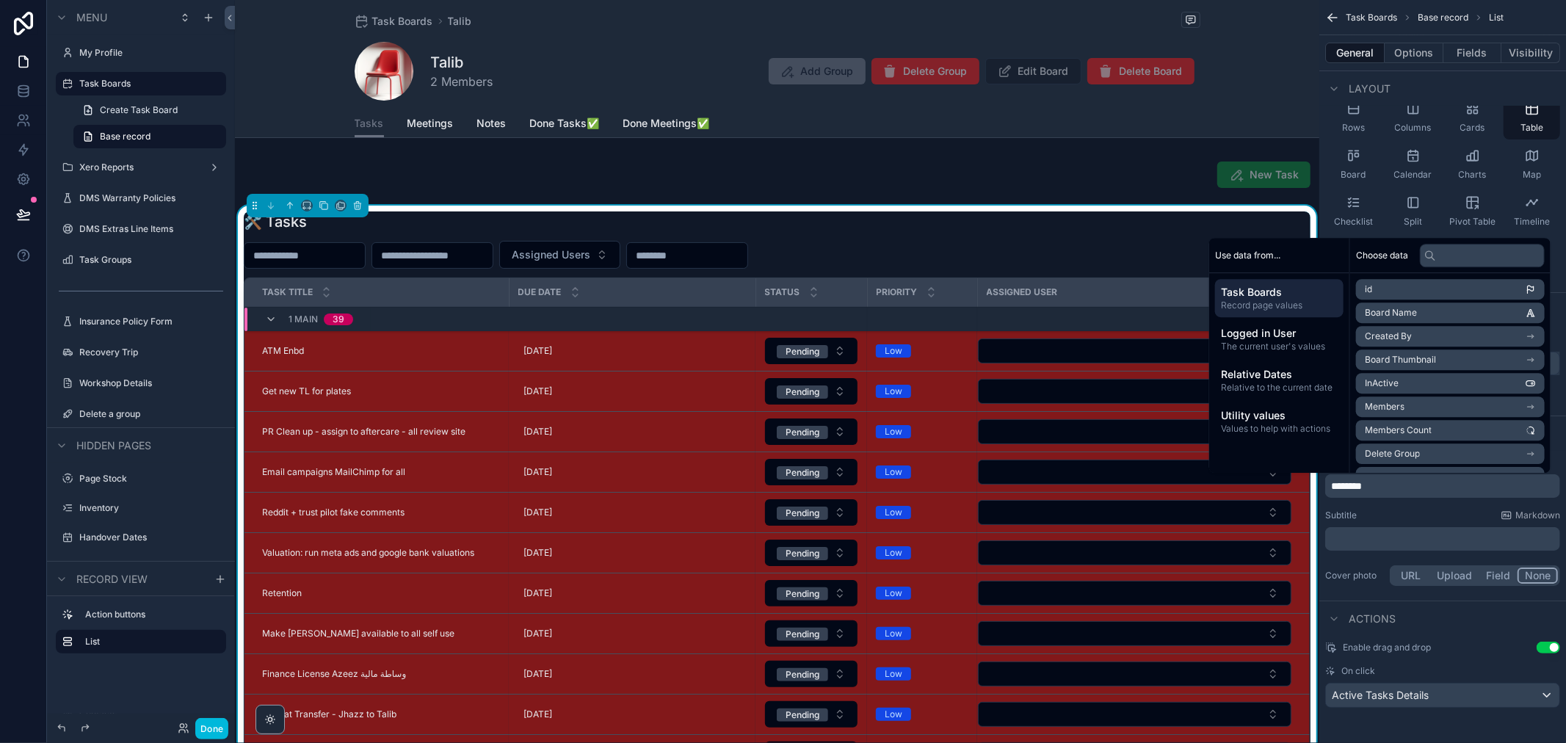
click at [1436, 510] on div "Subtitle Markdown" at bounding box center [1442, 516] width 235 height 12
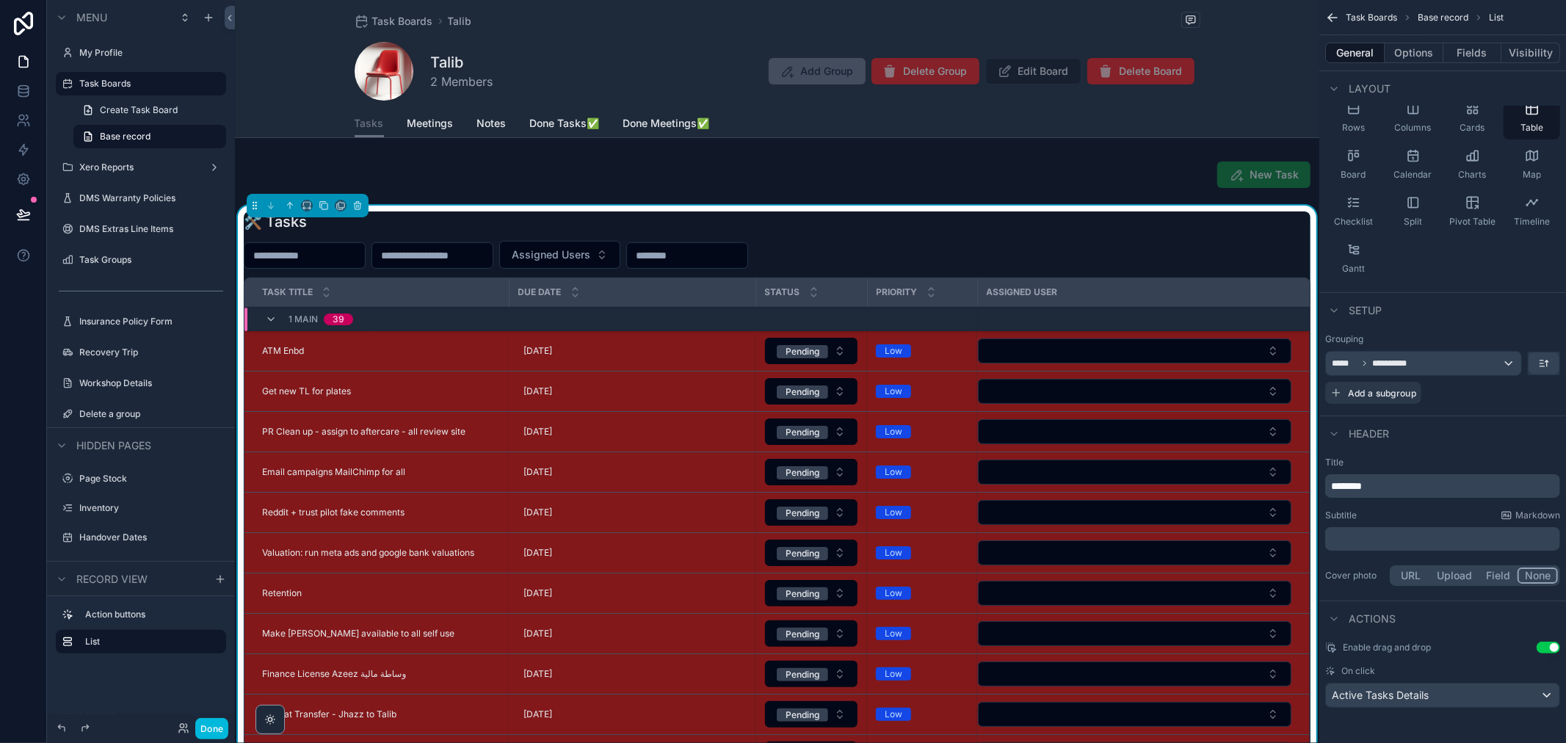
click at [1328, 475] on div "********" at bounding box center [1442, 485] width 235 height 23
click at [1351, 492] on p "********" at bounding box center [1444, 486] width 226 height 15
click at [1363, 485] on span "**********" at bounding box center [1350, 486] width 38 height 10
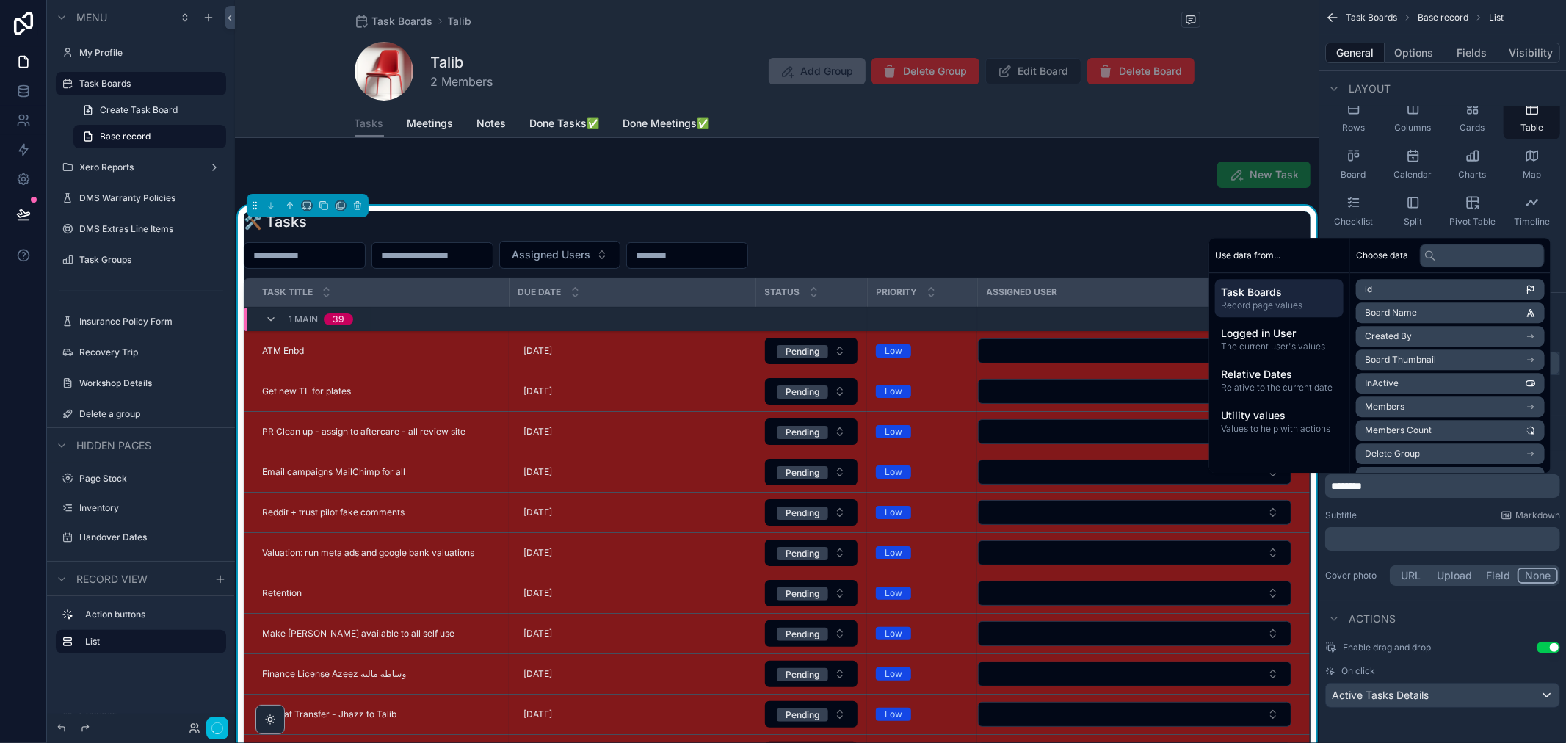
click at [1447, 503] on div "Title ******** Subtitle Markdown ﻿ Cover photo URL Upload Field None" at bounding box center [1443, 523] width 247 height 144
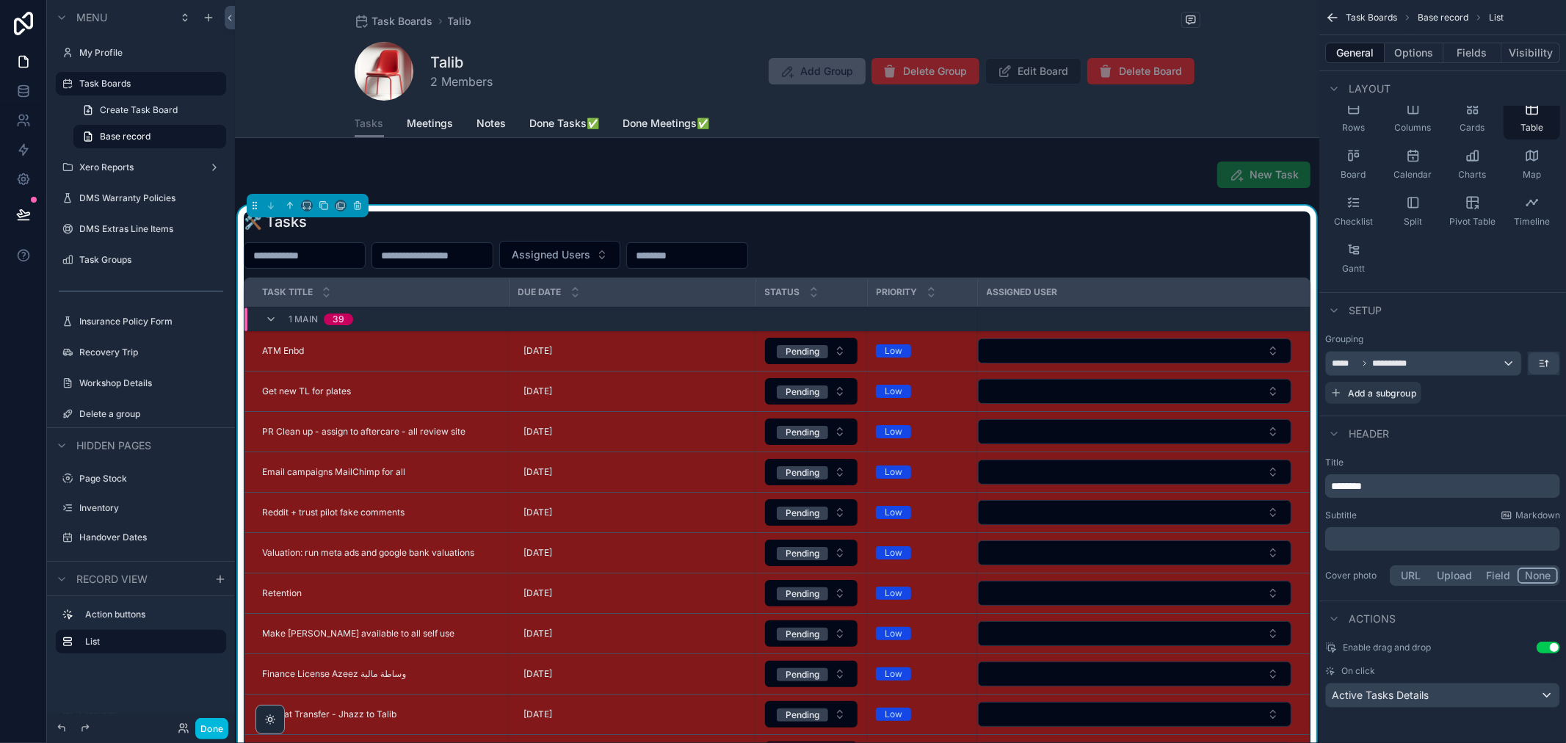
click at [678, 184] on div "scrollable content" at bounding box center [777, 175] width 1085 height 38
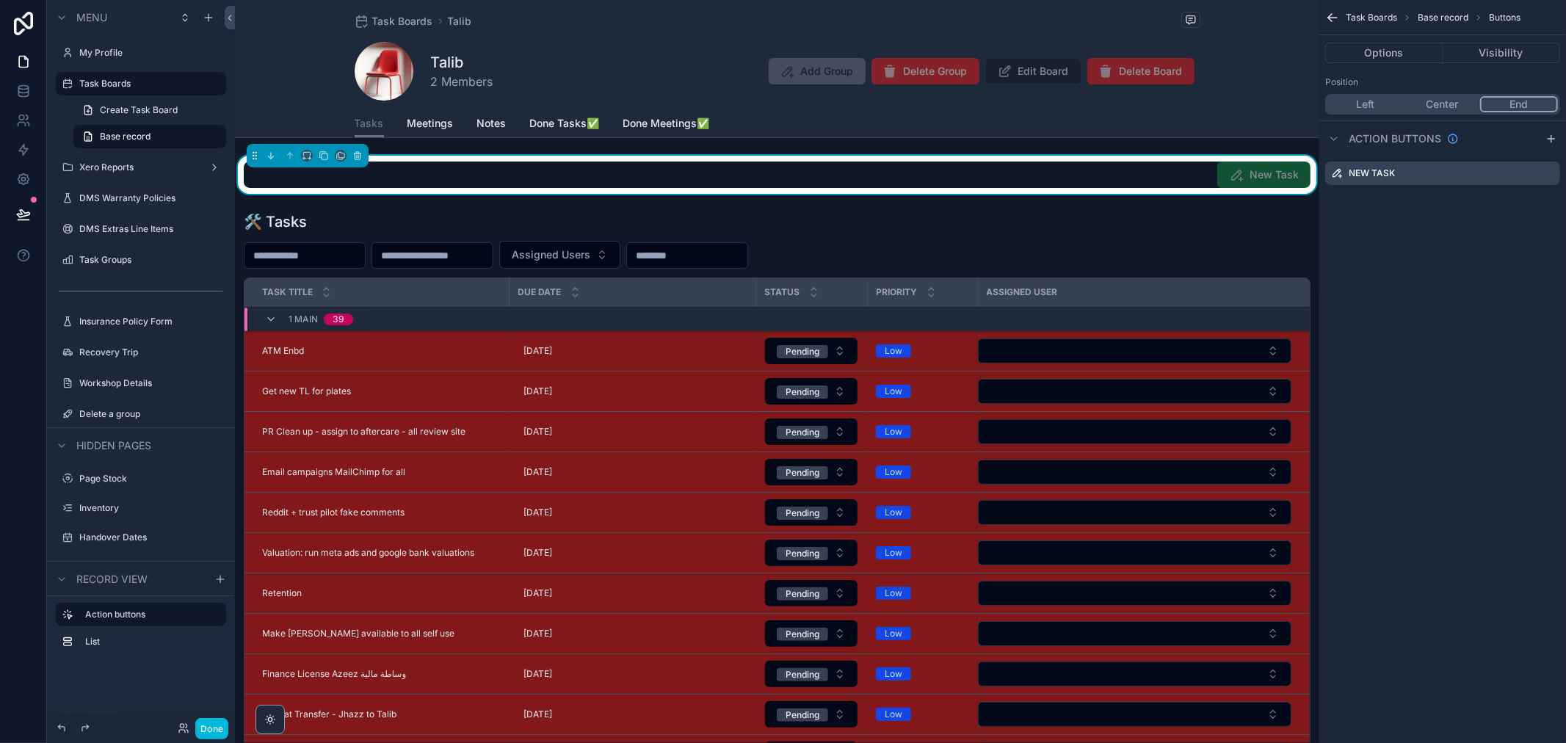
scroll to position [0, 0]
click at [416, 126] on span "Meetings" at bounding box center [431, 123] width 46 height 15
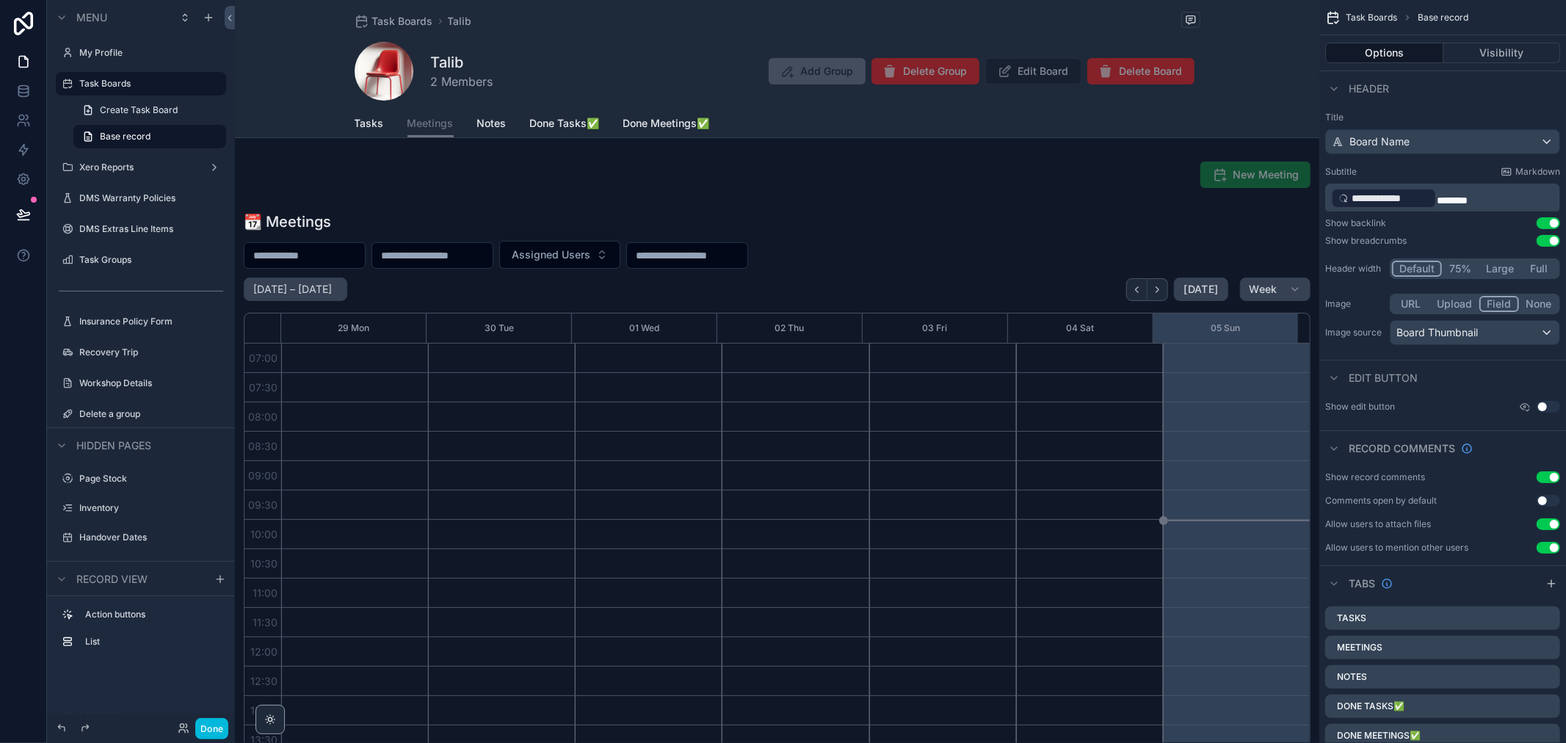
scroll to position [411, 0]
click at [477, 120] on span "Notes" at bounding box center [491, 123] width 29 height 15
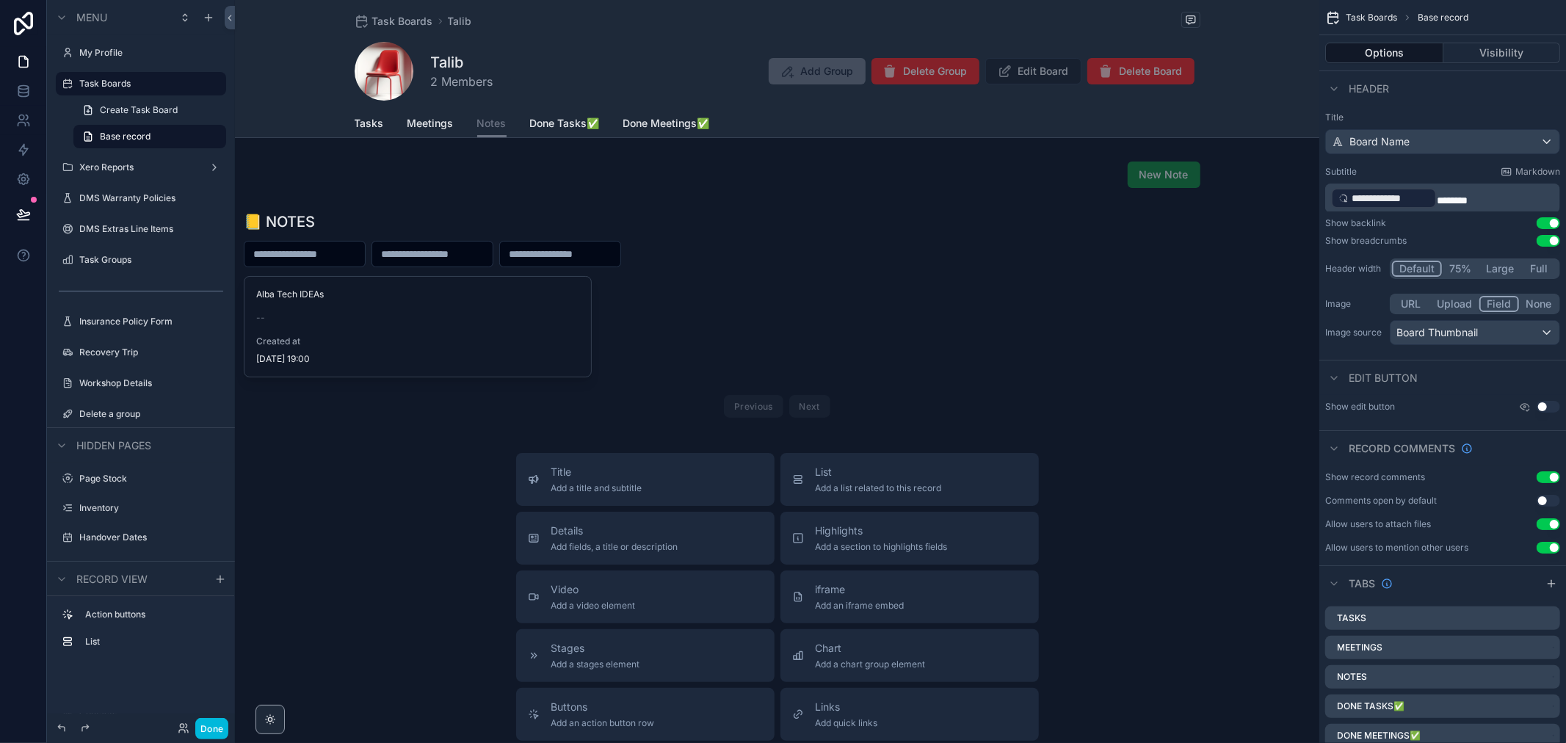
click at [555, 187] on div "scrollable content" at bounding box center [777, 175] width 1085 height 38
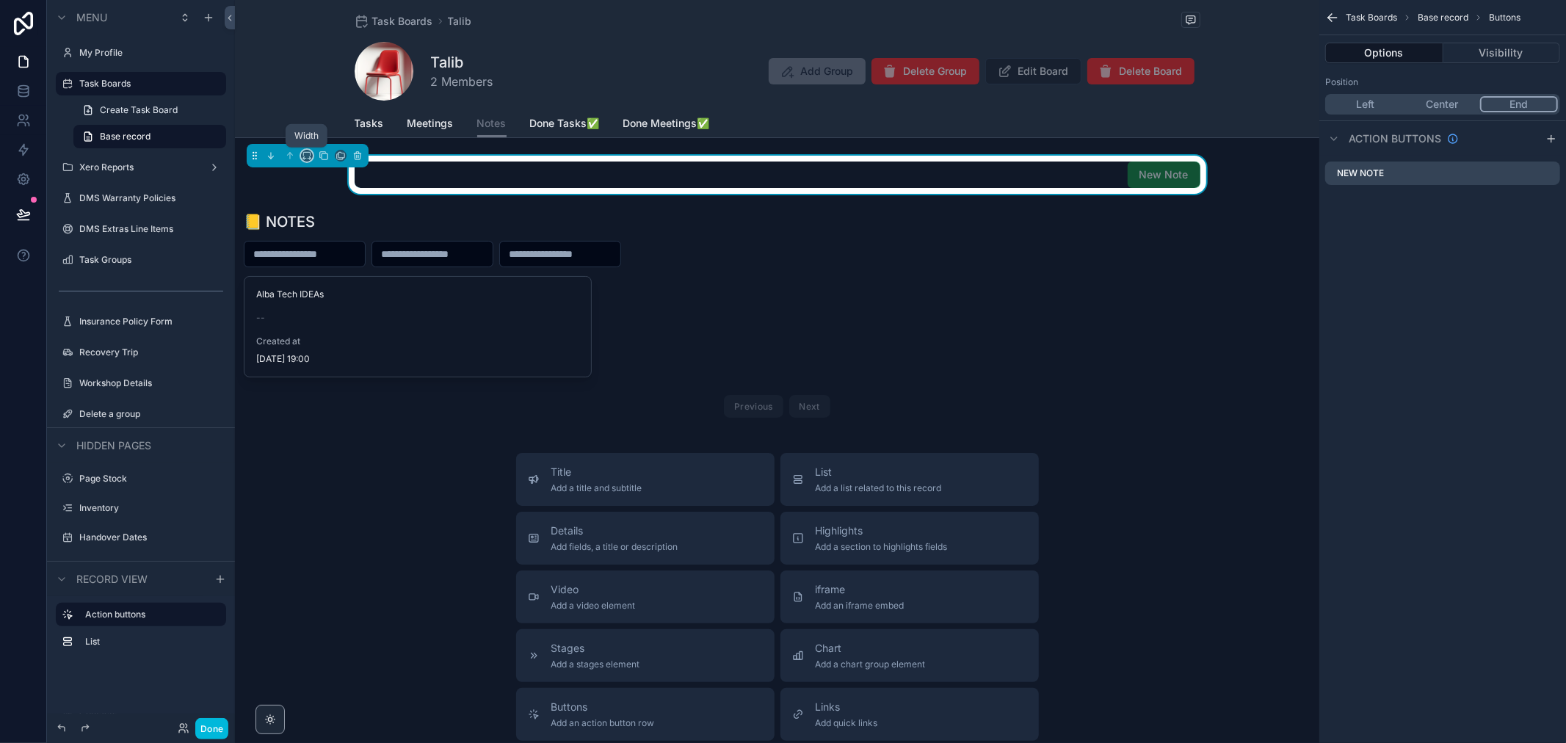
click at [310, 157] on icon "scrollable content" at bounding box center [310, 158] width 1 height 3
click at [339, 311] on span "Full width" at bounding box center [337, 312] width 46 height 18
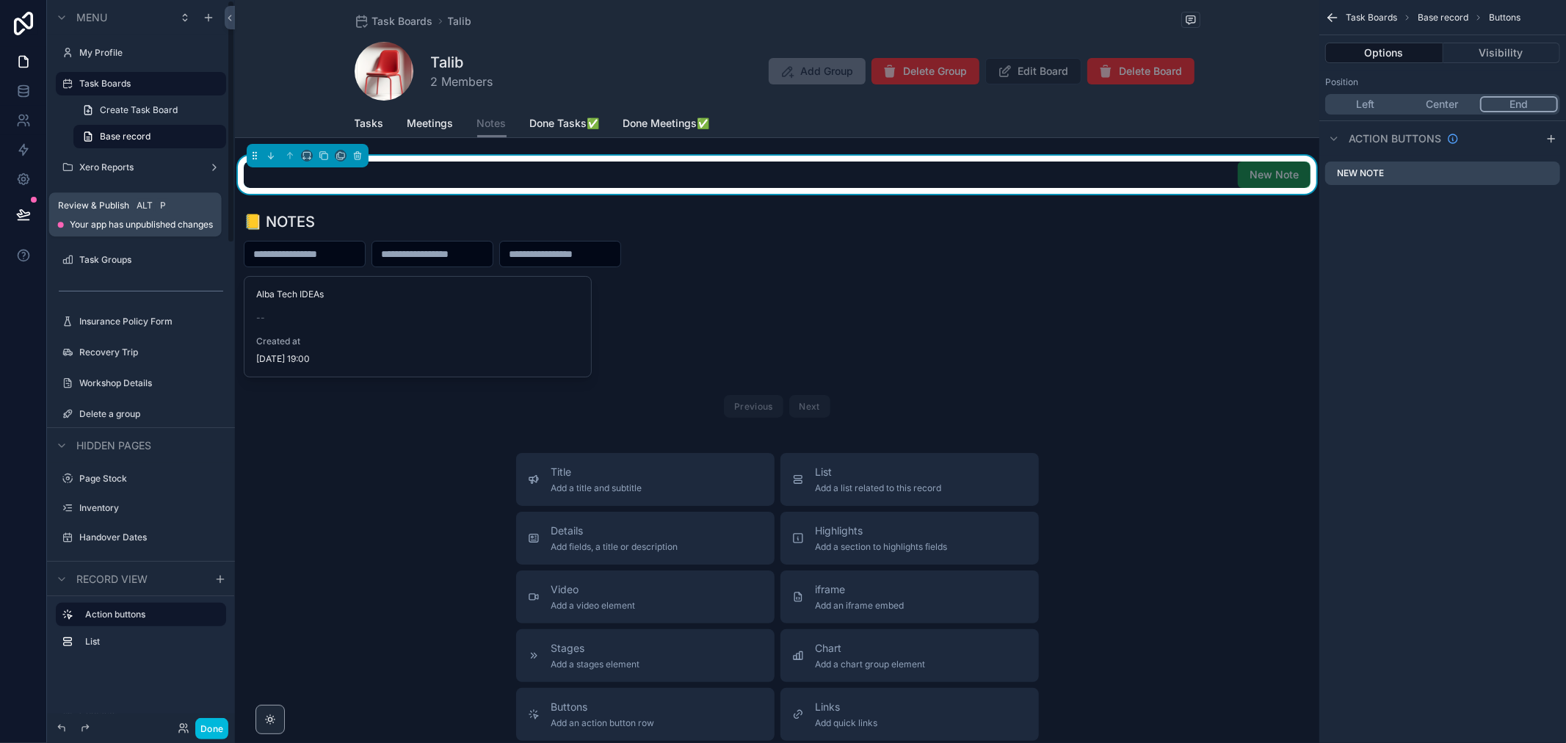
click at [16, 211] on icon at bounding box center [23, 214] width 15 height 15
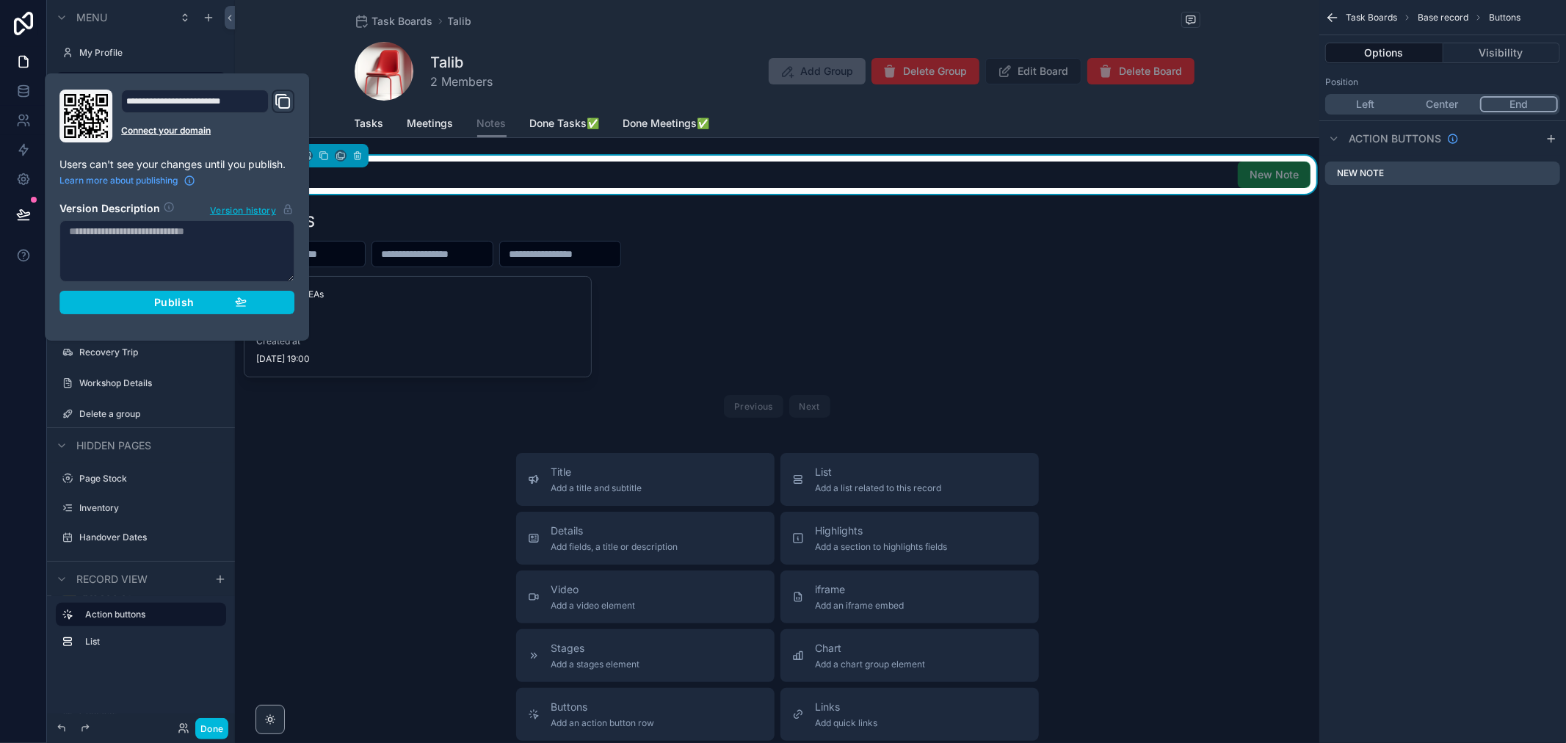
click at [127, 310] on button "Publish" at bounding box center [176, 302] width 235 height 23
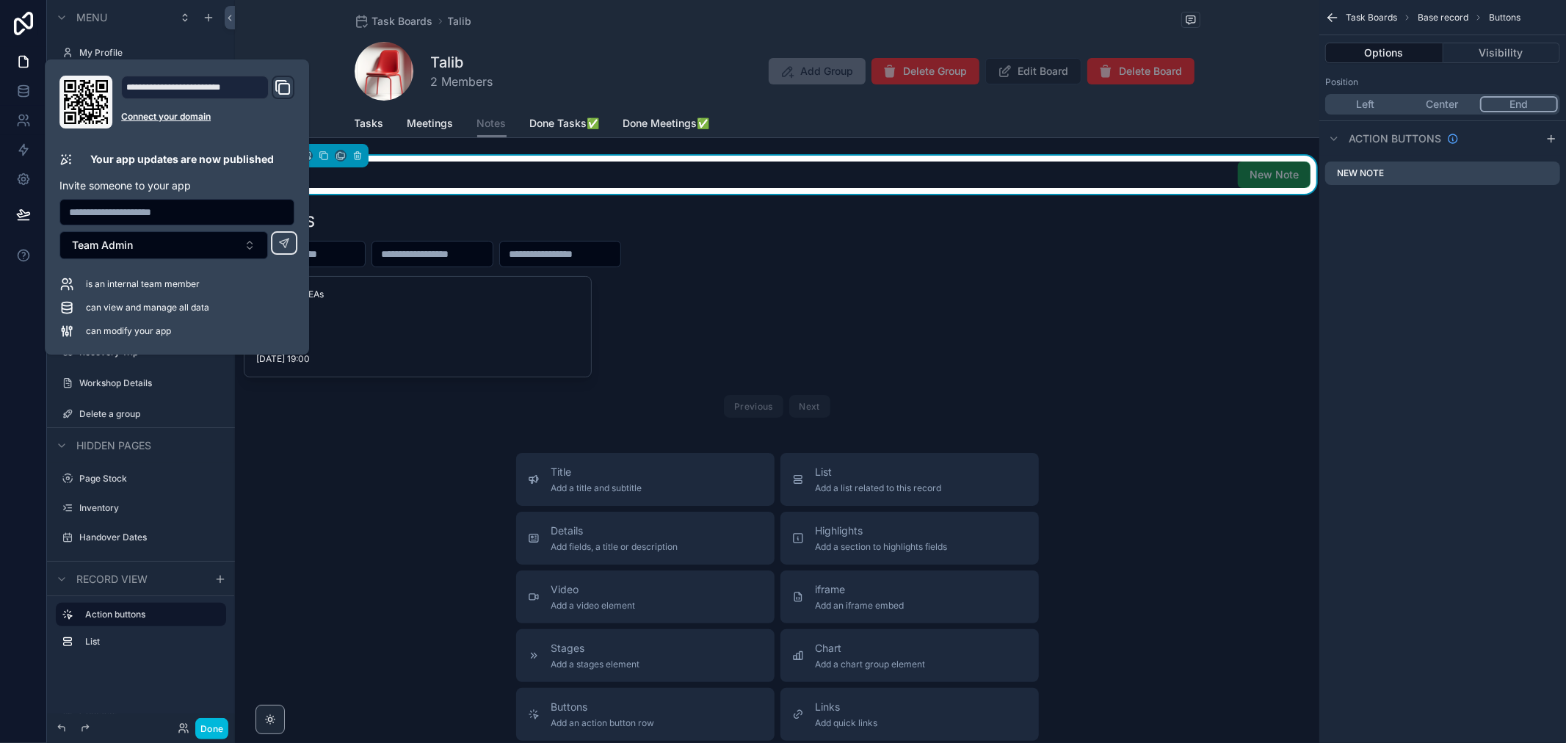
click at [722, 294] on div "scrollable content" at bounding box center [777, 318] width 1085 height 224
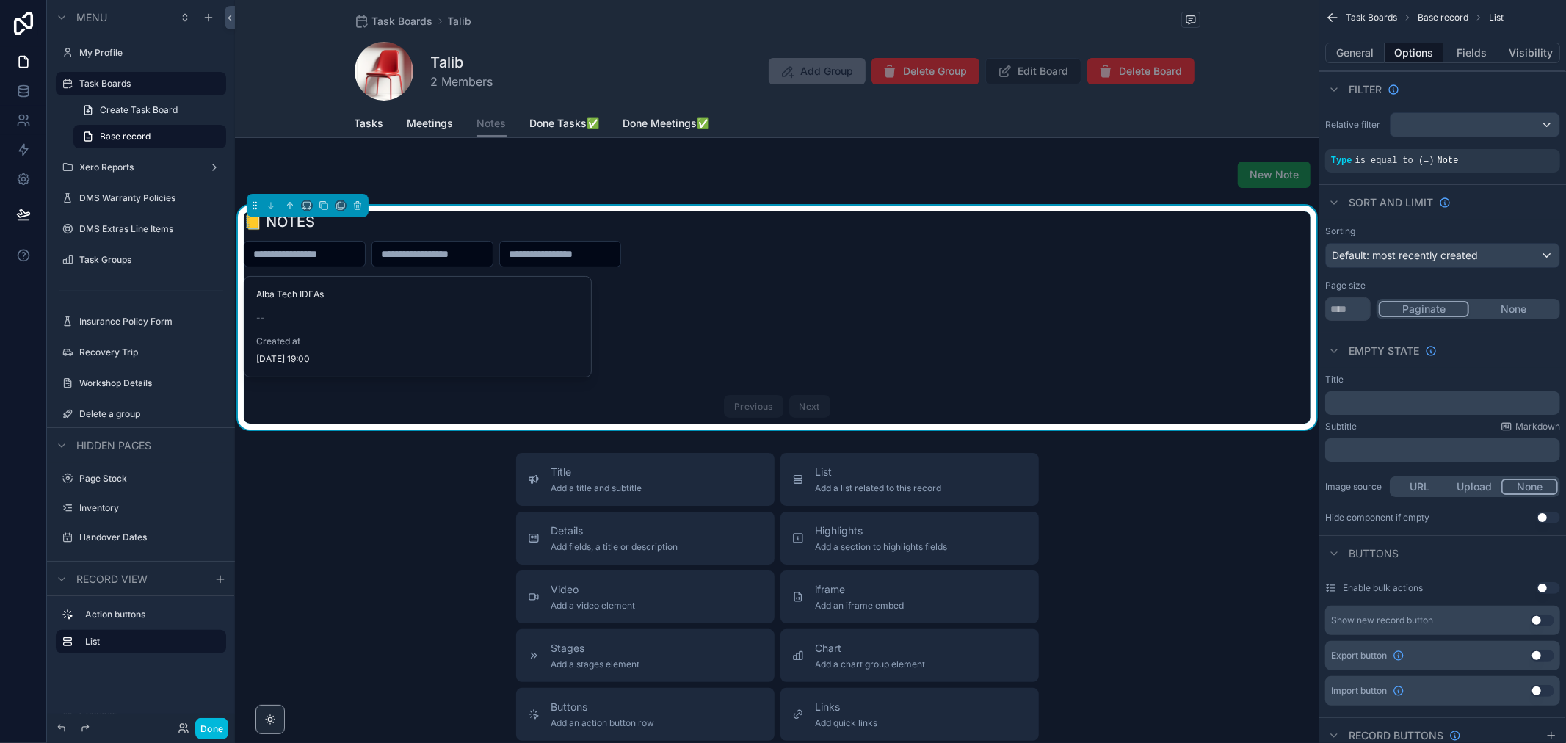
drag, startPoint x: 444, startPoint y: 117, endPoint x: 408, endPoint y: 130, distance: 38.8
click at [444, 118] on span "Meetings" at bounding box center [431, 123] width 46 height 15
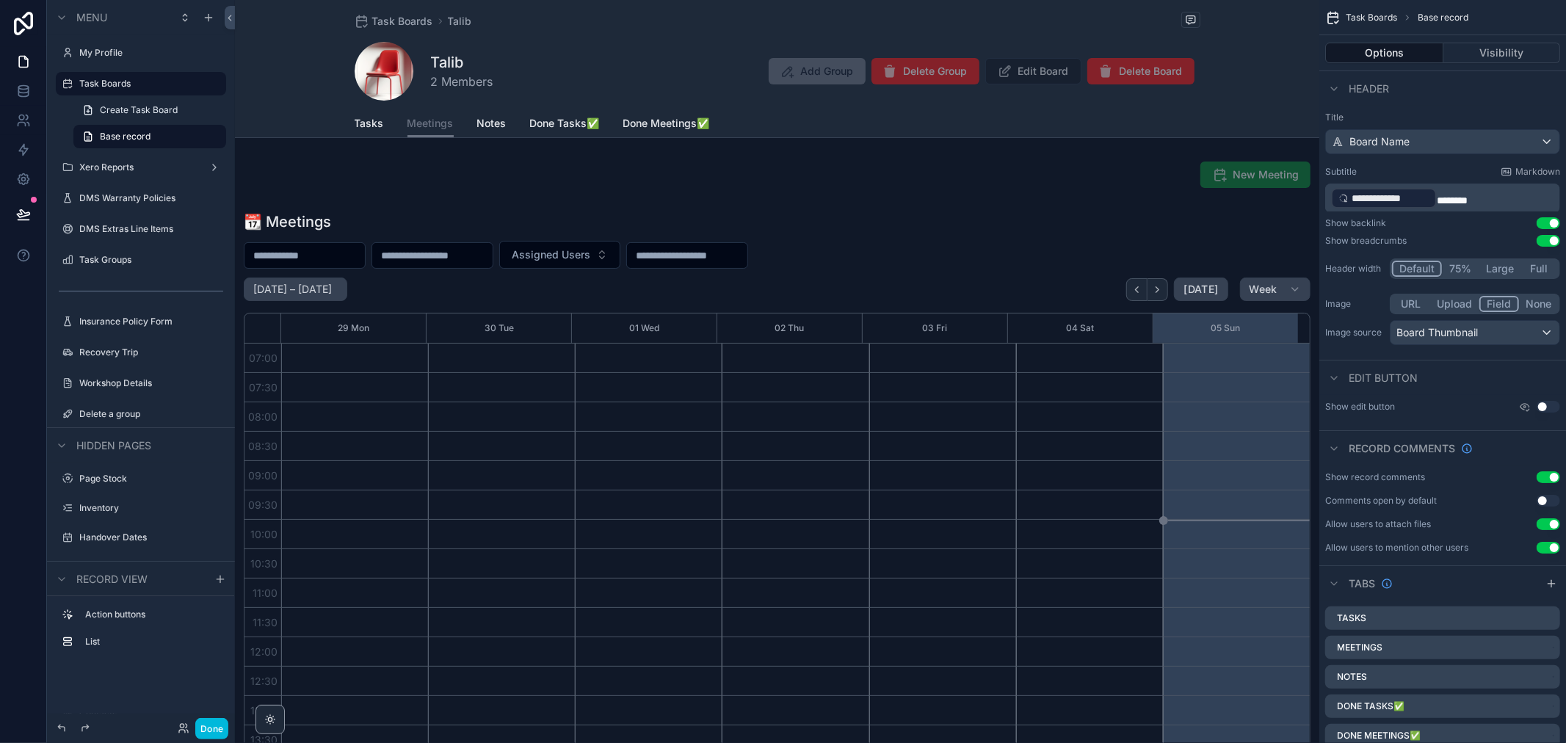
scroll to position [411, 0]
click at [368, 123] on span "Tasks" at bounding box center [369, 123] width 29 height 15
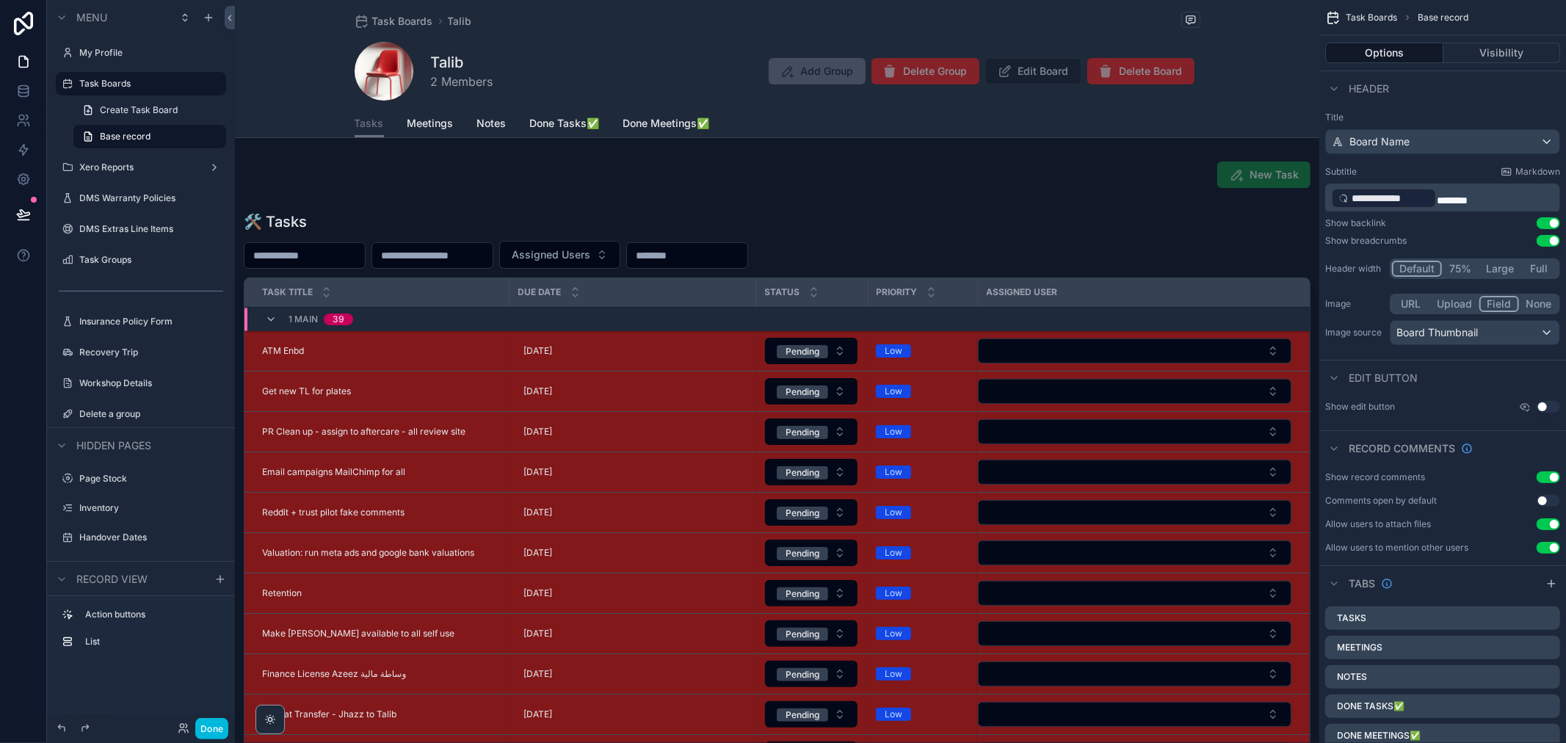
click at [434, 123] on span "Meetings" at bounding box center [431, 123] width 46 height 15
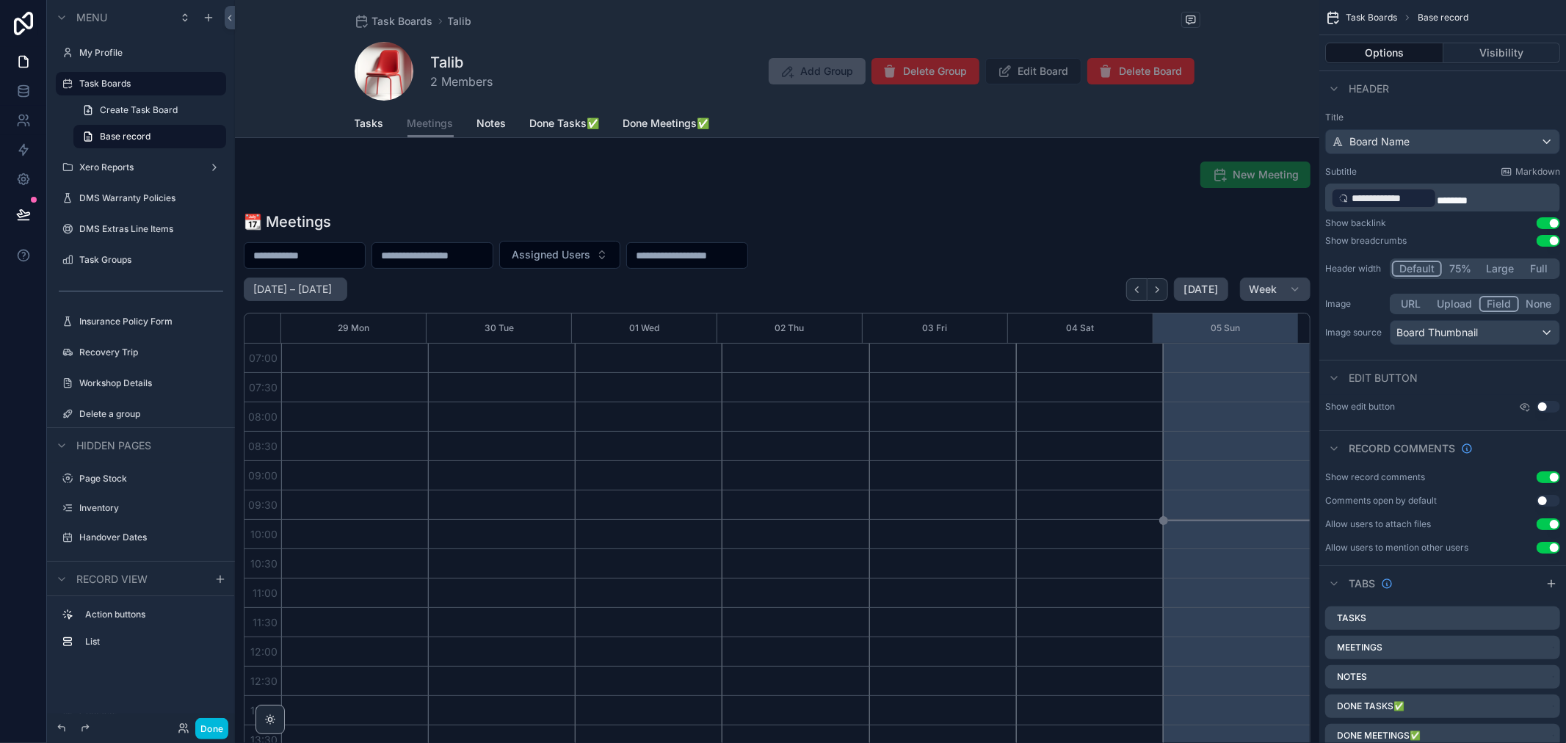
scroll to position [411, 0]
click at [488, 120] on span "Notes" at bounding box center [491, 123] width 29 height 15
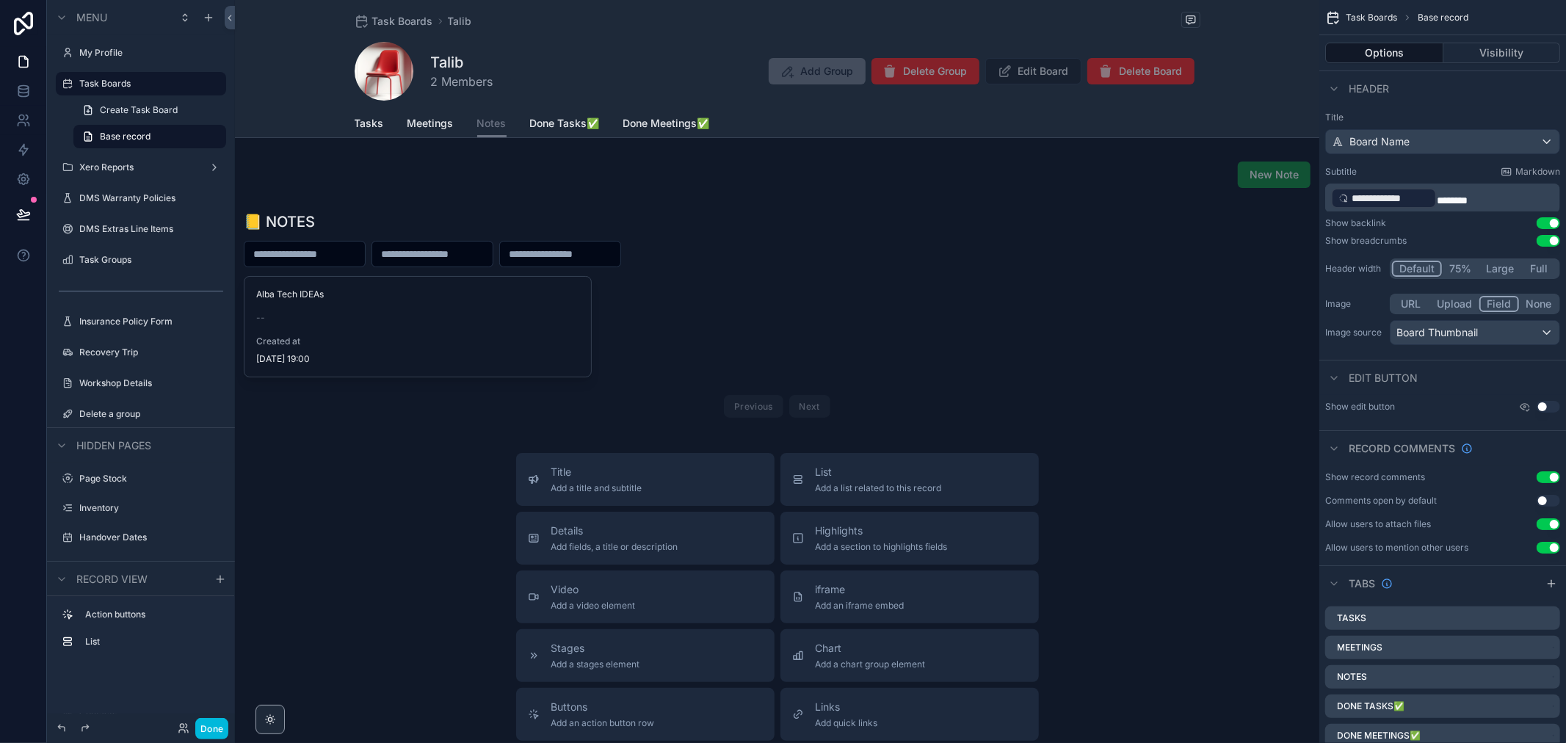
click at [429, 120] on span "Meetings" at bounding box center [431, 123] width 46 height 15
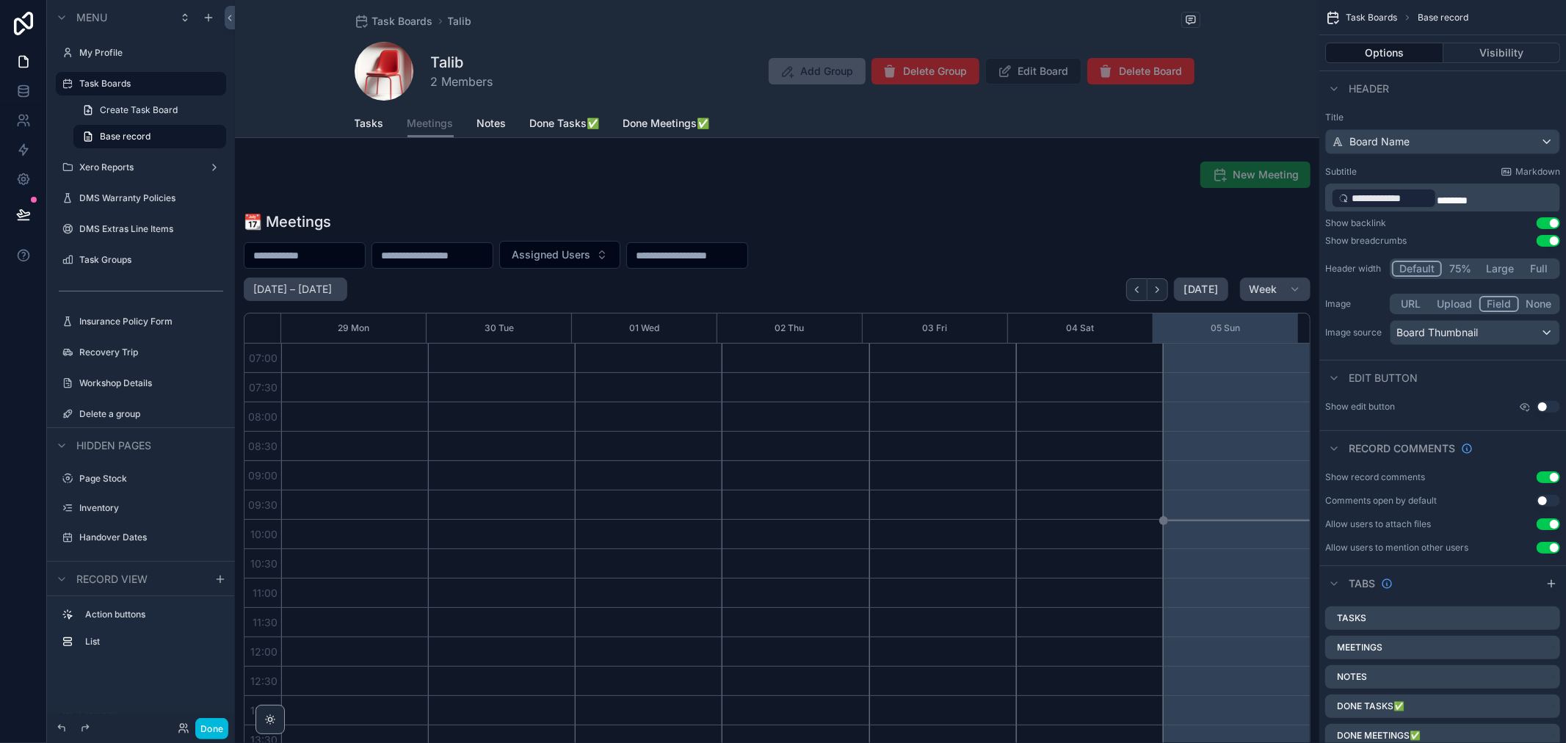
scroll to position [411, 0]
click at [377, 123] on span "Tasks" at bounding box center [369, 123] width 29 height 15
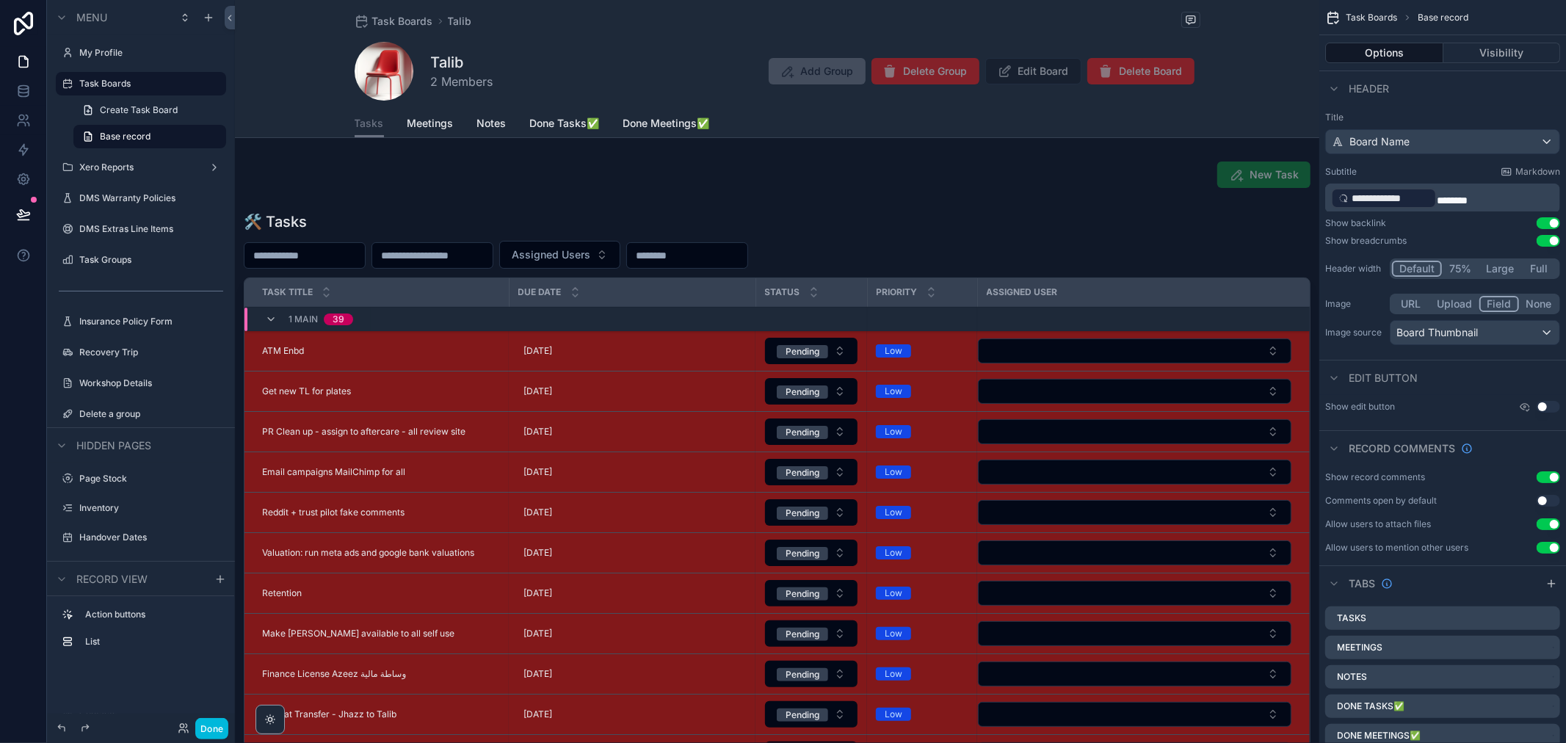
click at [383, 347] on div "scrollable content" at bounding box center [777, 527] width 1085 height 643
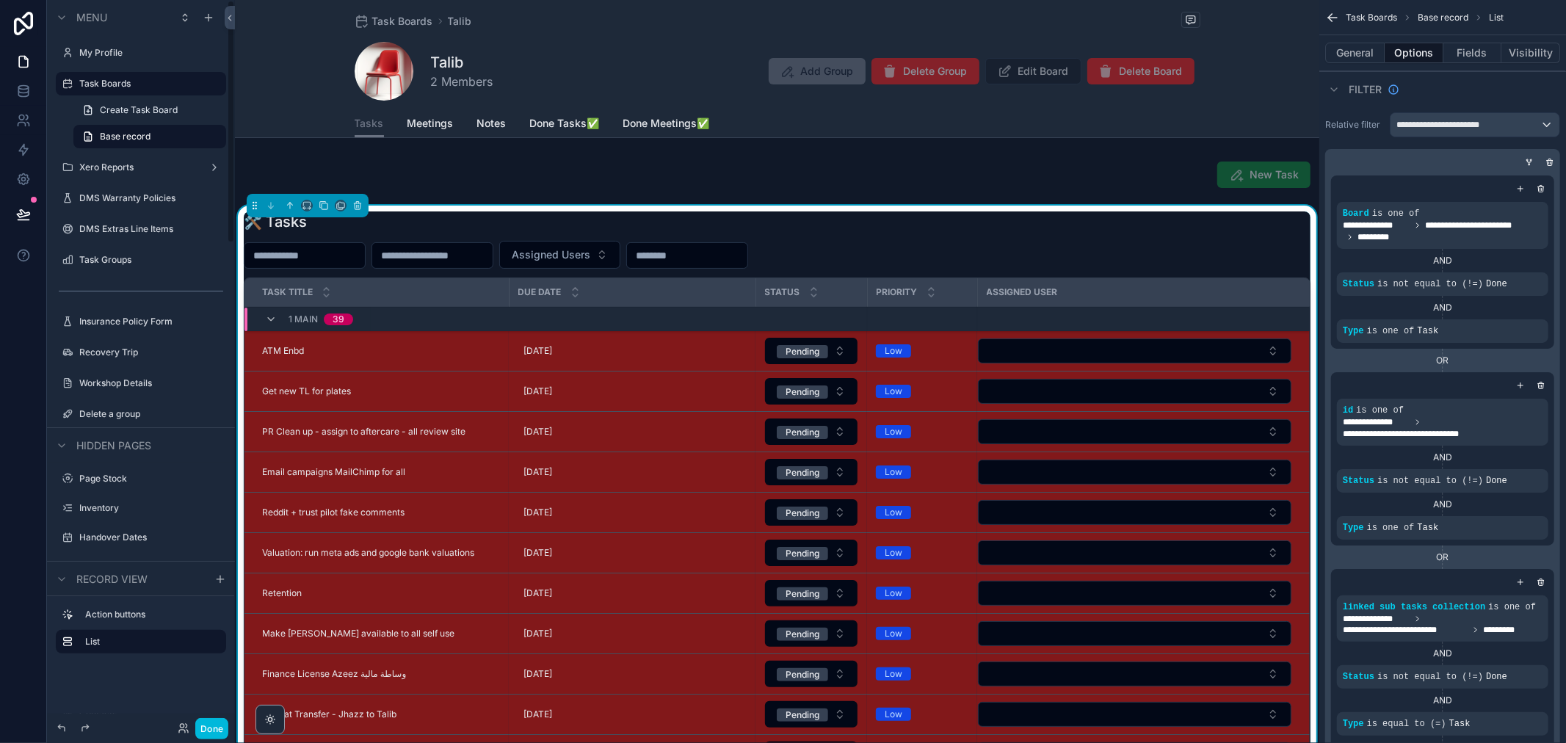
click at [207, 728] on button "Done" at bounding box center [211, 728] width 33 height 21
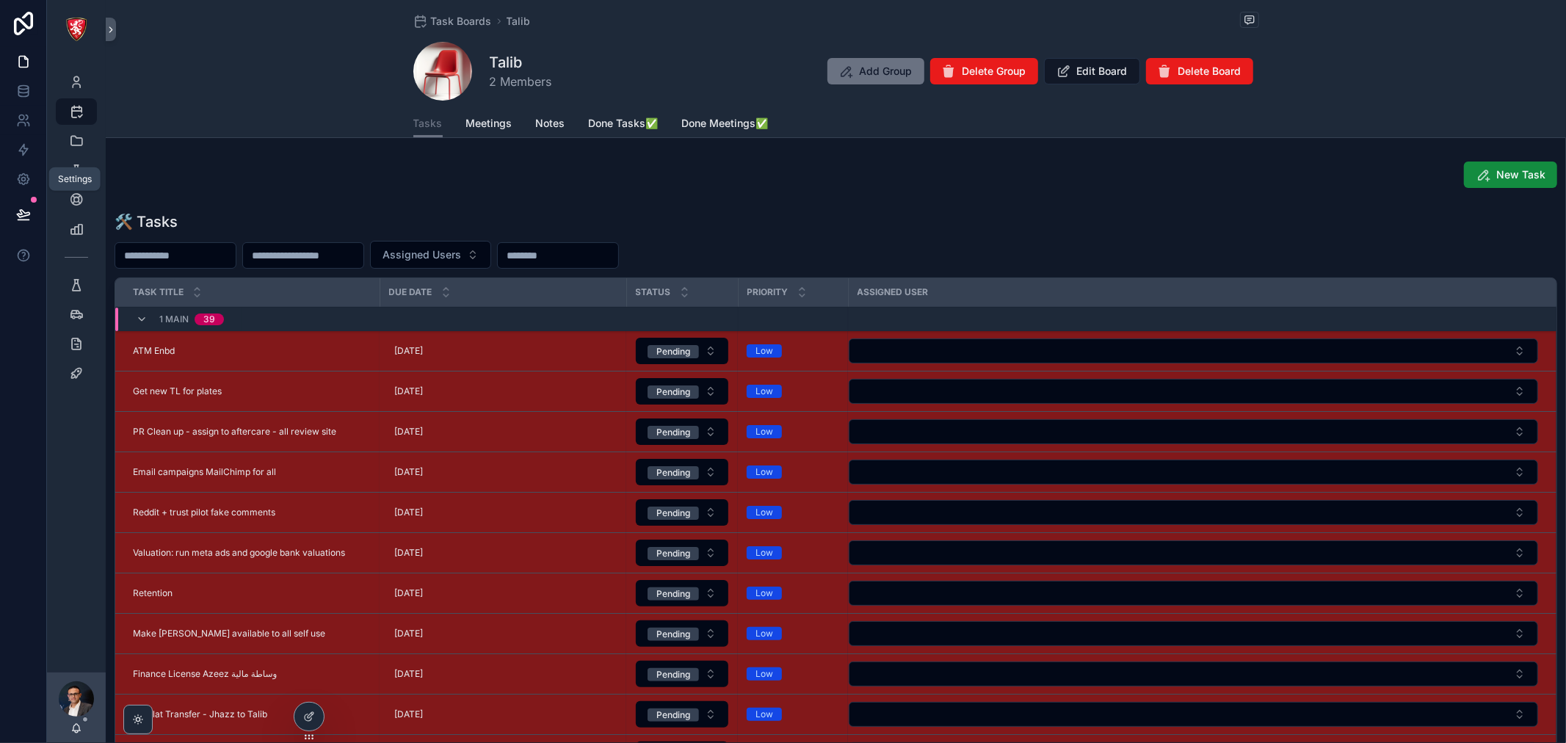
click at [10, 184] on link at bounding box center [23, 178] width 46 height 29
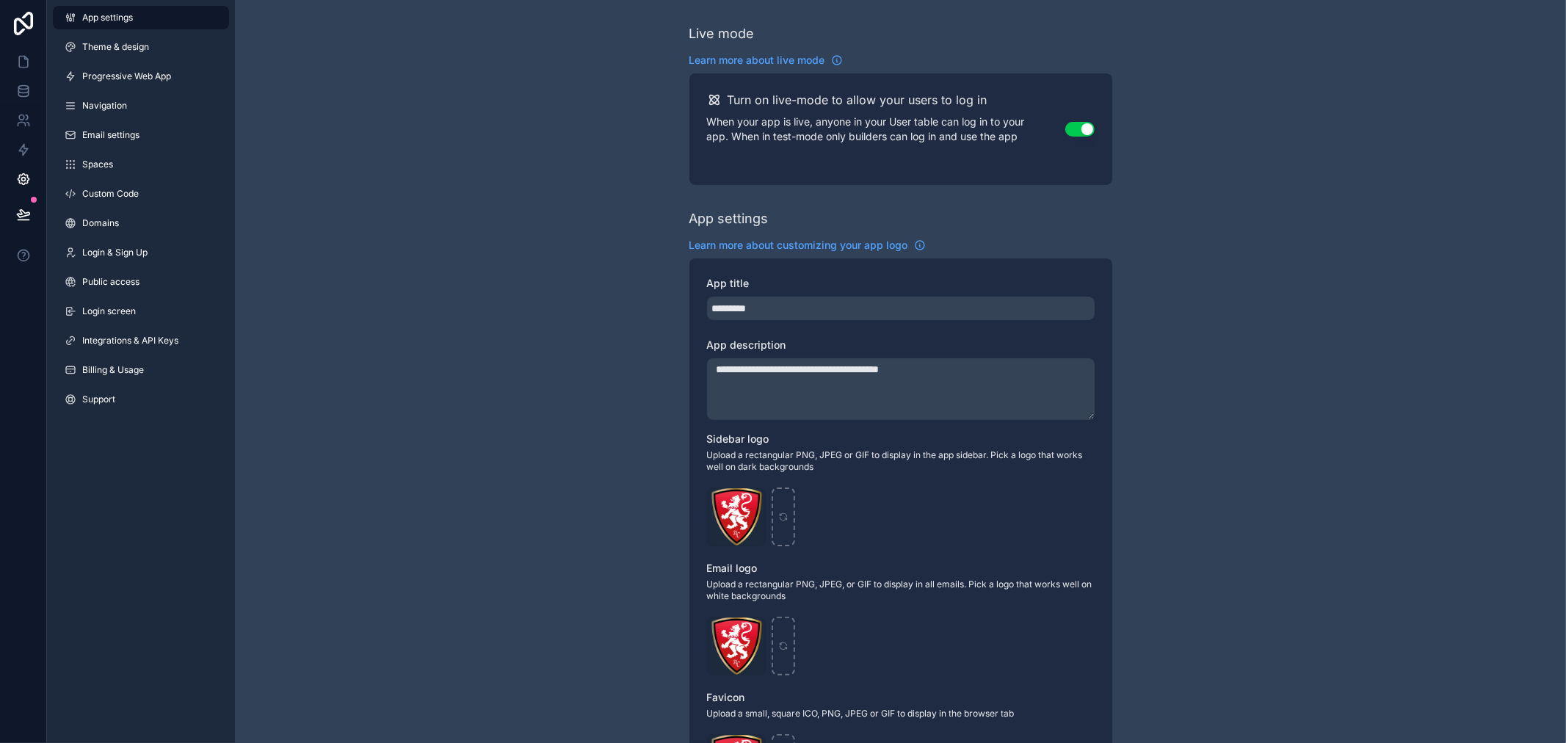
click at [127, 306] on span "Login screen" at bounding box center [109, 311] width 54 height 12
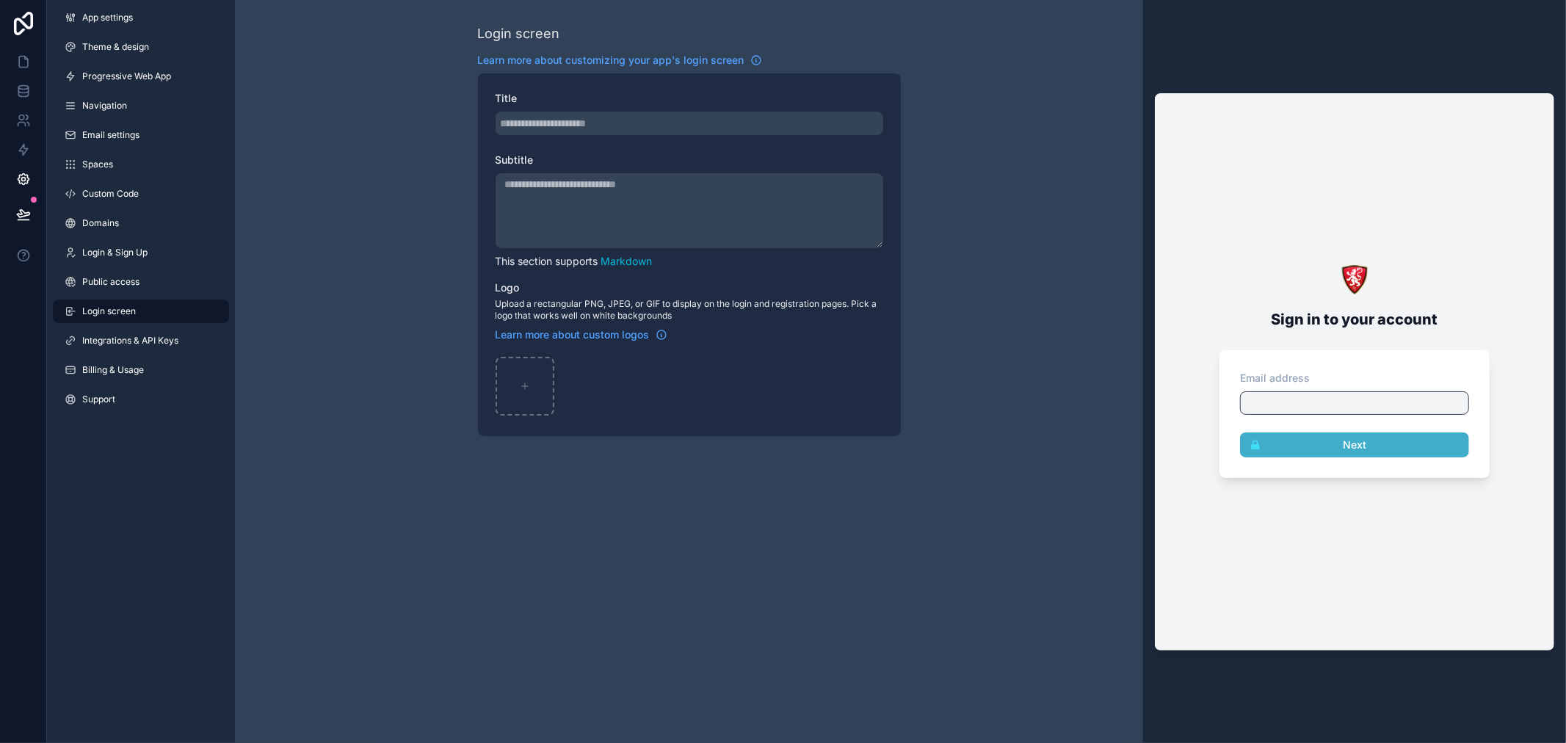
click at [179, 340] on link "Integrations & API Keys" at bounding box center [141, 340] width 176 height 23
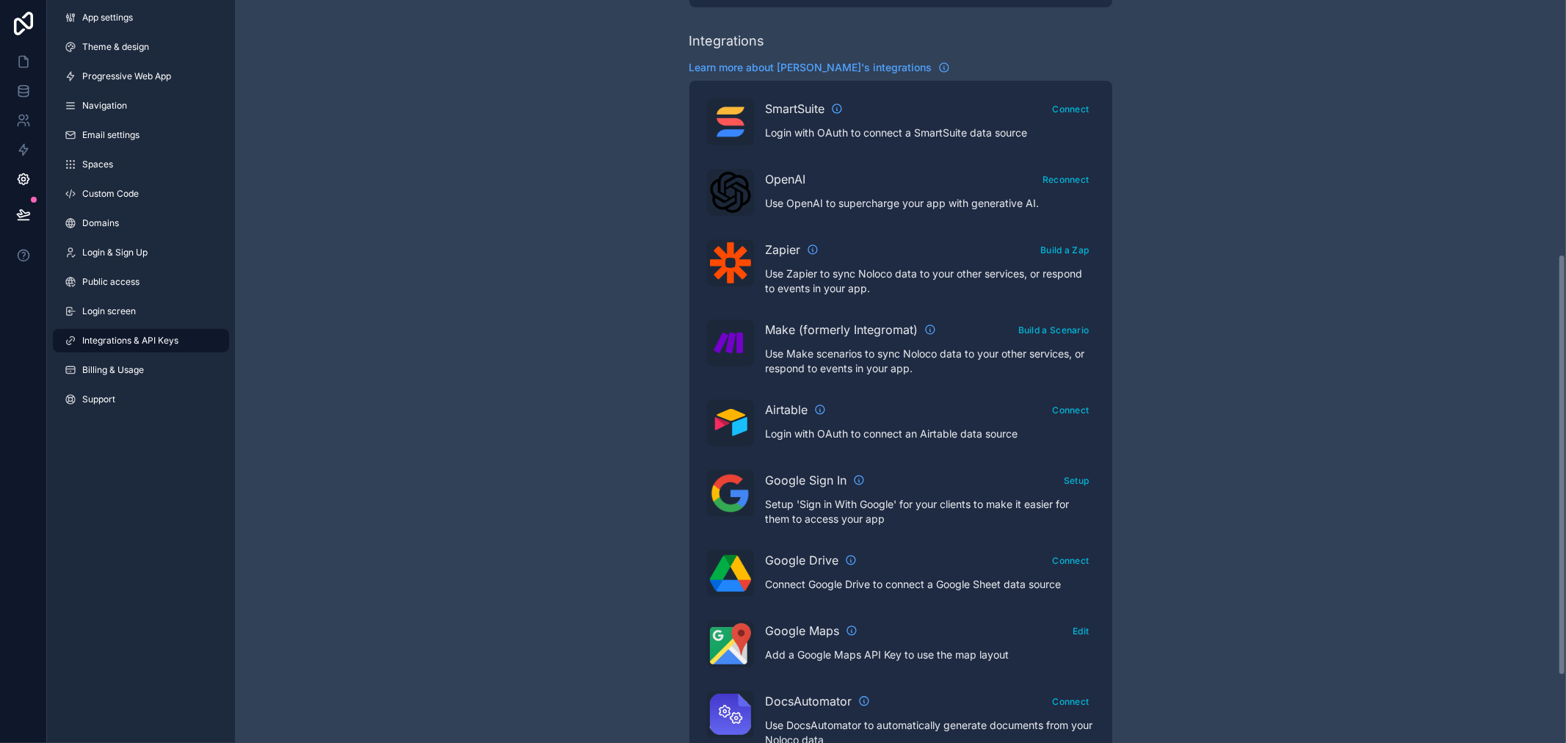
scroll to position [489, 0]
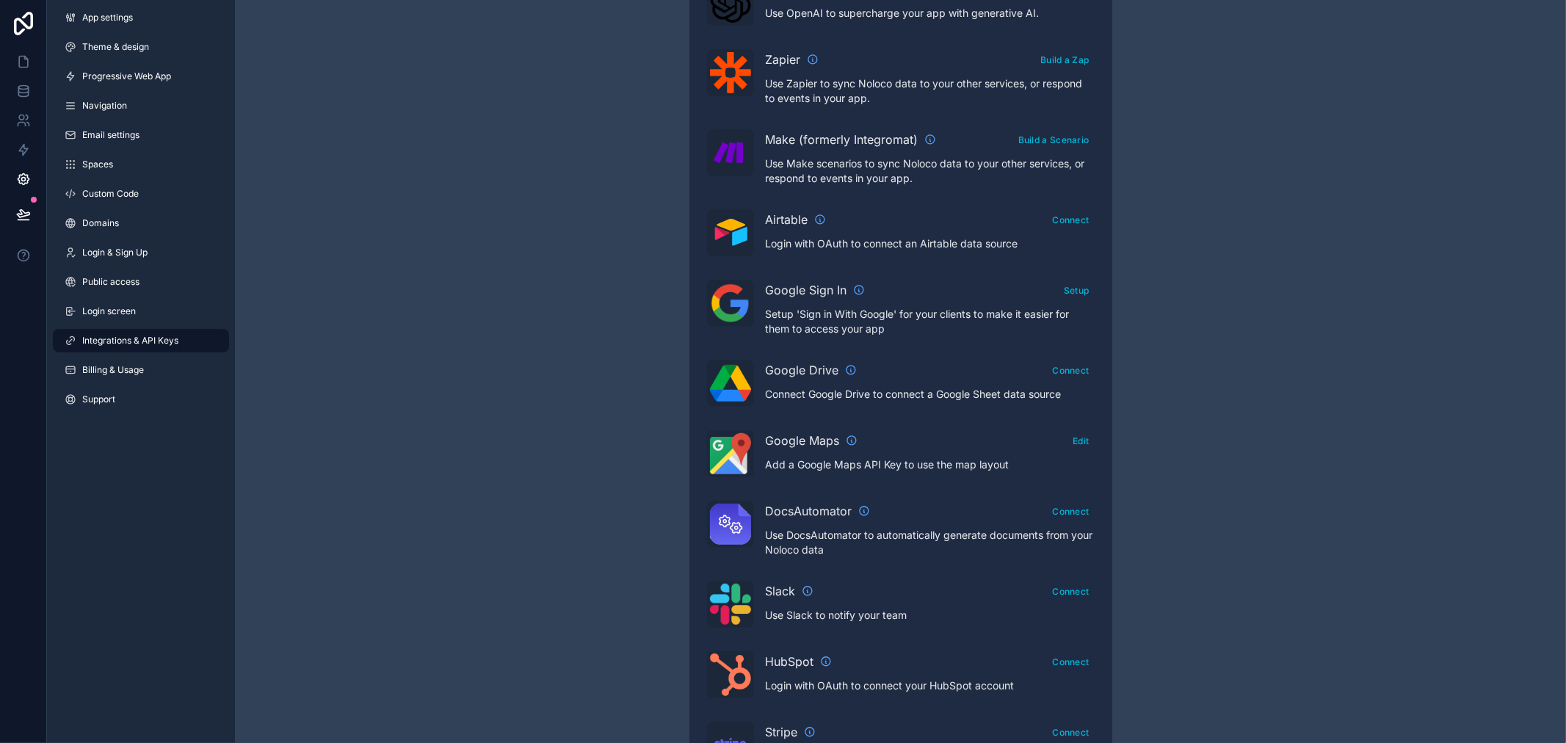
click at [141, 252] on span "Login & Sign Up" at bounding box center [114, 253] width 65 height 12
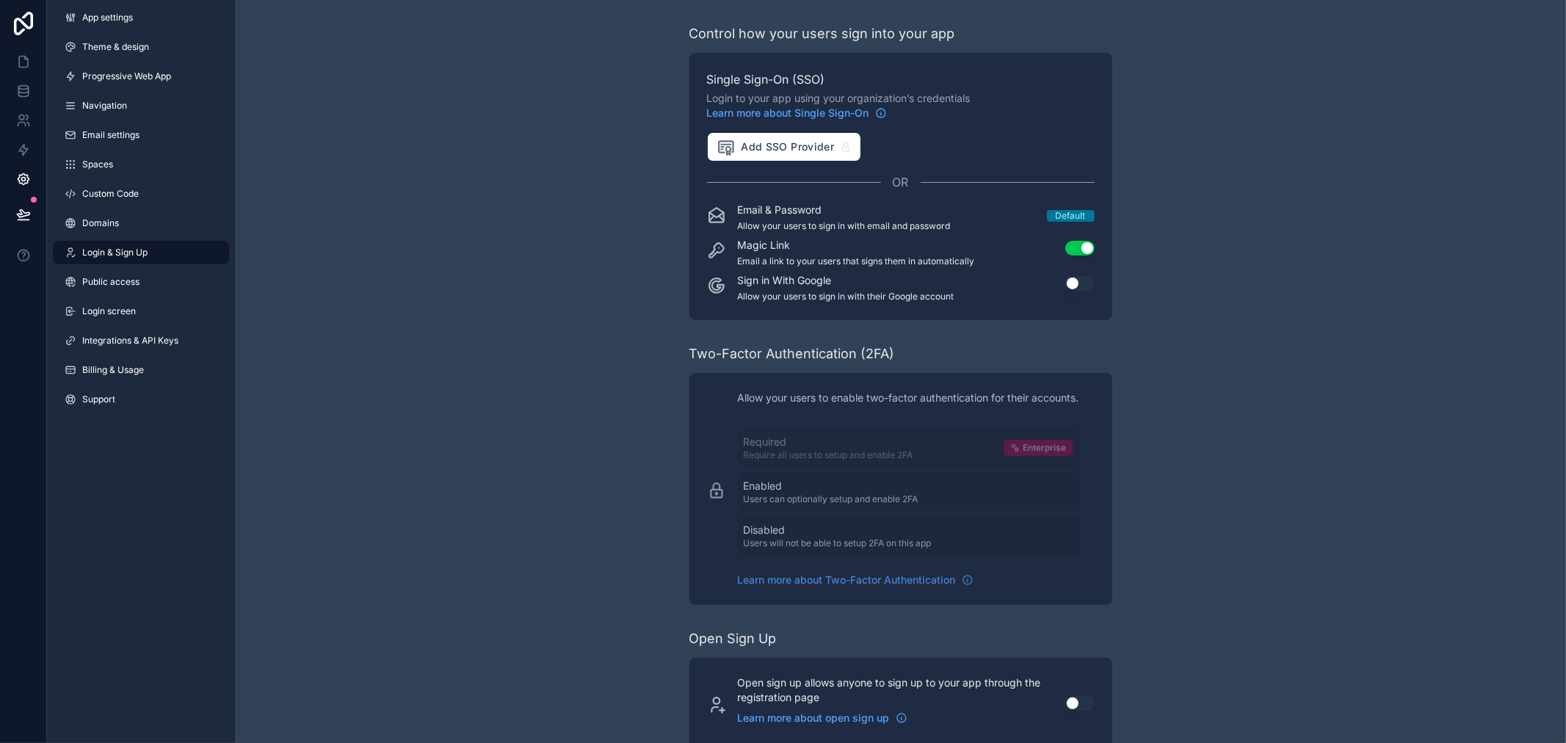
click at [1074, 283] on button "Use setting" at bounding box center [1079, 283] width 29 height 15
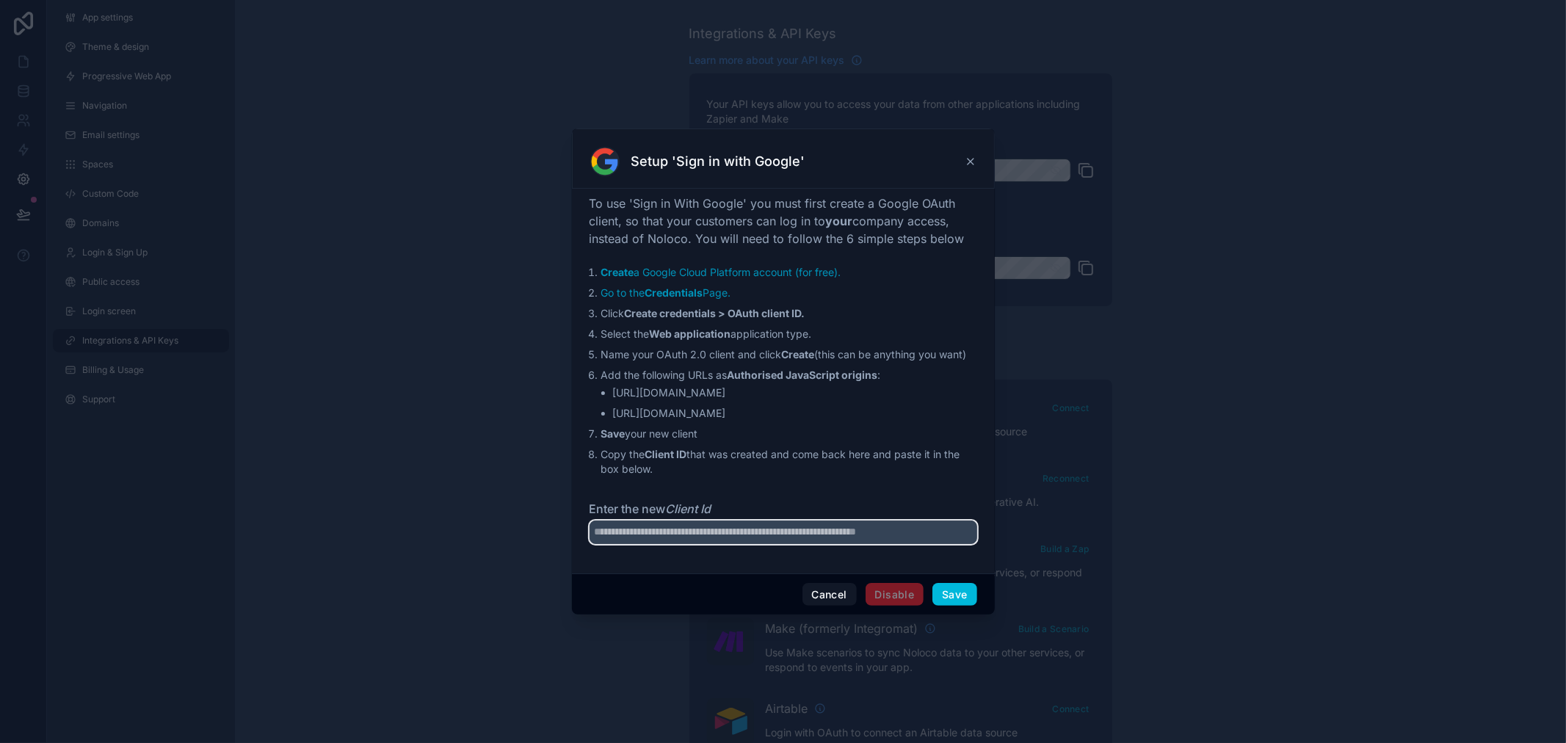
click at [809, 534] on input "Enter the new Client Id" at bounding box center [784, 532] width 388 height 23
click at [853, 344] on ol "Create a Google Cloud Platform account (for free). Go to the Credentials Page. …" at bounding box center [784, 370] width 388 height 211
click at [831, 598] on button "Cancel" at bounding box center [830, 594] width 54 height 23
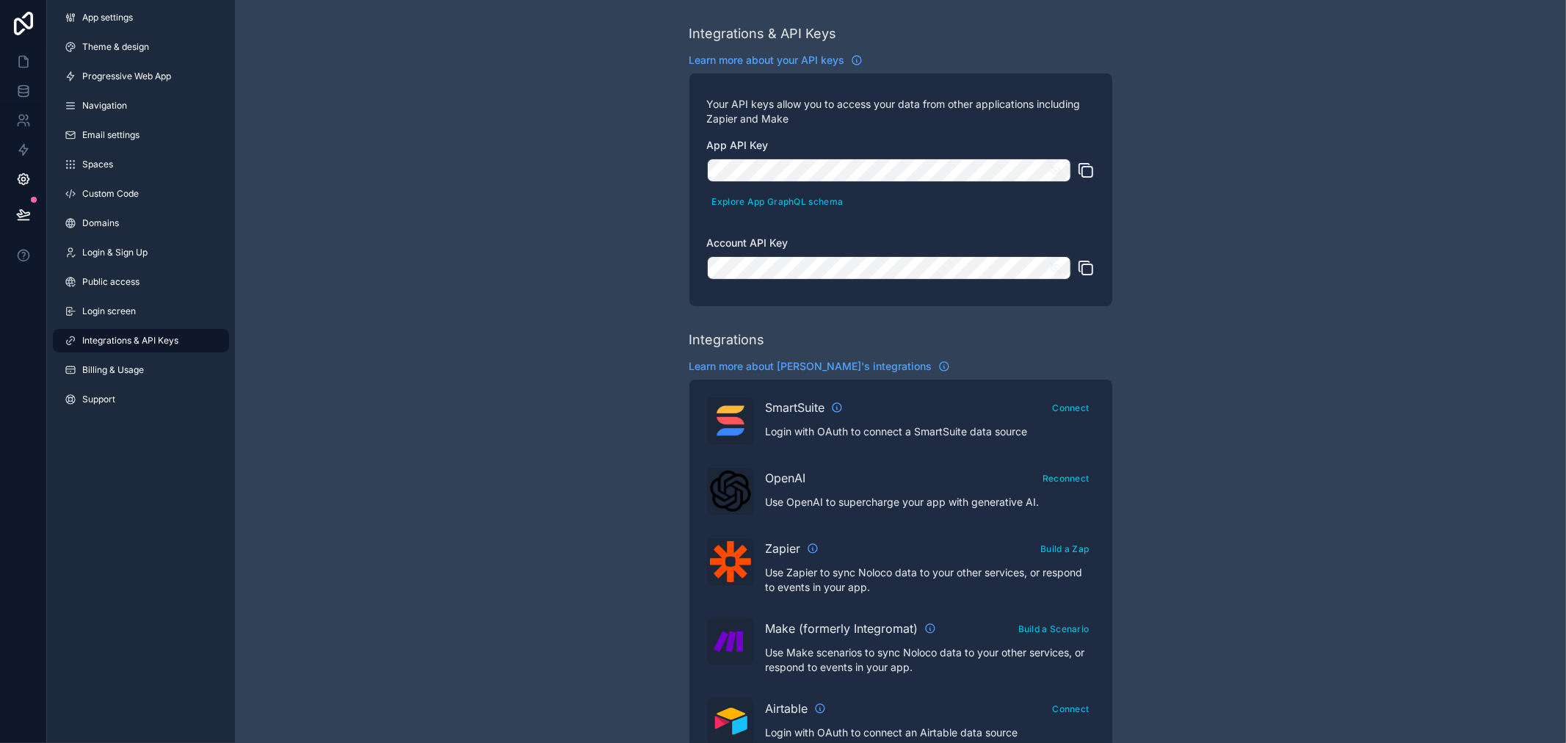
click at [159, 246] on link "Login & Sign Up" at bounding box center [141, 252] width 176 height 23
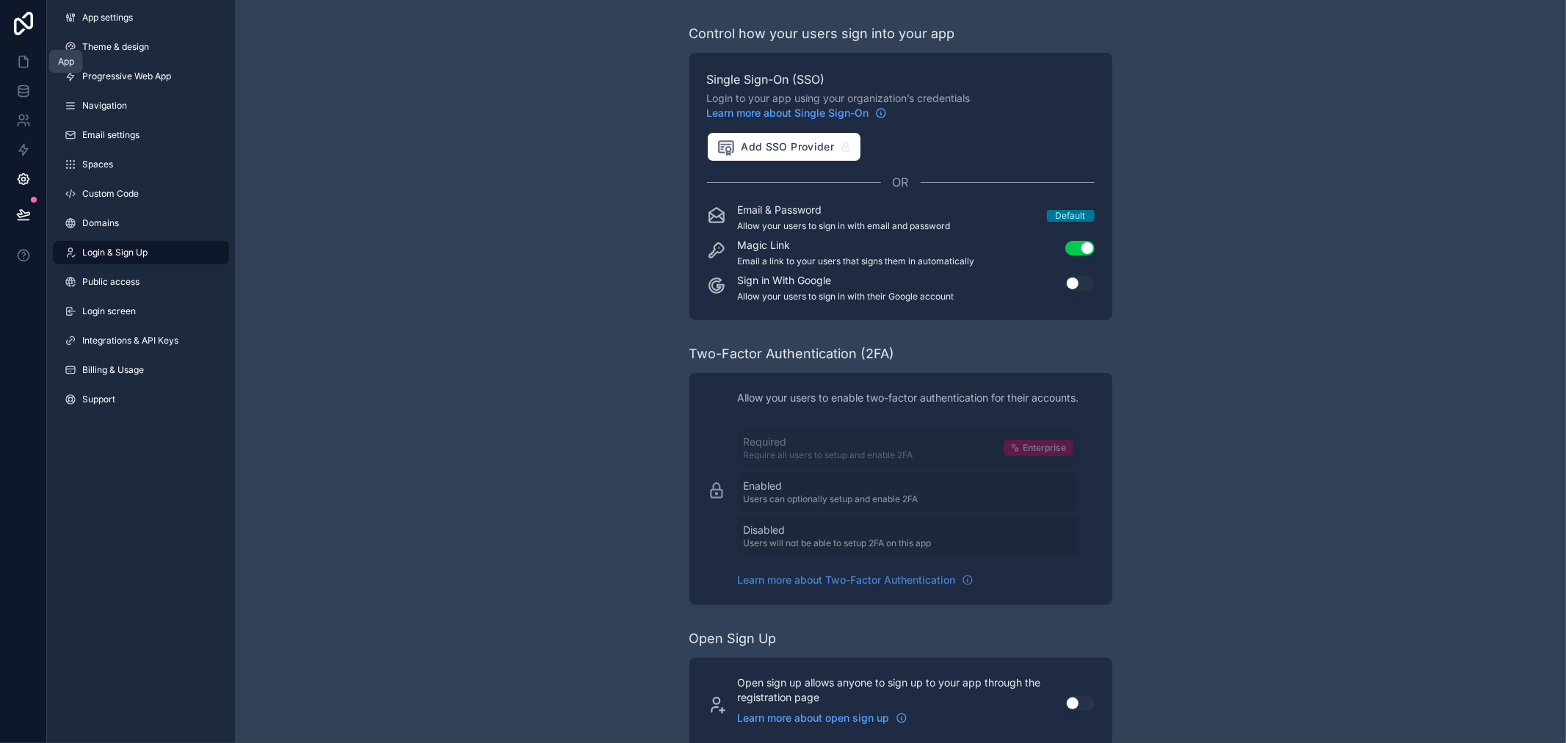
click at [31, 60] on link at bounding box center [23, 61] width 46 height 29
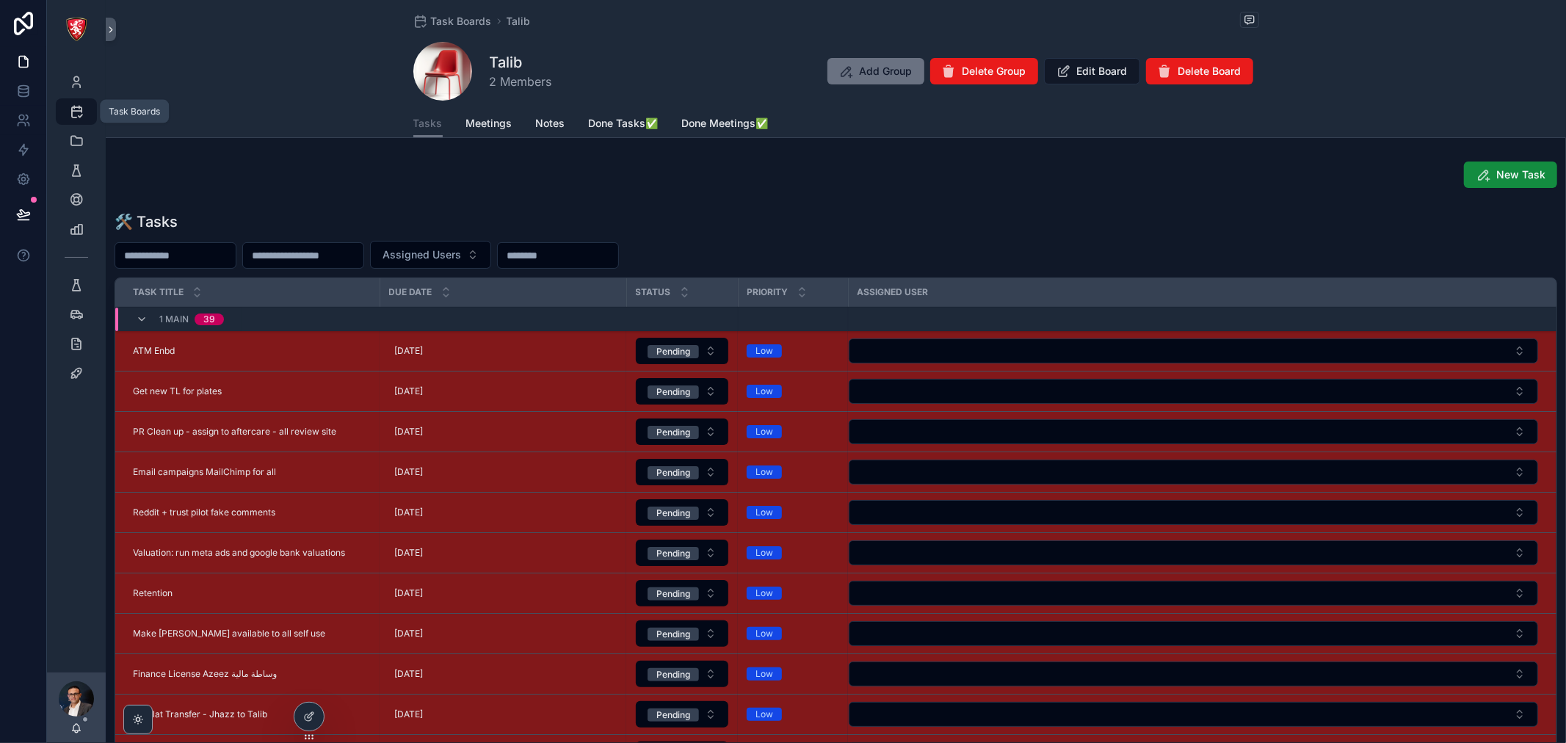
click at [79, 114] on icon "scrollable content" at bounding box center [76, 111] width 15 height 15
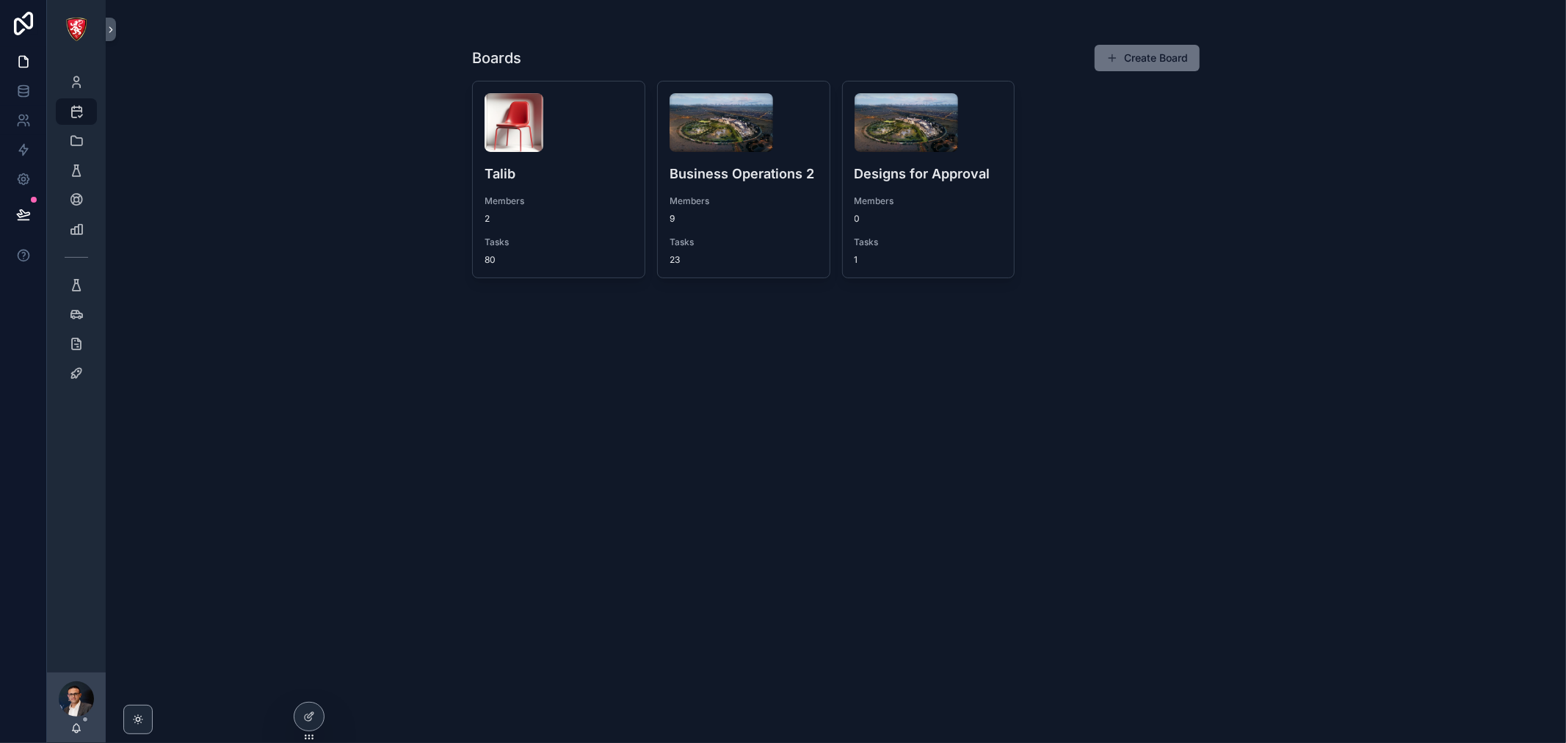
click at [753, 206] on span "Members" at bounding box center [744, 201] width 148 height 12
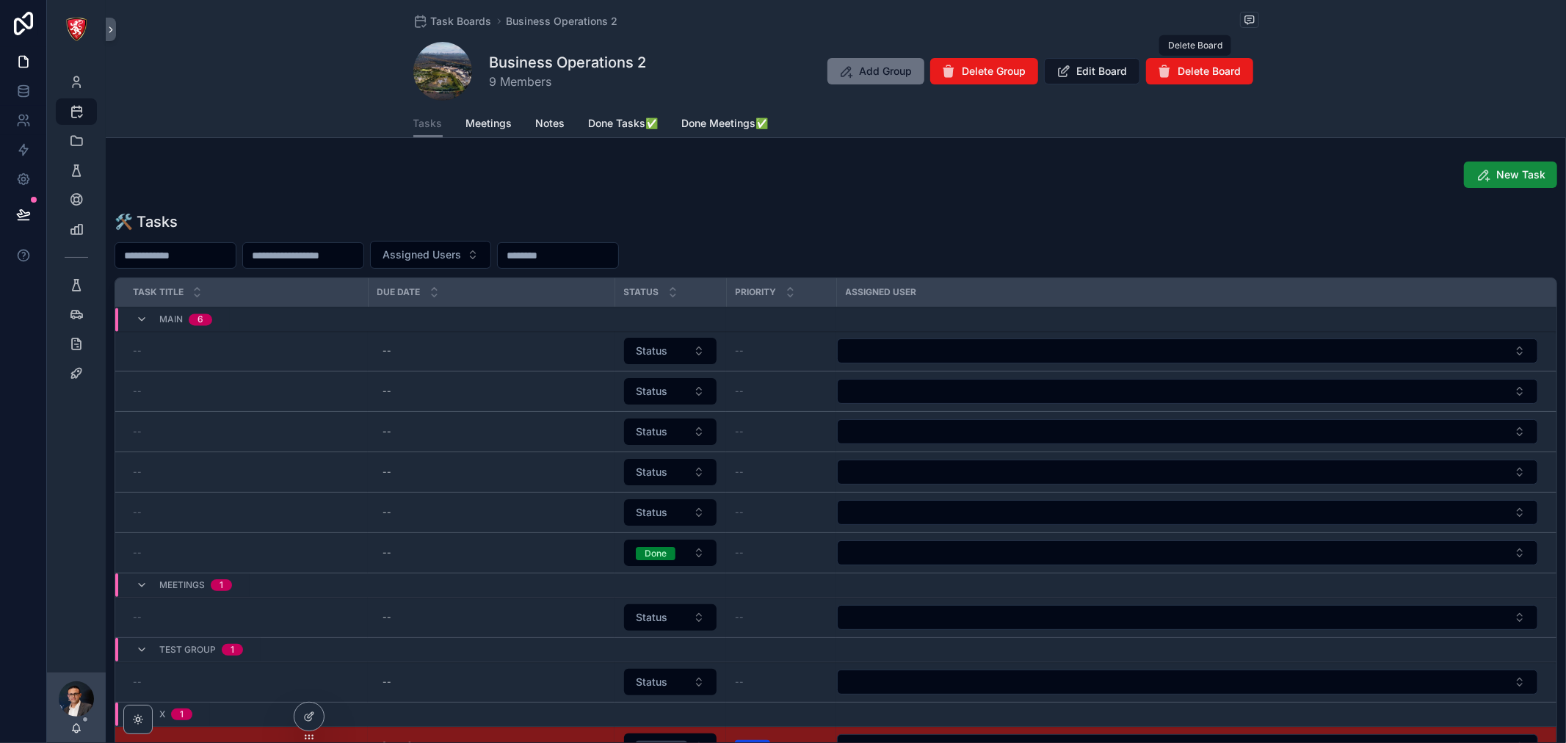
click at [1195, 73] on span "Delete Board" at bounding box center [1210, 71] width 63 height 15
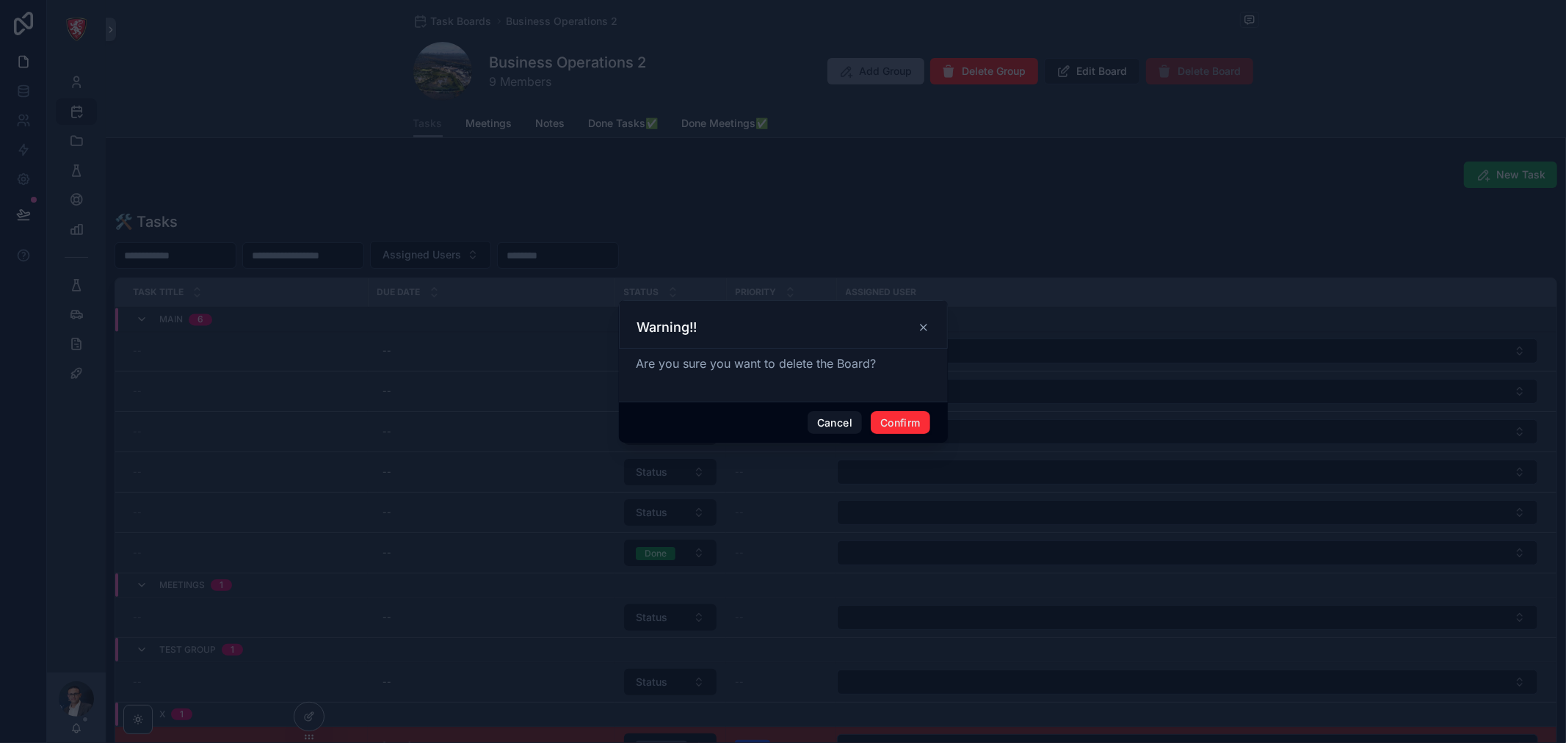
click at [907, 421] on button "Confirm" at bounding box center [900, 422] width 59 height 23
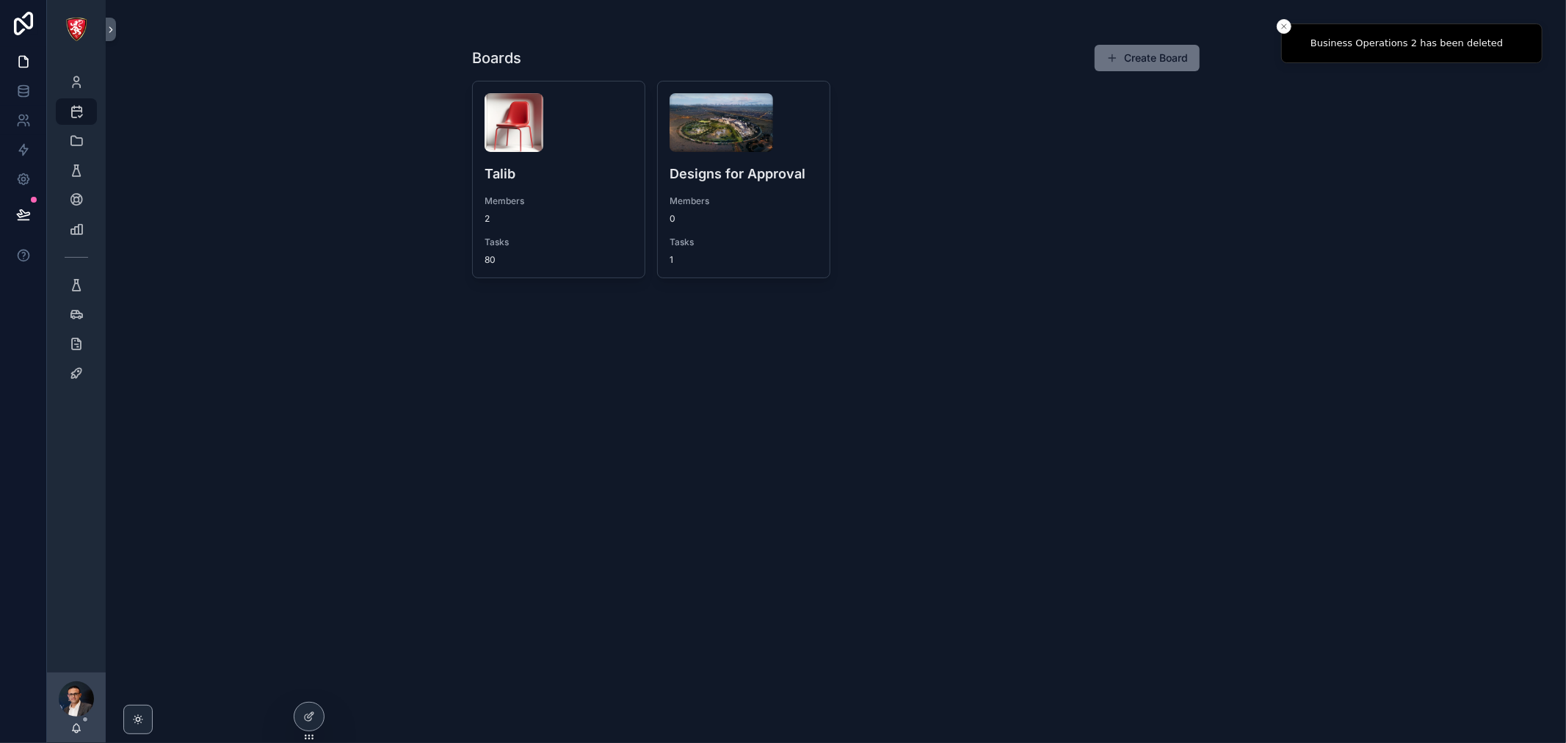
click at [759, 164] on h4 "Designs for Approval" at bounding box center [744, 174] width 148 height 20
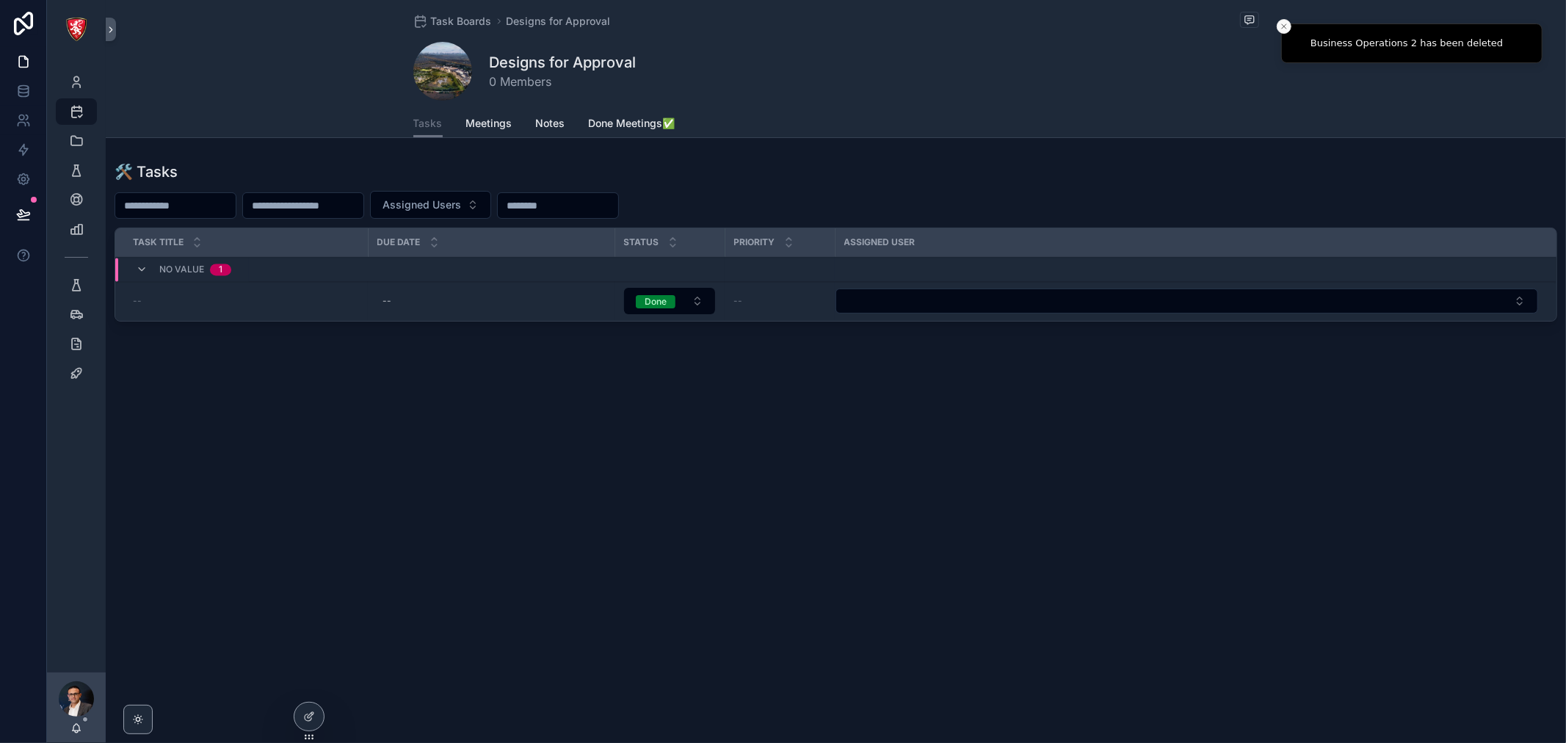
click at [1284, 24] on icon "Close toast" at bounding box center [1284, 26] width 9 height 9
click at [23, 90] on icon at bounding box center [23, 91] width 15 height 15
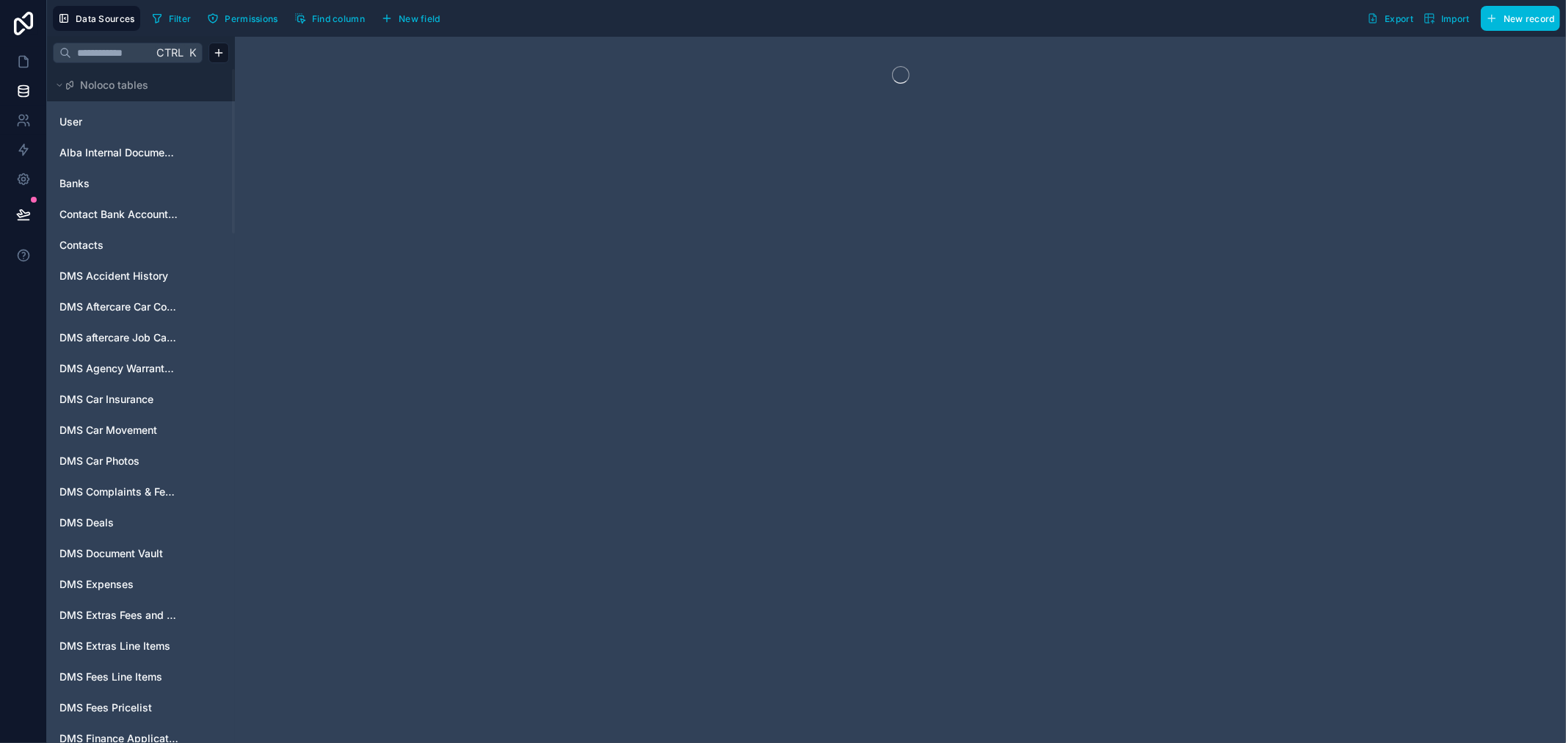
click at [114, 52] on input "text" at bounding box center [112, 53] width 82 height 26
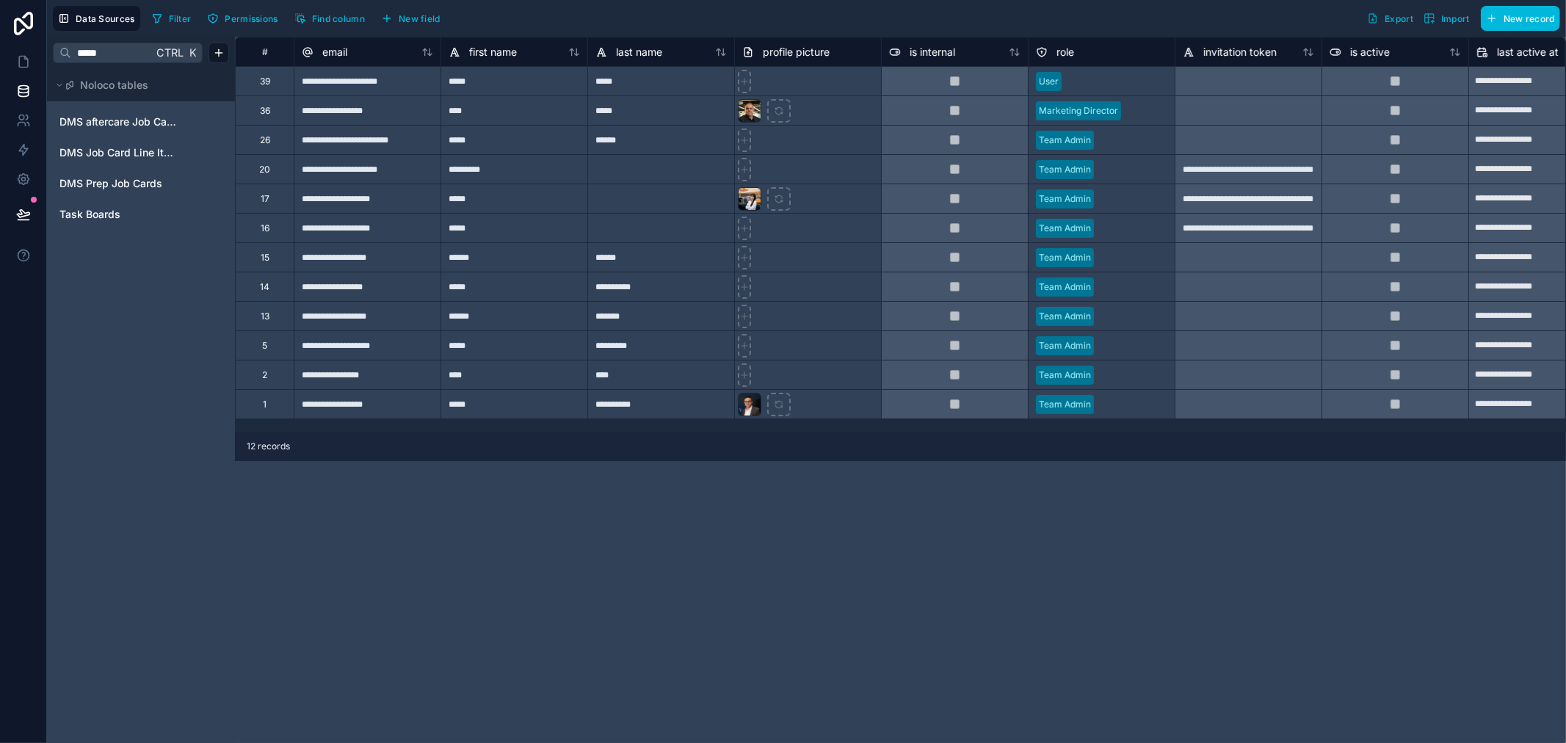
type input "*****"
click at [120, 215] on link "Task Boards" at bounding box center [118, 214] width 119 height 15
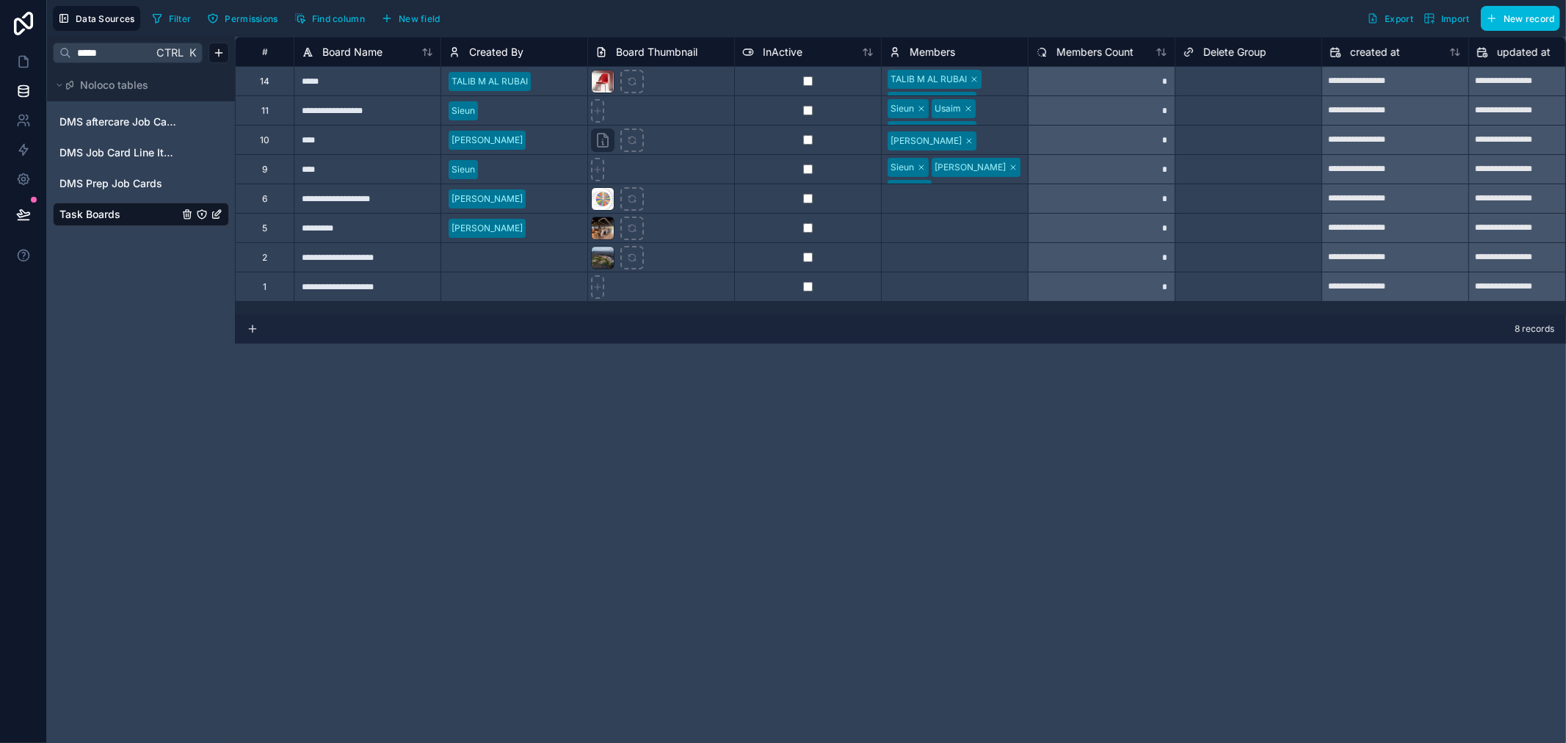
click at [354, 267] on div "**********" at bounding box center [367, 256] width 147 height 29
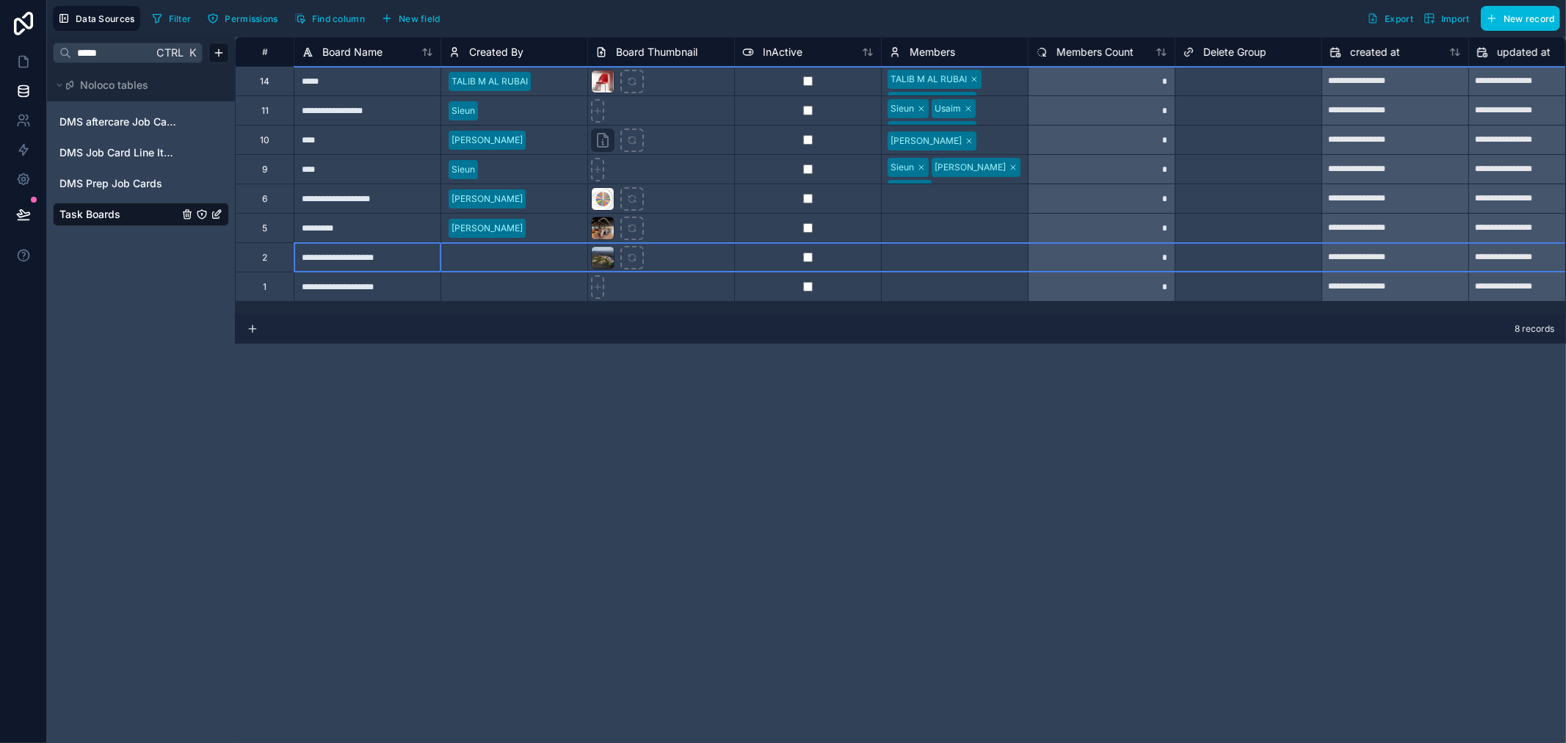
click at [272, 259] on div "2" at bounding box center [264, 256] width 59 height 29
click at [275, 250] on div "2" at bounding box center [264, 256] width 59 height 29
click at [321, 319] on div "Delete row" at bounding box center [310, 318] width 75 height 16
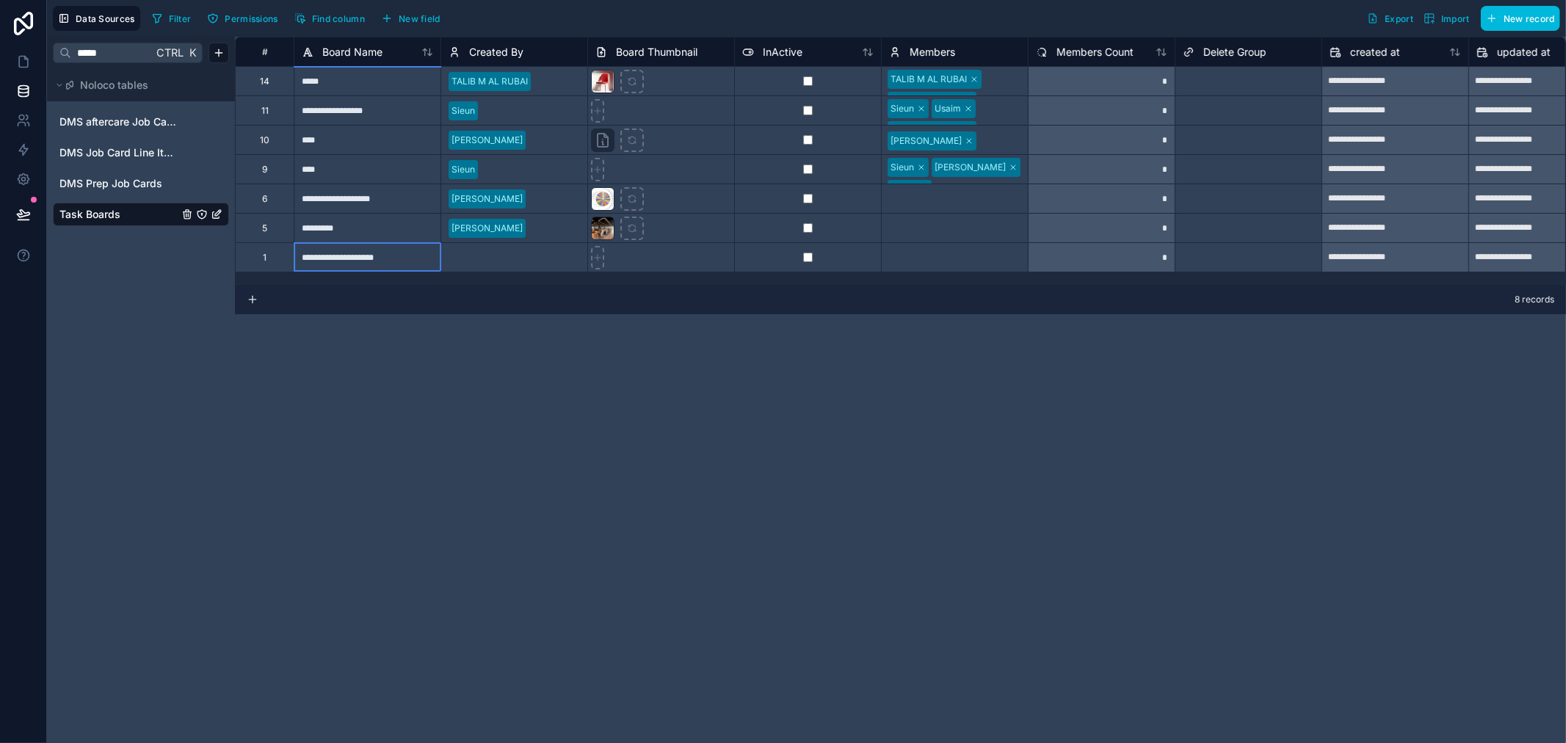
type input "**********"
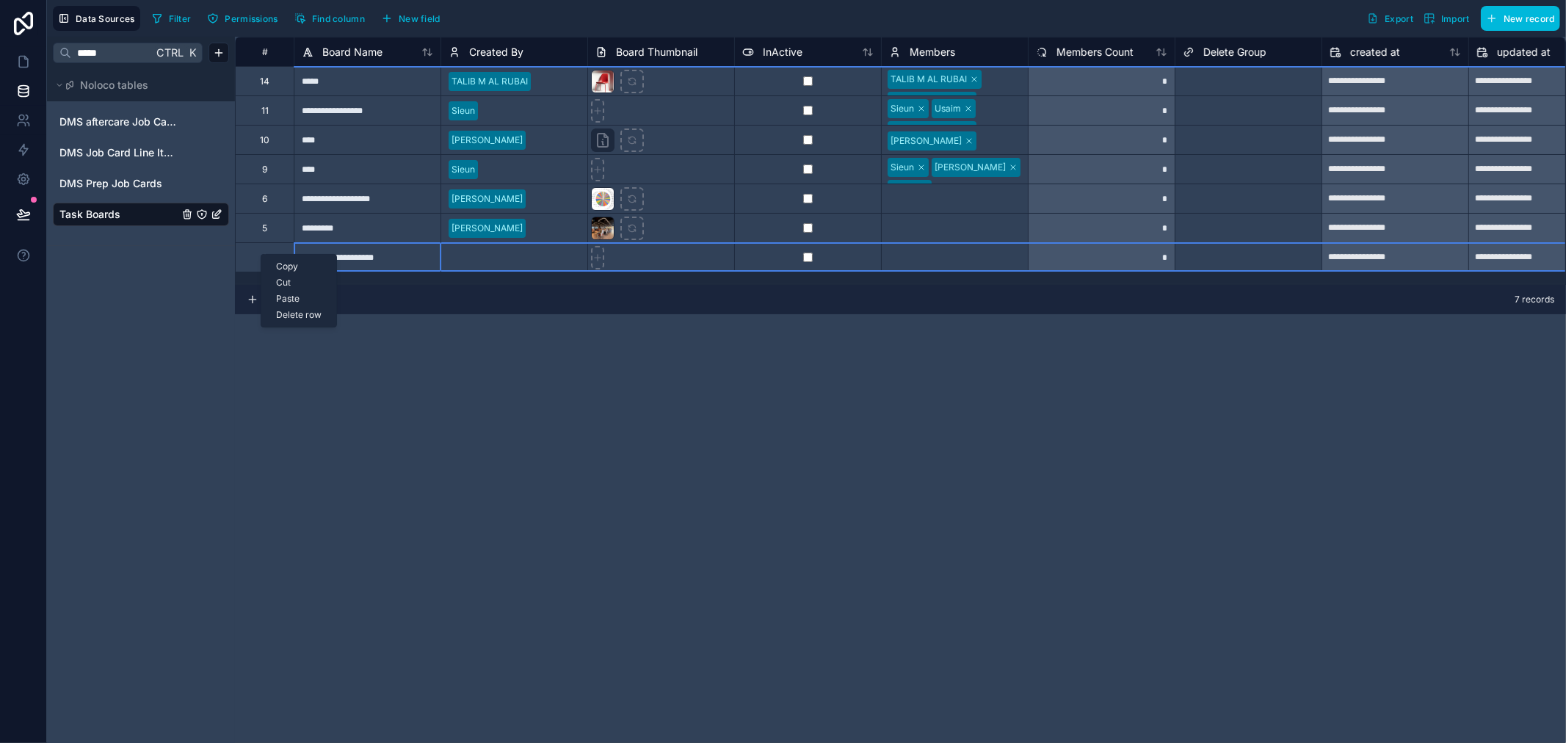
drag, startPoint x: 261, startPoint y: 254, endPoint x: 424, endPoint y: 189, distance: 175.6
click at [424, 189] on div "**********" at bounding box center [367, 198] width 147 height 29
click at [316, 319] on div "Delete row" at bounding box center [309, 319] width 75 height 16
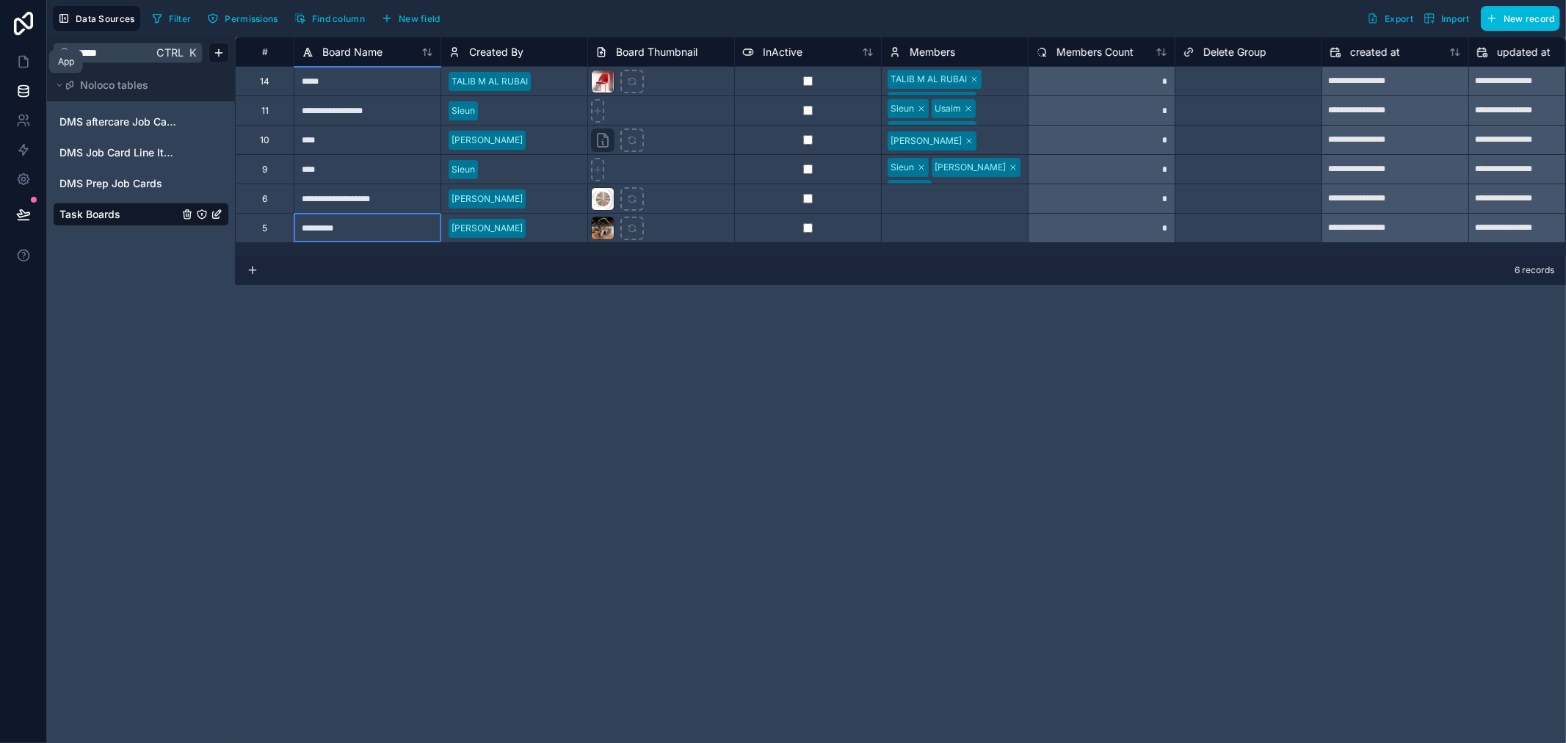
click at [16, 56] on icon at bounding box center [23, 61] width 15 height 15
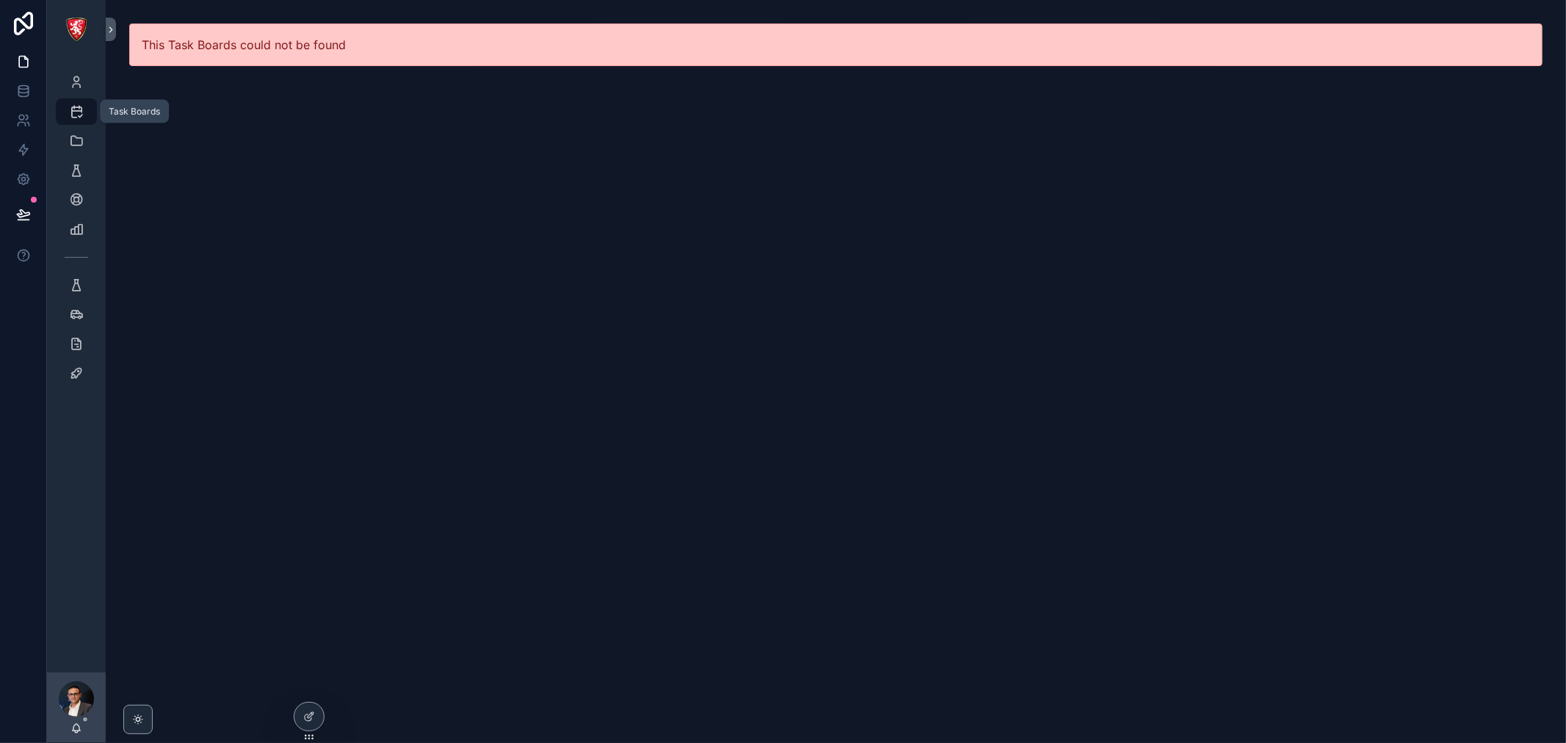
click at [79, 112] on icon "scrollable content" at bounding box center [76, 111] width 15 height 15
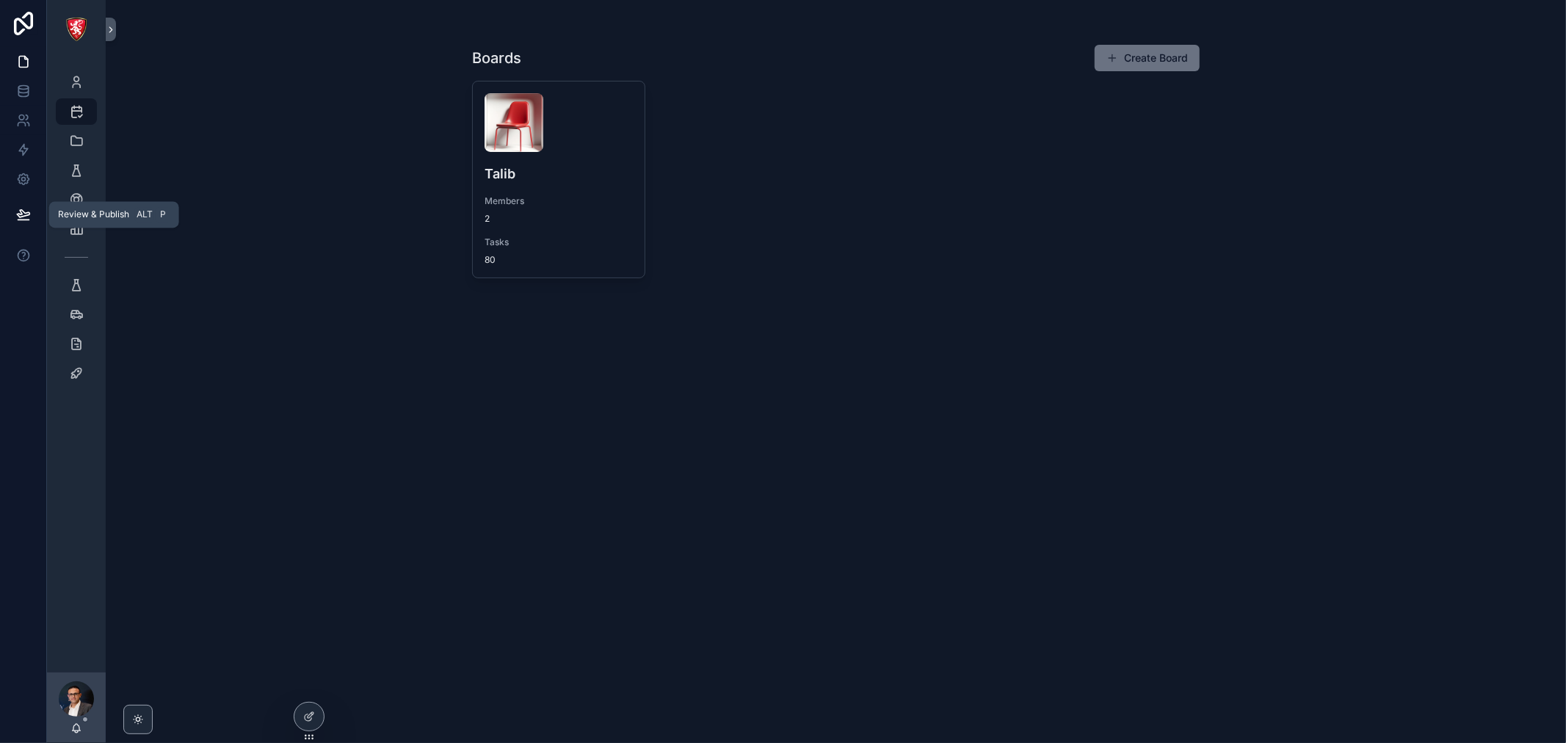
click at [26, 211] on icon at bounding box center [23, 214] width 15 height 15
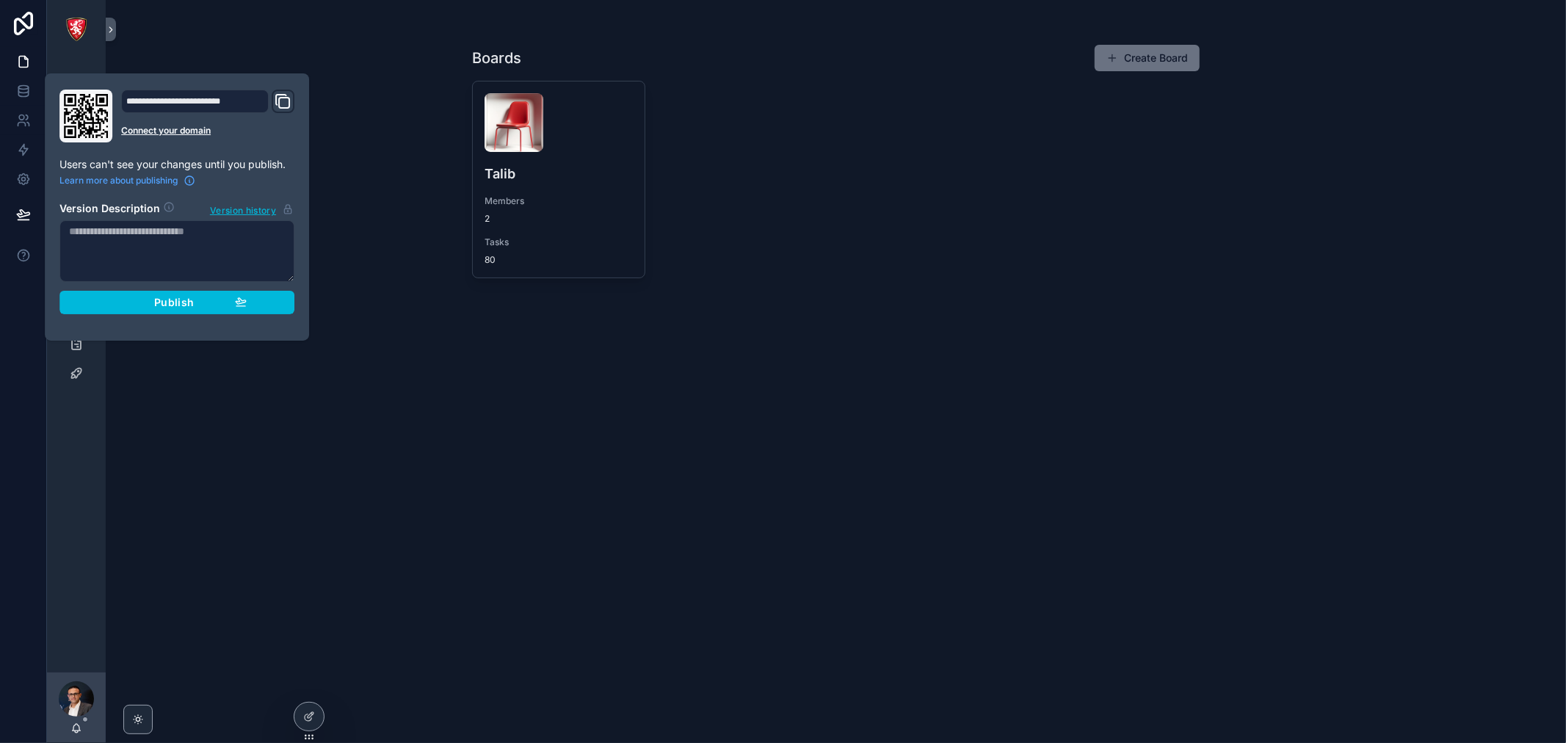
click at [210, 298] on div "Publish" at bounding box center [177, 302] width 140 height 13
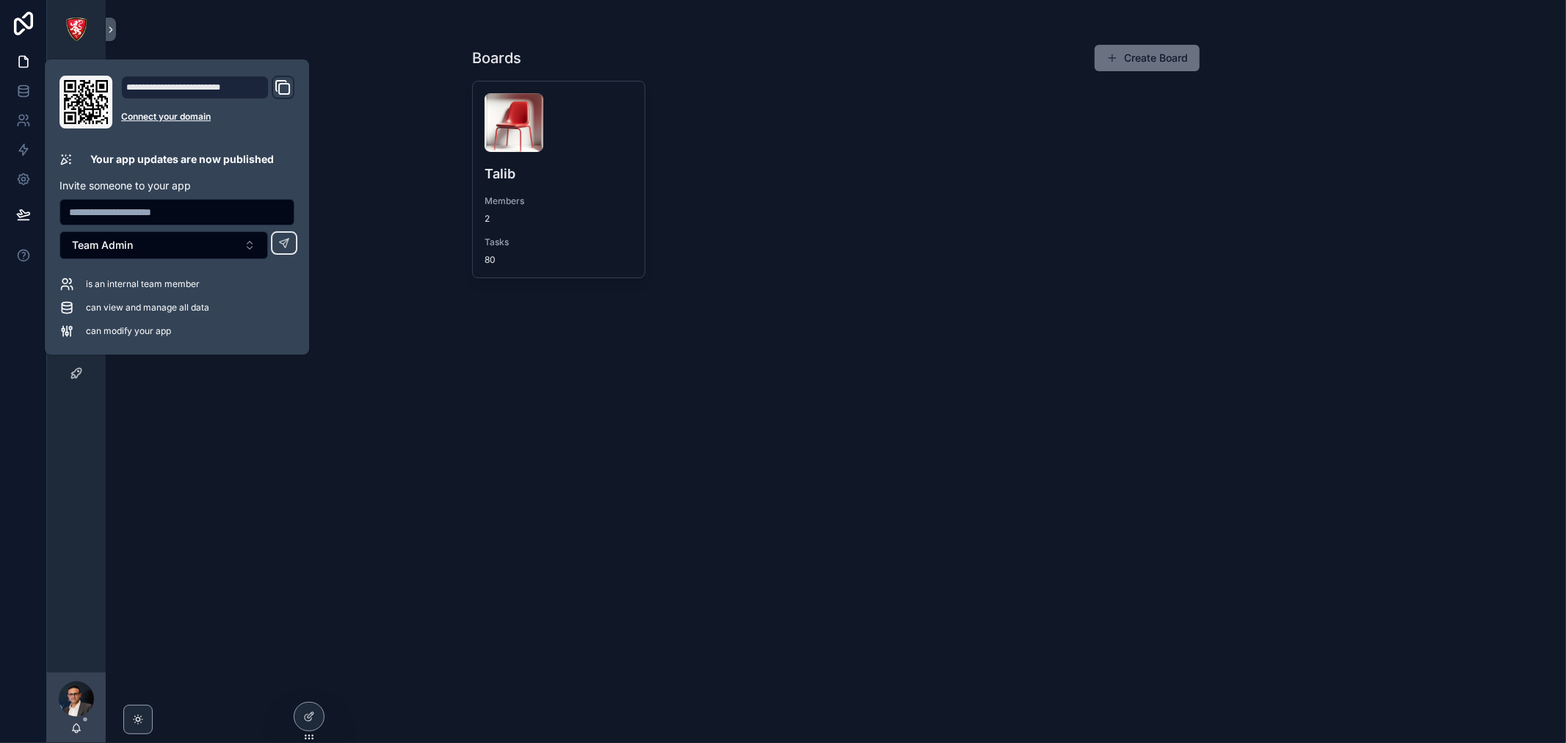
click at [409, 148] on div "Boards Create Board Talib Members 2 Tasks 80" at bounding box center [836, 371] width 1461 height 743
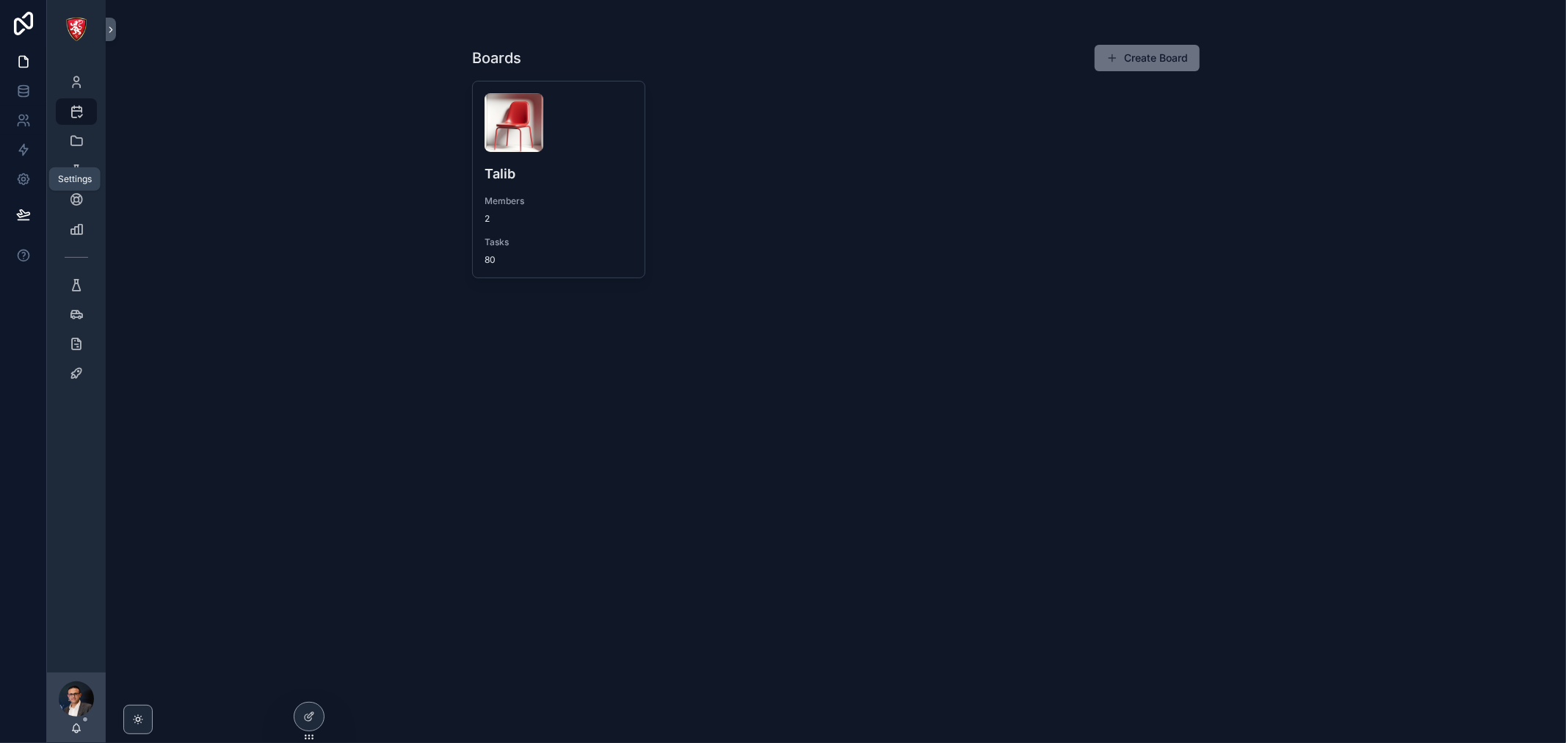
click at [20, 182] on icon at bounding box center [23, 179] width 11 height 11
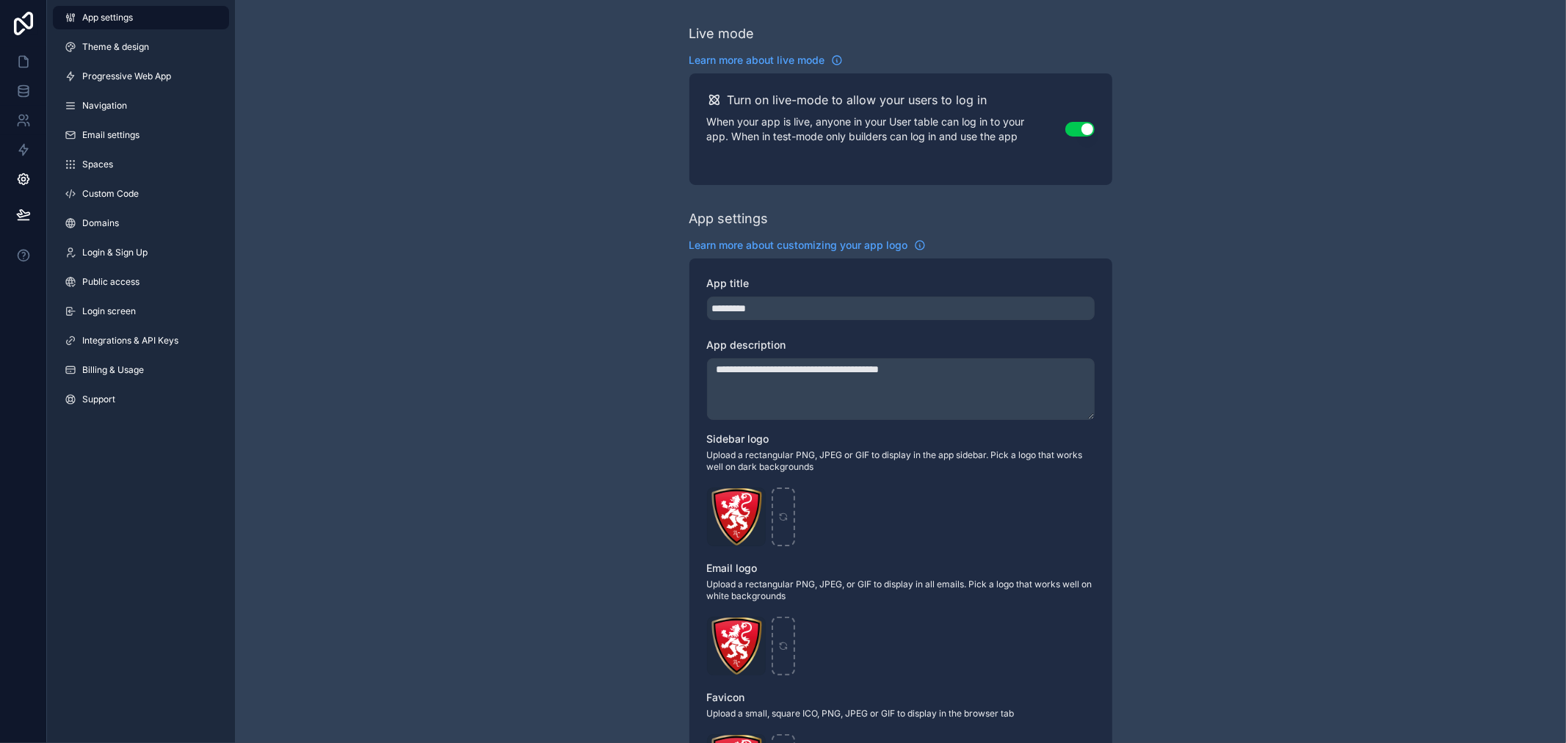
click at [138, 311] on link "Login screen" at bounding box center [141, 311] width 176 height 23
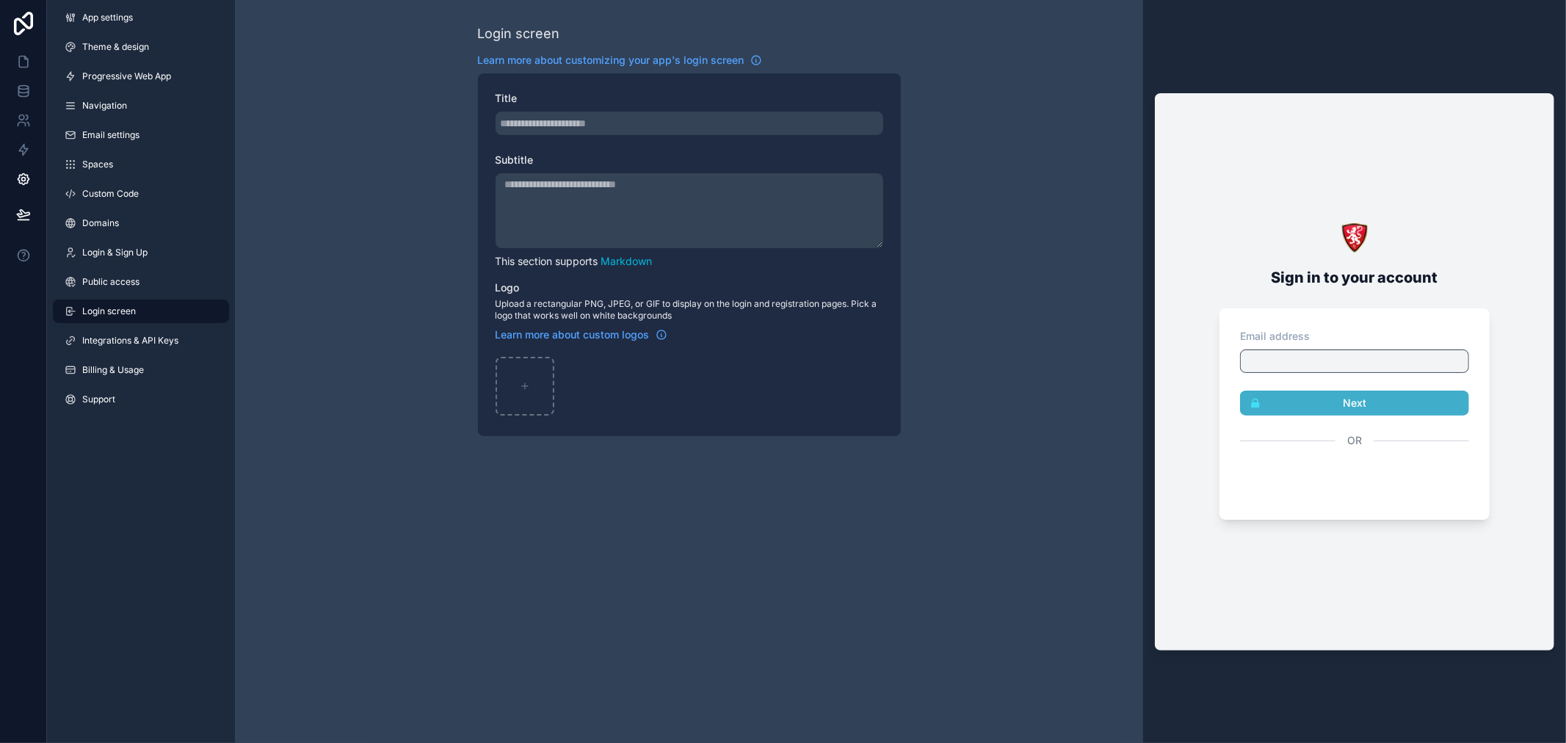
click at [158, 253] on link "Login & Sign Up" at bounding box center [141, 252] width 176 height 23
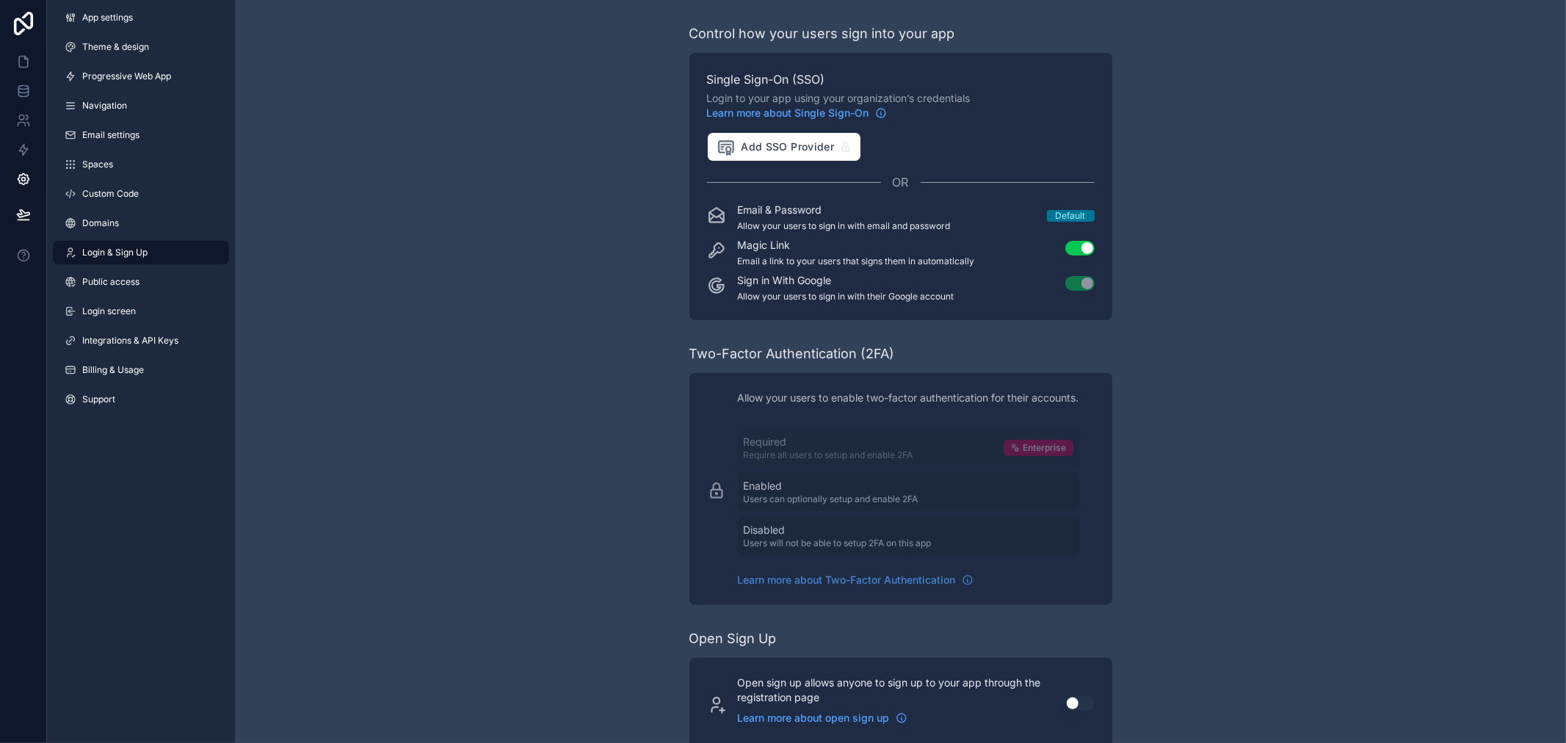
click at [1078, 245] on button "Use setting" at bounding box center [1079, 248] width 29 height 15
click at [137, 310] on link "Login screen" at bounding box center [141, 311] width 176 height 23
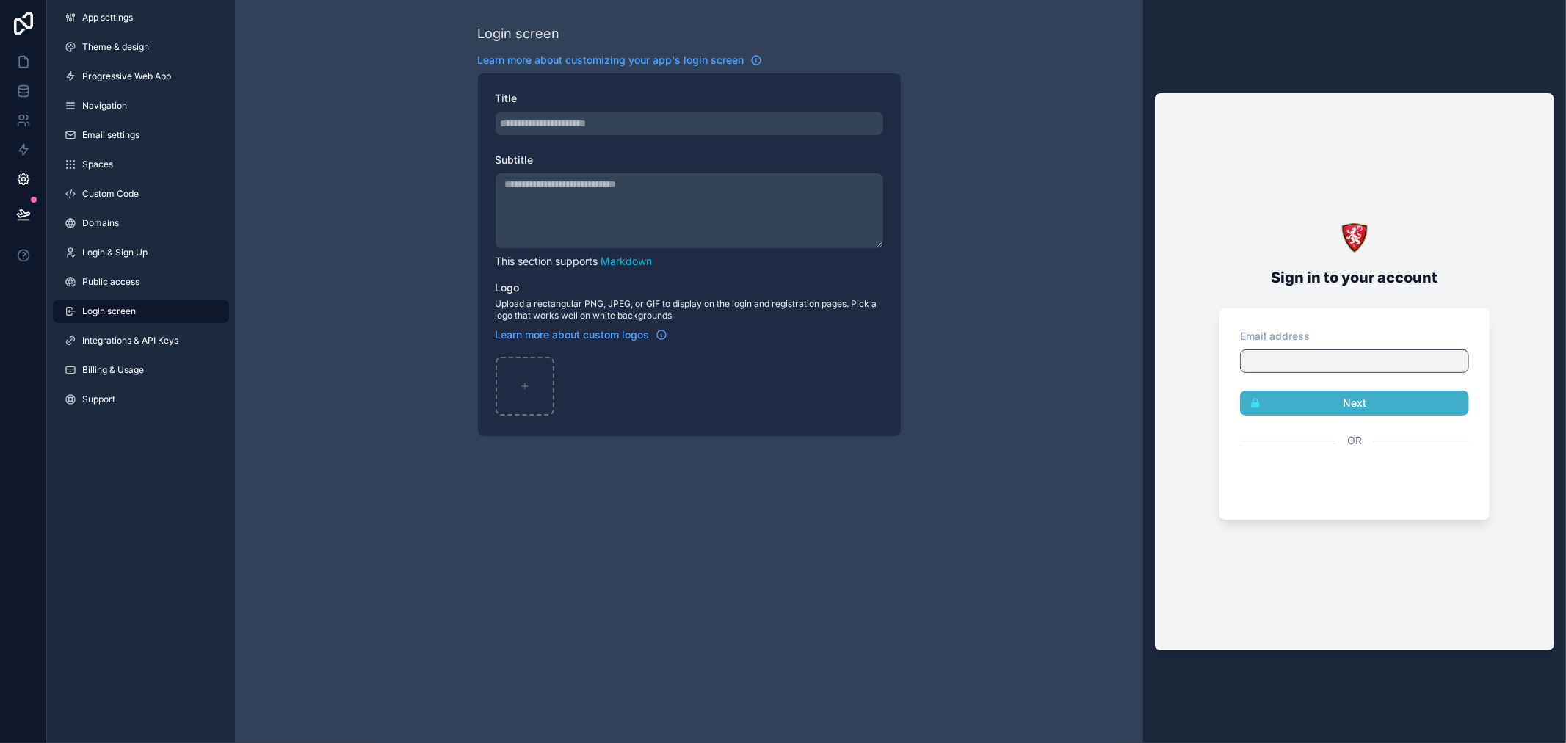
click at [174, 253] on link "Login & Sign Up" at bounding box center [141, 252] width 176 height 23
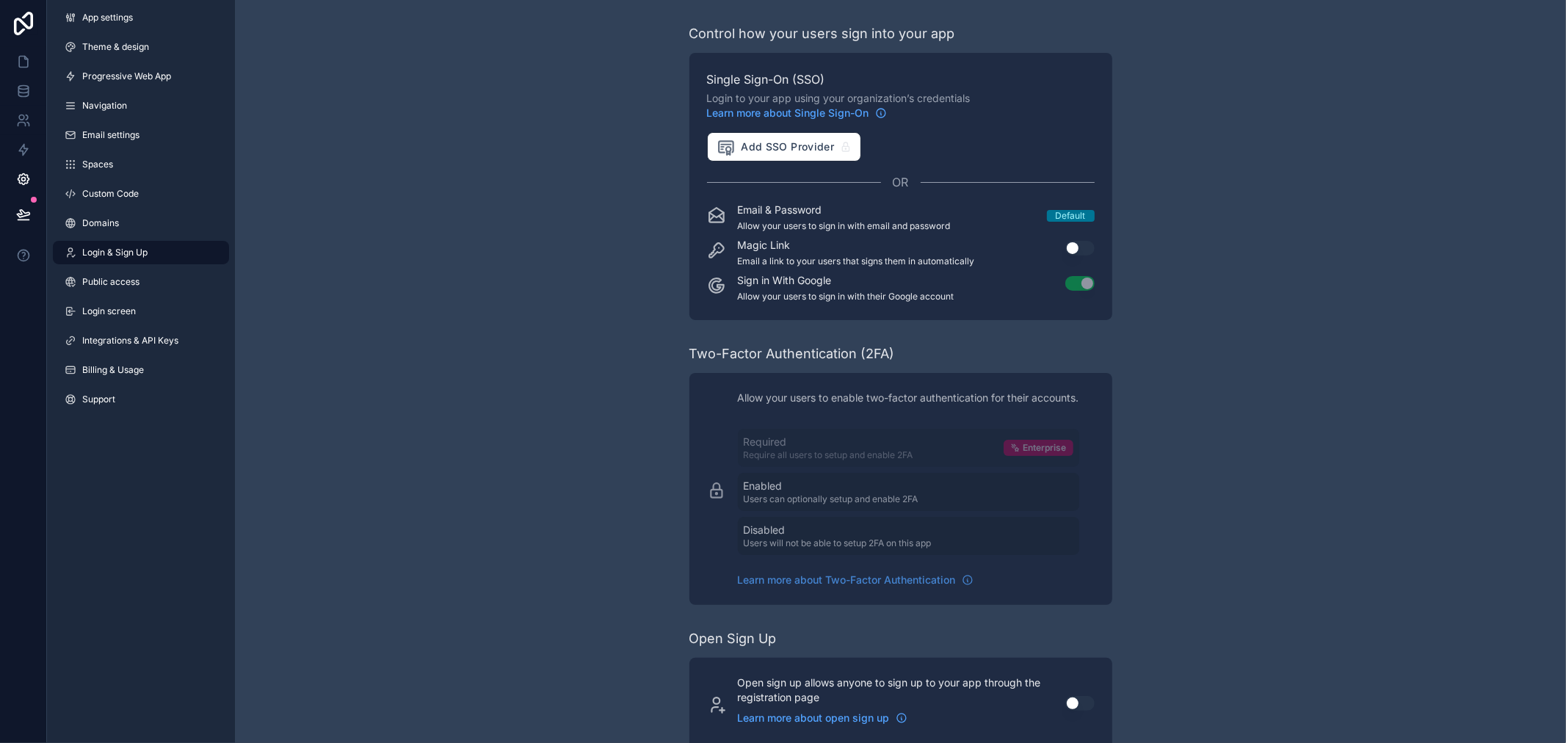
click at [1077, 241] on button "Use setting" at bounding box center [1079, 248] width 29 height 15
click at [23, 62] on icon at bounding box center [23, 61] width 15 height 15
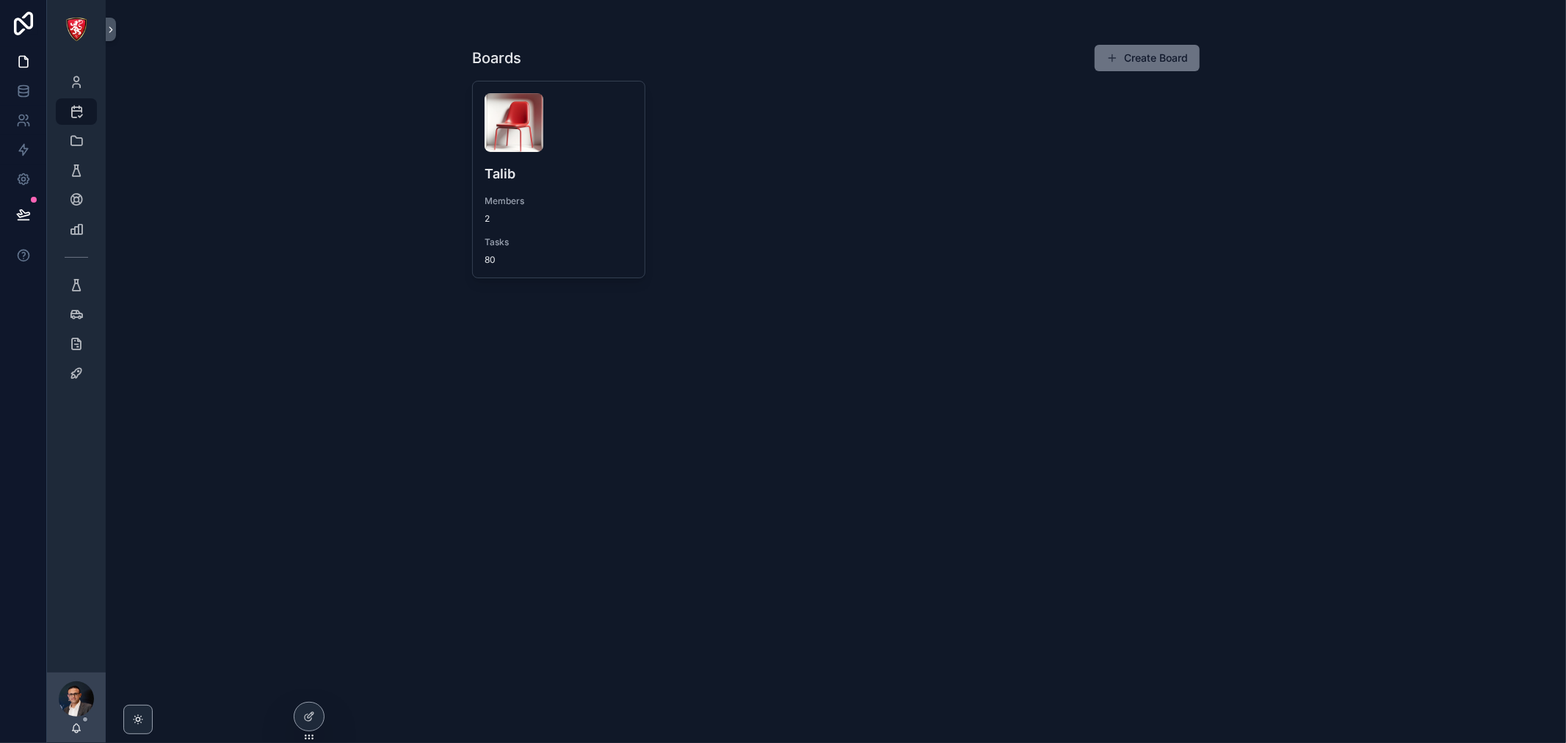
click at [532, 154] on div "Talib Members 2 Tasks 80" at bounding box center [559, 180] width 172 height 196
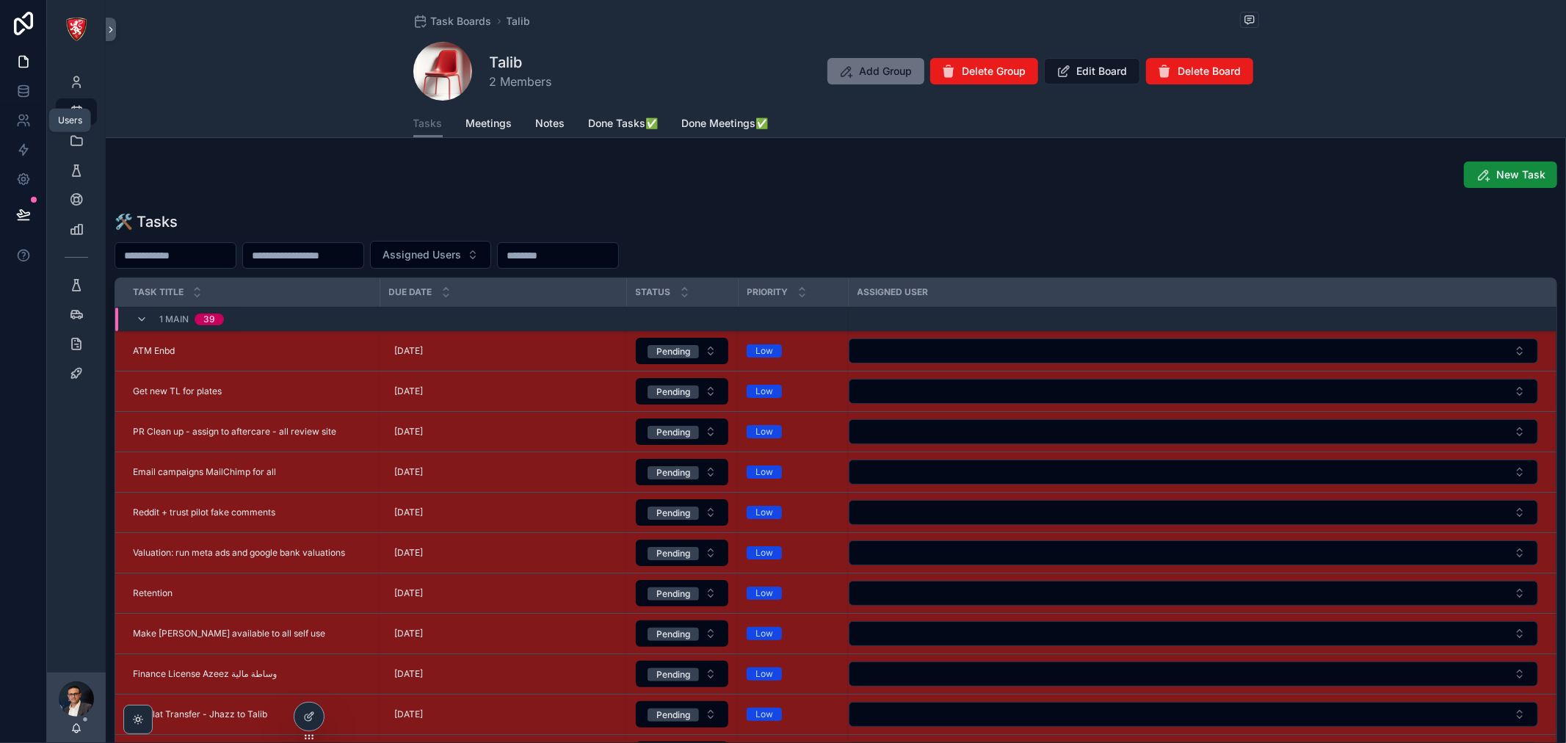
click at [22, 119] on icon at bounding box center [21, 117] width 5 height 5
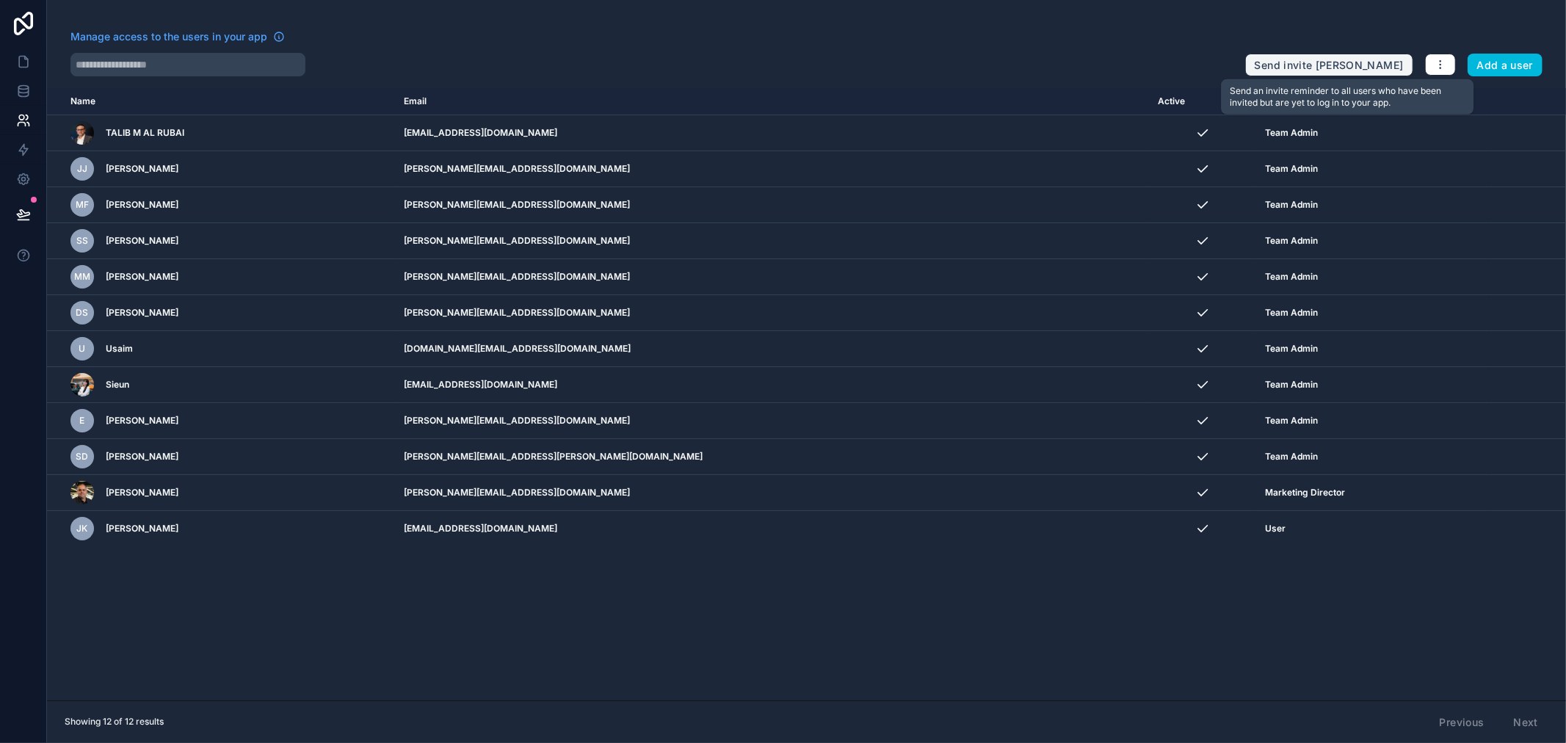
click at [1312, 68] on button "Send invite reminders" at bounding box center [1329, 65] width 168 height 23
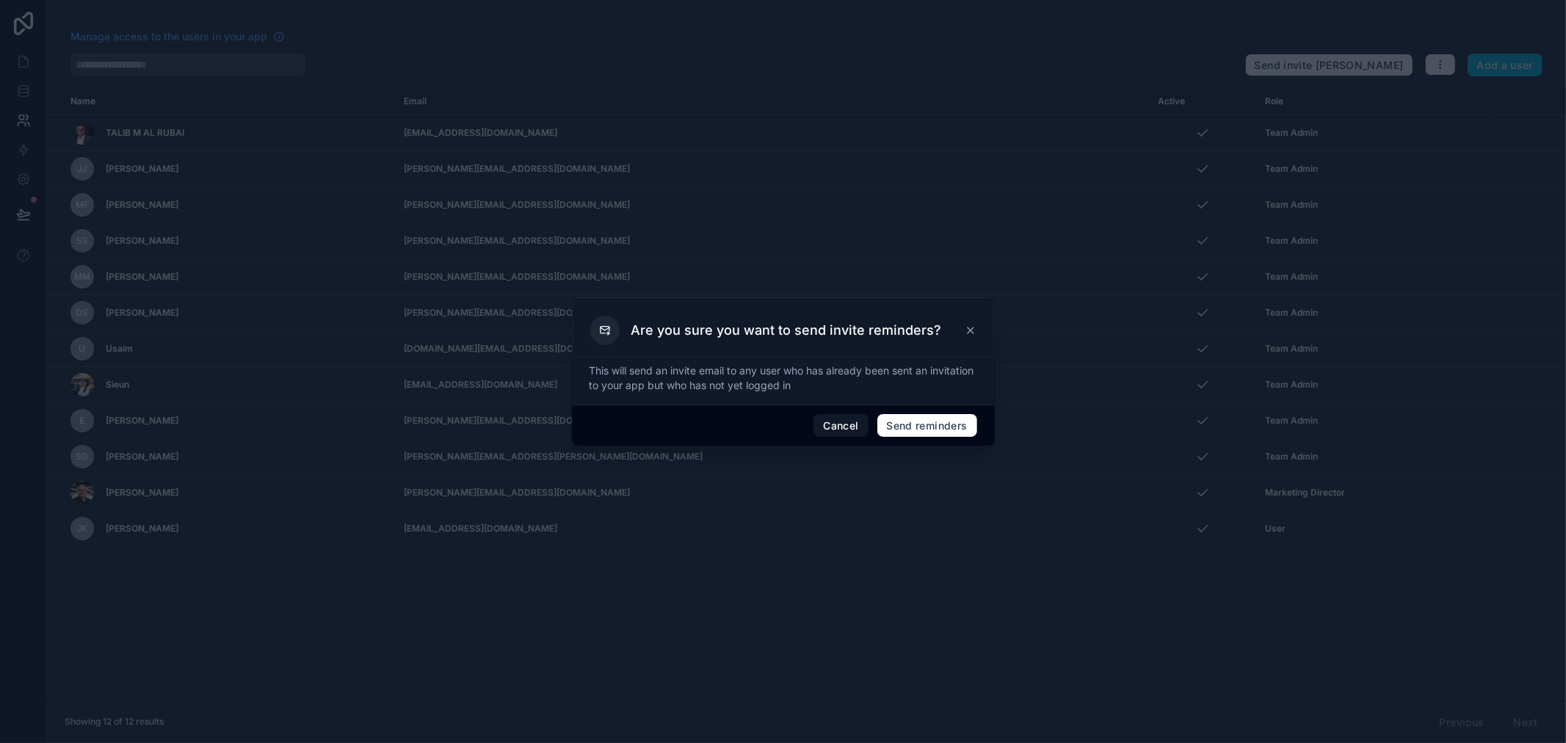
click at [828, 415] on button "Cancel" at bounding box center [841, 425] width 54 height 23
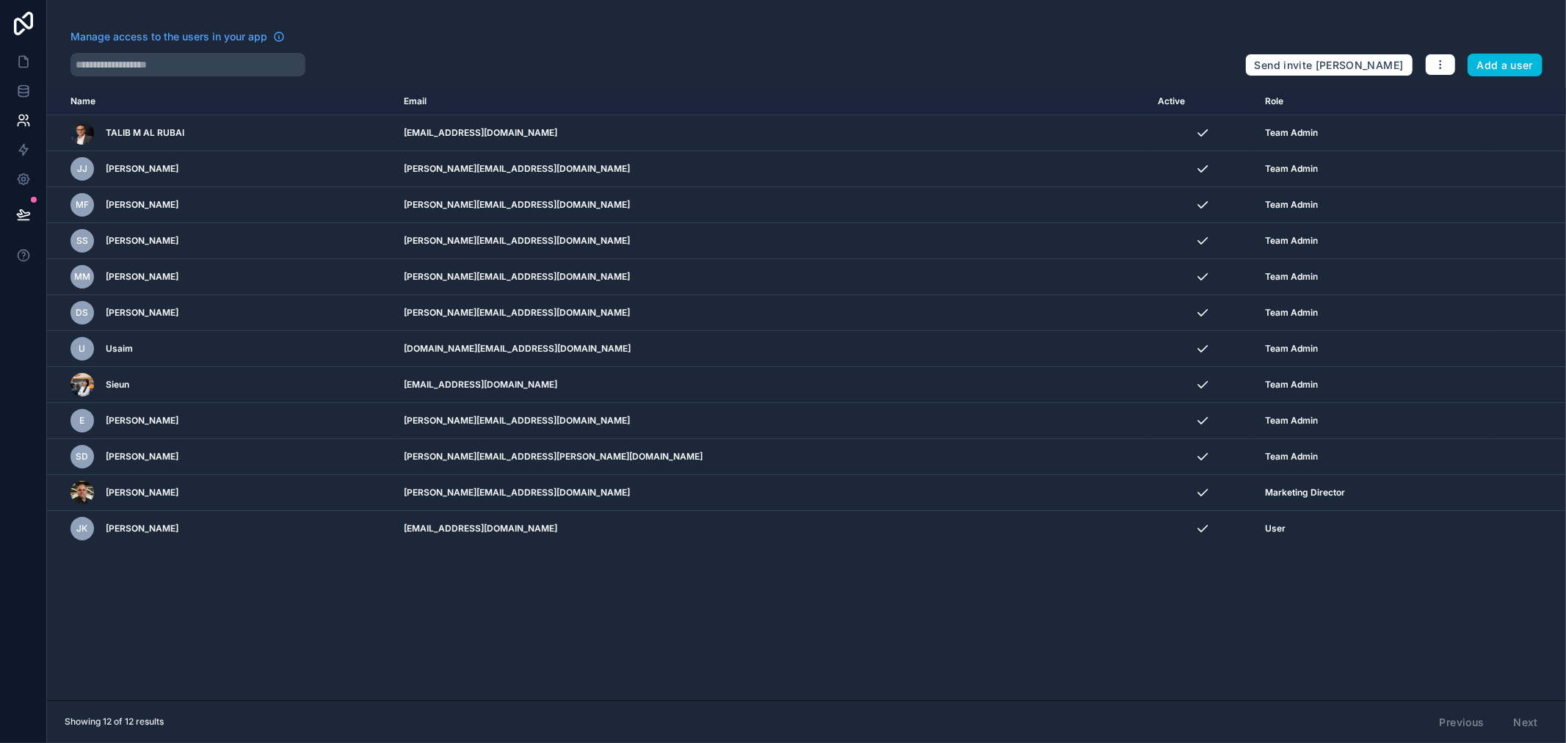
click at [1514, 64] on button "Add a user" at bounding box center [1506, 65] width 76 height 23
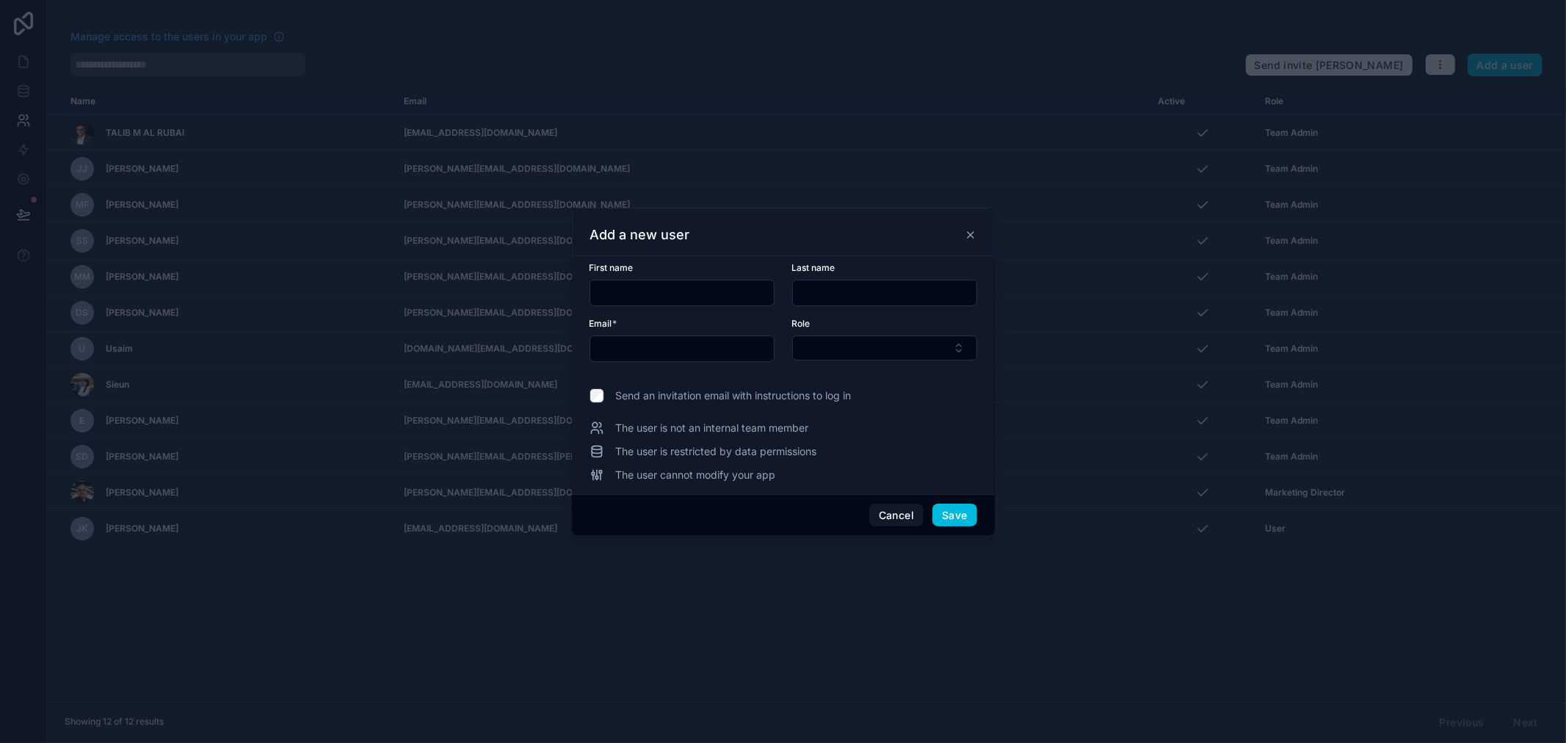
click at [670, 299] on input "text" at bounding box center [682, 293] width 184 height 21
type input "****"
type input "*******"
type input "**********"
click at [891, 339] on button "Select Button" at bounding box center [884, 348] width 185 height 25
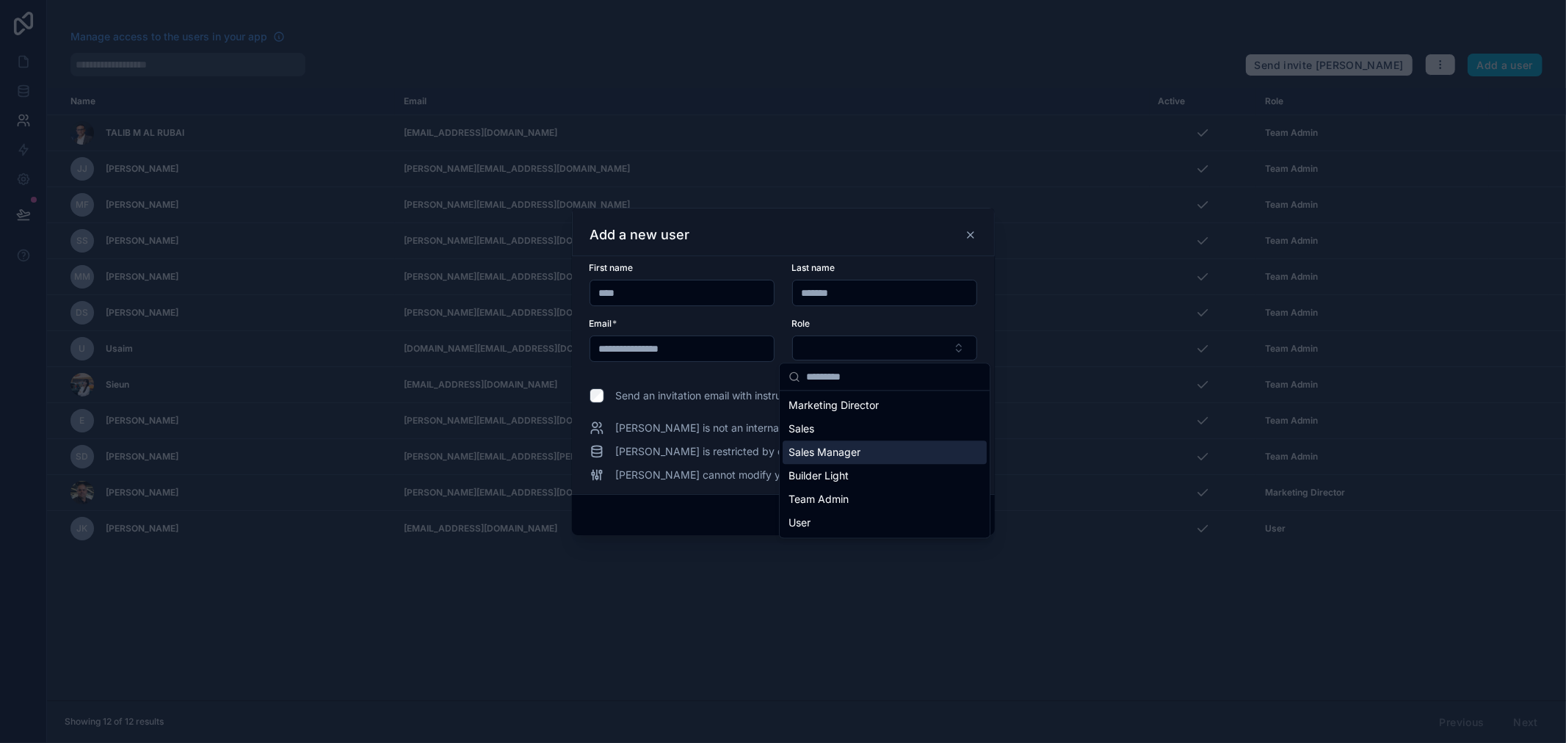
click at [874, 453] on div "Sales Manager" at bounding box center [885, 452] width 204 height 23
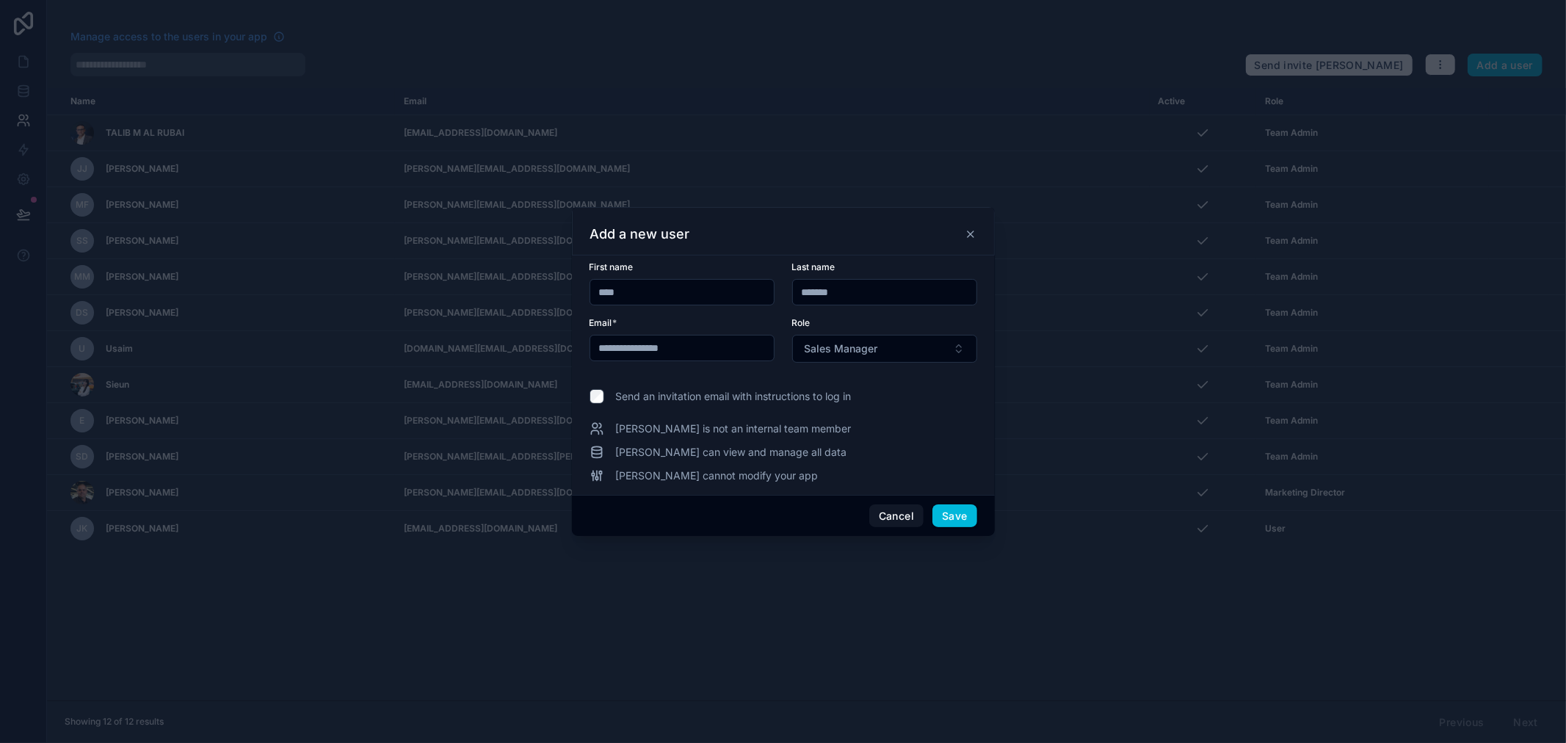
click at [900, 520] on button "Cancel" at bounding box center [896, 515] width 54 height 23
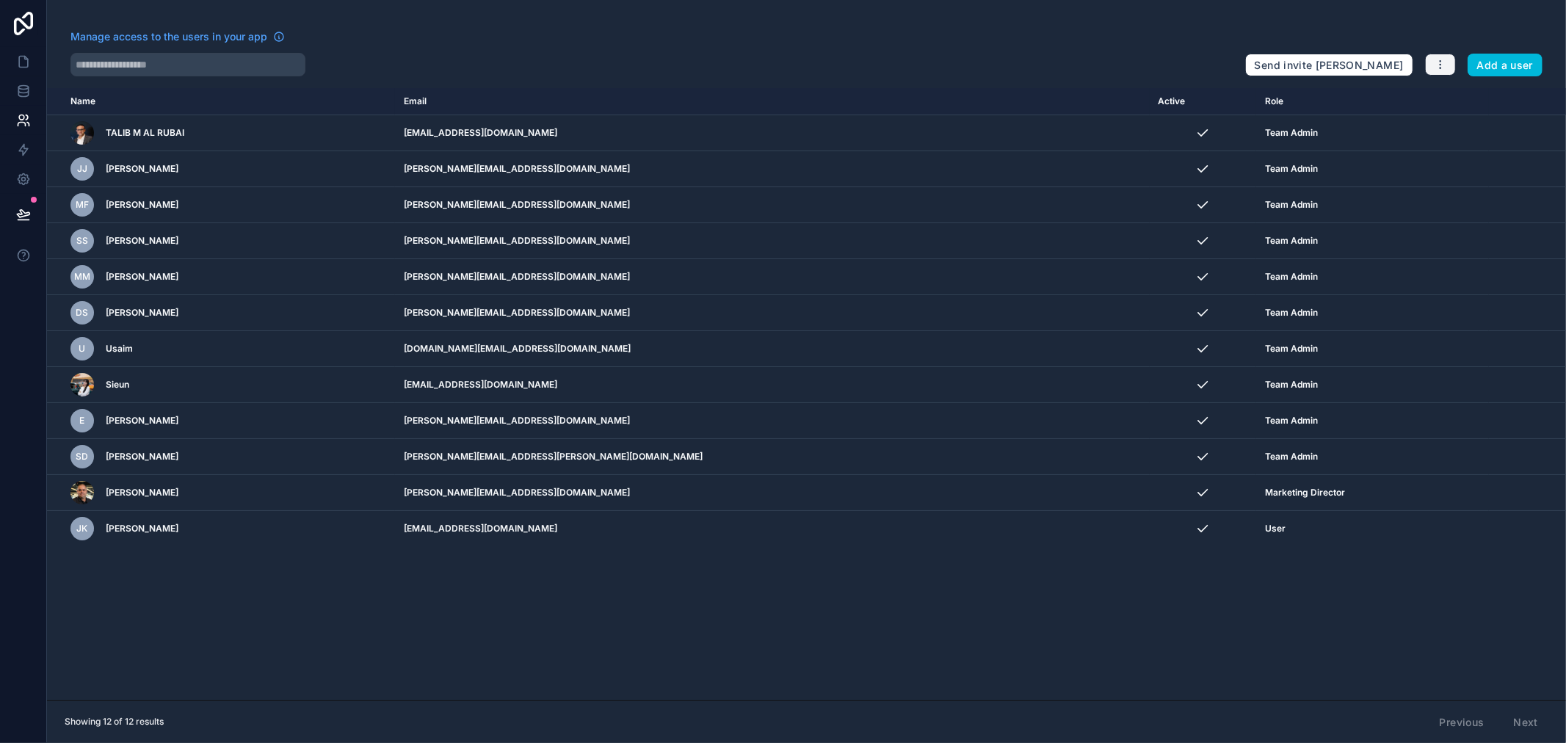
click at [1444, 64] on icon "button" at bounding box center [1441, 65] width 12 height 12
click at [1447, 91] on link "Manage roles" at bounding box center [1470, 98] width 92 height 23
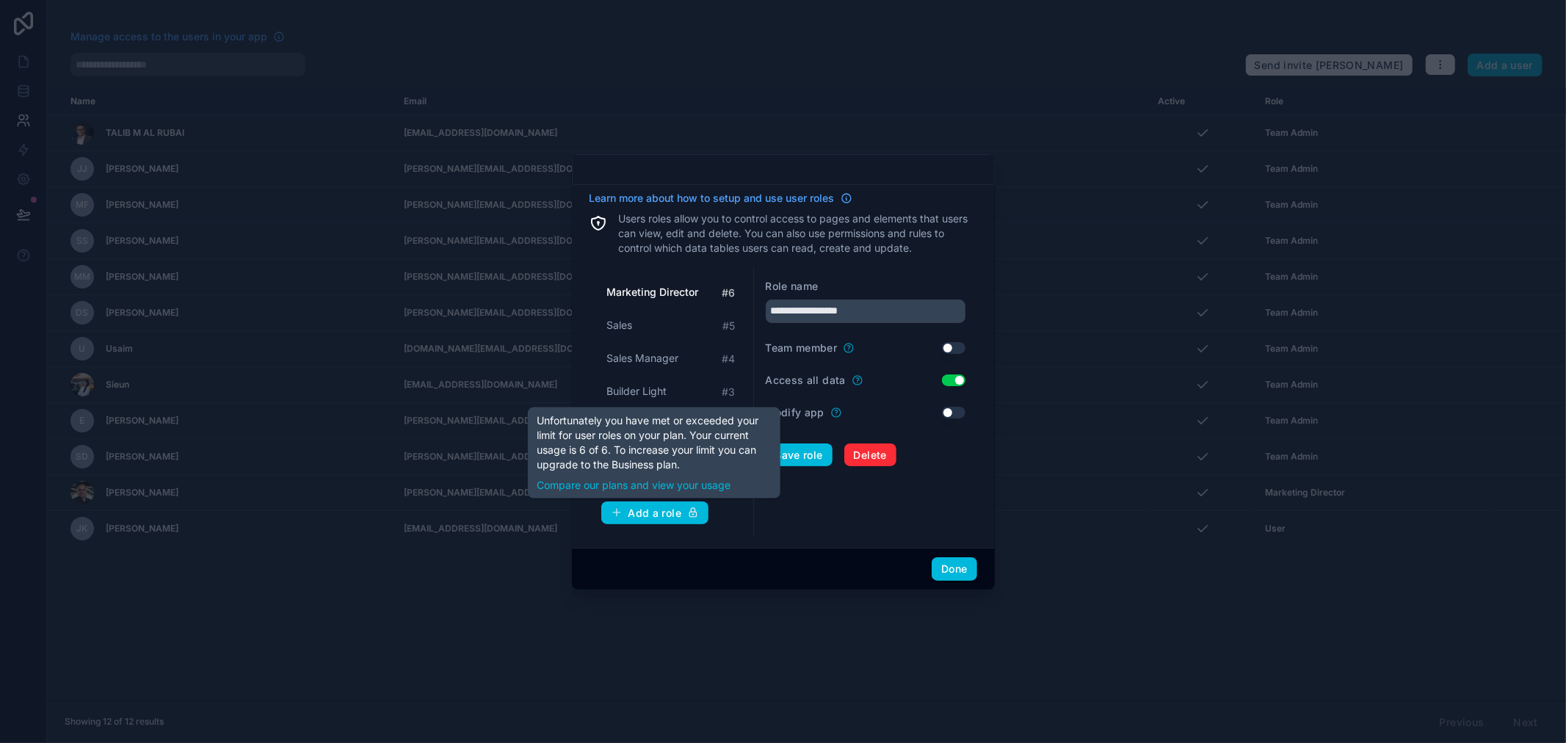
click at [662, 511] on div "Add a role" at bounding box center [655, 513] width 89 height 13
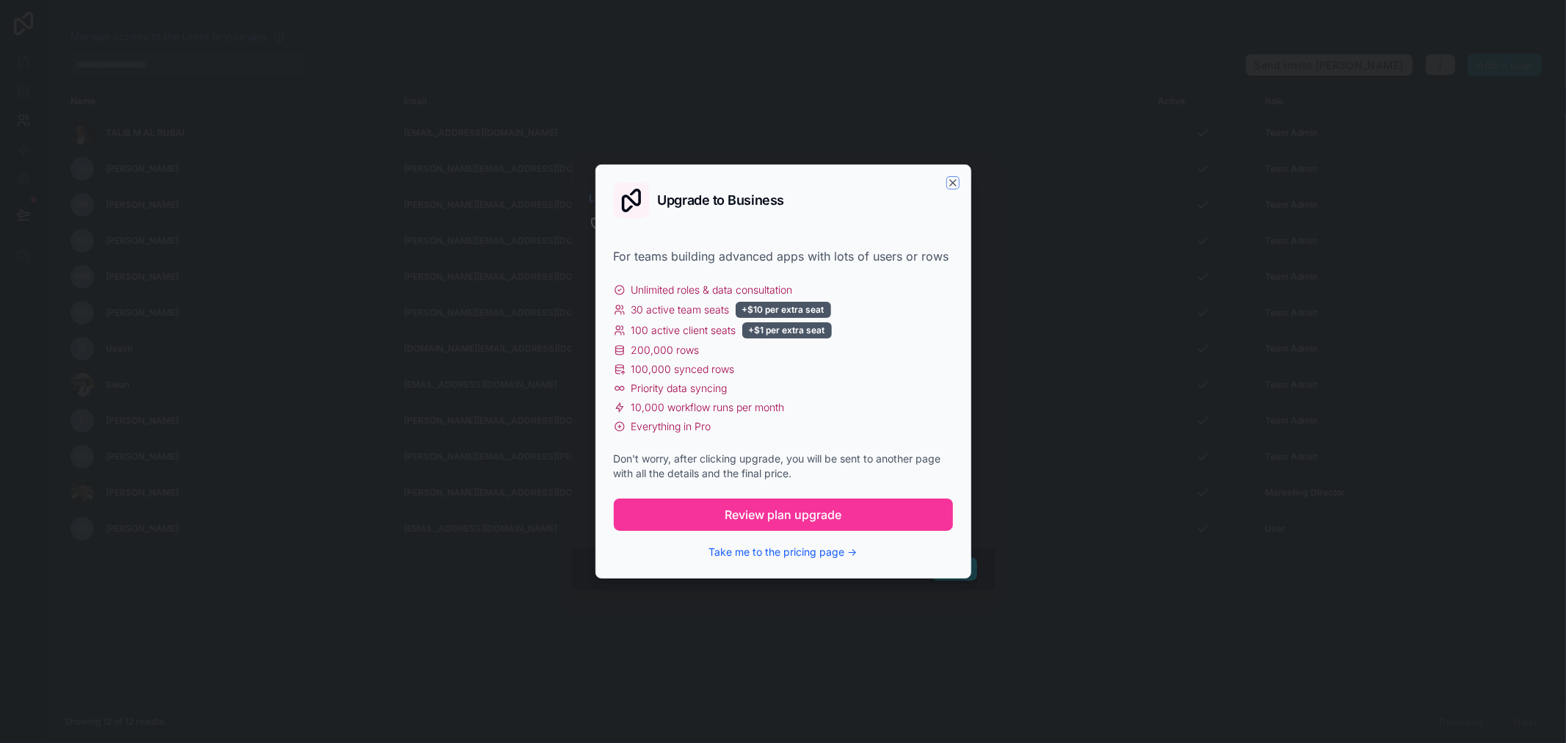
click at [953, 181] on icon "button" at bounding box center [953, 183] width 6 height 6
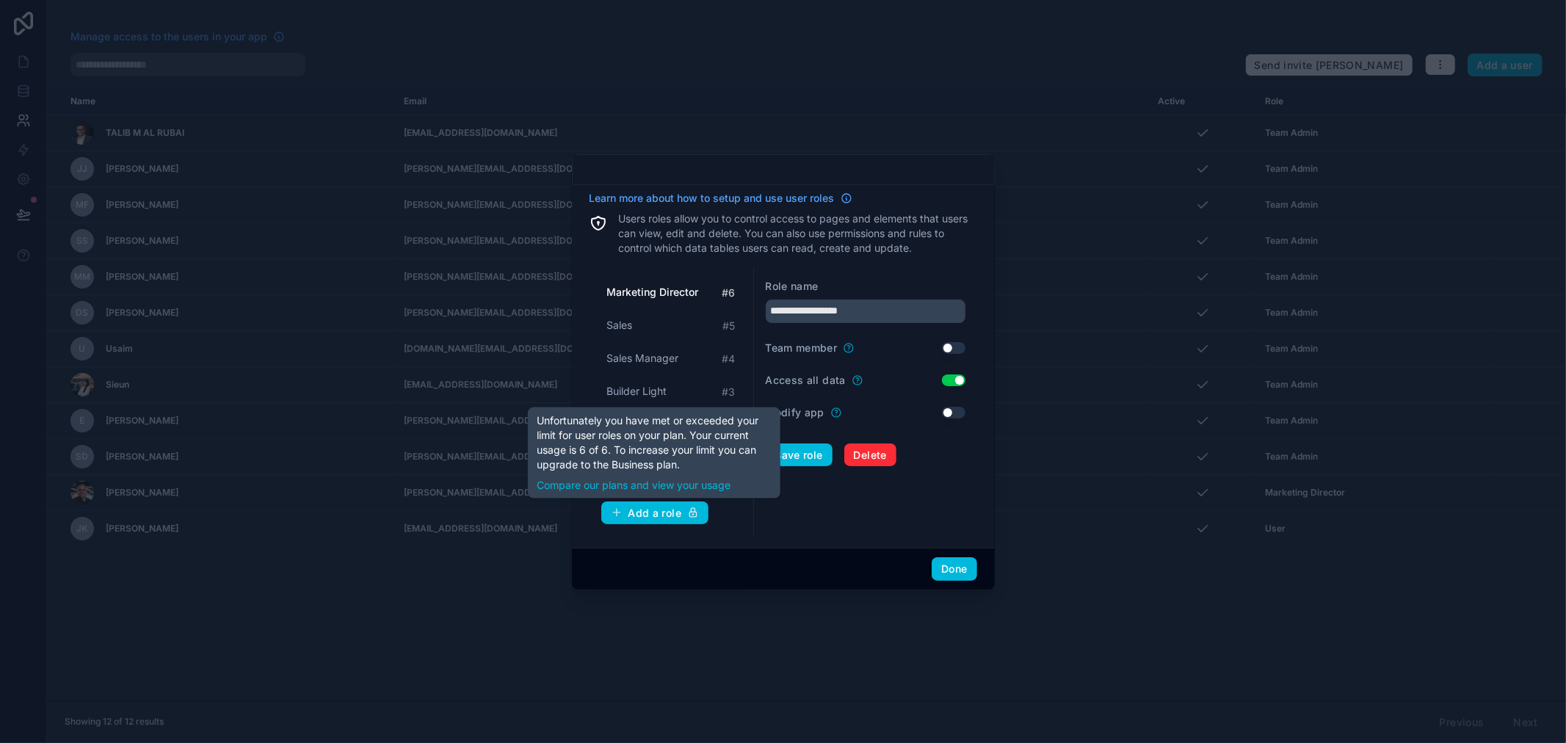
click at [654, 513] on div "Add a role" at bounding box center [655, 513] width 89 height 13
